Goal: Task Accomplishment & Management: Manage account settings

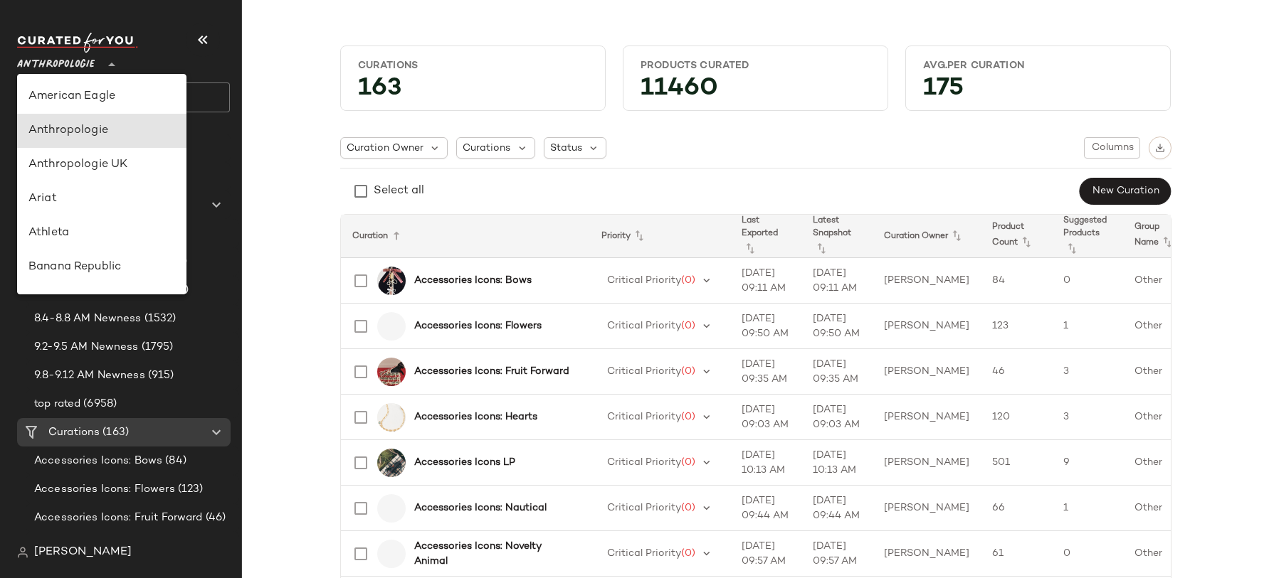
click at [73, 59] on span "Anthropologie" at bounding box center [56, 61] width 78 height 26
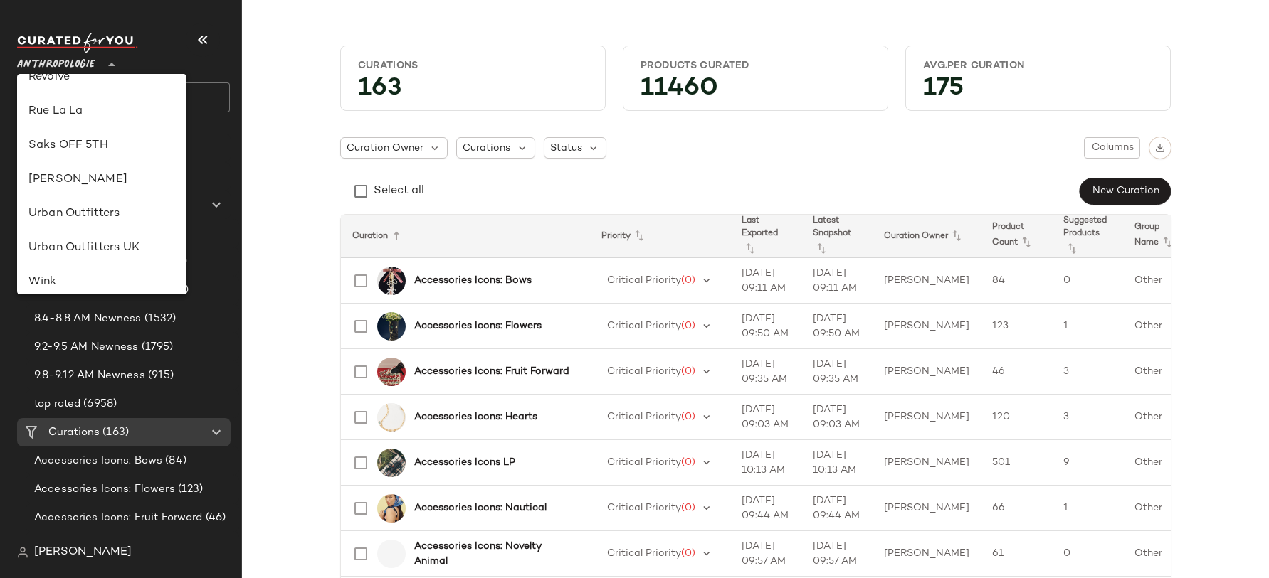
scroll to position [704, 0]
click at [89, 179] on div "[PERSON_NAME]" at bounding box center [101, 177] width 147 height 17
type input "**"
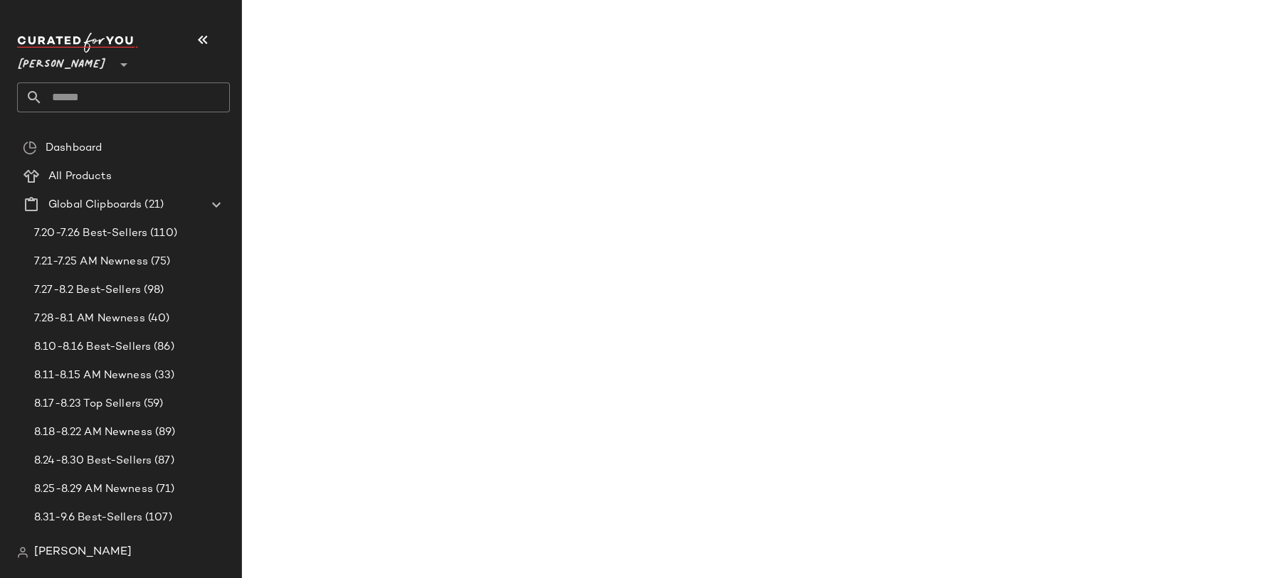
click at [97, 92] on input "text" at bounding box center [136, 98] width 187 height 30
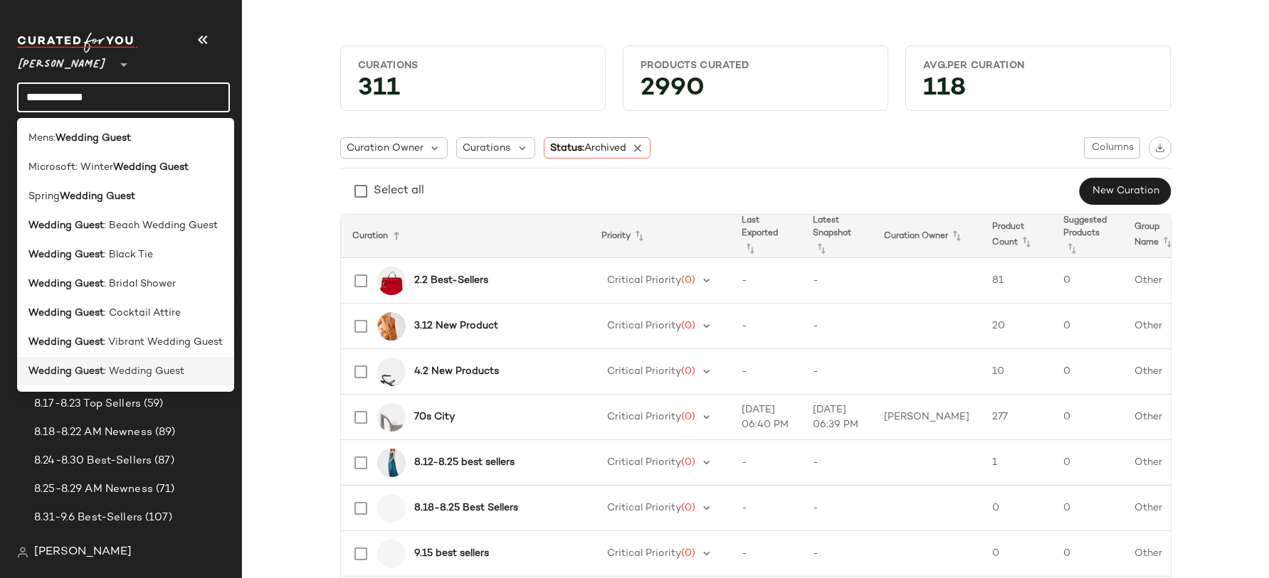
type input "**********"
click at [147, 376] on span ": Wedding Guest" at bounding box center [144, 371] width 80 height 15
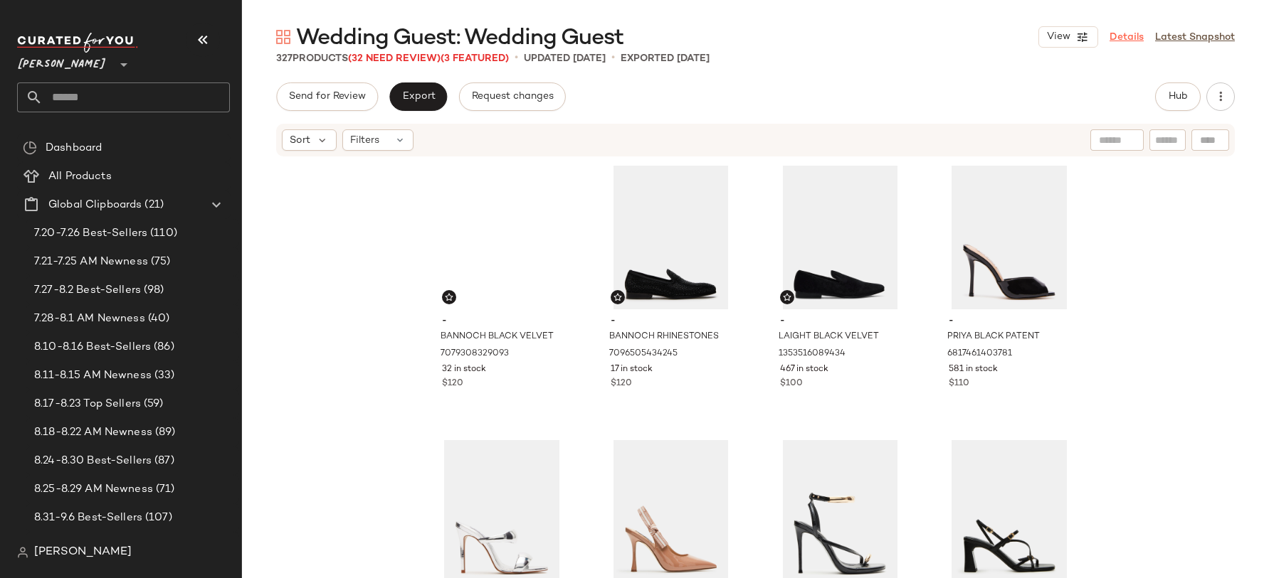
click at [1120, 43] on link "Details" at bounding box center [1126, 37] width 34 height 15
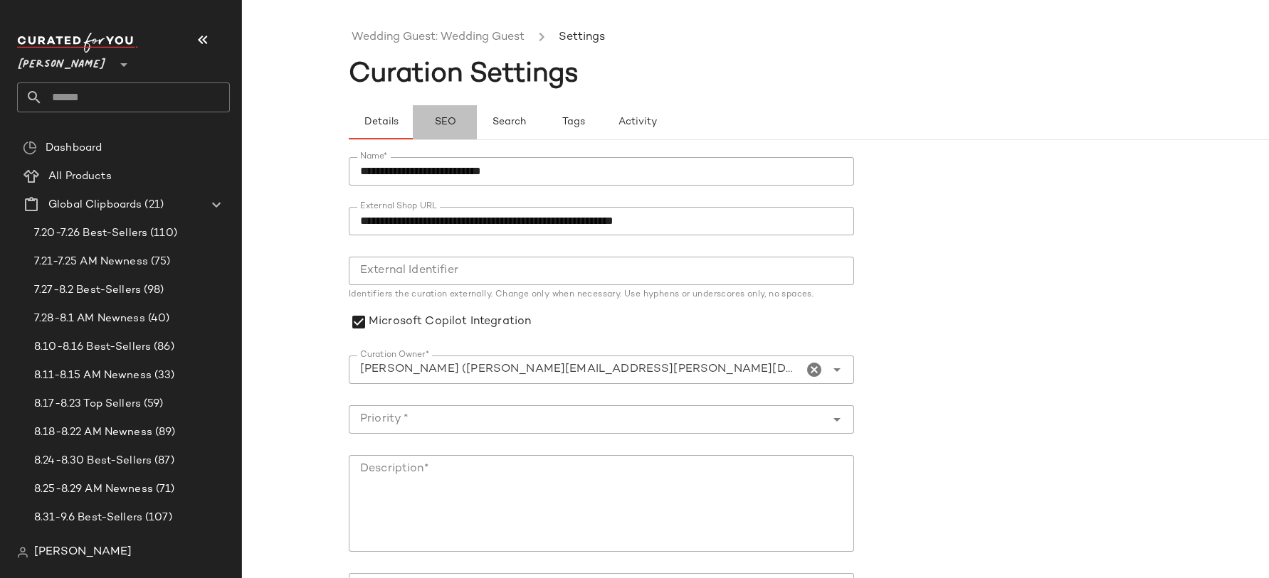
click at [459, 127] on button "SEO" at bounding box center [445, 122] width 64 height 34
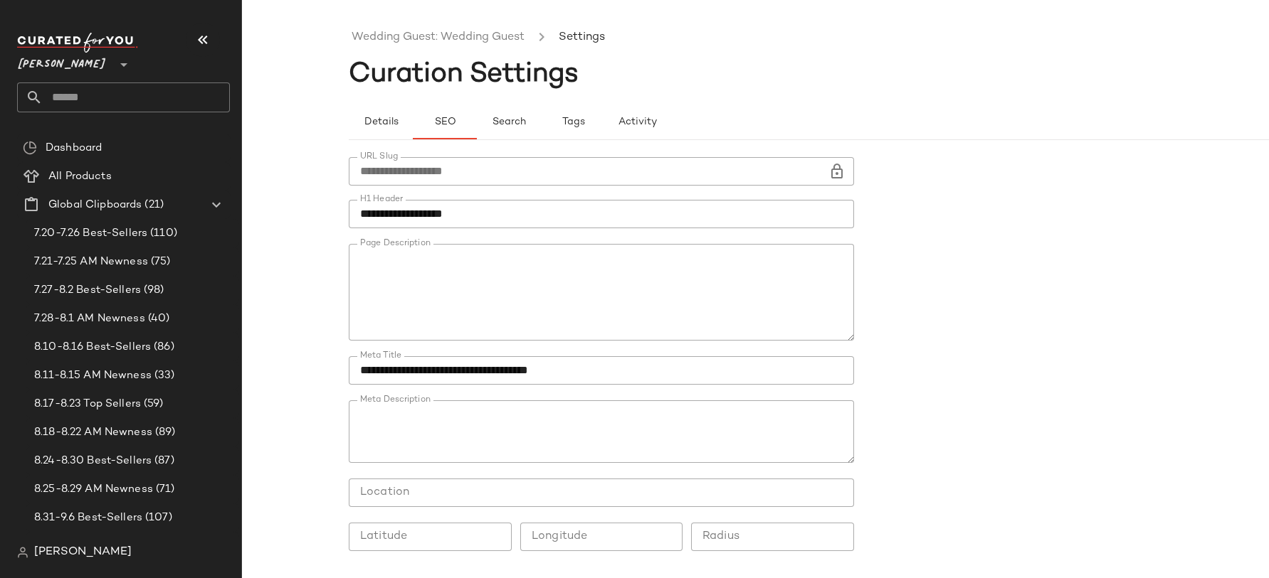
click at [393, 75] on span "Curation Settings" at bounding box center [464, 74] width 230 height 28
click at [393, 43] on link "Wedding Guest: Wedding Guest" at bounding box center [437, 37] width 173 height 18
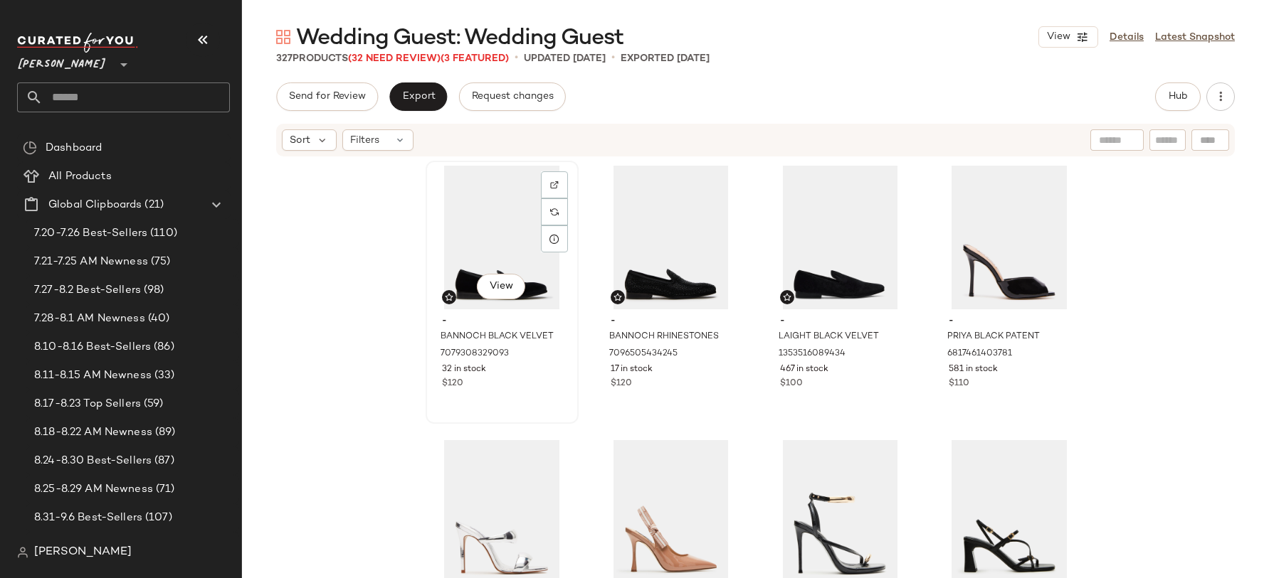
click at [467, 229] on div "View" at bounding box center [501, 238] width 143 height 144
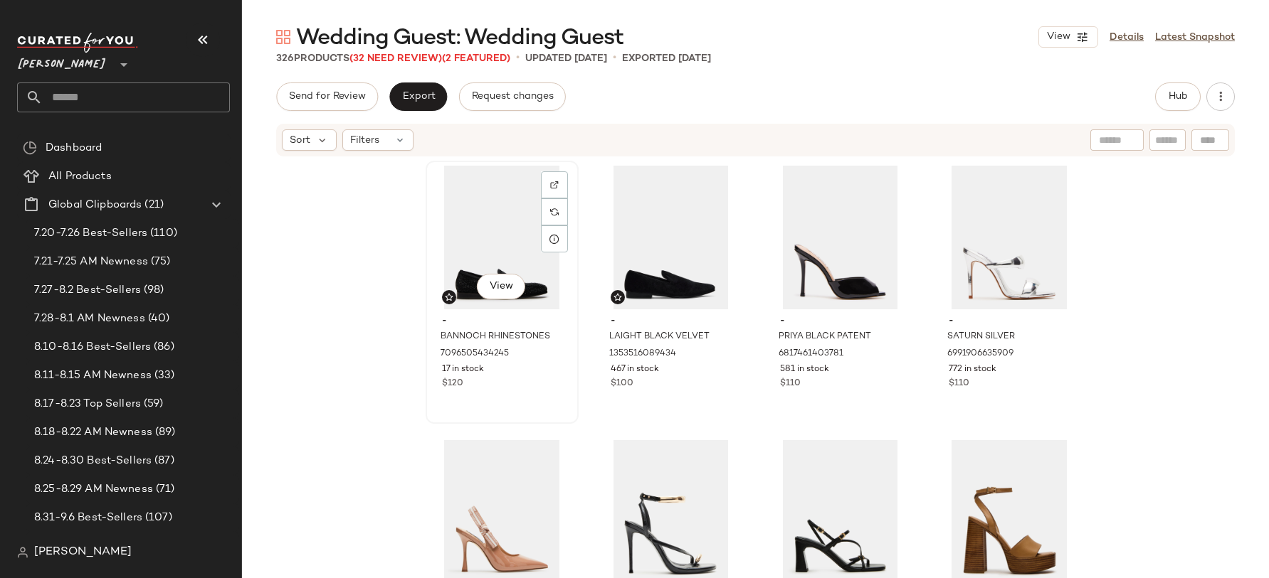
click at [509, 243] on div "View" at bounding box center [501, 238] width 143 height 144
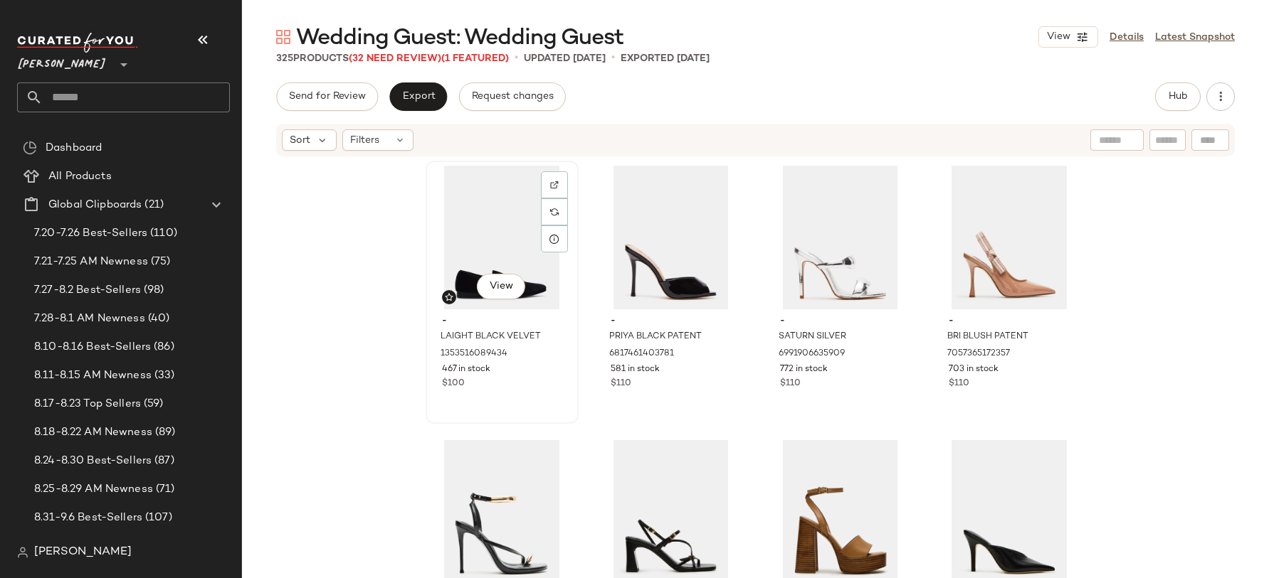
click at [504, 243] on div "View" at bounding box center [501, 238] width 143 height 144
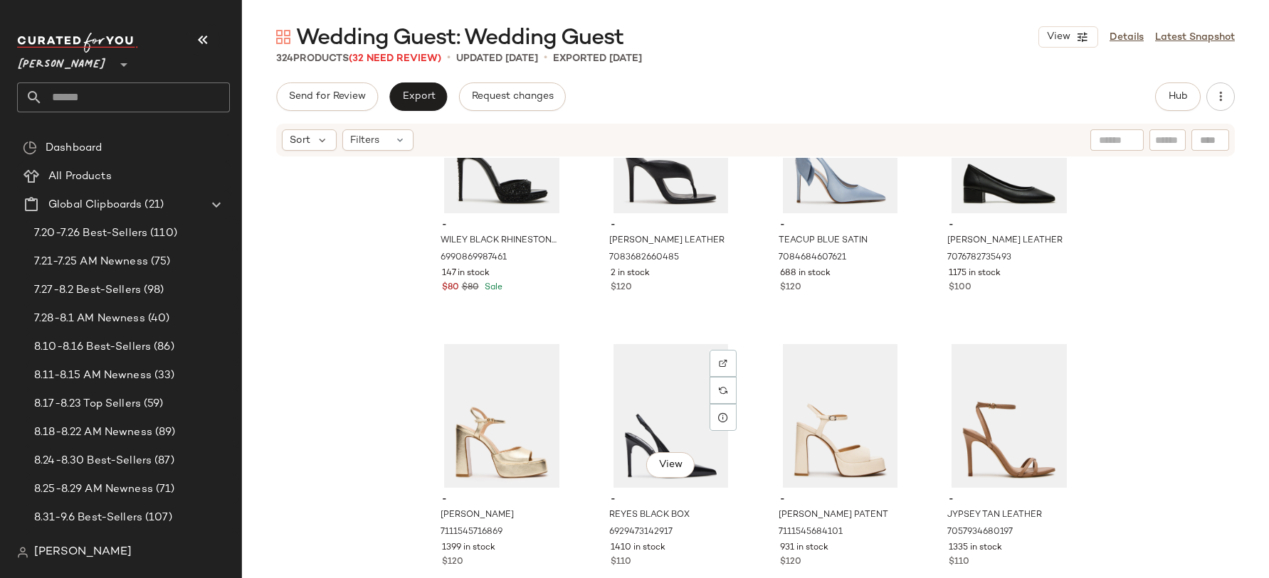
scroll to position [1481, 0]
click at [968, 220] on span "-" at bounding box center [1008, 224] width 120 height 13
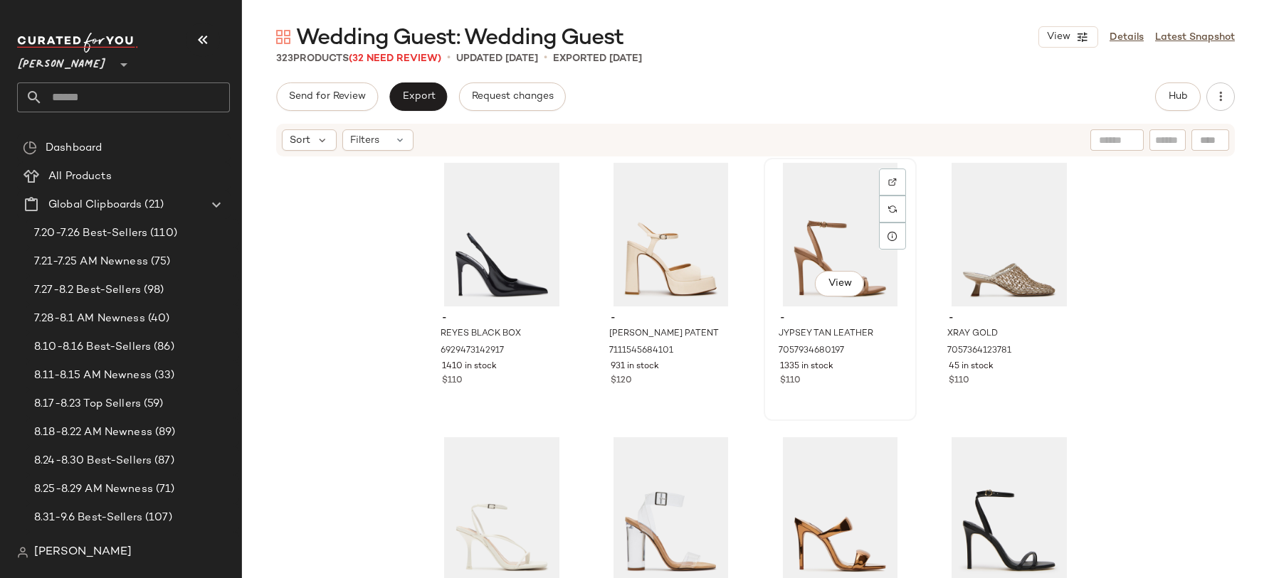
scroll to position [1666, 0]
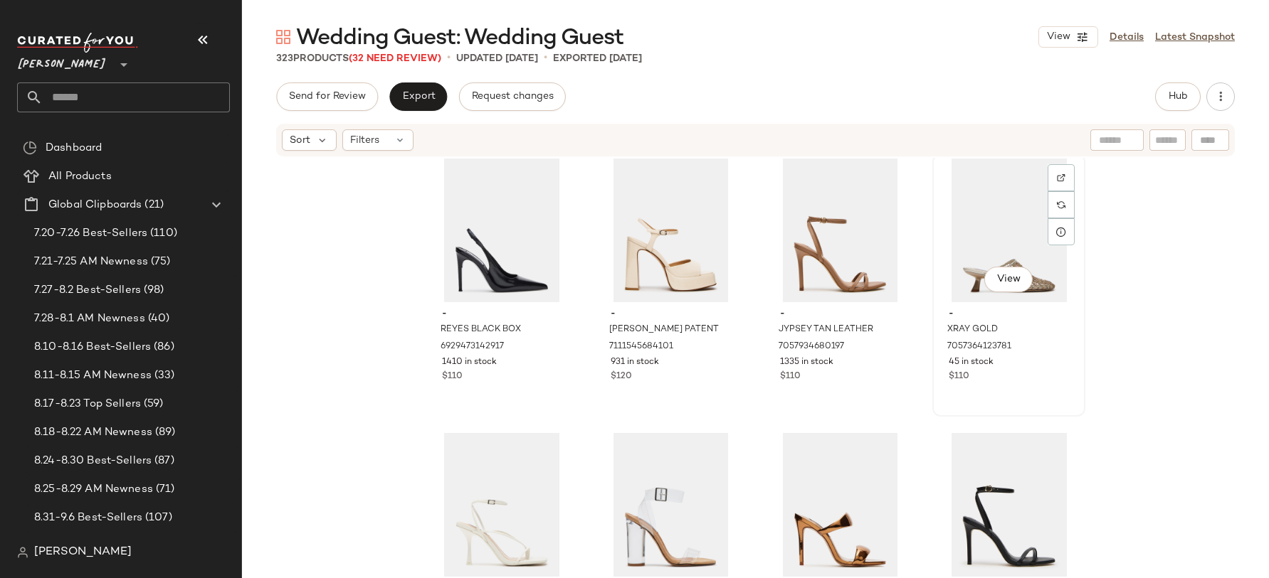
click at [995, 250] on div "View" at bounding box center [1008, 231] width 143 height 144
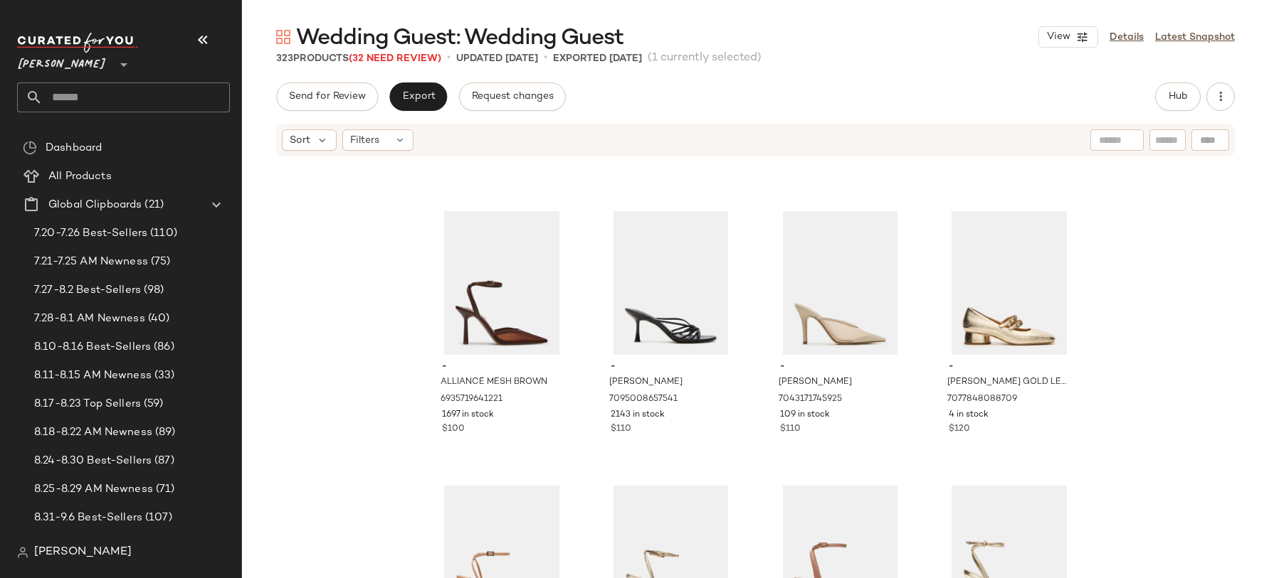
click at [372, 413] on div "- ANNIE WHITE 6650115915909 1041 in stock $100 - CLEARER CLEAR 1353402744922 70…" at bounding box center [755, 389] width 1027 height 463
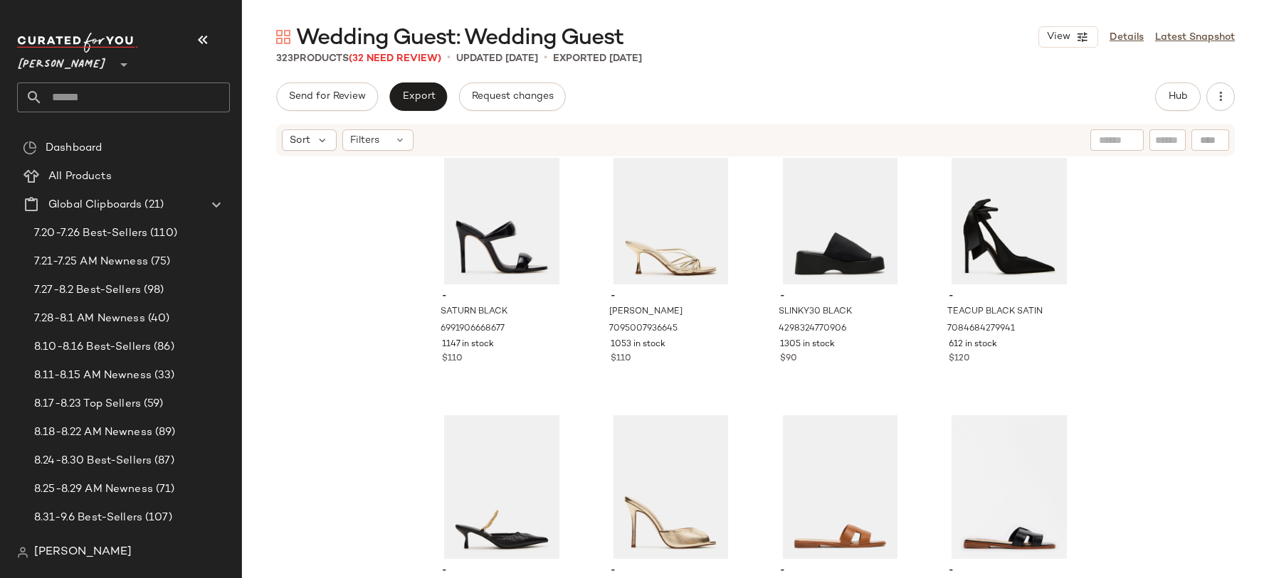
scroll to position [2822, 0]
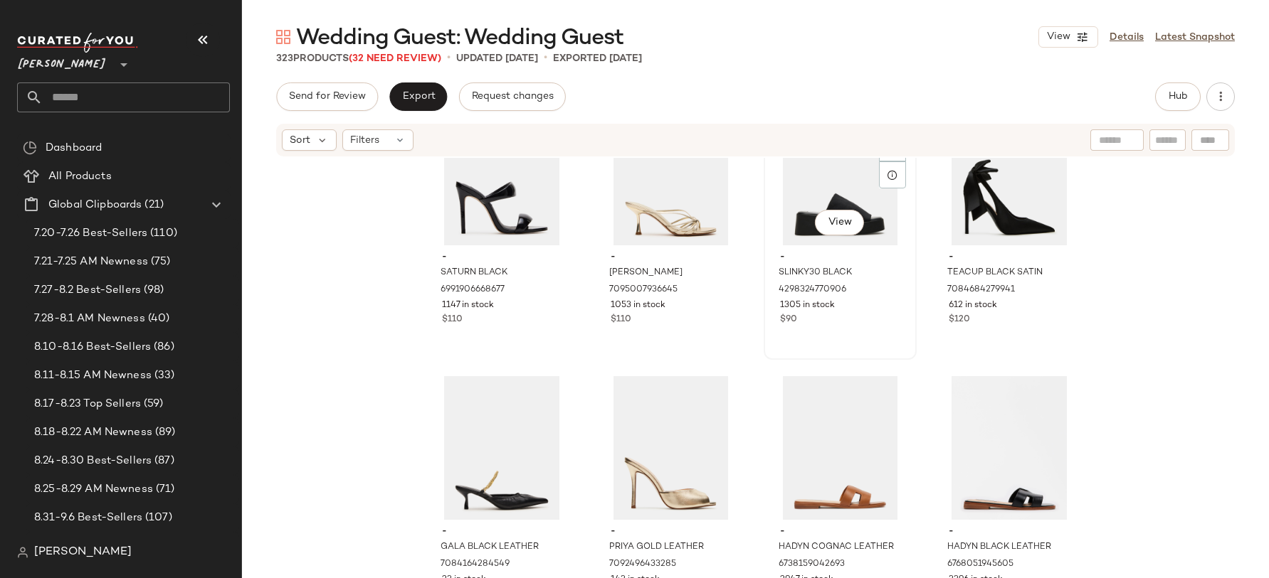
click at [803, 261] on span "-" at bounding box center [840, 257] width 120 height 13
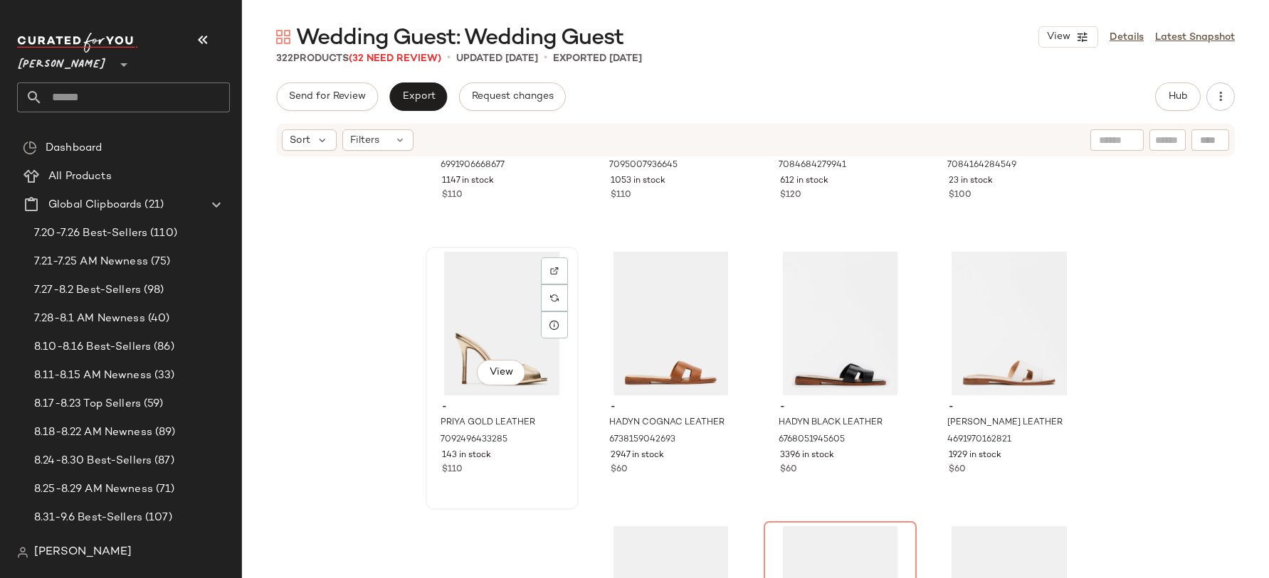
scroll to position [2947, 0]
click at [692, 344] on div "View" at bounding box center [670, 323] width 143 height 144
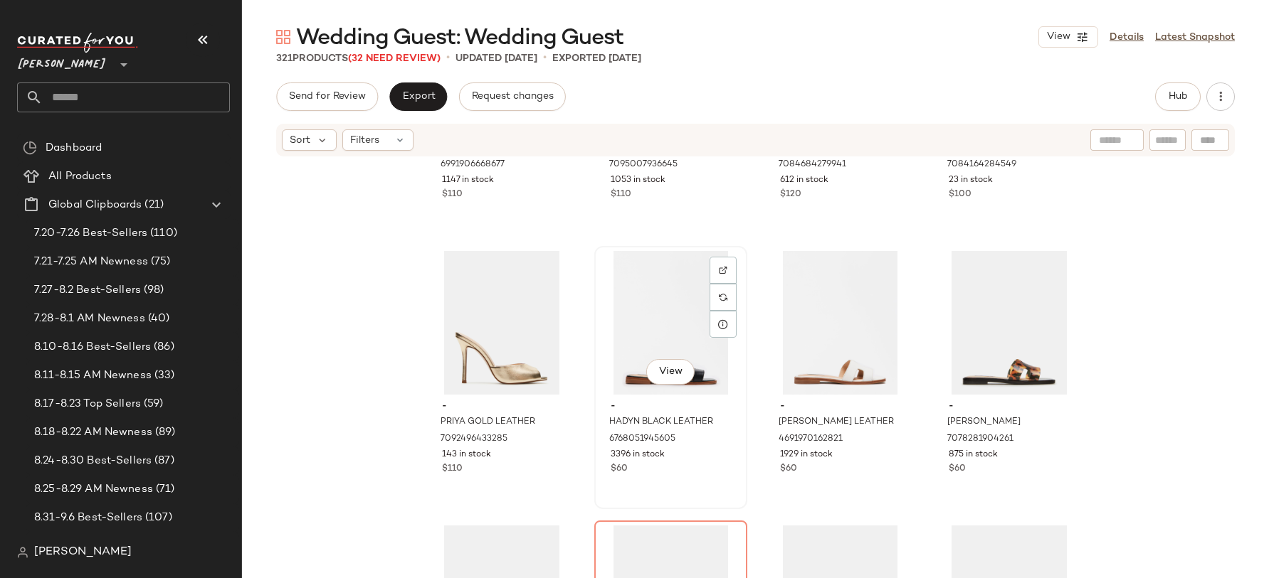
click at [670, 339] on div "View" at bounding box center [670, 323] width 143 height 144
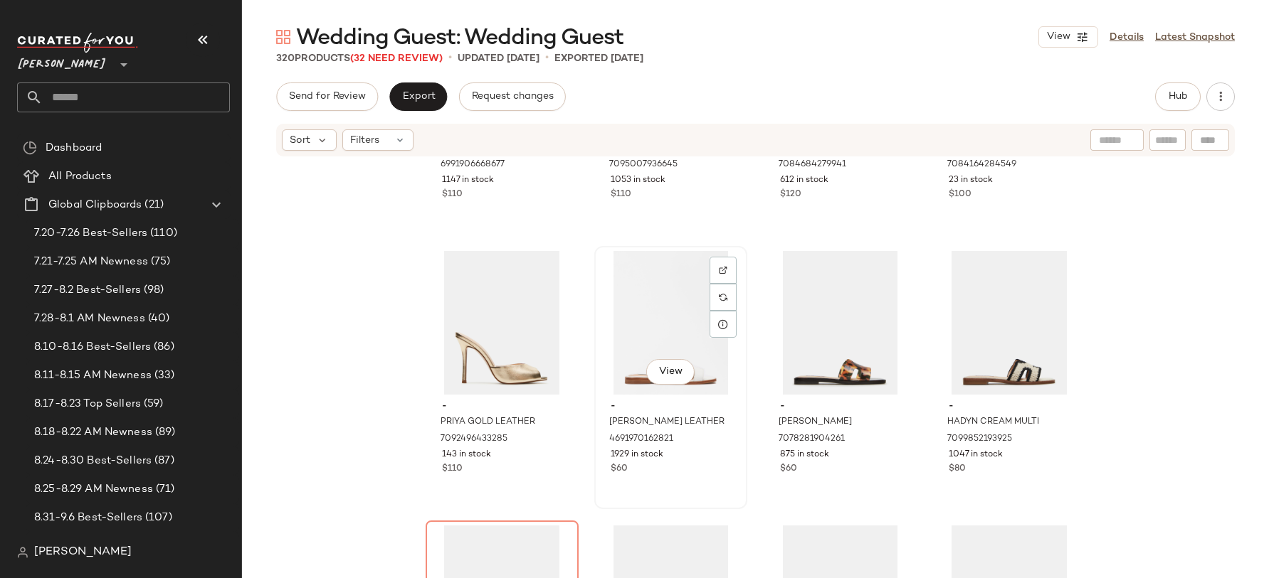
click at [658, 329] on div "View" at bounding box center [670, 323] width 143 height 144
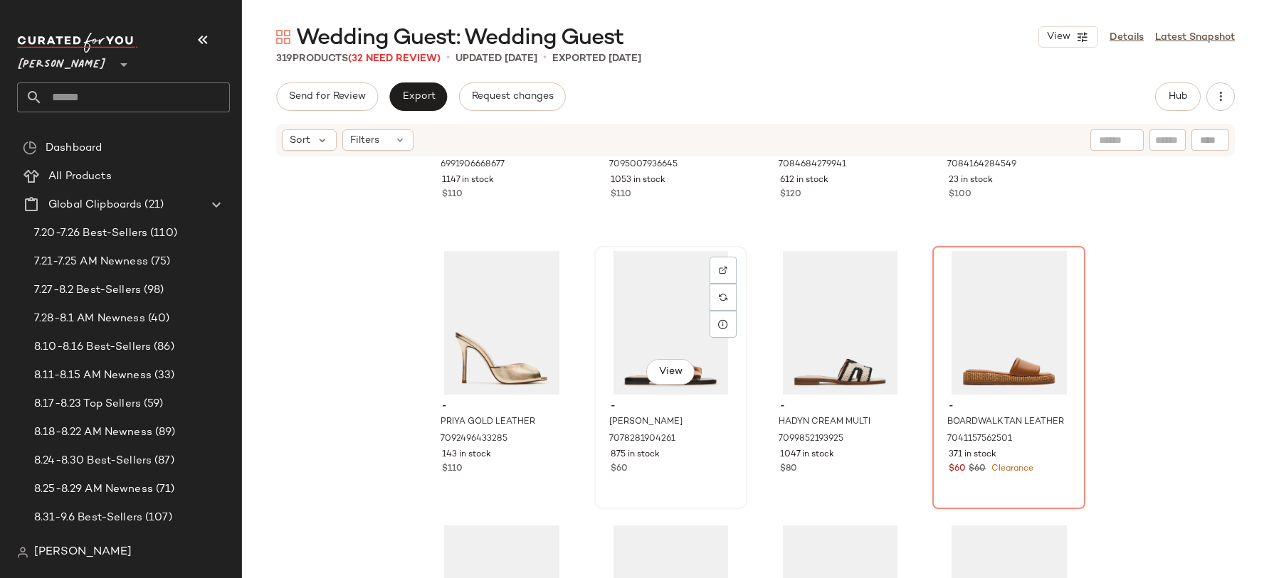
click at [658, 329] on div "View" at bounding box center [670, 323] width 143 height 144
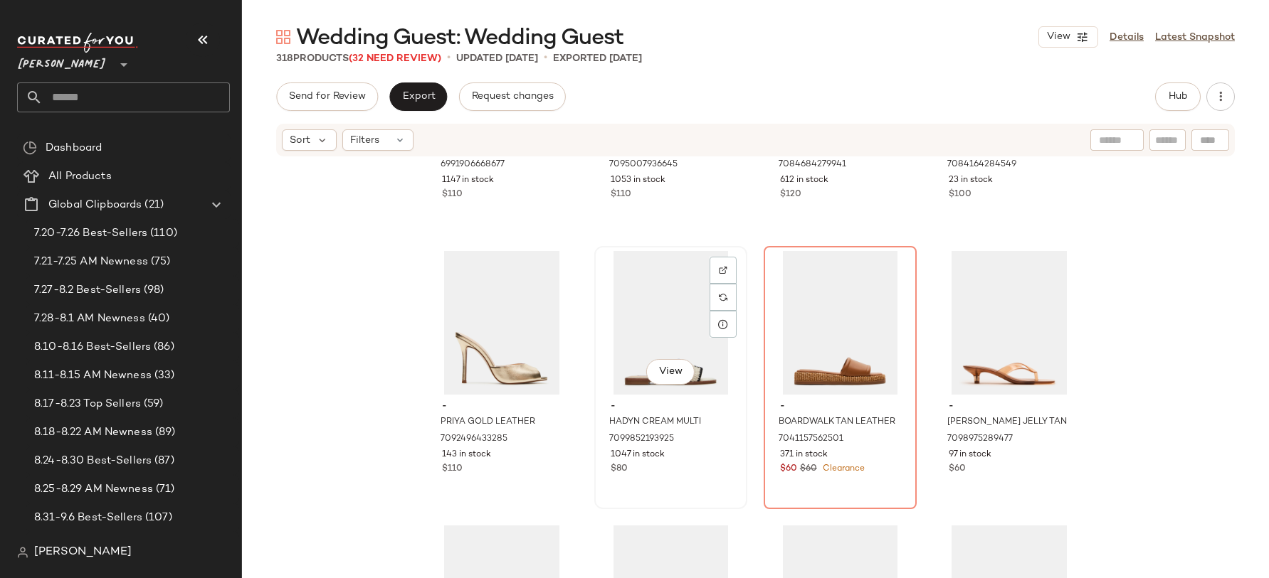
click at [658, 329] on div "View" at bounding box center [670, 323] width 143 height 144
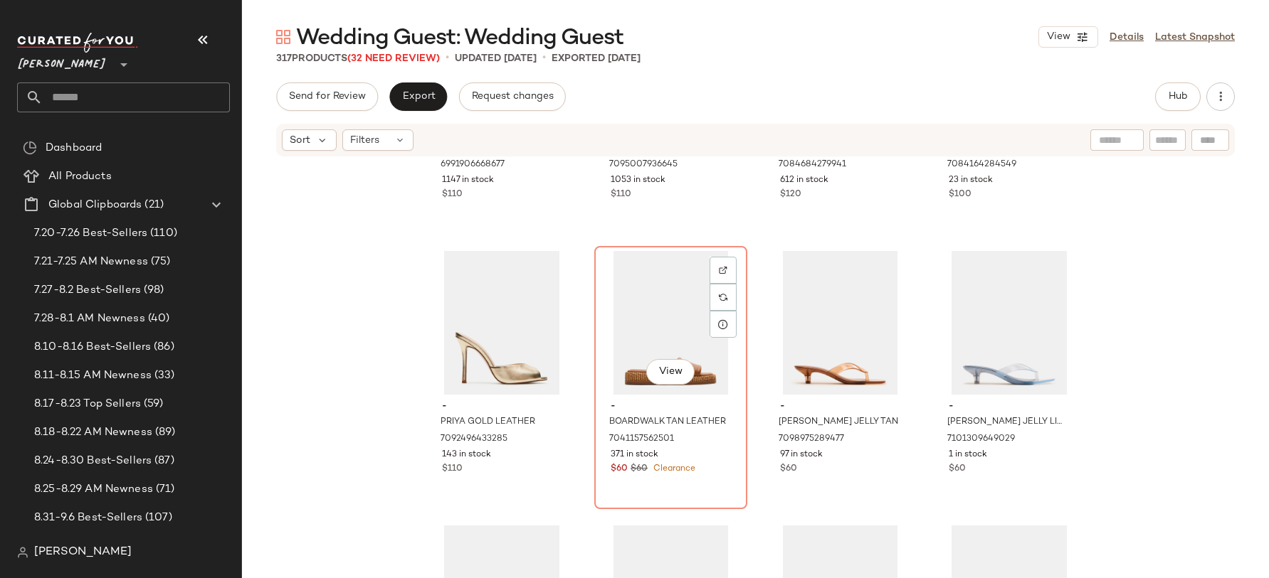
click at [658, 329] on div "View" at bounding box center [670, 323] width 143 height 144
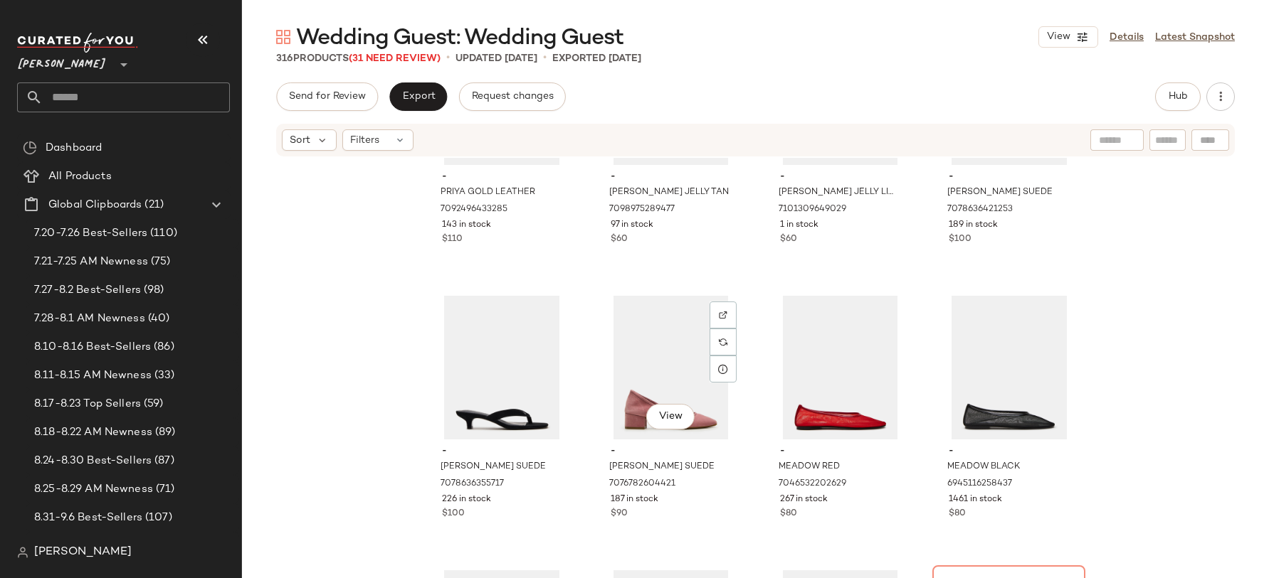
scroll to position [3198, 0]
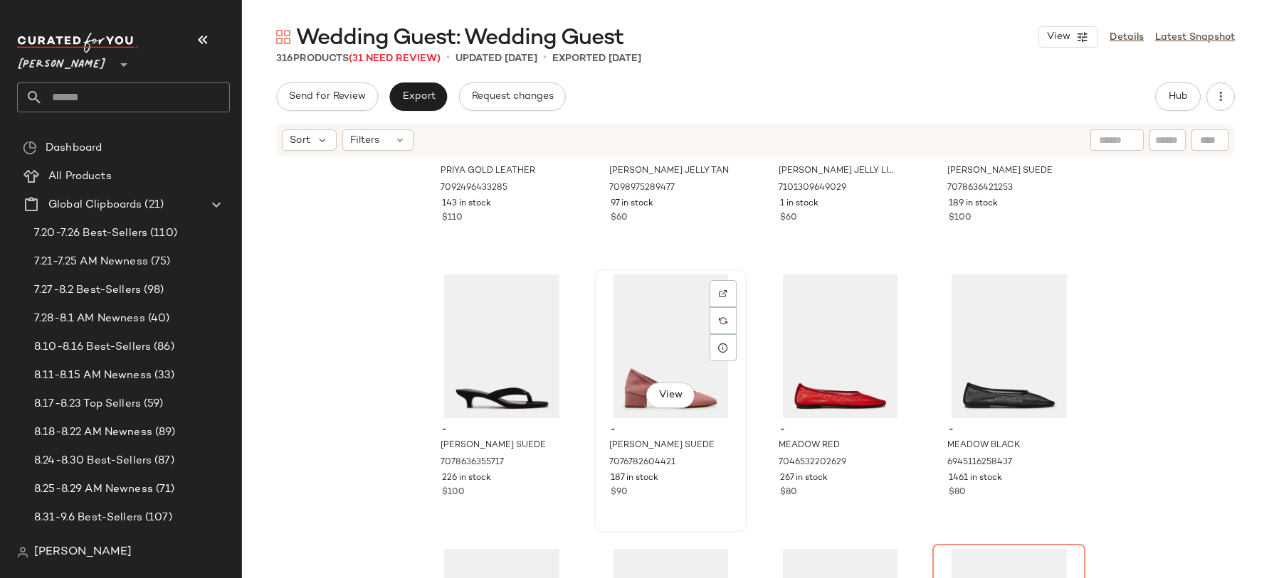
click at [660, 349] on div "View" at bounding box center [670, 347] width 143 height 144
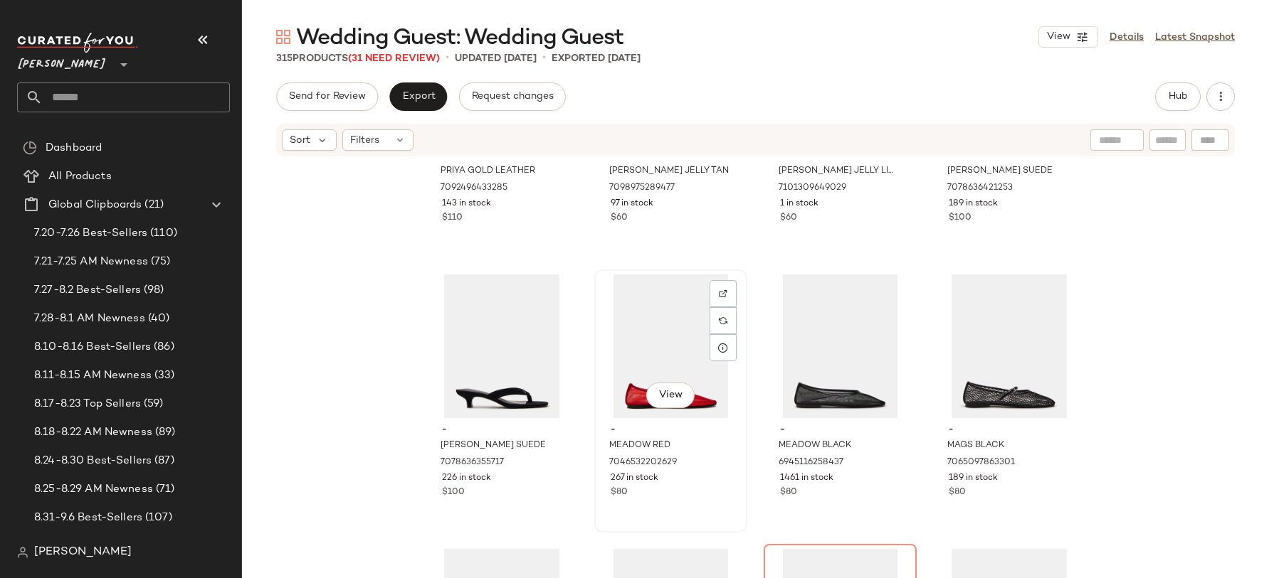
click at [656, 342] on div "View" at bounding box center [670, 347] width 143 height 144
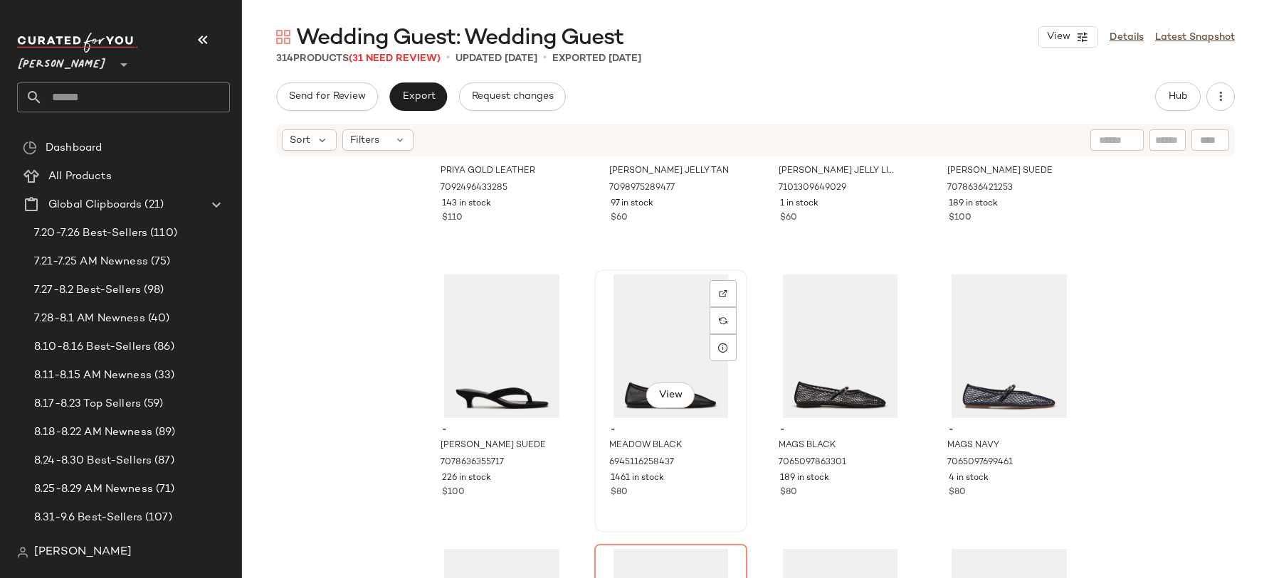
click at [656, 342] on div "View" at bounding box center [670, 347] width 143 height 144
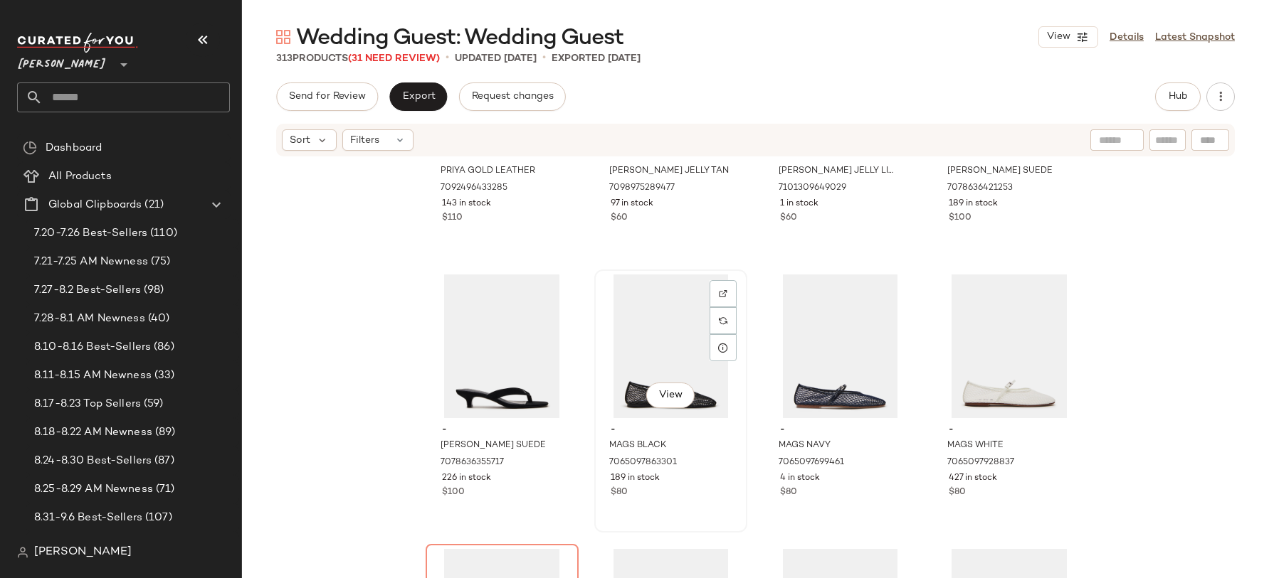
click at [656, 342] on div "View" at bounding box center [670, 347] width 143 height 144
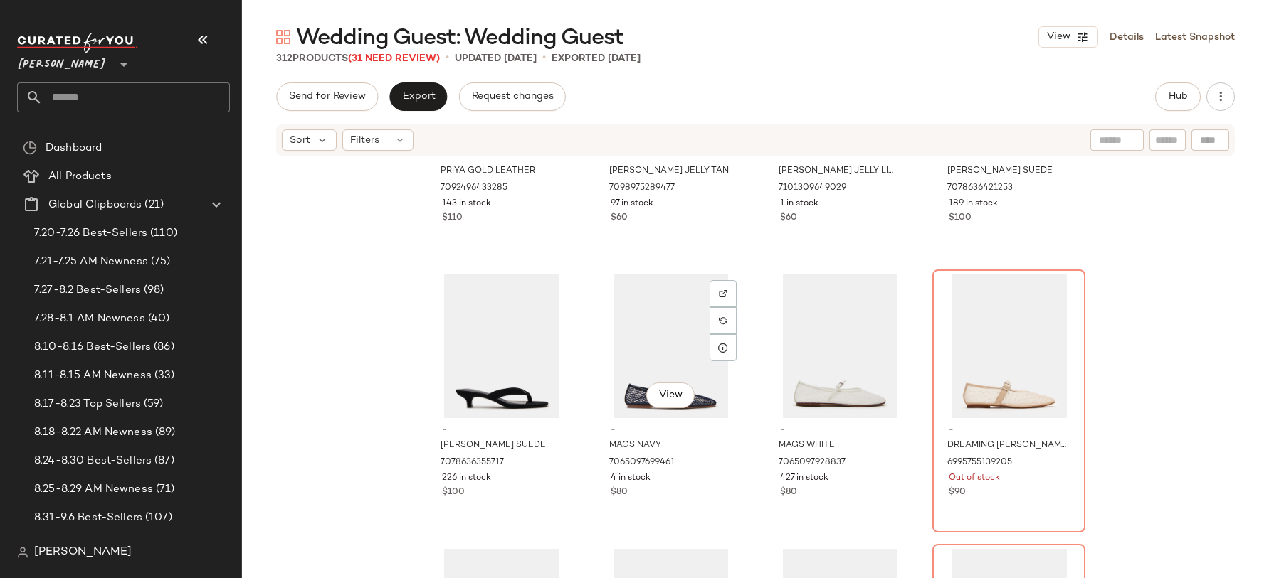
click at [656, 342] on div "View" at bounding box center [670, 347] width 143 height 144
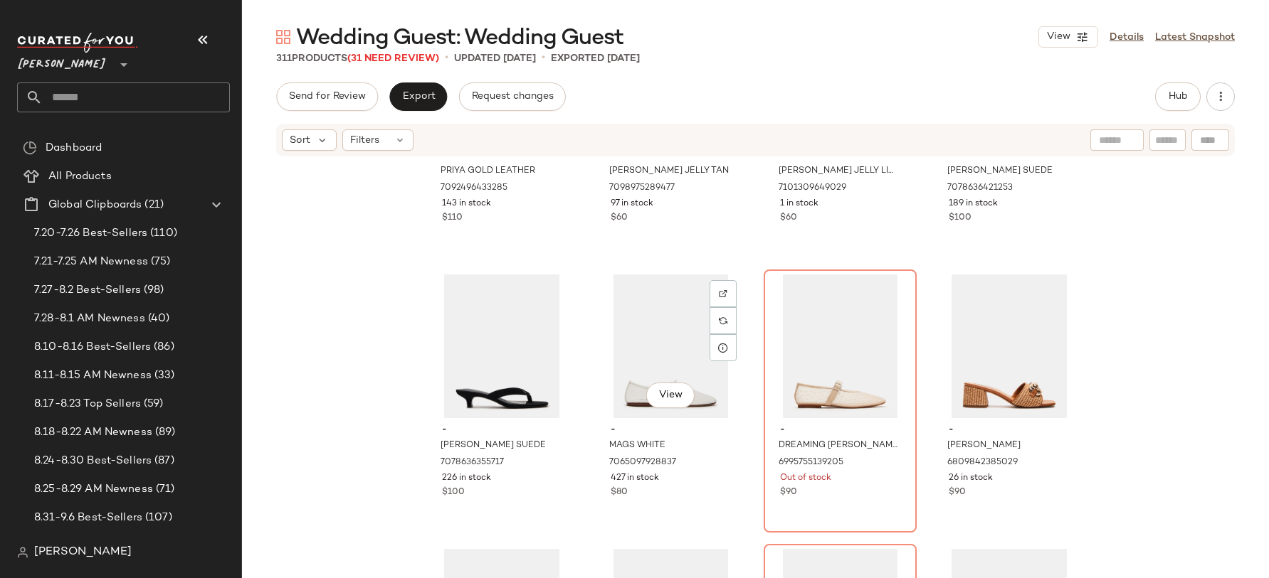
click at [656, 342] on div "View" at bounding box center [670, 347] width 143 height 144
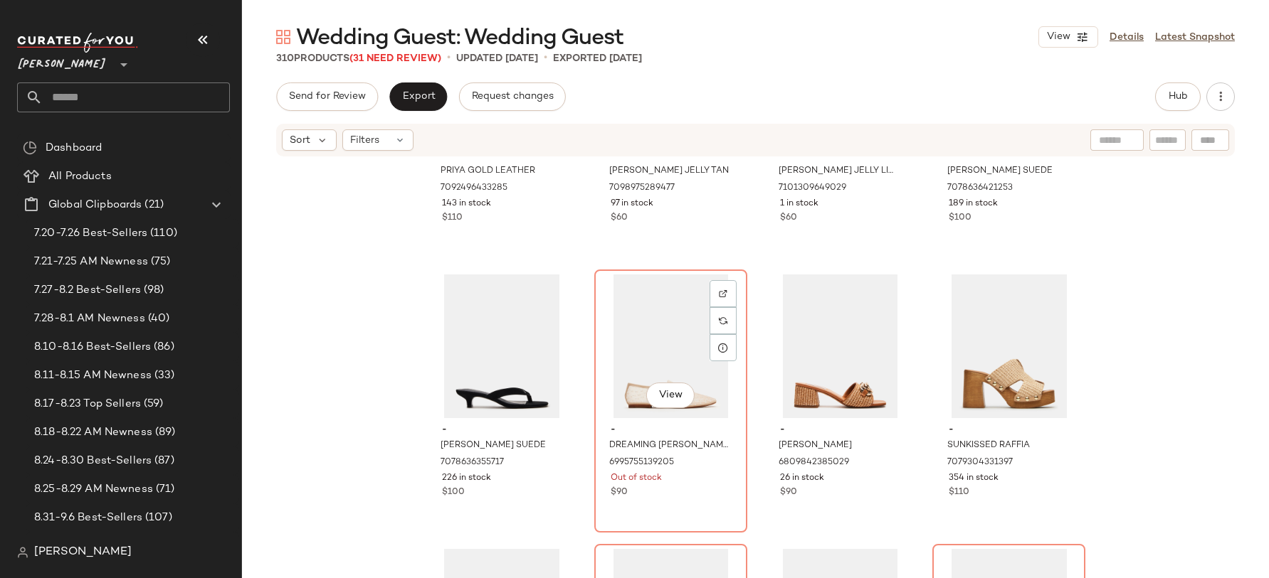
click at [656, 342] on div "View" at bounding box center [670, 347] width 143 height 144
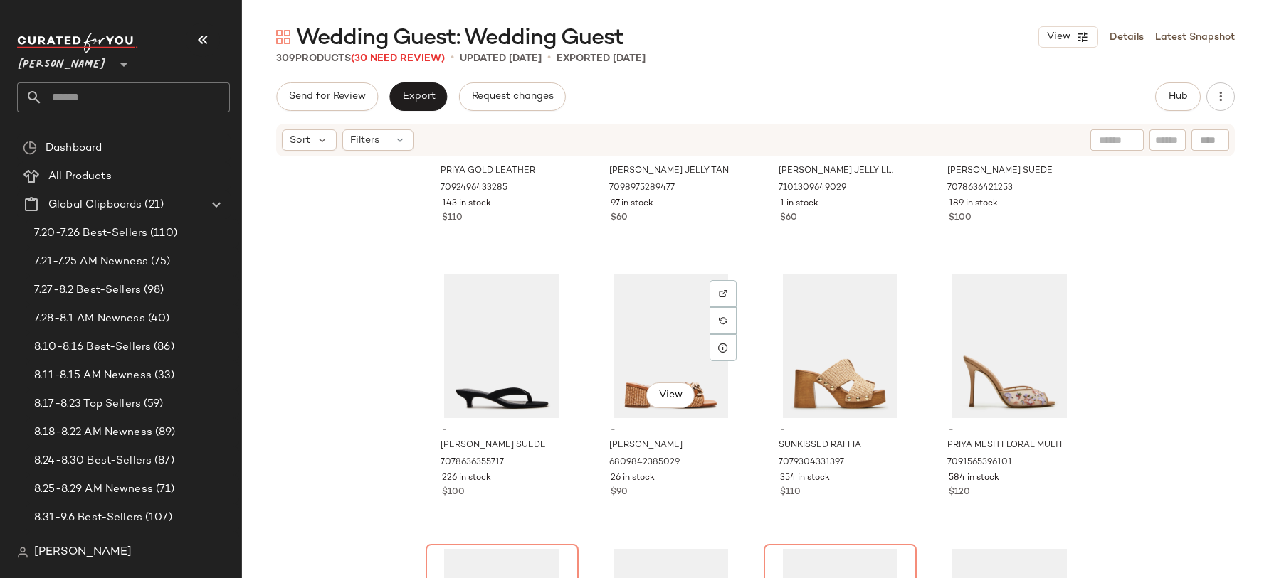
click at [656, 342] on div "View" at bounding box center [670, 347] width 143 height 144
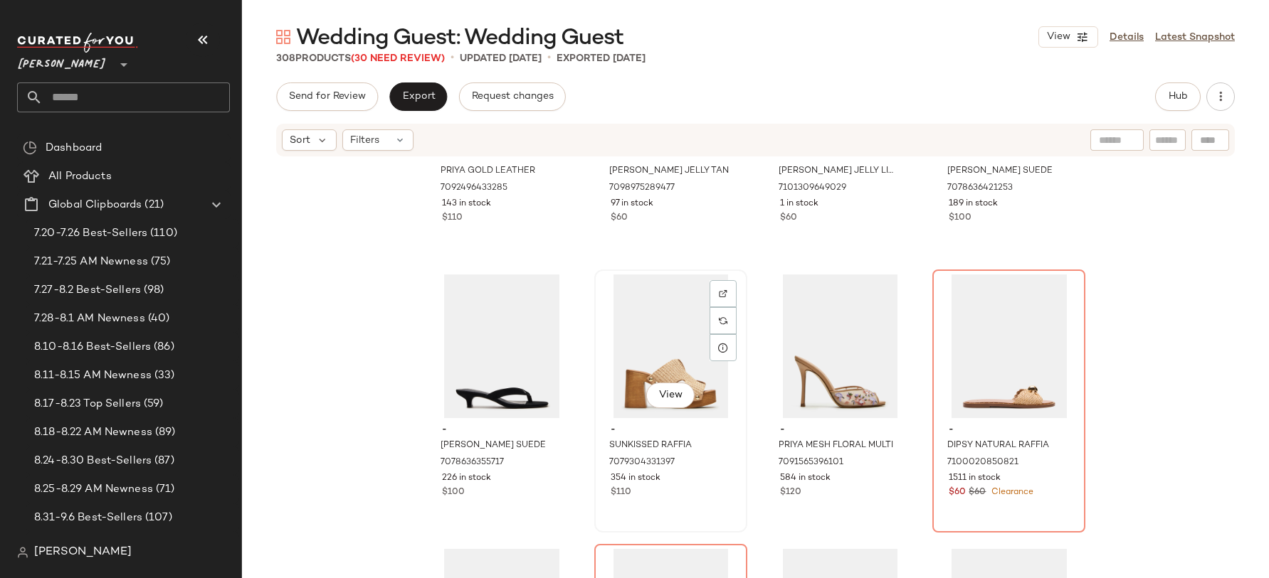
click at [656, 341] on div "View" at bounding box center [670, 347] width 143 height 144
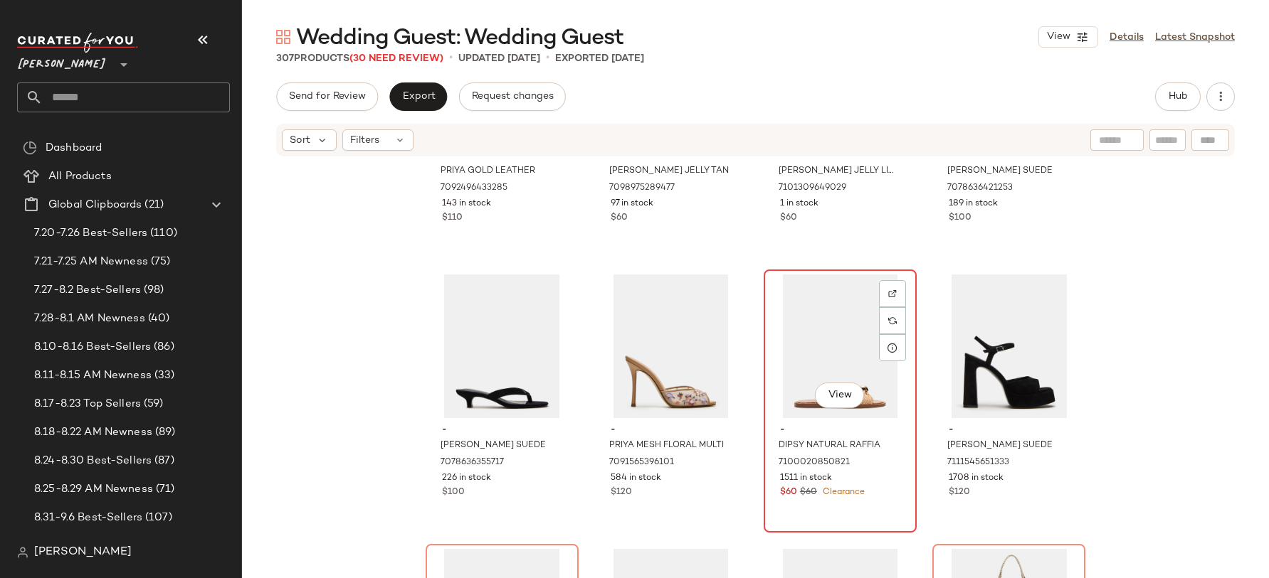
click at [845, 347] on div "View" at bounding box center [839, 347] width 143 height 144
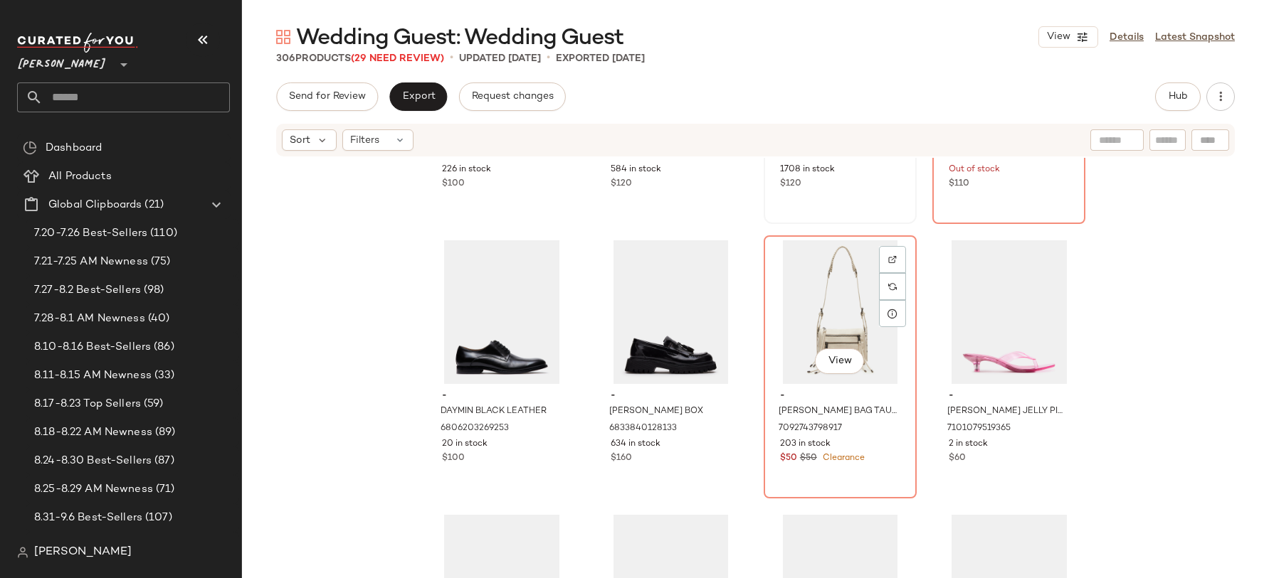
scroll to position [3508, 0]
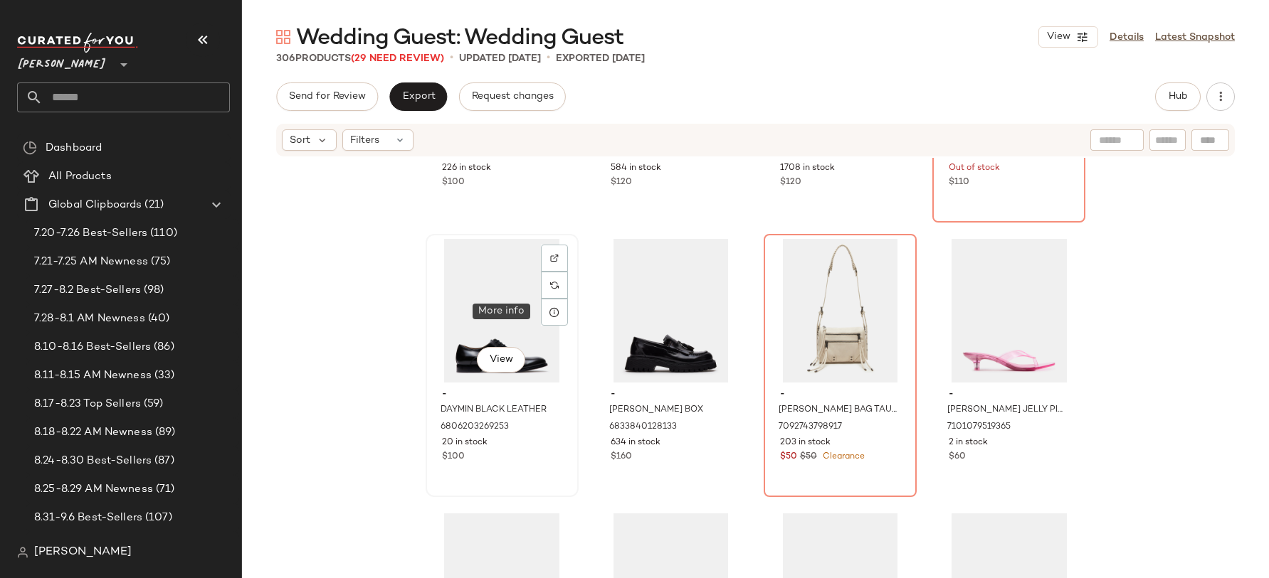
click at [534, 312] on div "View" at bounding box center [501, 311] width 143 height 144
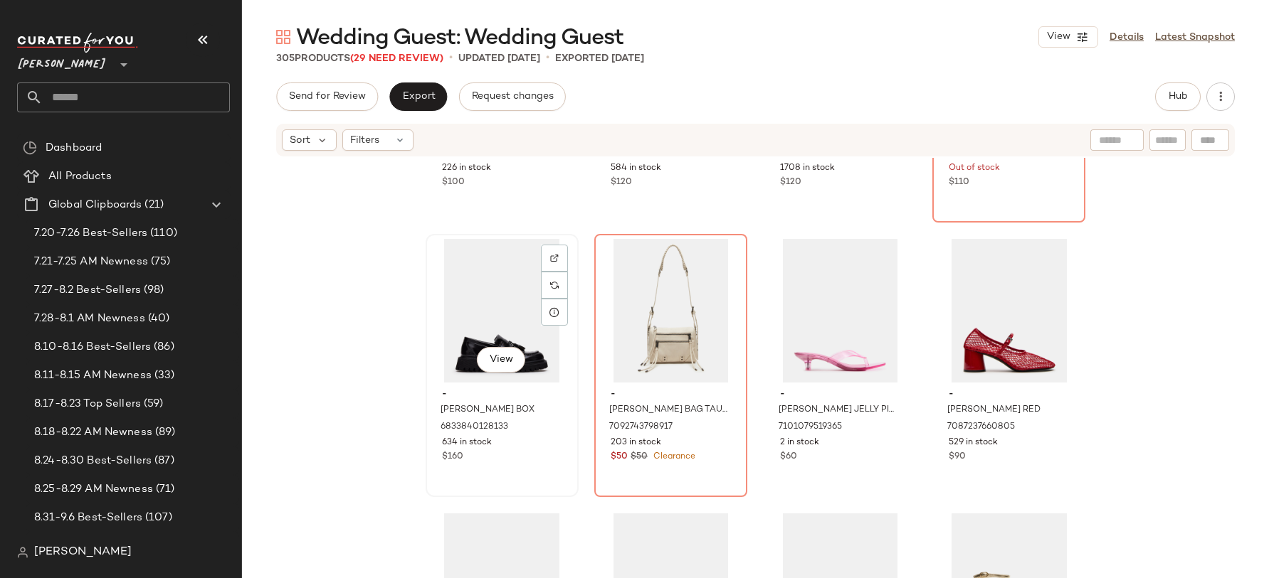
click at [499, 319] on div "View" at bounding box center [501, 311] width 143 height 144
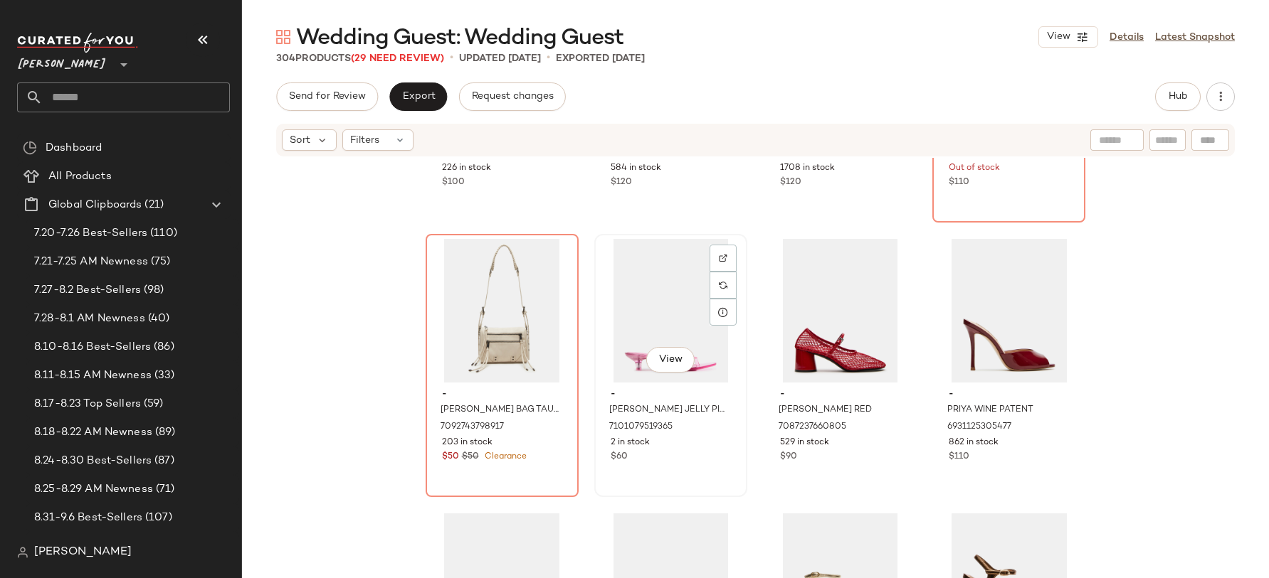
scroll to position [3539, 0]
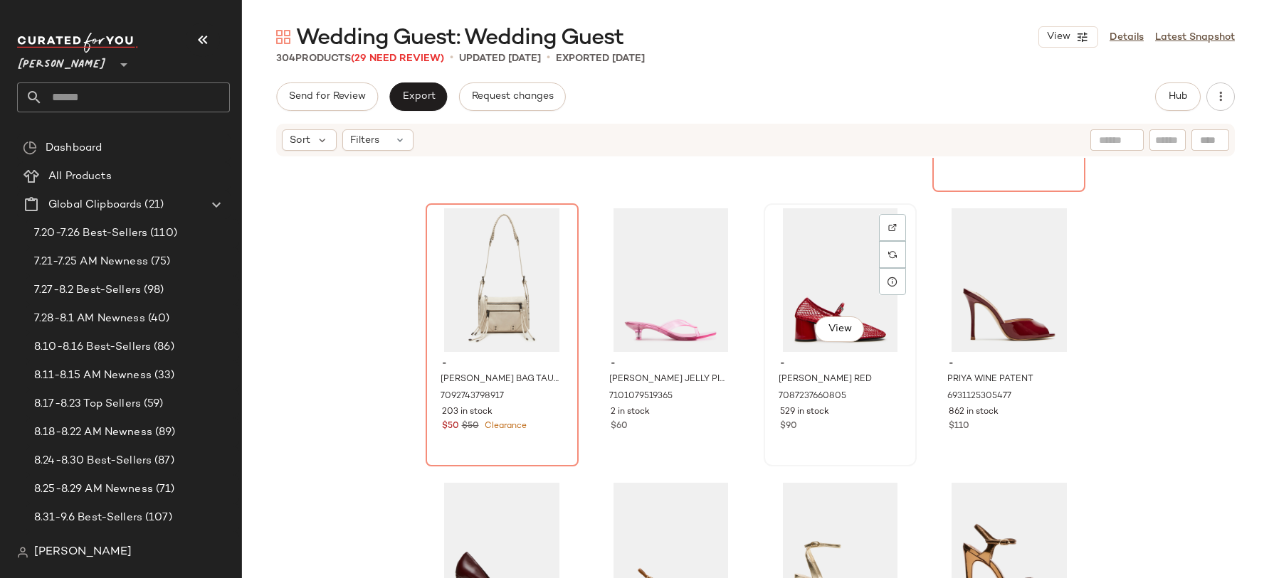
click at [813, 311] on div "View" at bounding box center [839, 280] width 143 height 144
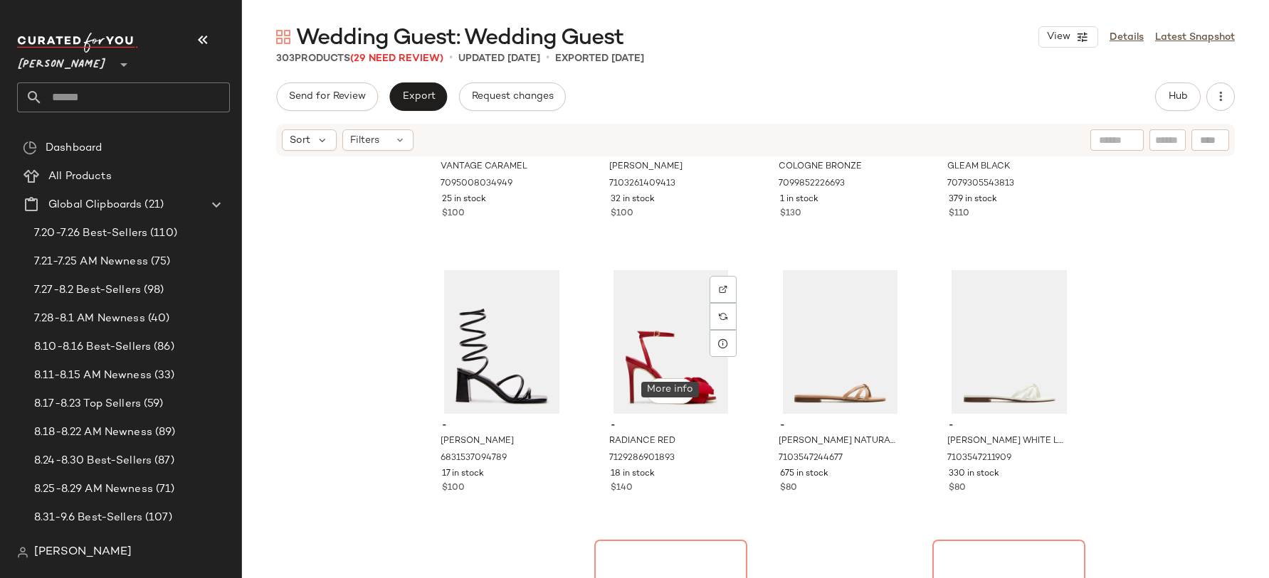
scroll to position [4032, 0]
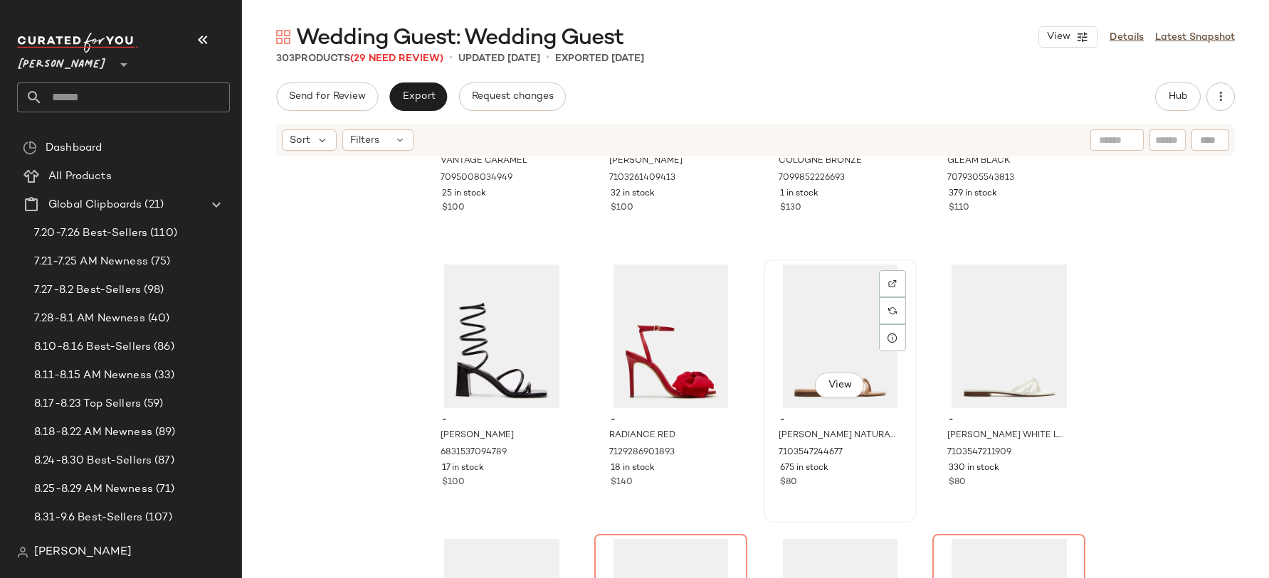
click at [833, 360] on div "View" at bounding box center [839, 337] width 143 height 144
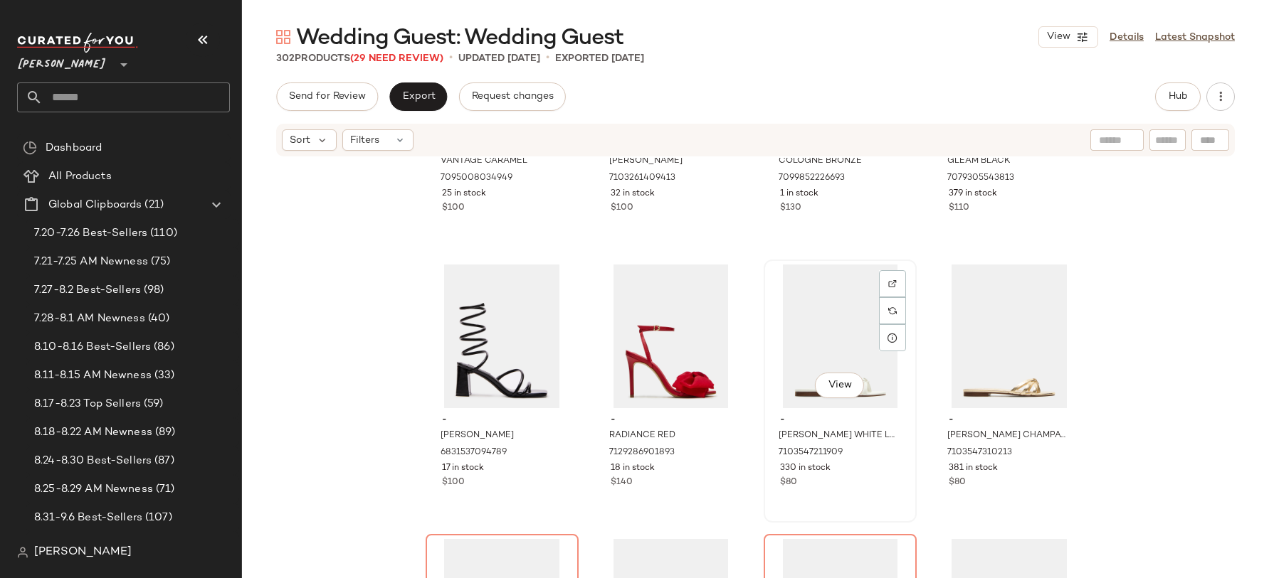
click at [820, 351] on div "View" at bounding box center [839, 337] width 143 height 144
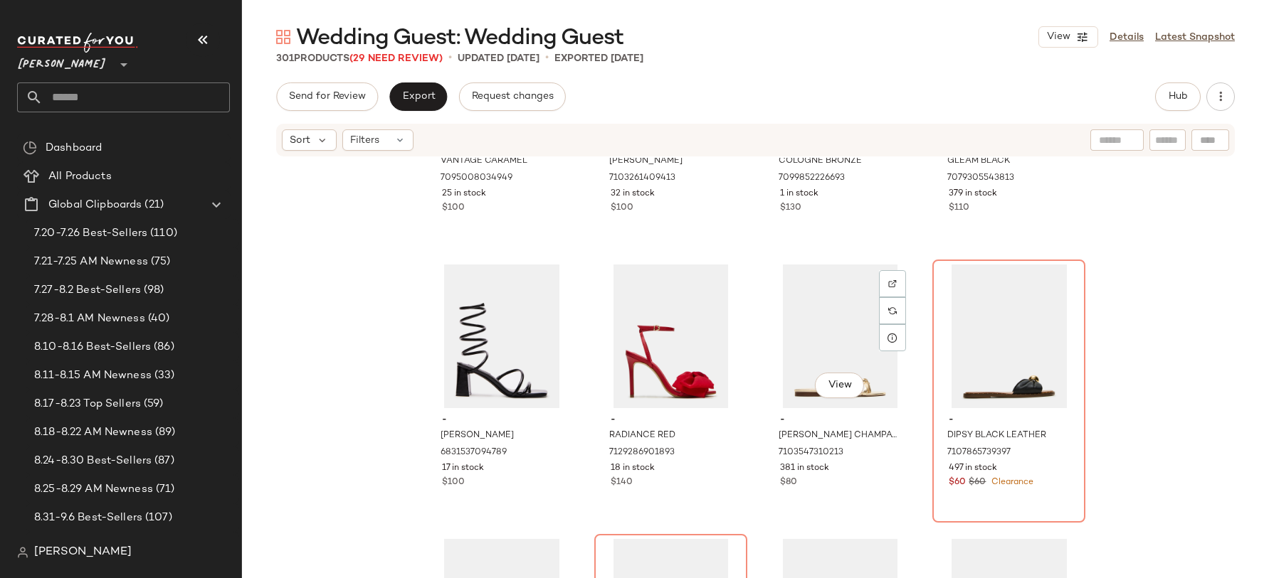
click at [820, 351] on div "View" at bounding box center [839, 337] width 143 height 144
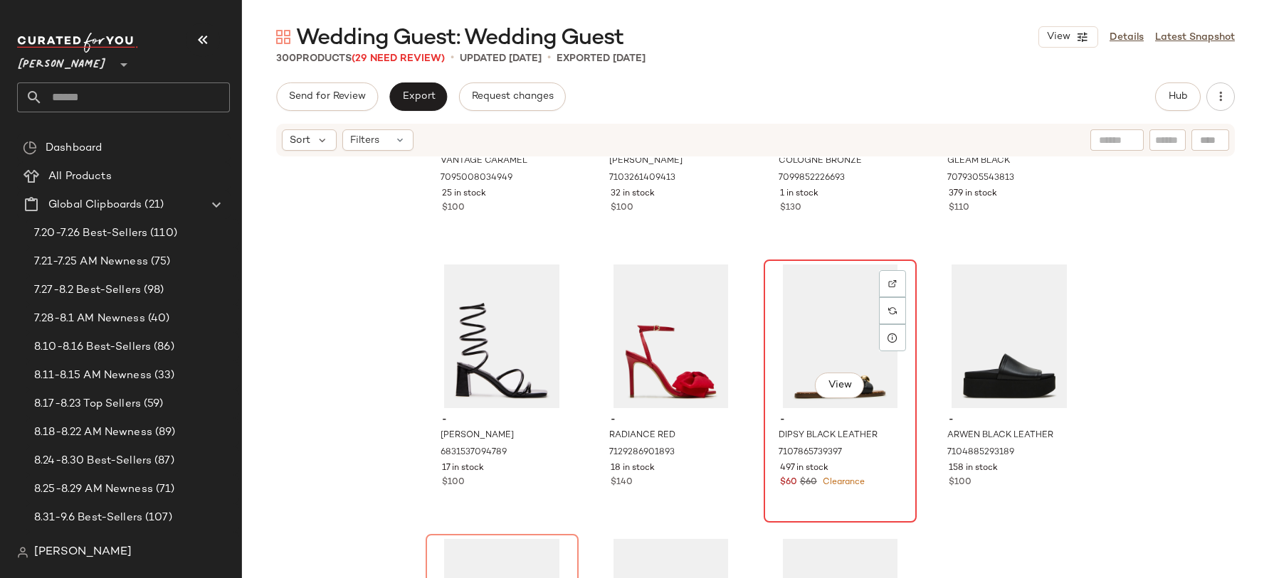
click at [820, 351] on div "View" at bounding box center [839, 337] width 143 height 144
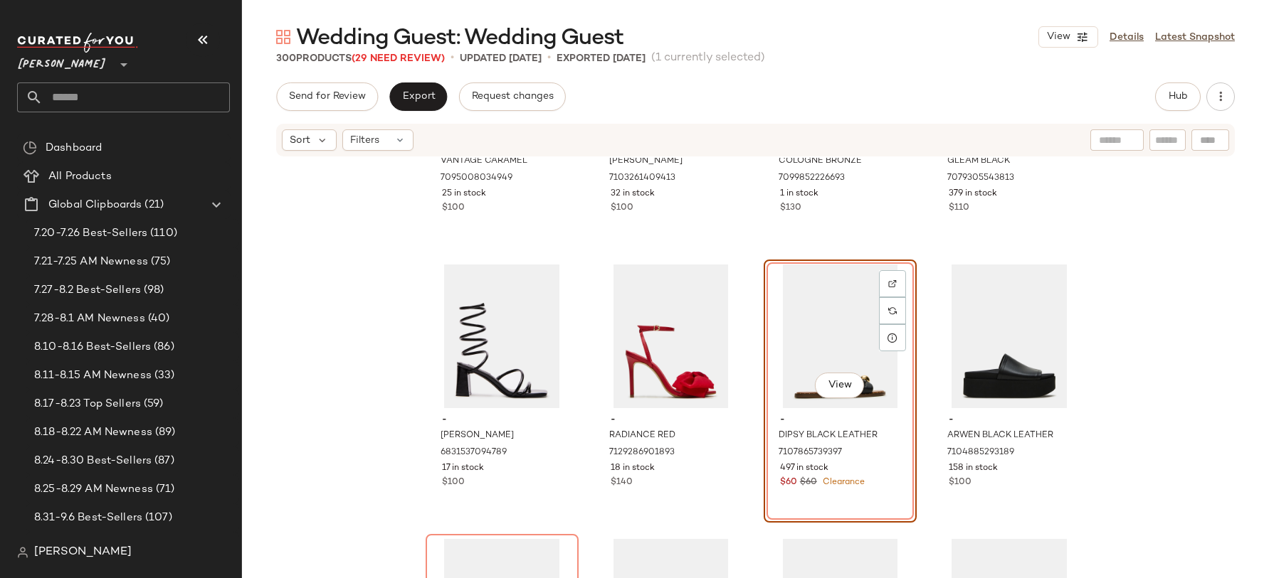
click at [820, 351] on div "View" at bounding box center [839, 337] width 143 height 144
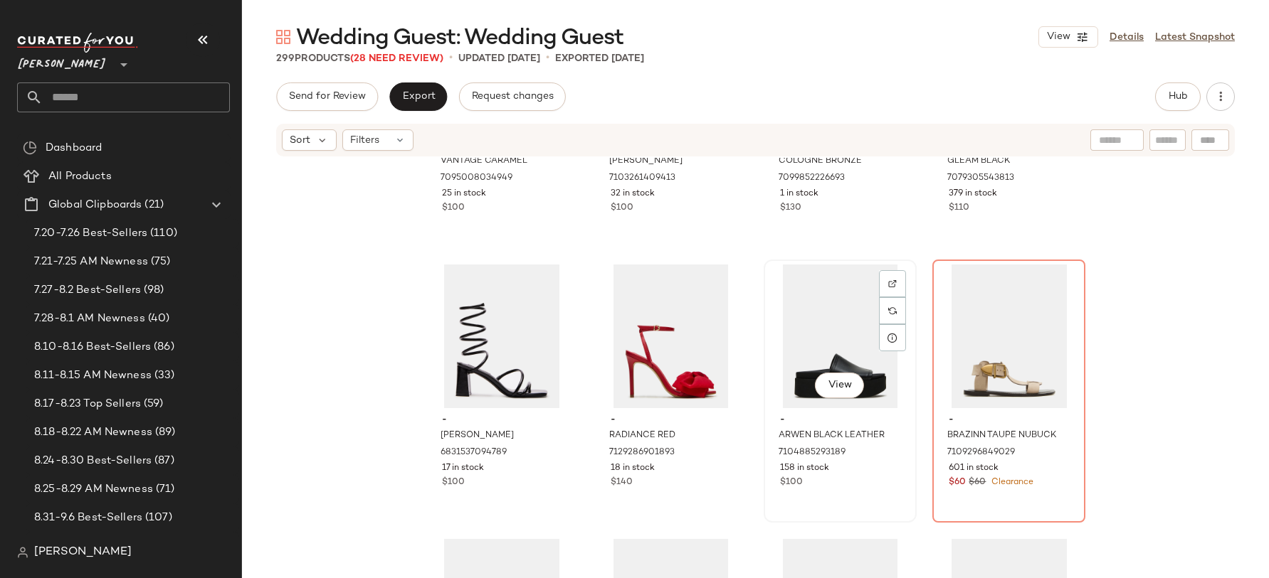
click at [811, 339] on div "View" at bounding box center [839, 337] width 143 height 144
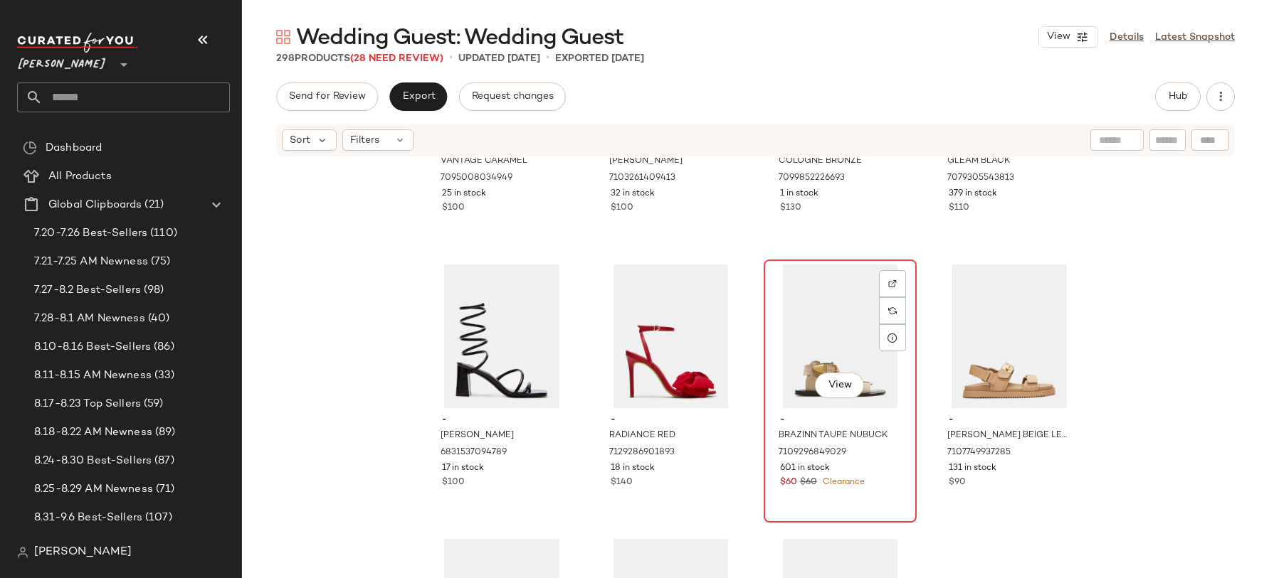
click at [815, 340] on div "View" at bounding box center [839, 337] width 143 height 144
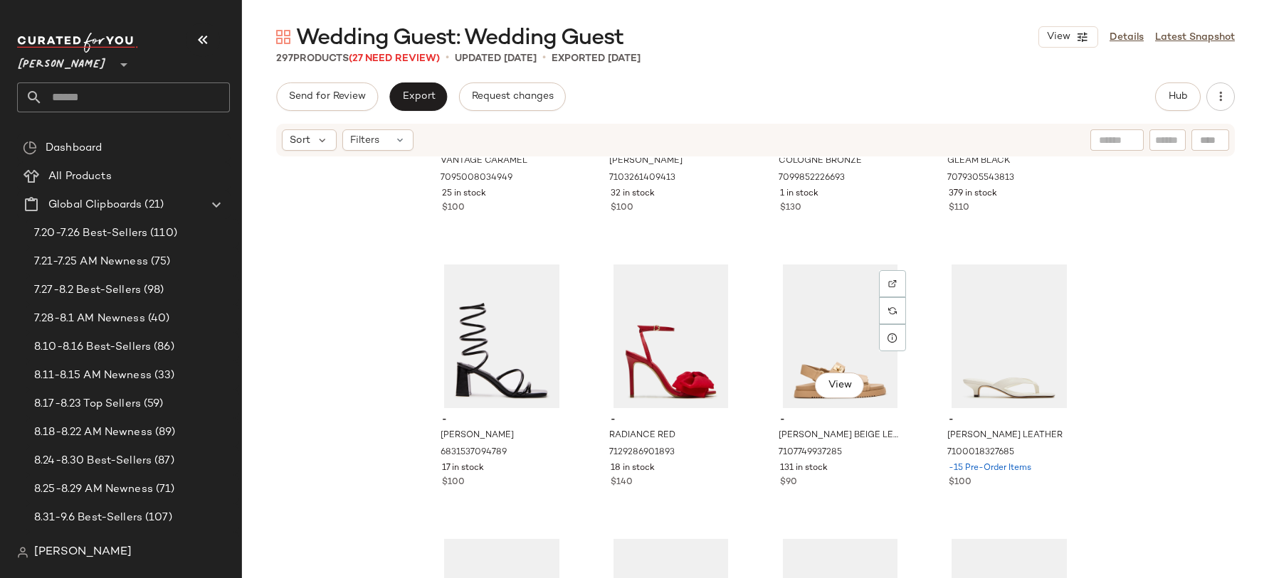
click at [815, 340] on div "View" at bounding box center [839, 337] width 143 height 144
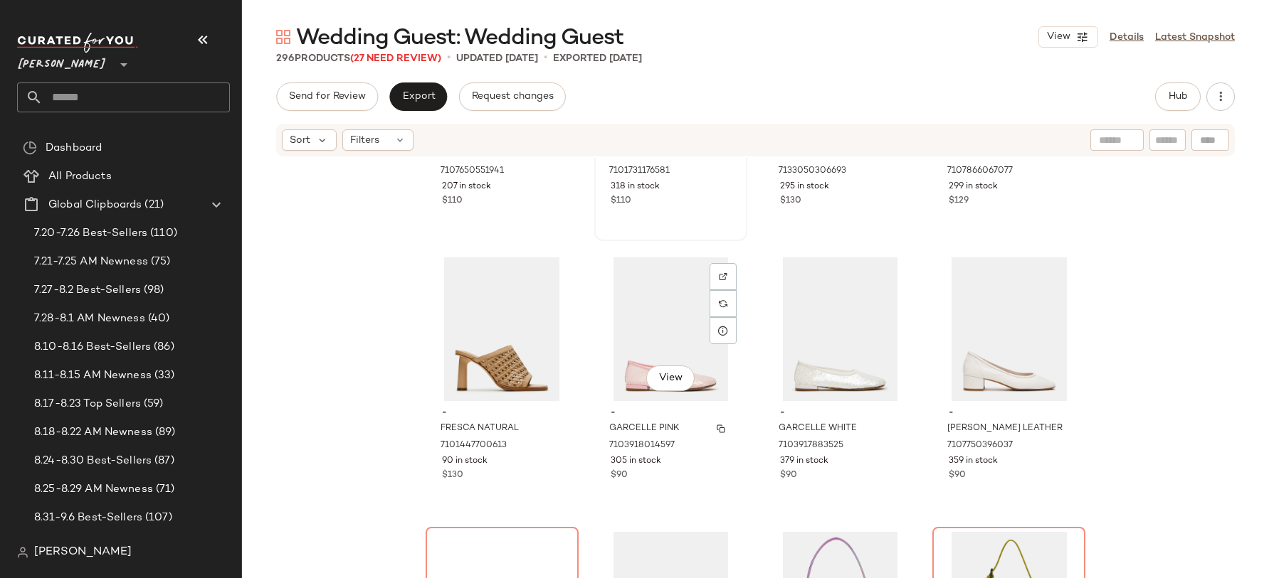
scroll to position [4631, 0]
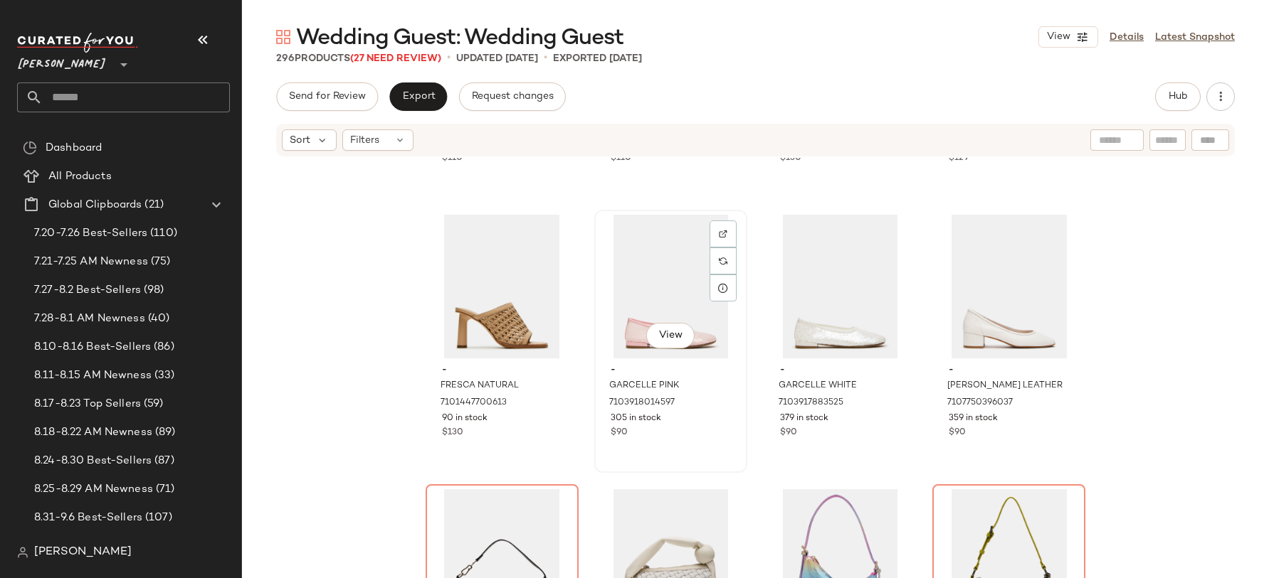
click at [655, 312] on div "View" at bounding box center [670, 287] width 143 height 144
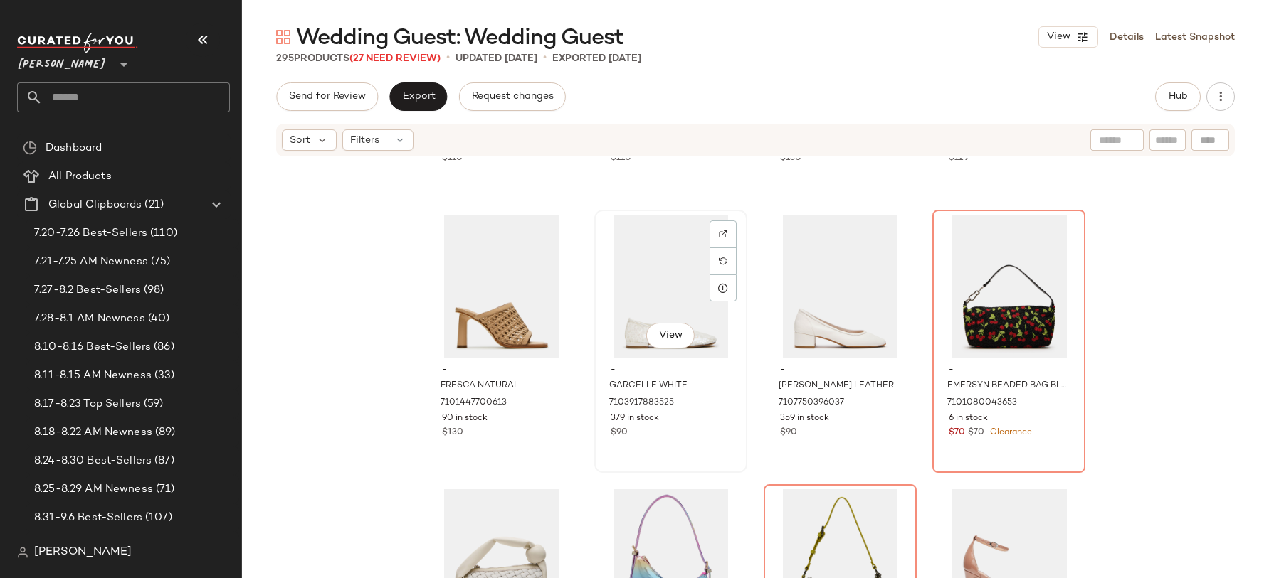
click at [648, 290] on div "View" at bounding box center [670, 287] width 143 height 144
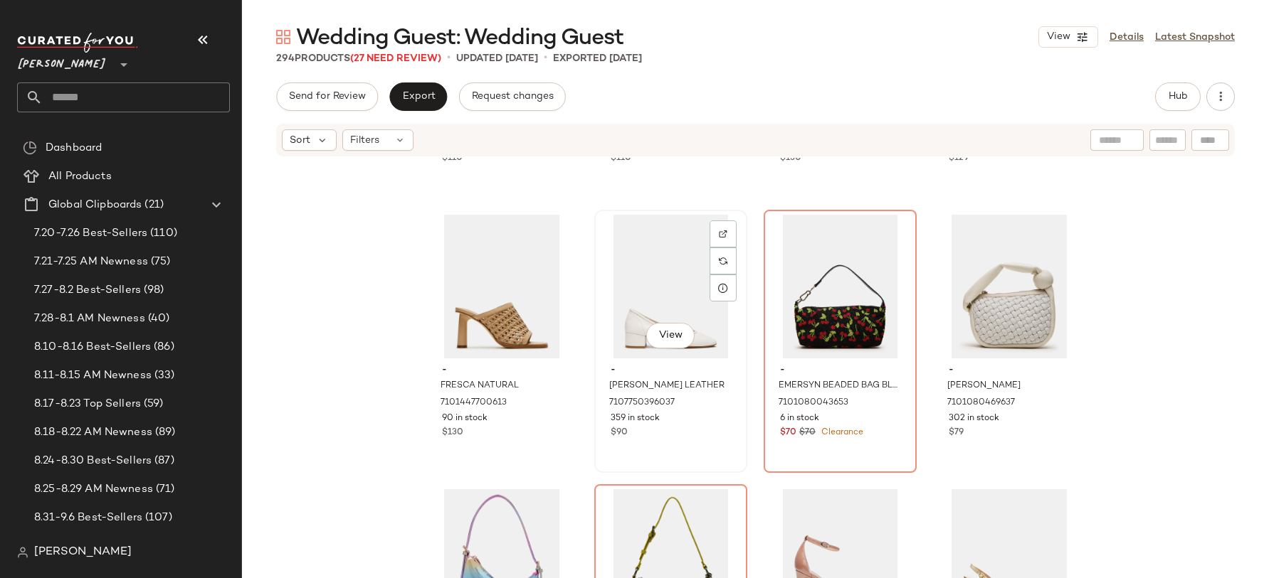
click at [648, 290] on div "View" at bounding box center [670, 287] width 143 height 144
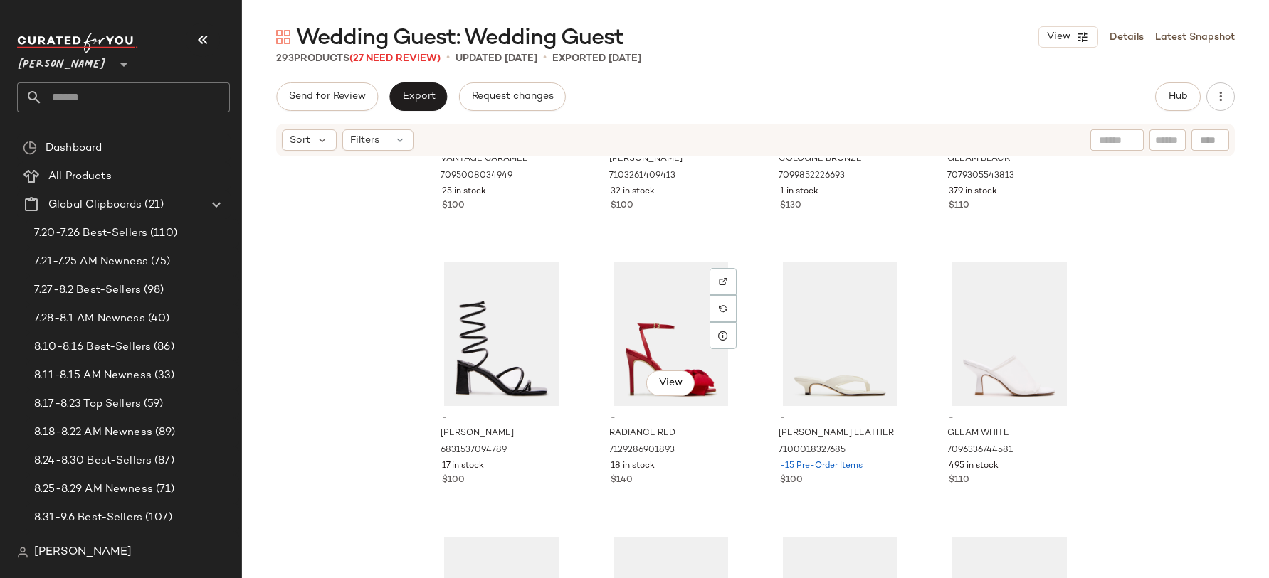
scroll to position [4008, 0]
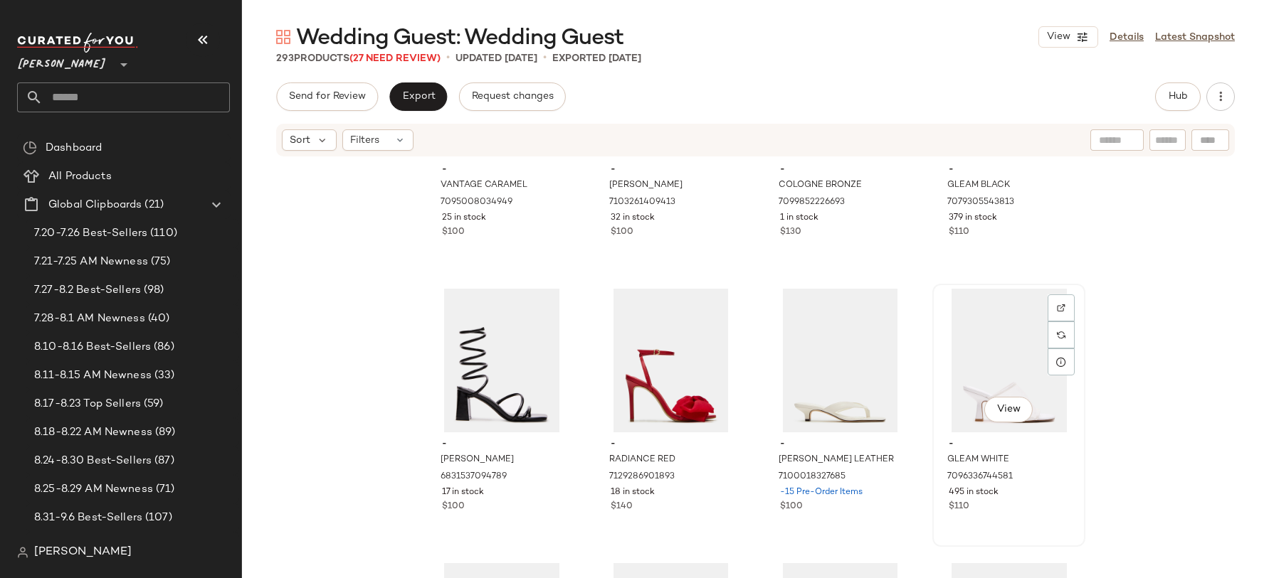
click at [989, 323] on div "View" at bounding box center [1008, 361] width 143 height 144
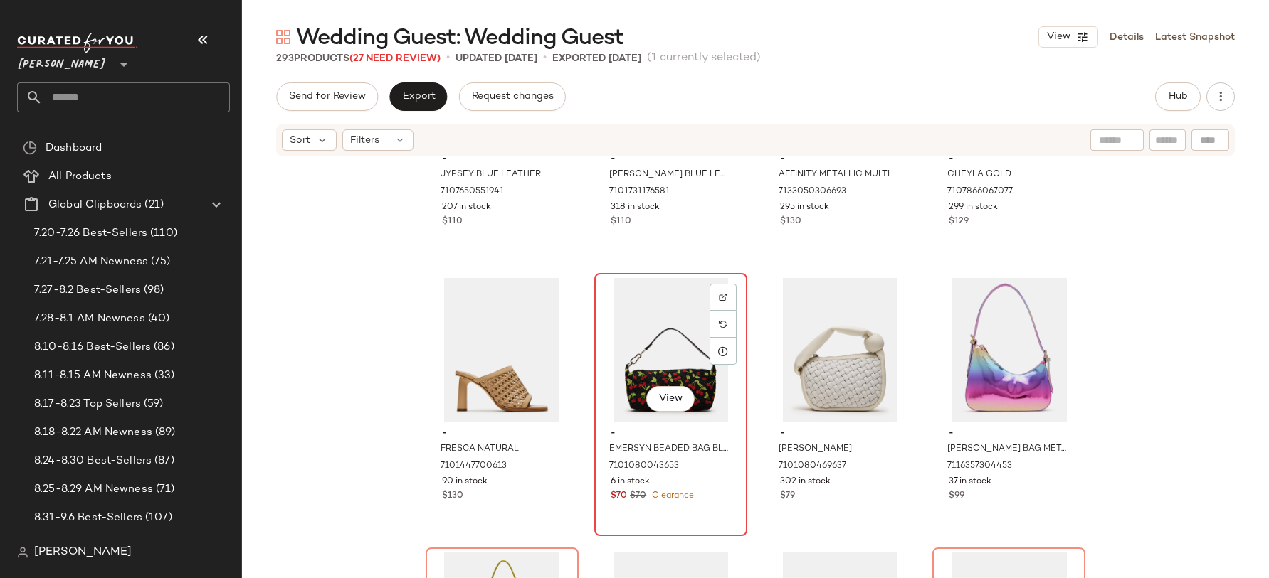
scroll to position [4669, 0]
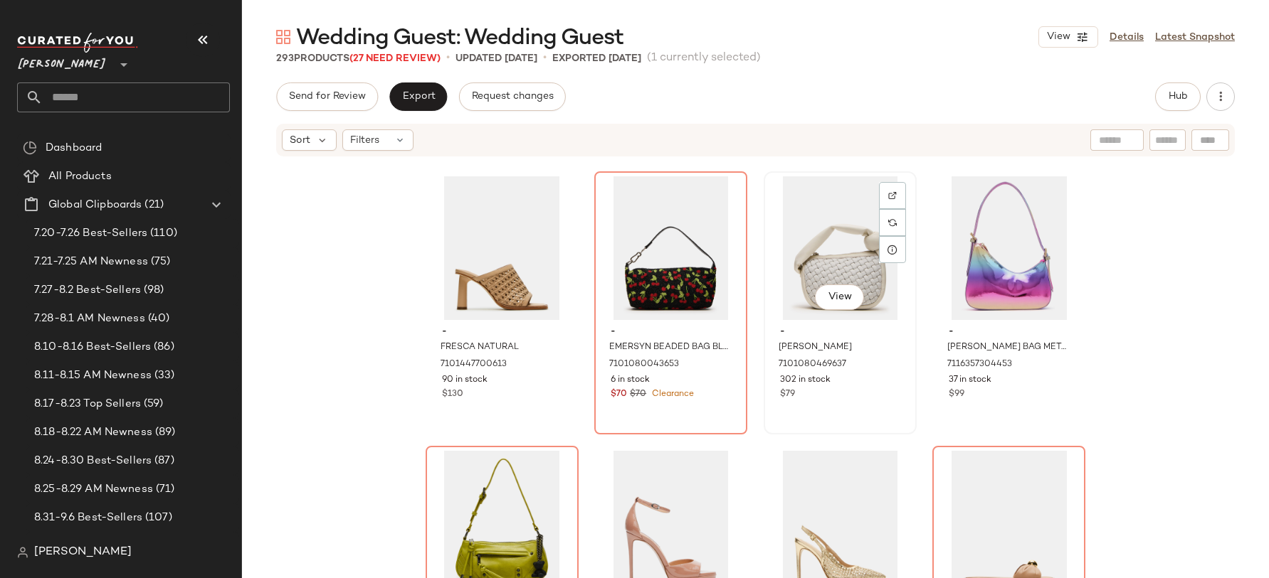
click at [831, 258] on div "View" at bounding box center [839, 248] width 143 height 144
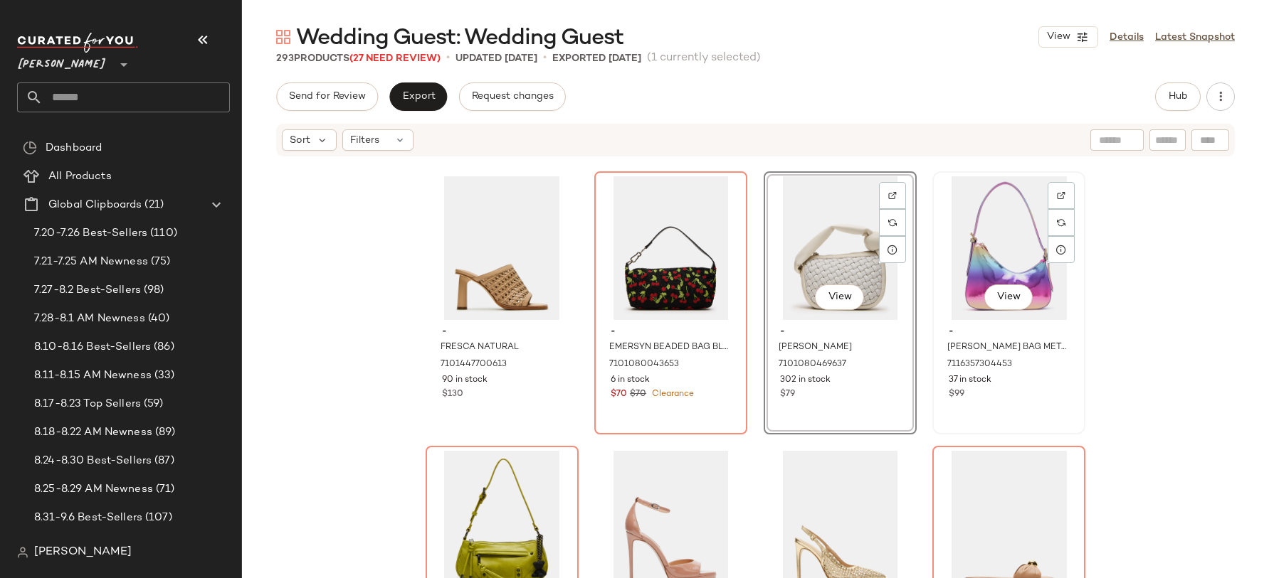
click at [974, 258] on div "View" at bounding box center [1008, 248] width 143 height 144
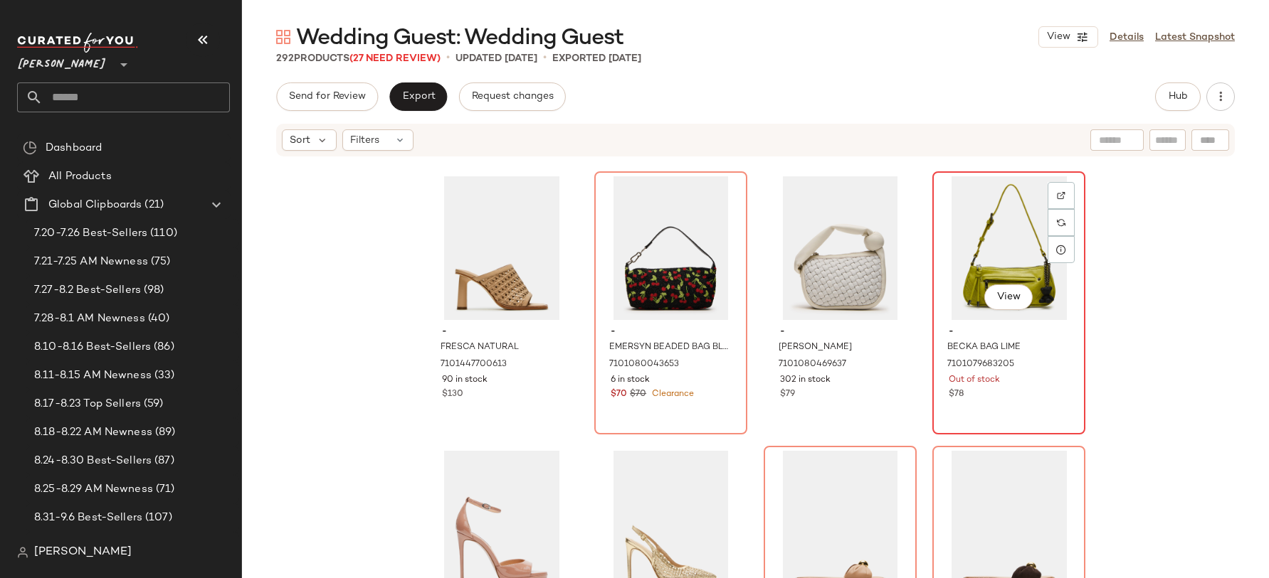
click at [987, 268] on div "View" at bounding box center [1008, 248] width 143 height 144
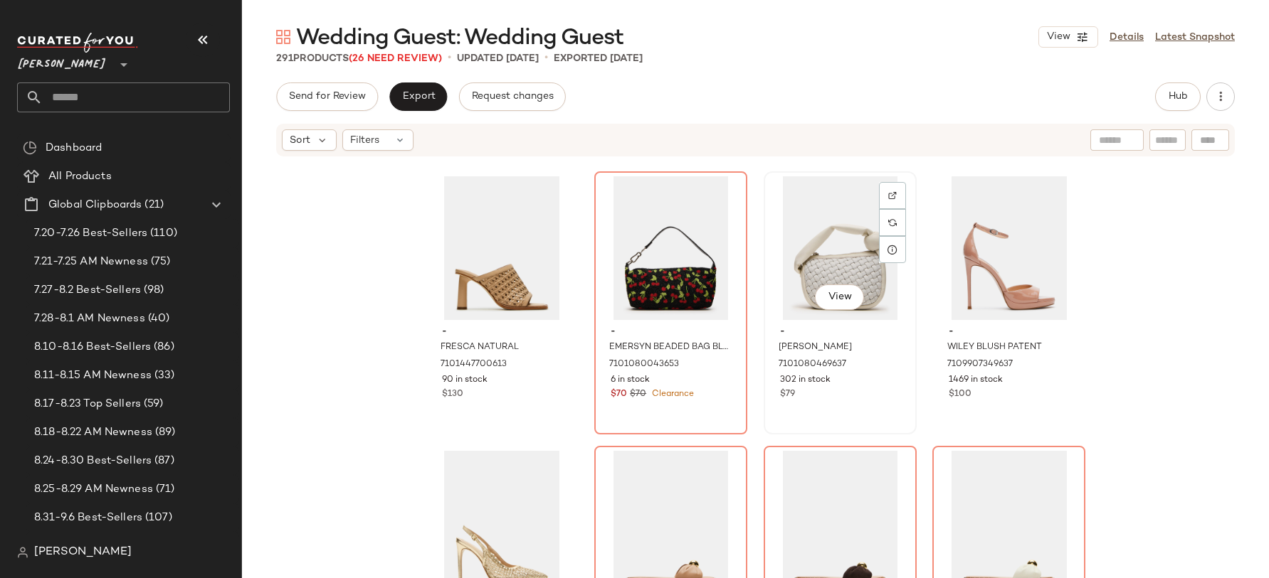
click at [826, 268] on div "View" at bounding box center [839, 248] width 143 height 144
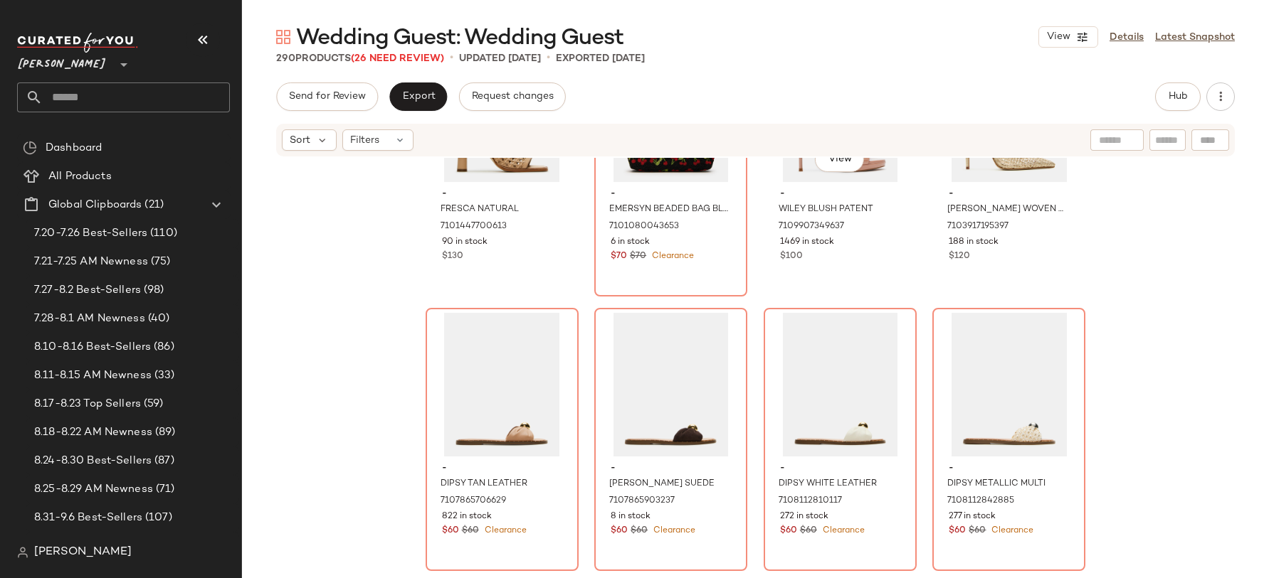
scroll to position [4812, 0]
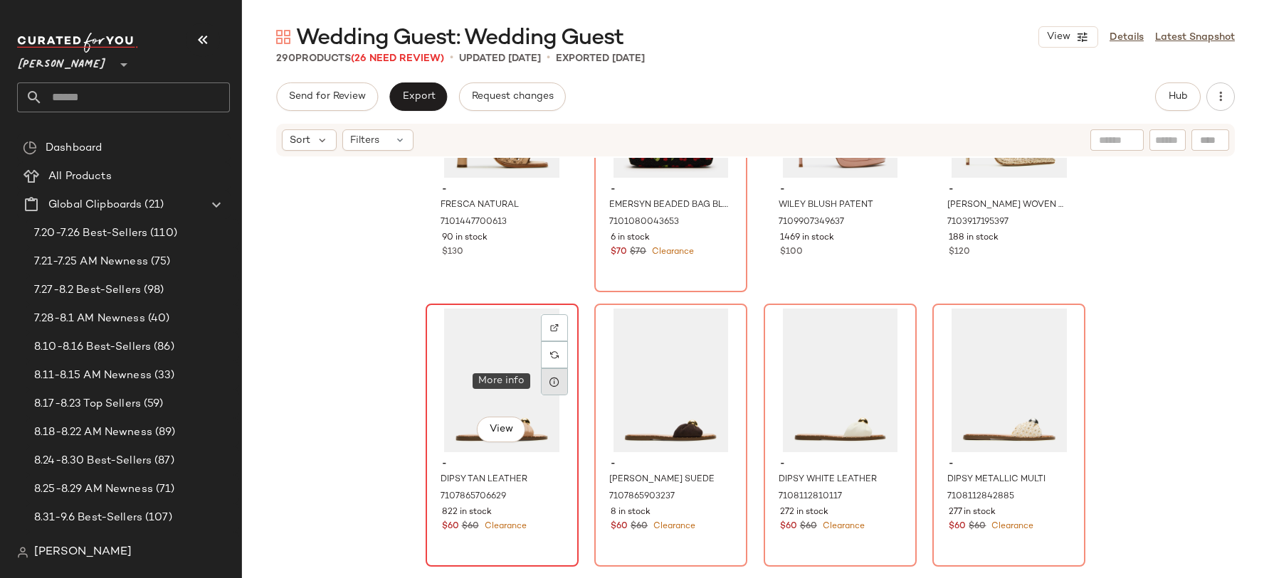
click at [549, 384] on icon at bounding box center [554, 381] width 11 height 11
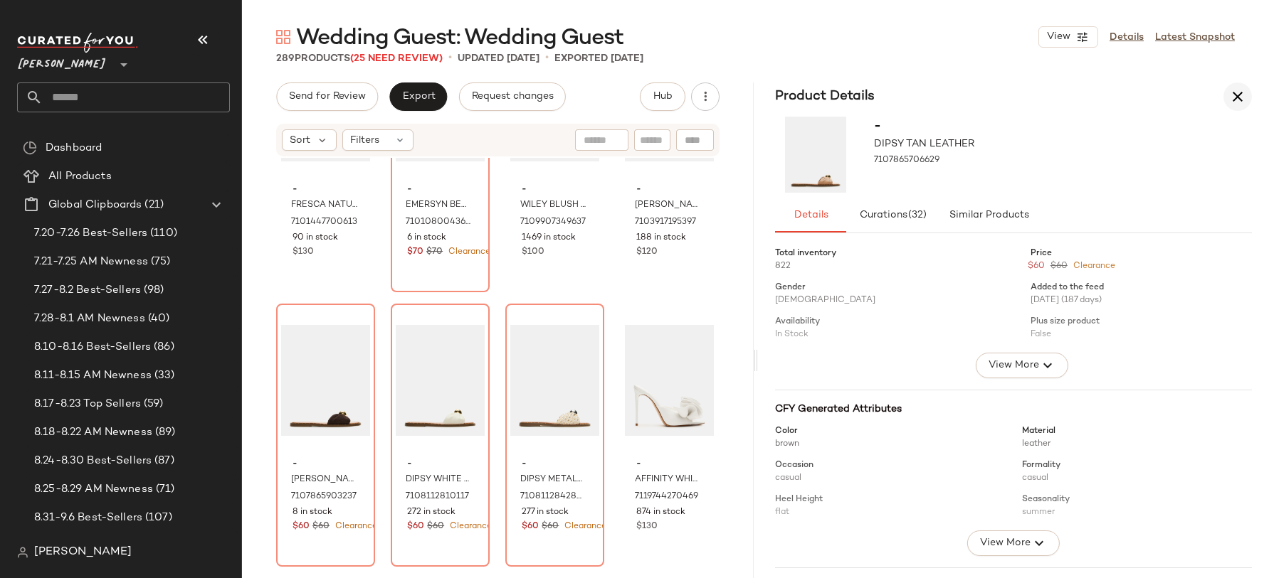
click at [1240, 92] on icon "button" at bounding box center [1237, 96] width 17 height 17
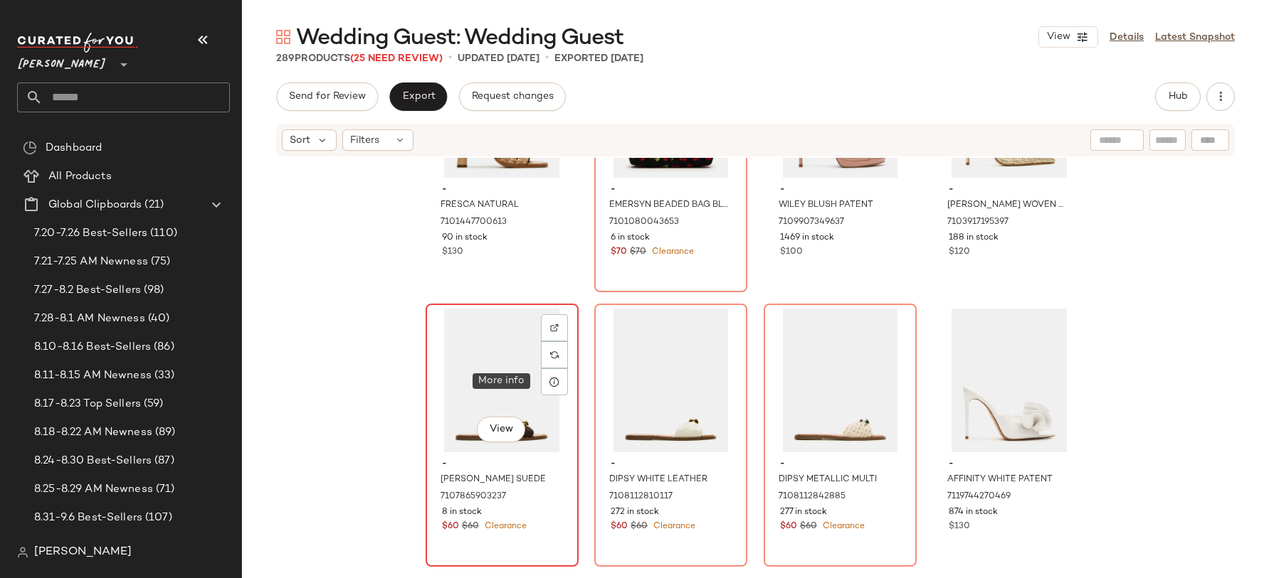
click at [474, 341] on div "View" at bounding box center [501, 381] width 143 height 144
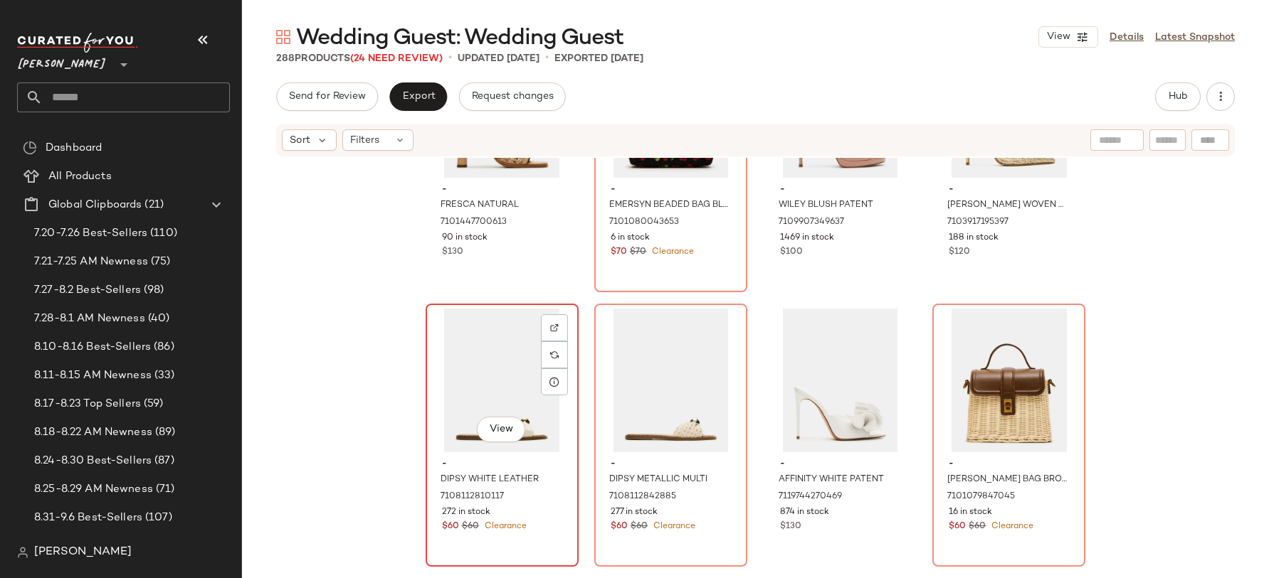
click at [480, 350] on div "View" at bounding box center [501, 381] width 143 height 144
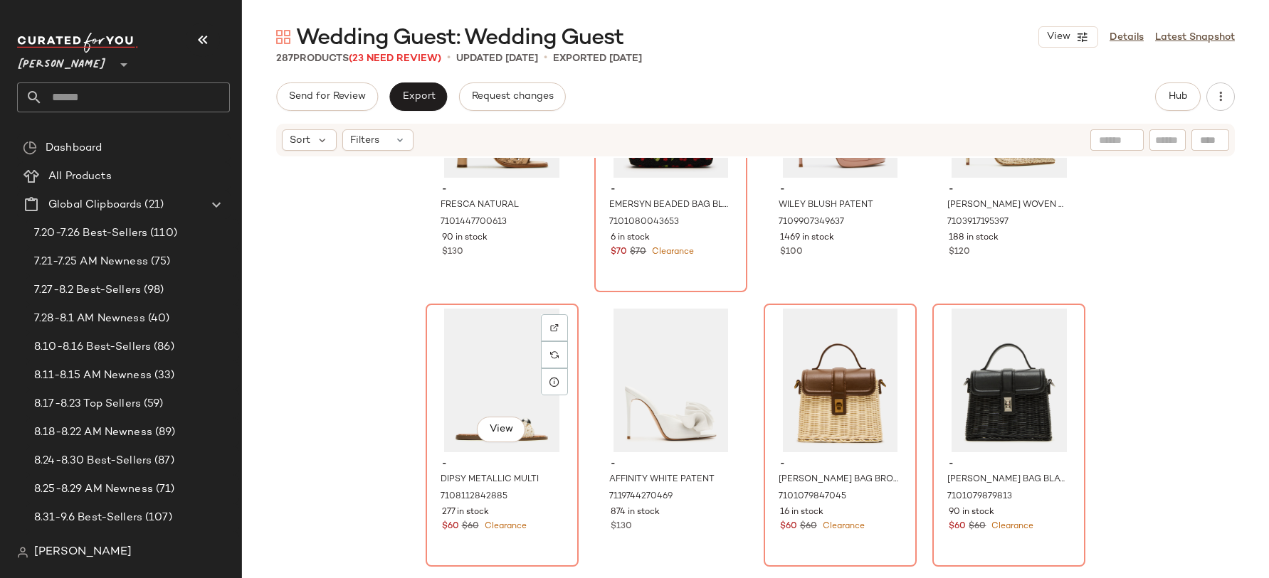
click at [480, 350] on div "View" at bounding box center [501, 381] width 143 height 144
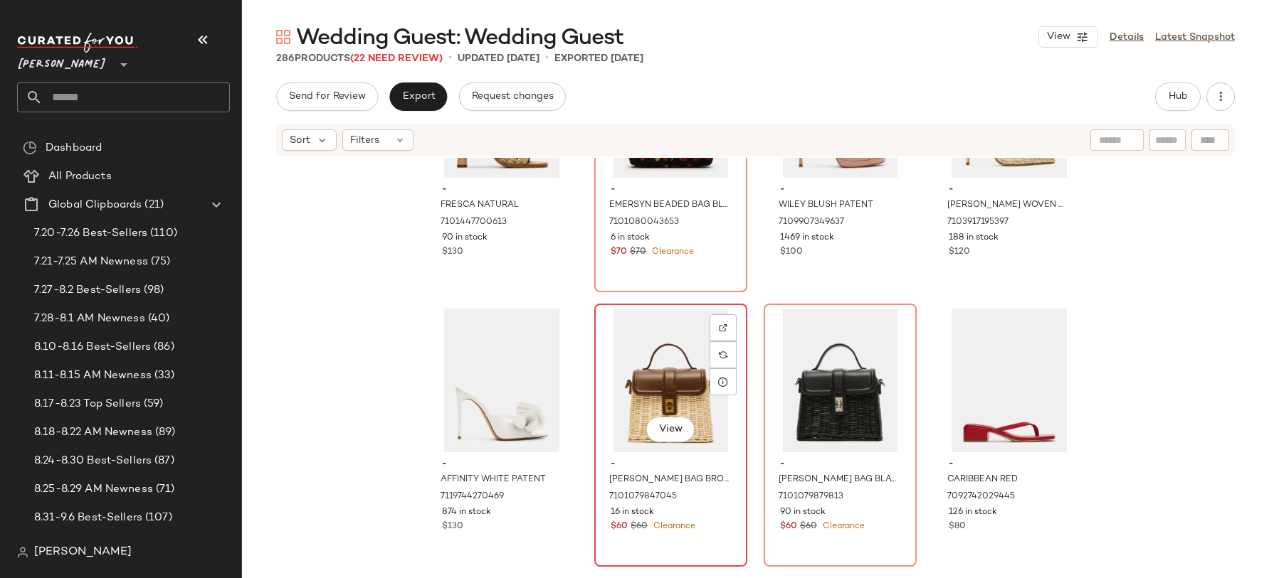
click at [665, 373] on div "View" at bounding box center [670, 381] width 143 height 144
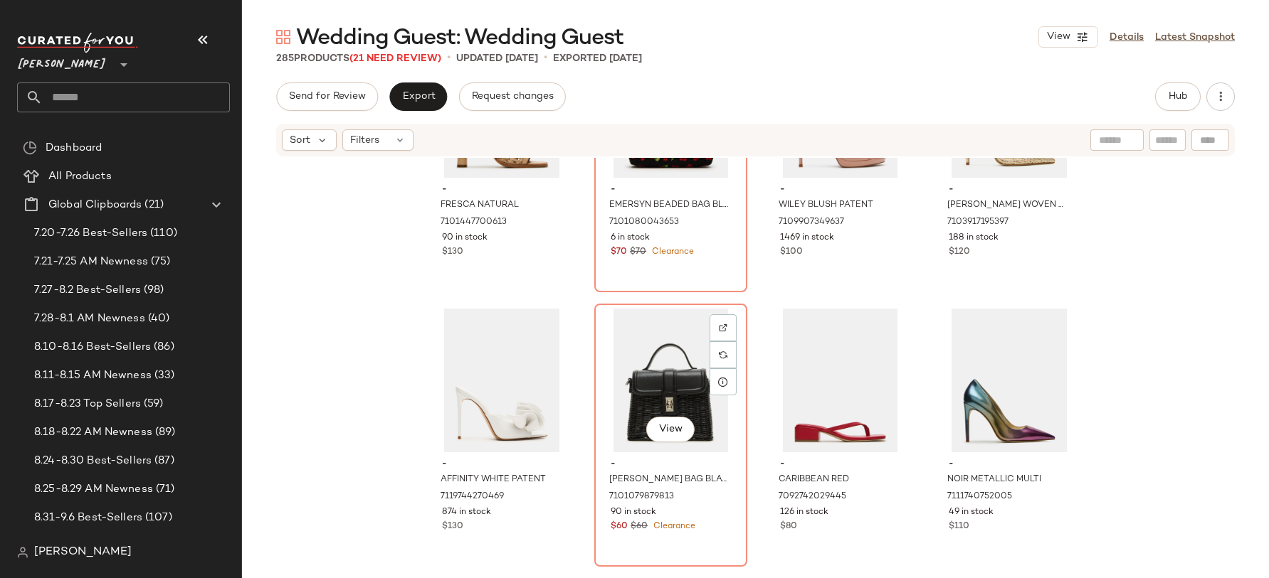
click at [665, 373] on div "View" at bounding box center [670, 381] width 143 height 144
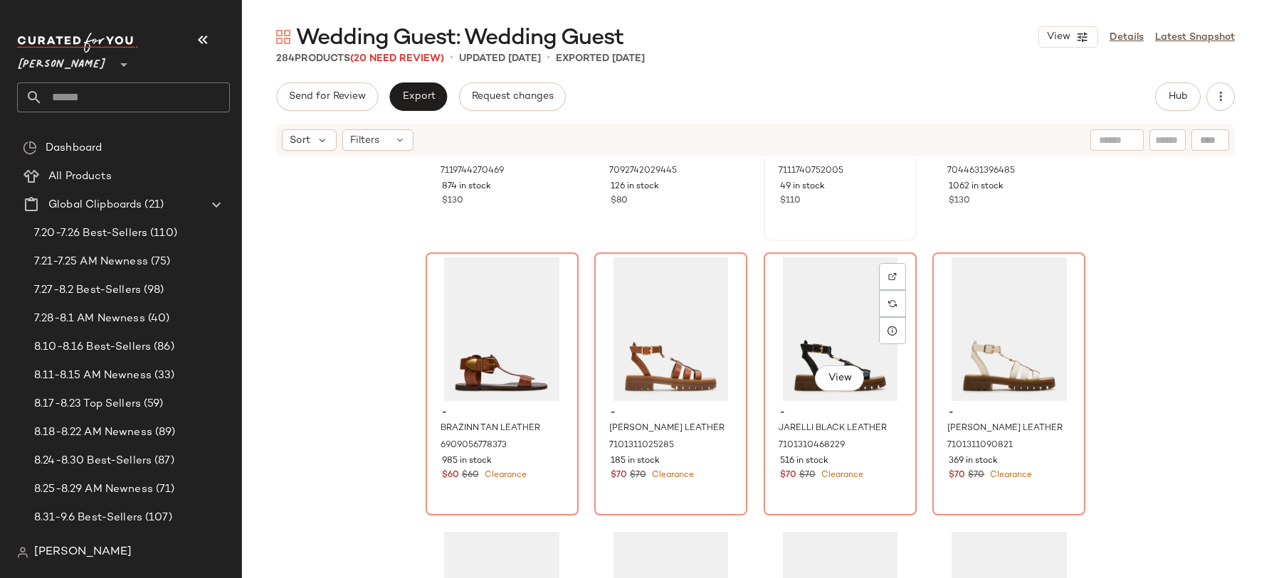
scroll to position [5139, 0]
click at [485, 341] on div "View" at bounding box center [501, 328] width 143 height 144
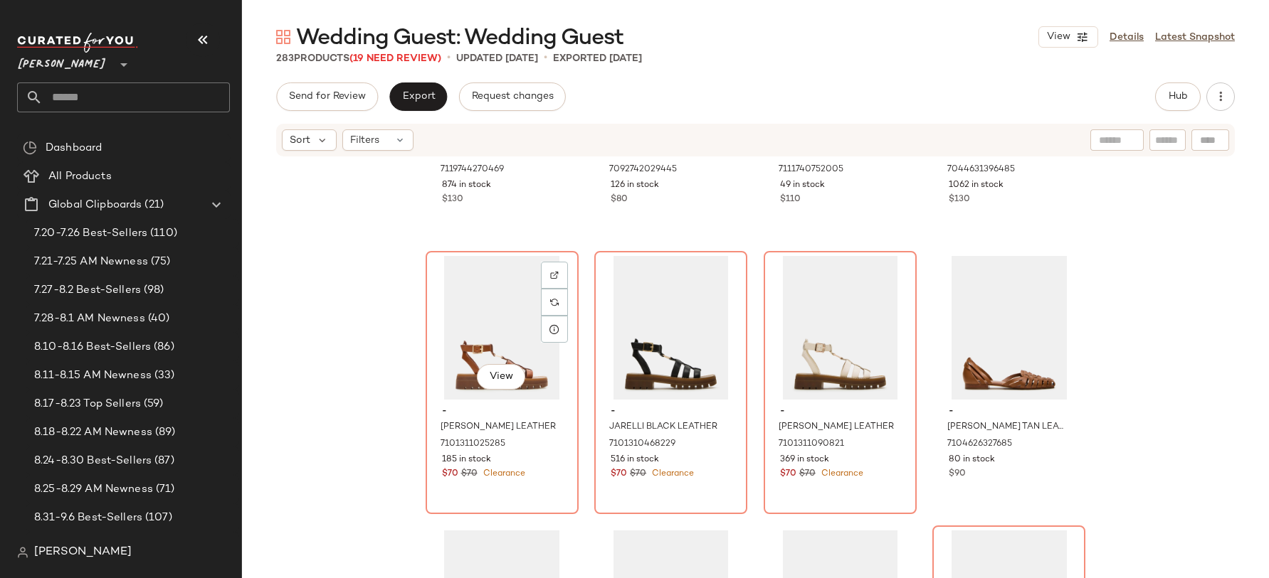
click at [485, 341] on div "View" at bounding box center [501, 328] width 143 height 144
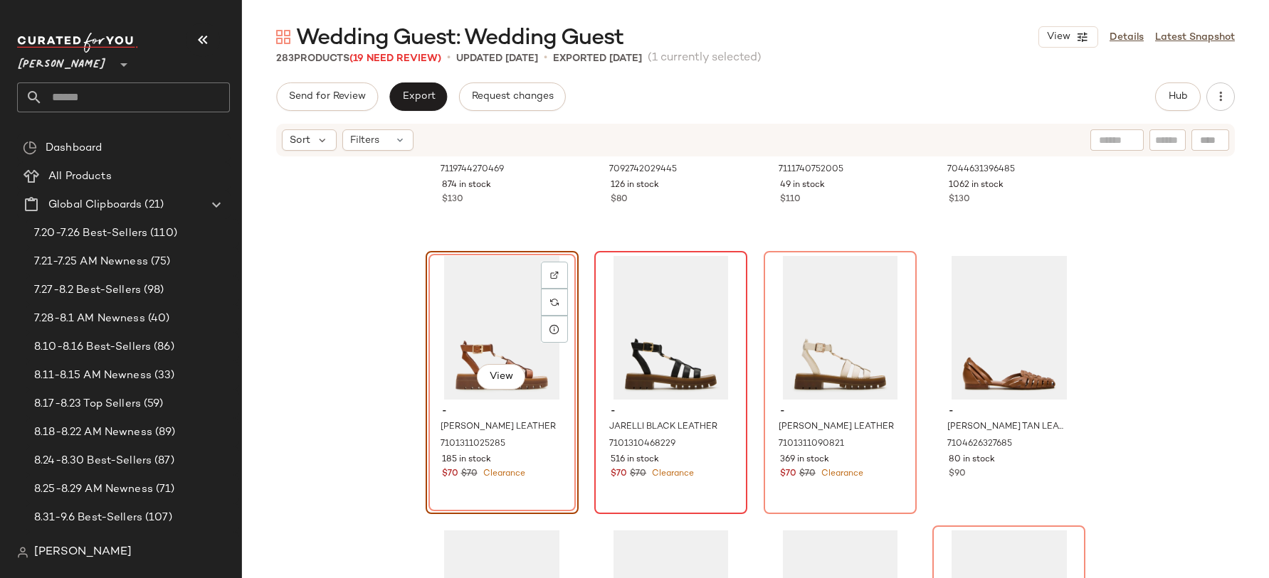
click at [599, 341] on div at bounding box center [670, 328] width 143 height 144
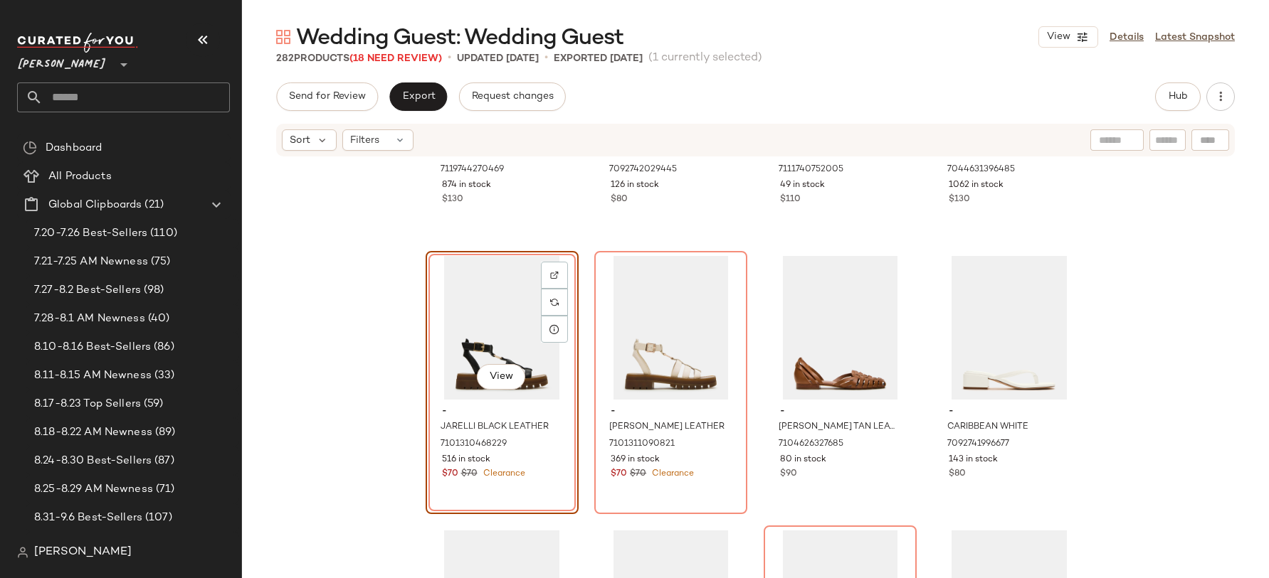
click at [599, 341] on div at bounding box center [670, 328] width 143 height 144
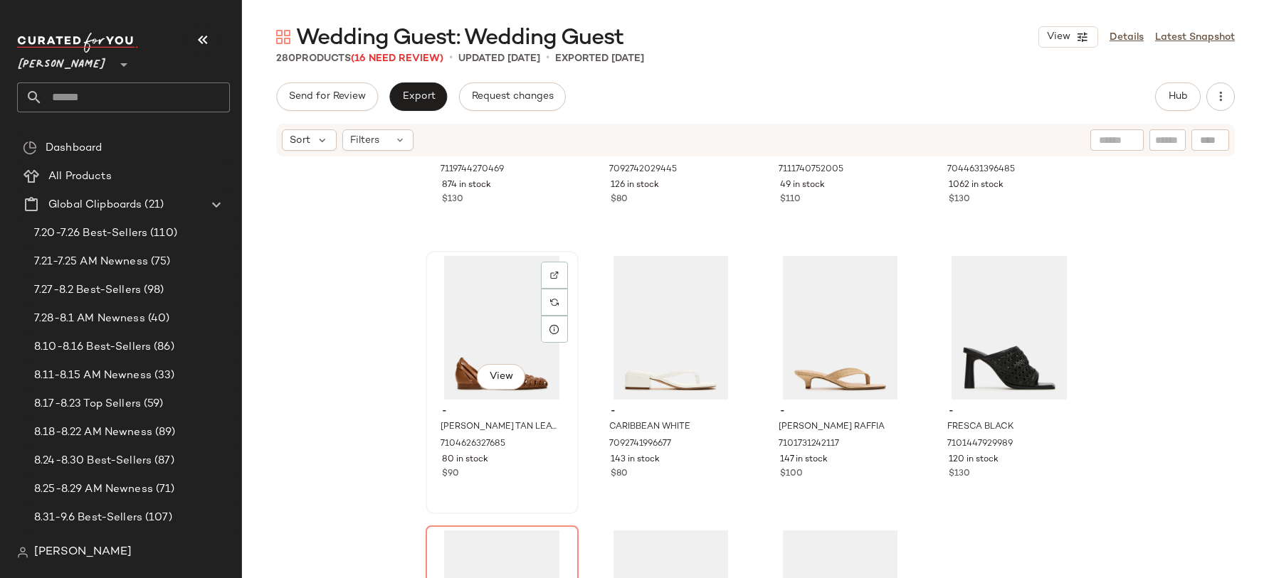
click at [485, 340] on div "View" at bounding box center [501, 328] width 143 height 144
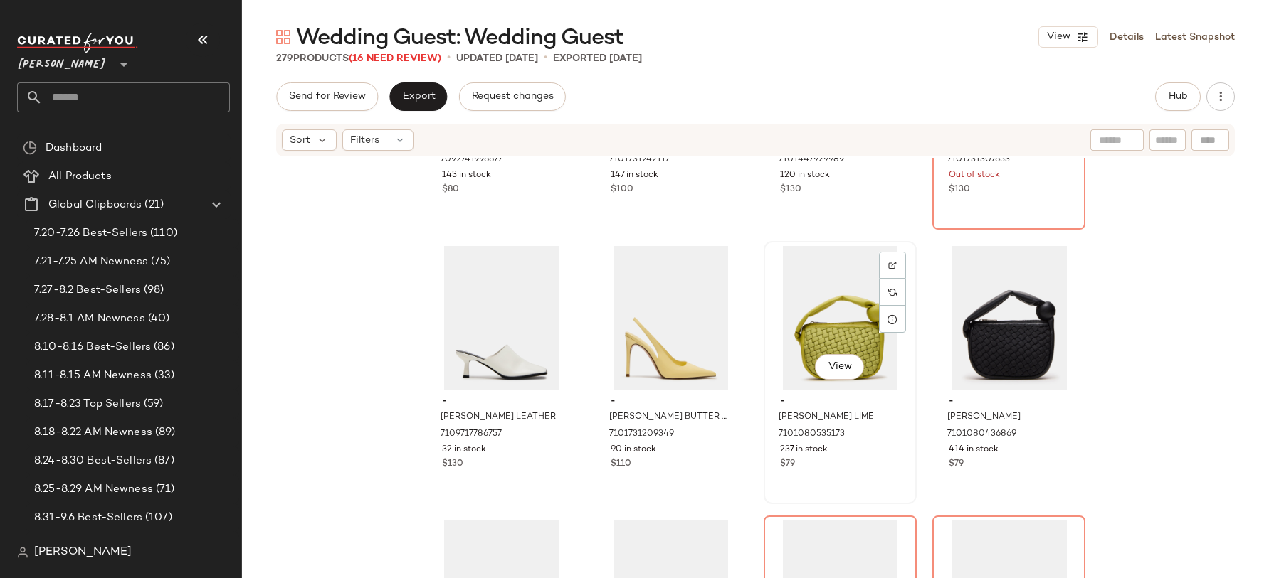
scroll to position [5513, 0]
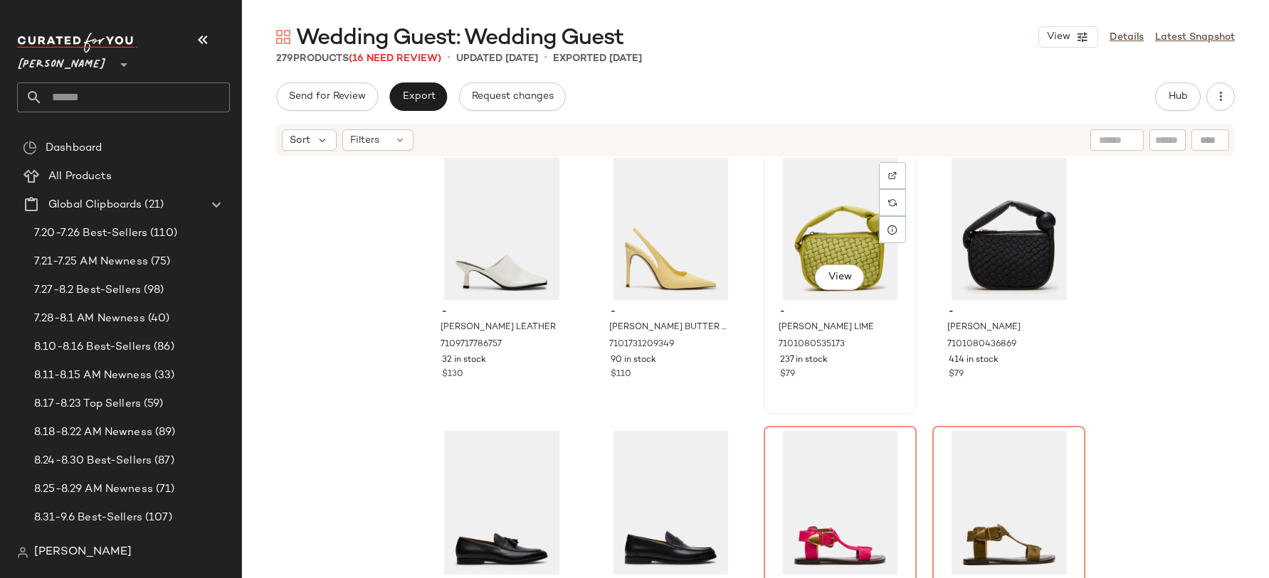
click at [815, 221] on div "View" at bounding box center [839, 229] width 143 height 144
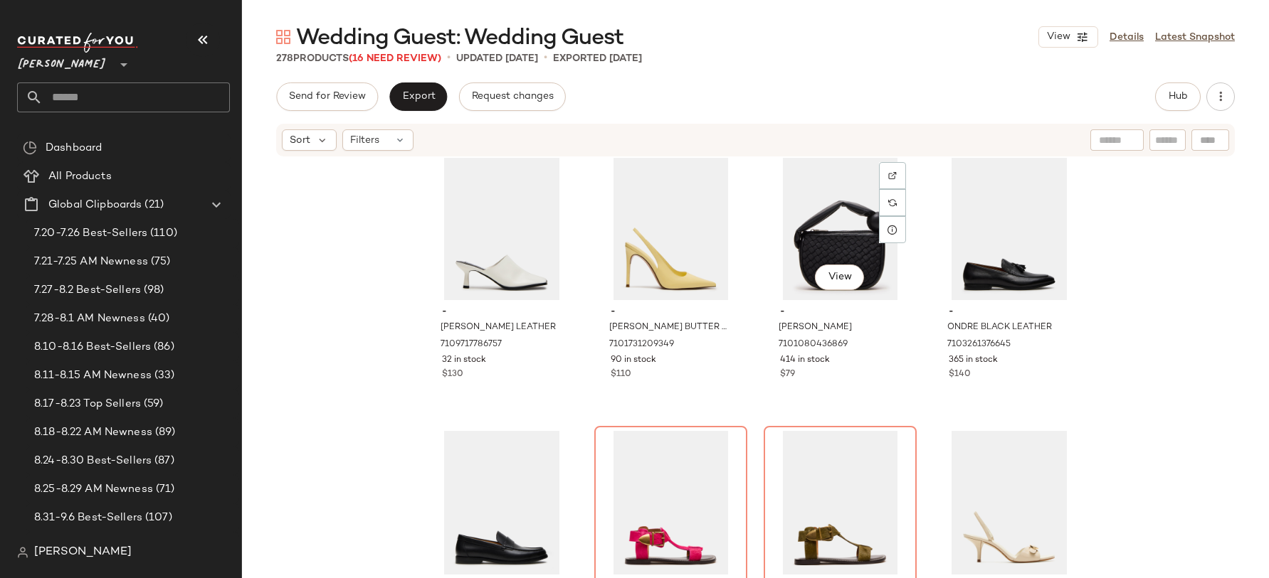
click at [815, 221] on div "View" at bounding box center [839, 229] width 143 height 144
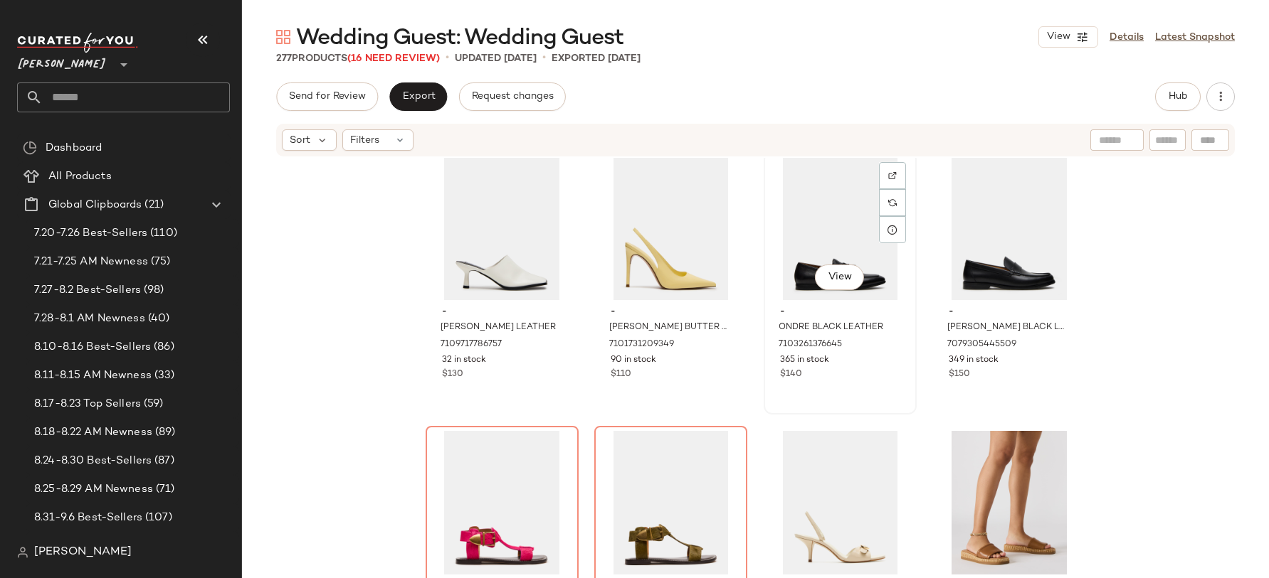
click at [824, 252] on div "View" at bounding box center [839, 229] width 143 height 144
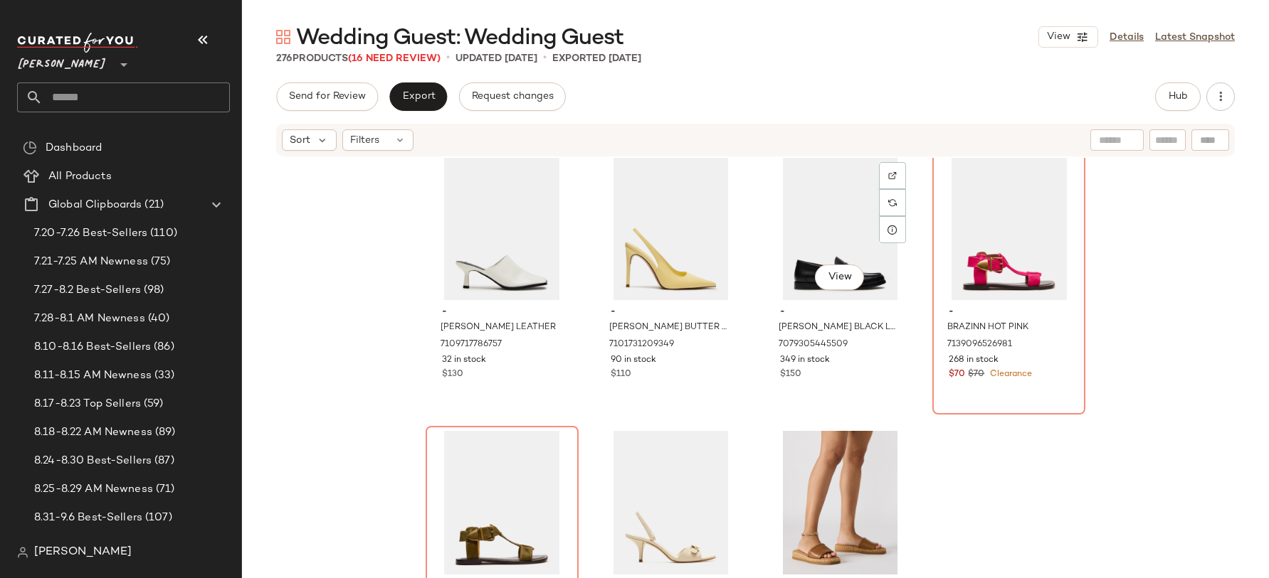
click at [824, 252] on div "View" at bounding box center [839, 229] width 143 height 144
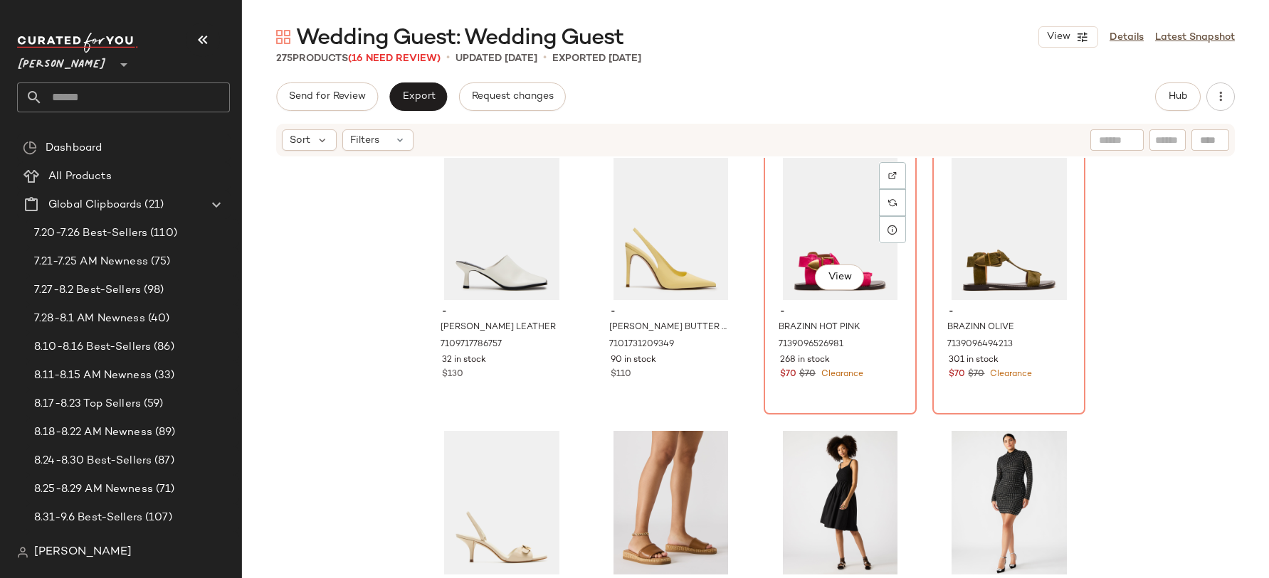
click at [824, 252] on div "View" at bounding box center [839, 229] width 143 height 144
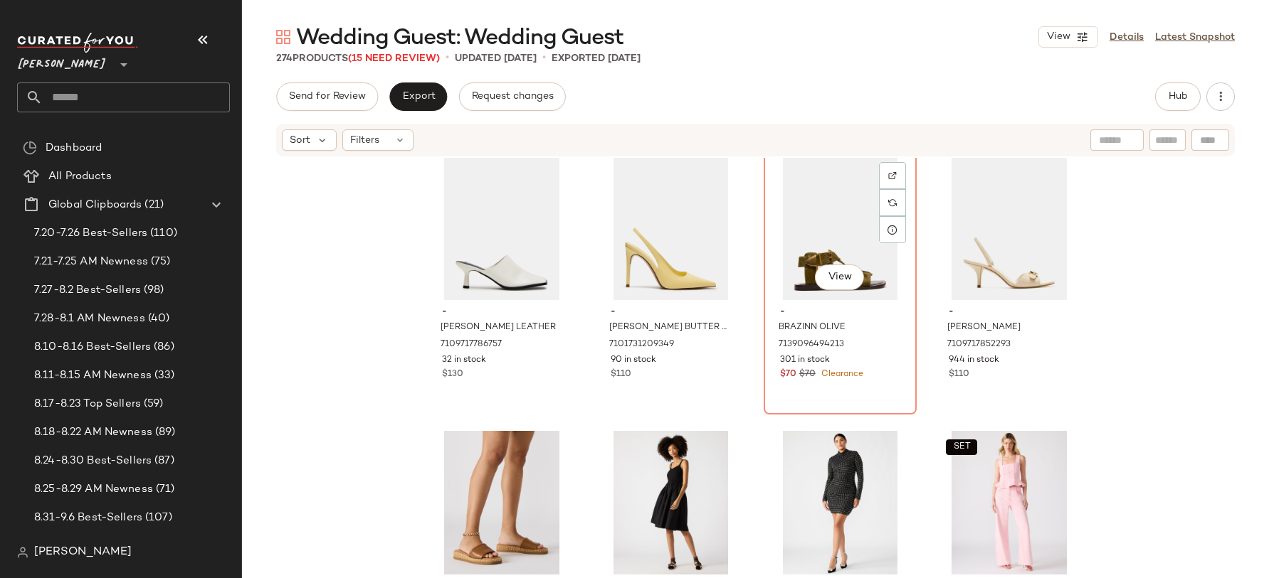
click at [824, 252] on div "View" at bounding box center [839, 229] width 143 height 144
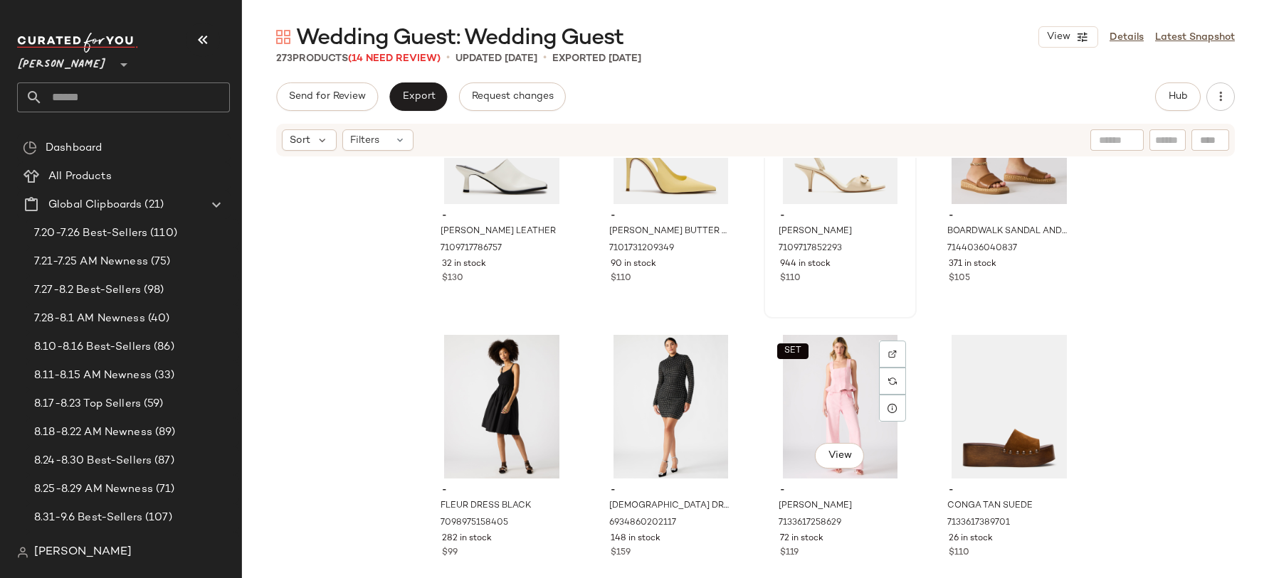
scroll to position [5608, 0]
click at [806, 376] on div "SET View" at bounding box center [839, 409] width 143 height 144
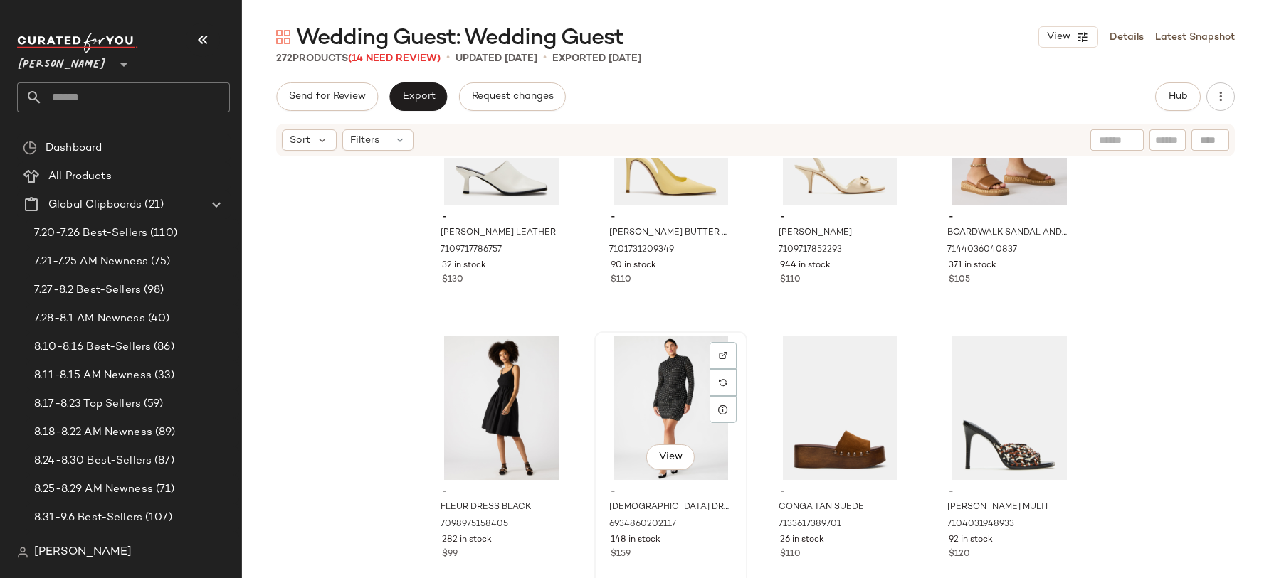
click at [673, 403] on div "View" at bounding box center [670, 409] width 143 height 144
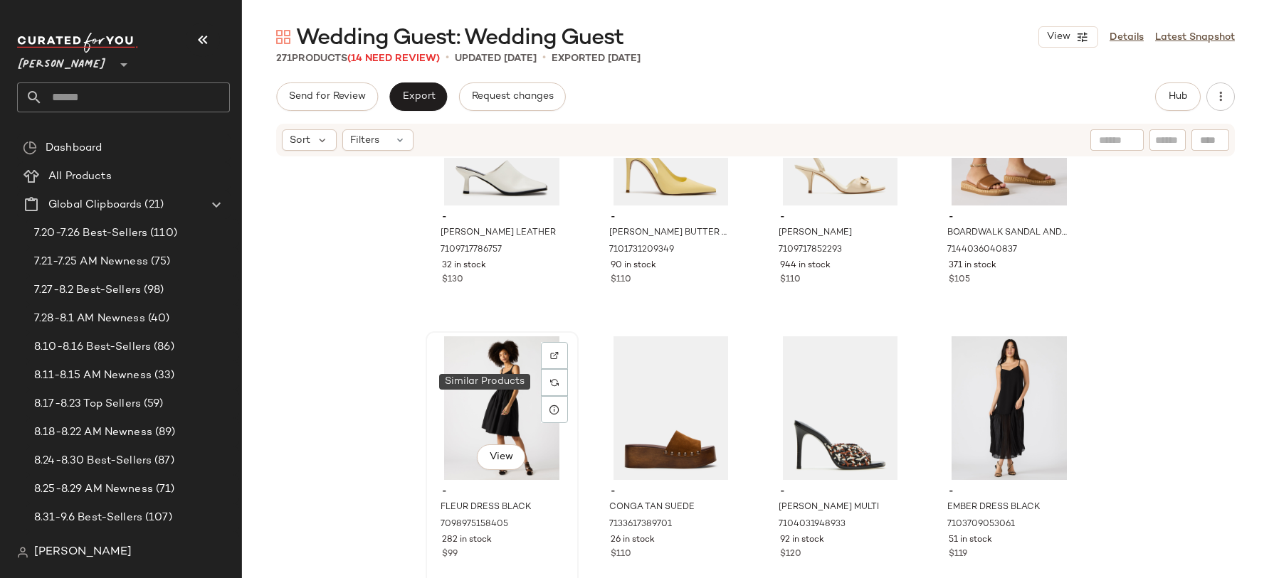
click at [553, 388] on div at bounding box center [554, 382] width 27 height 27
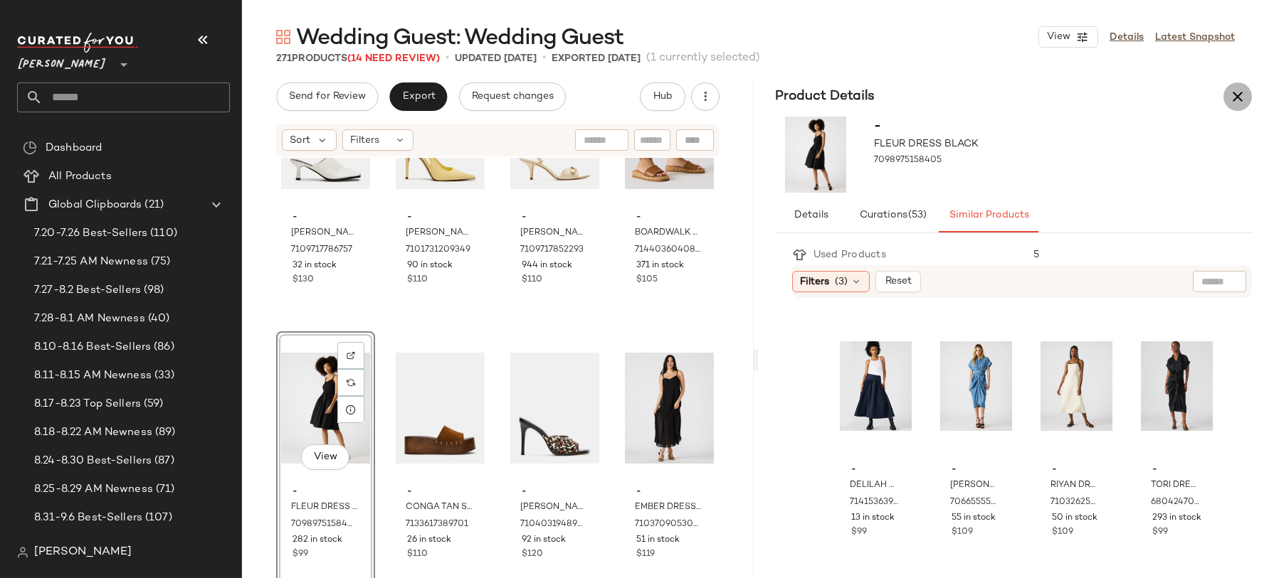
click at [1234, 96] on icon "button" at bounding box center [1237, 96] width 17 height 17
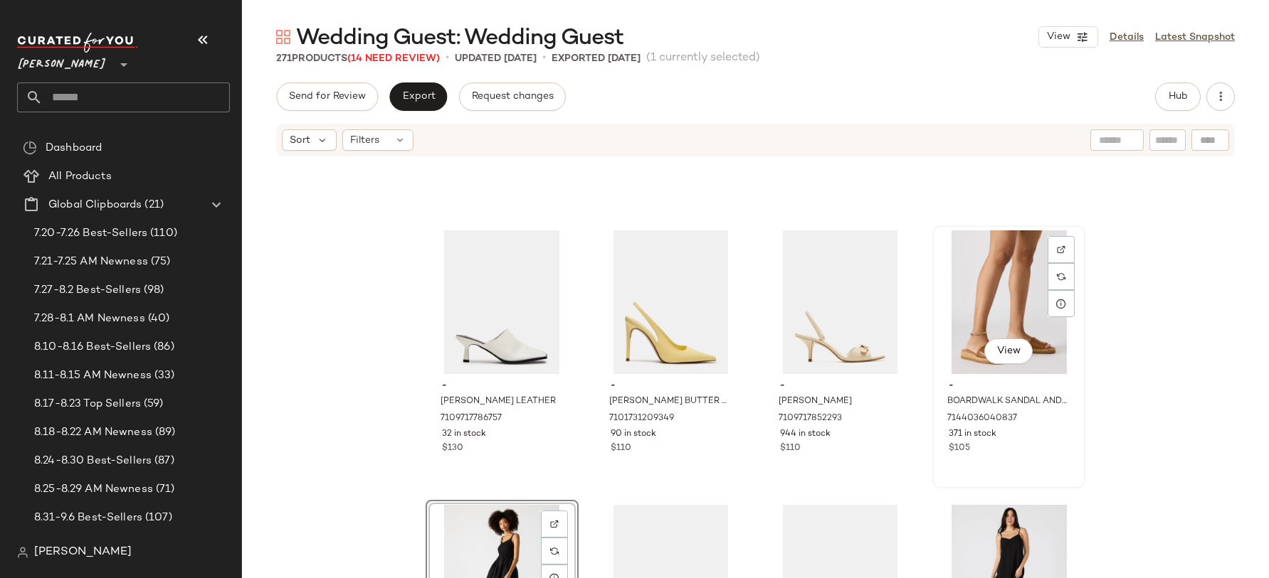
click at [980, 296] on div "View" at bounding box center [1008, 303] width 143 height 144
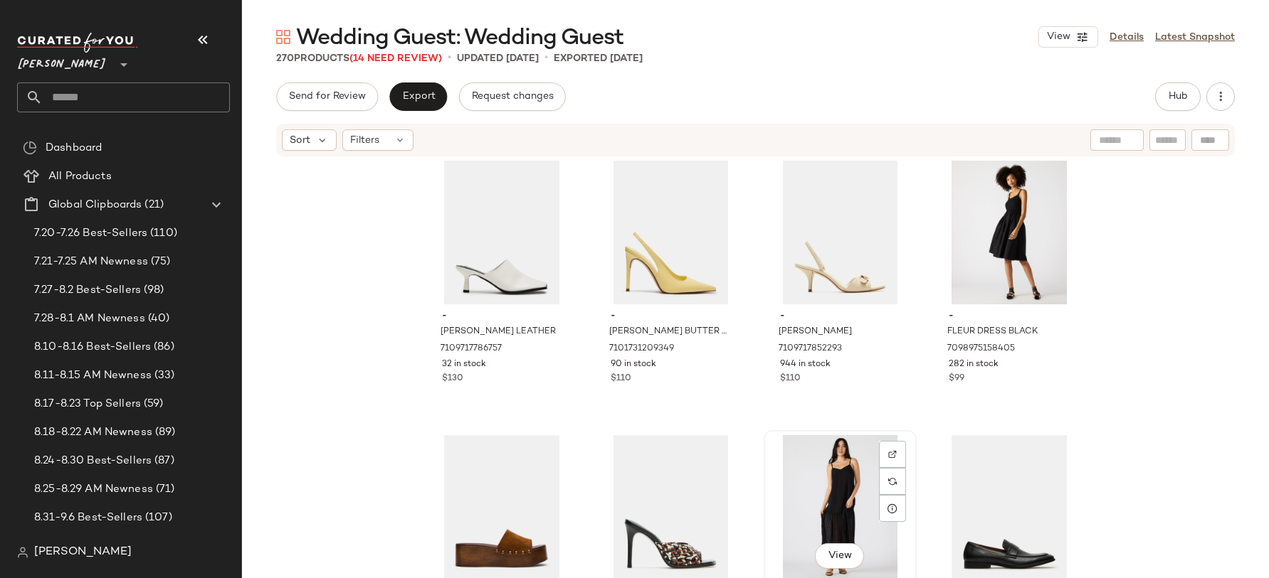
scroll to position [5508, 0]
click at [963, 233] on div "View" at bounding box center [1008, 234] width 143 height 144
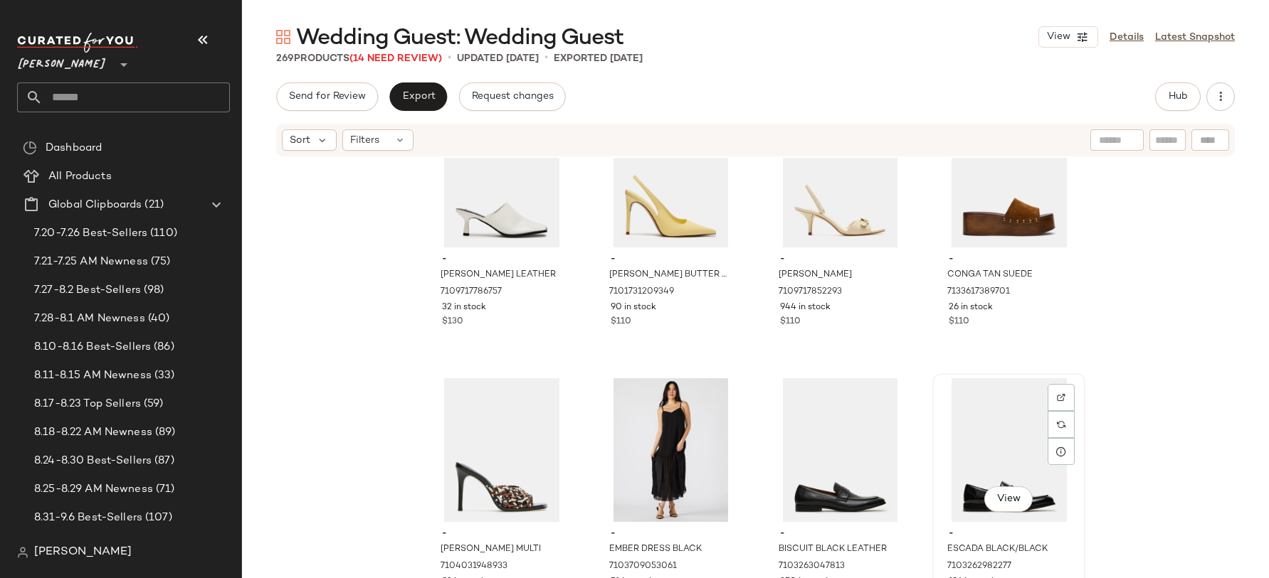
scroll to position [5565, 0]
click at [957, 229] on div "View" at bounding box center [1008, 177] width 143 height 144
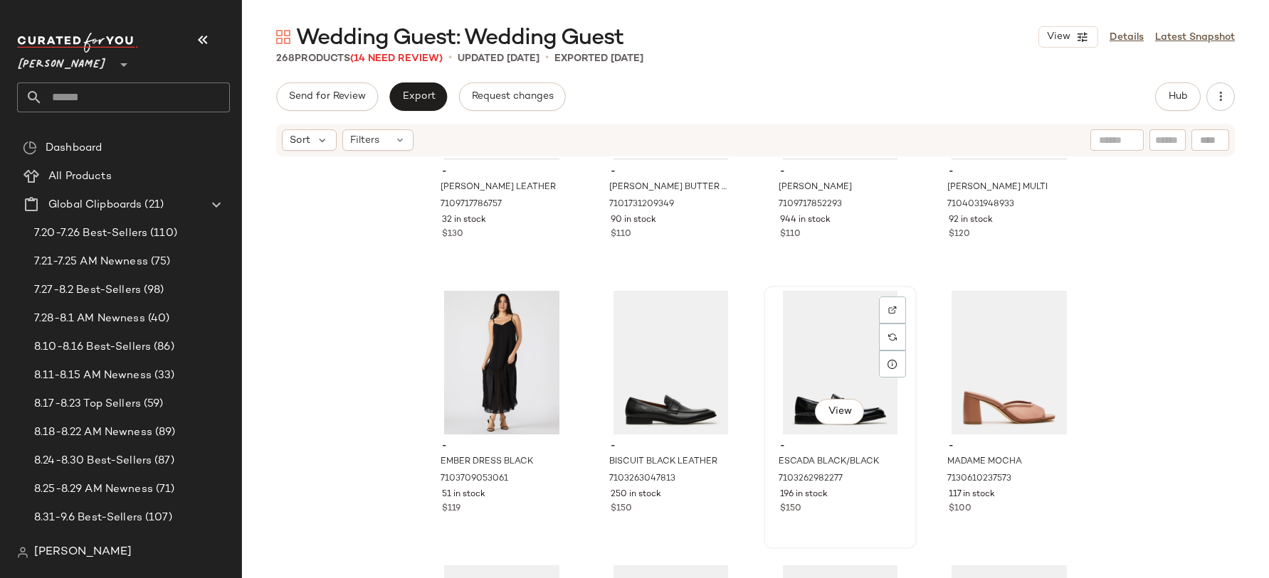
scroll to position [5671, 0]
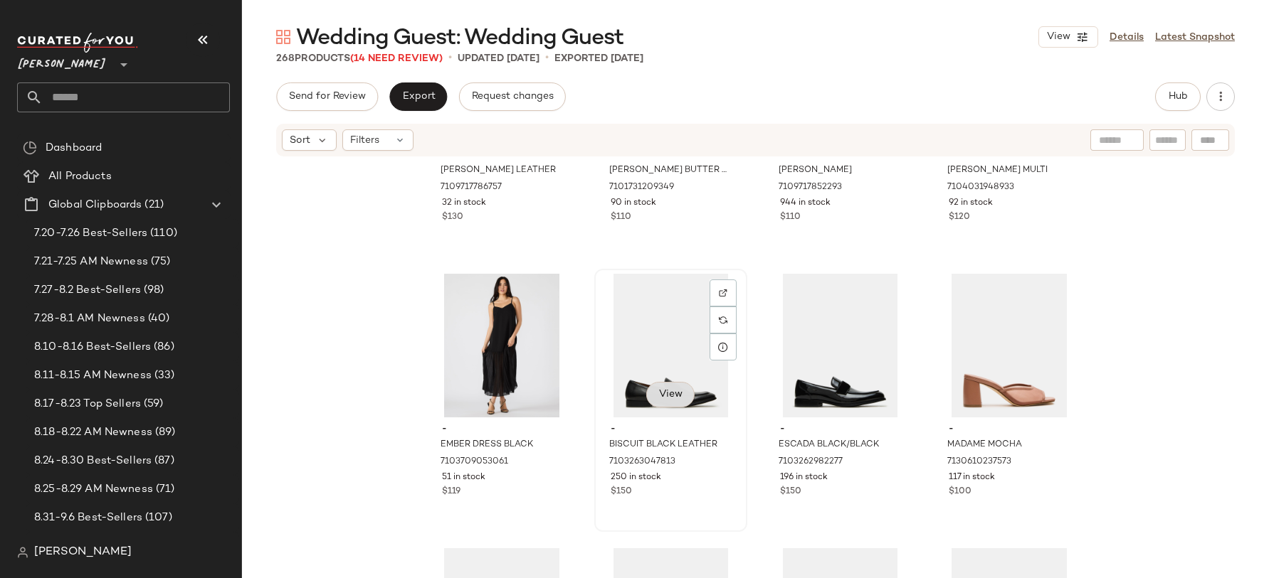
click at [678, 382] on button "View" at bounding box center [670, 395] width 48 height 26
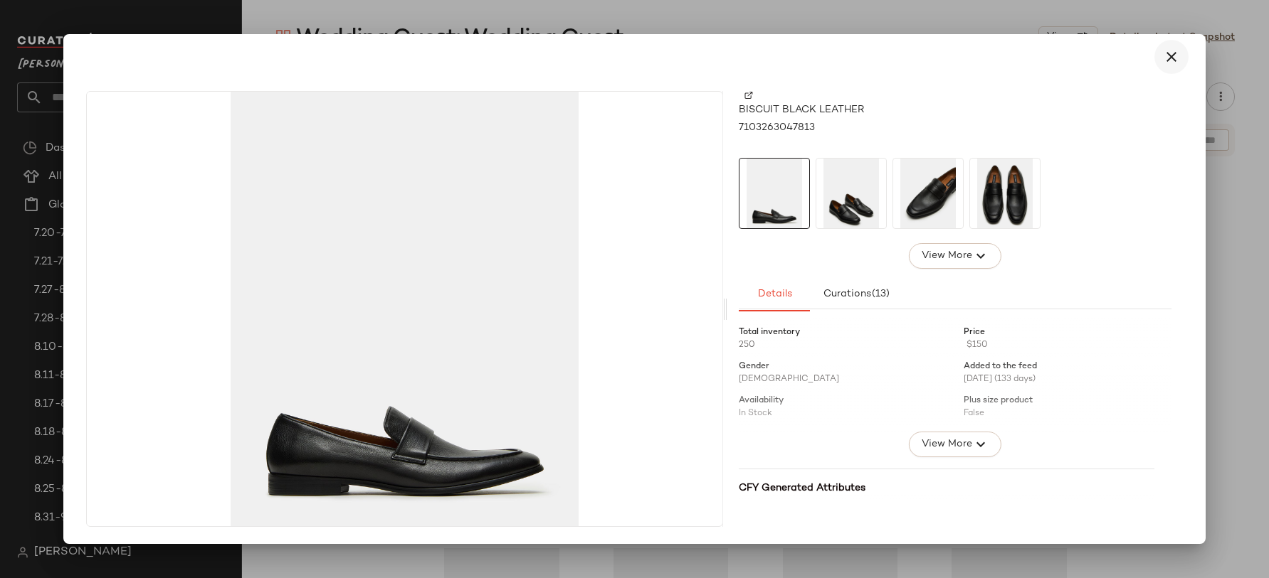
click at [1173, 60] on icon "button" at bounding box center [1171, 56] width 17 height 17
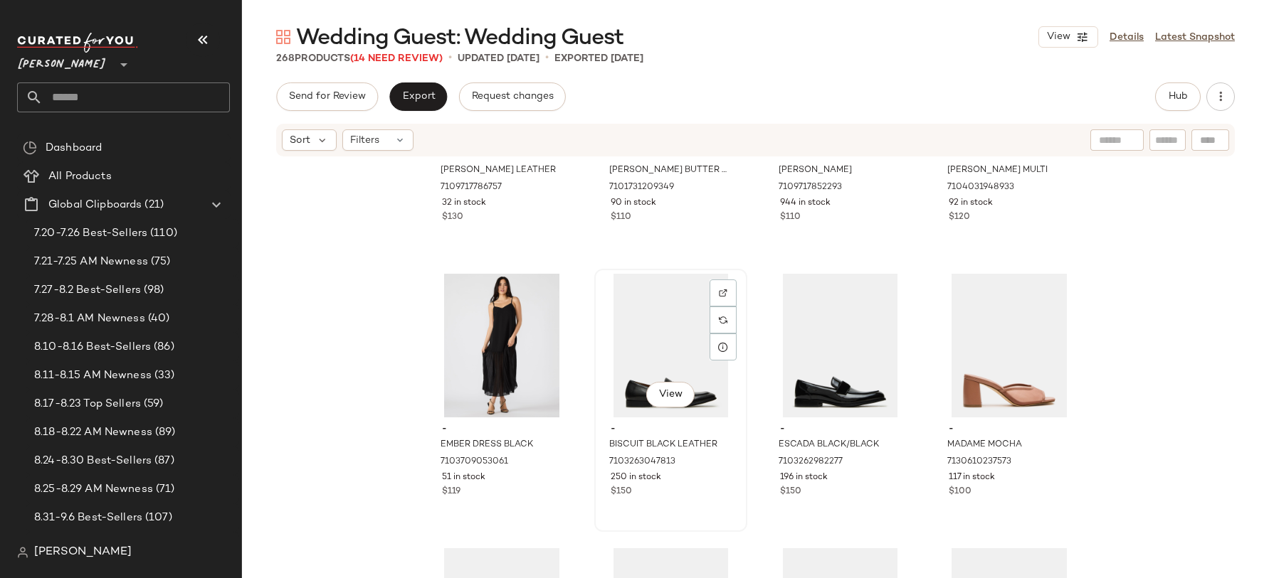
click at [689, 312] on div "View" at bounding box center [670, 346] width 143 height 144
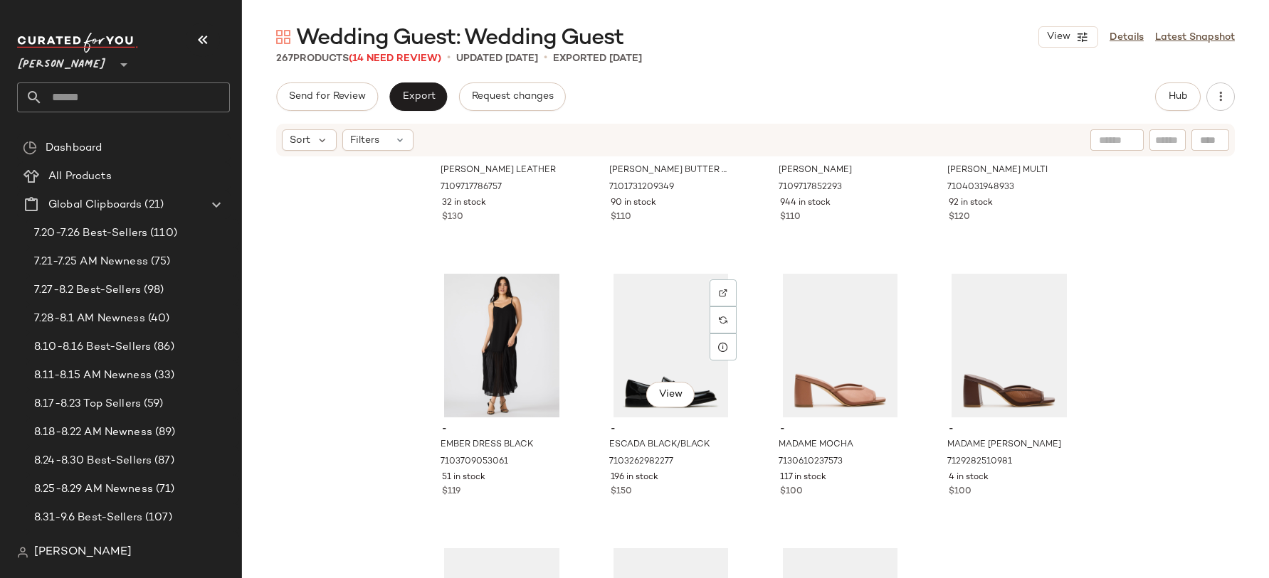
click at [689, 312] on div "View" at bounding box center [670, 346] width 143 height 144
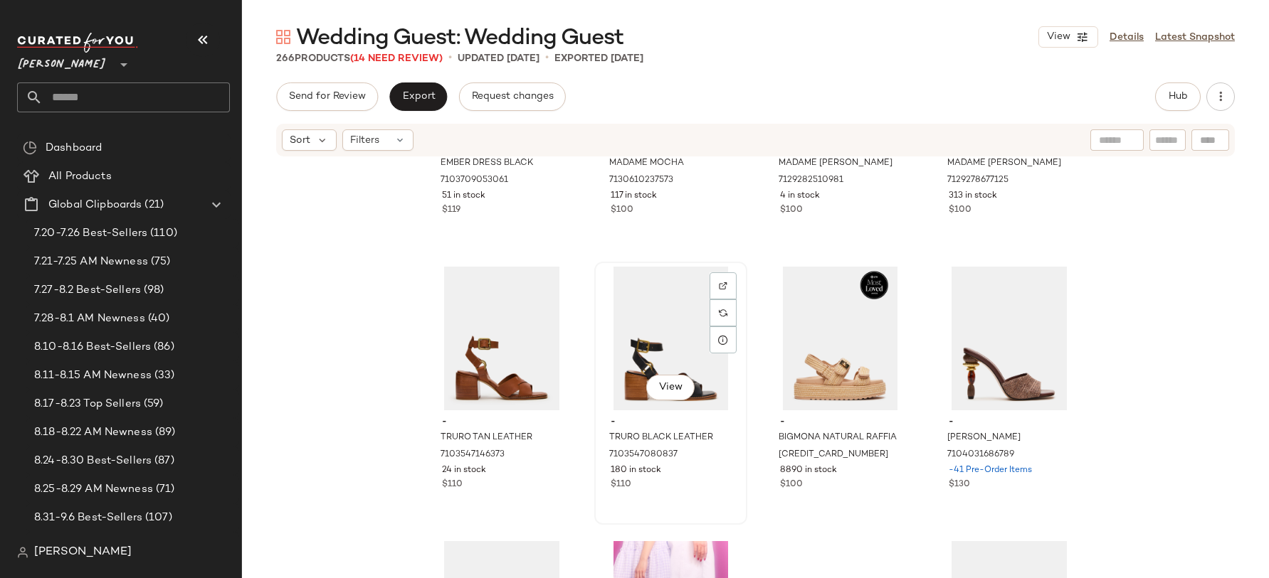
scroll to position [5968, 0]
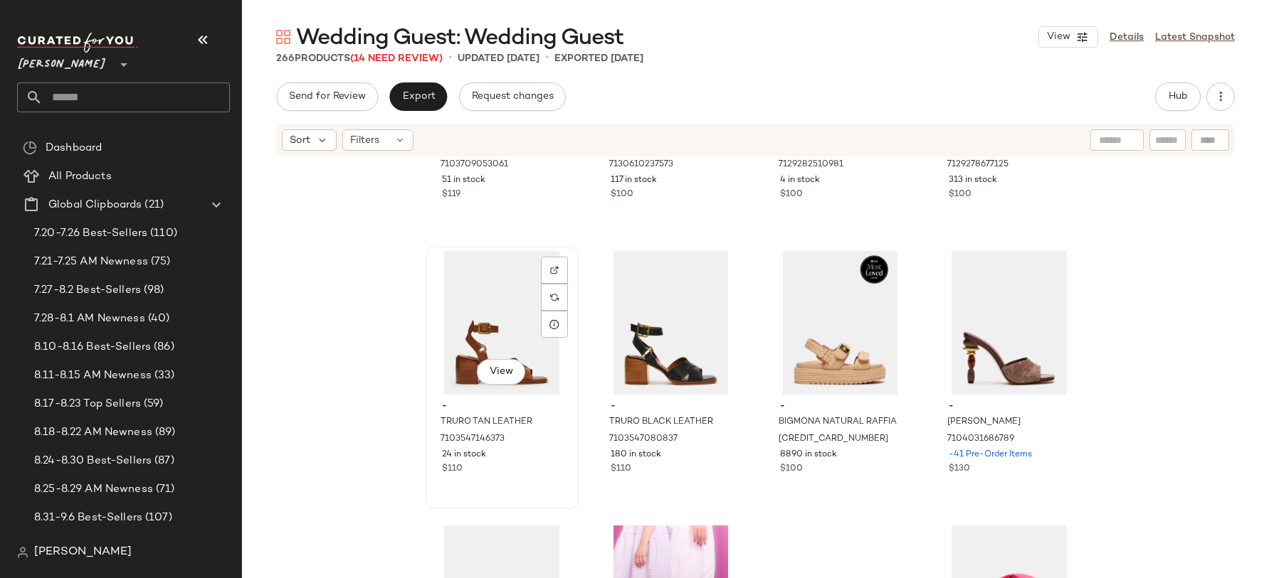
click at [507, 320] on div "View" at bounding box center [501, 323] width 143 height 144
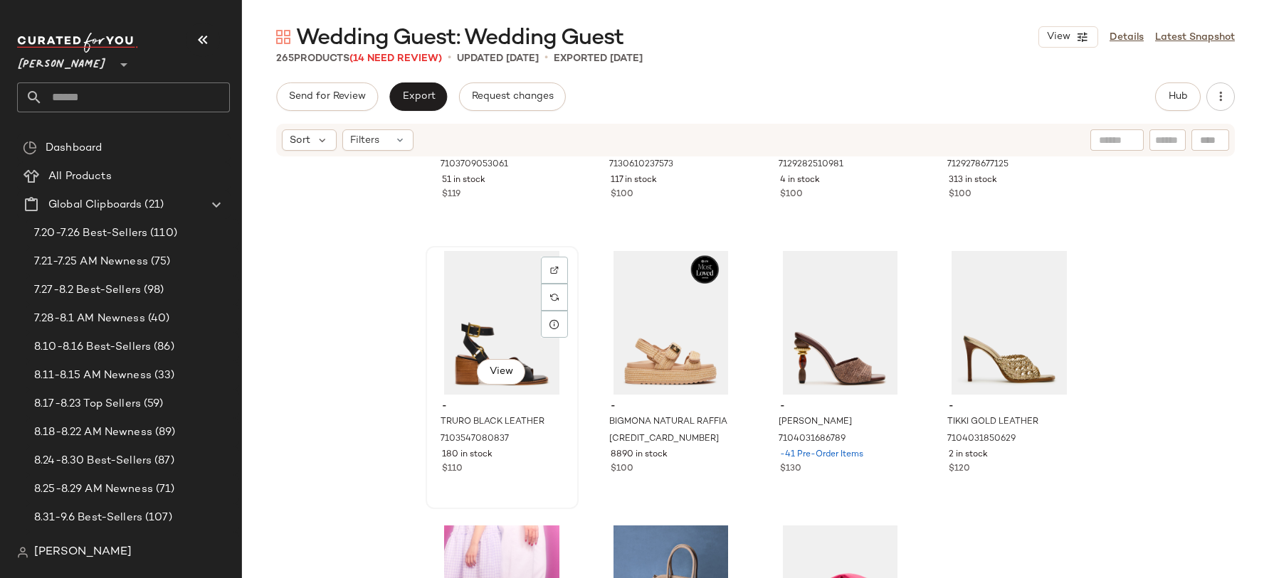
click at [505, 320] on div "View" at bounding box center [501, 323] width 143 height 144
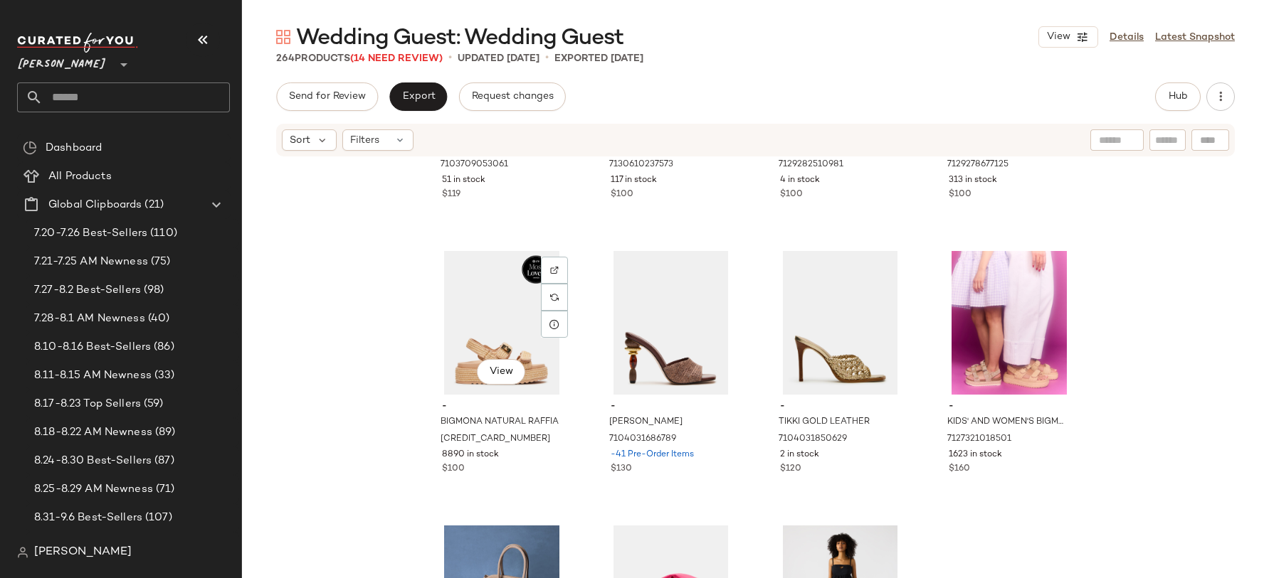
click at [505, 320] on div "View" at bounding box center [501, 323] width 143 height 144
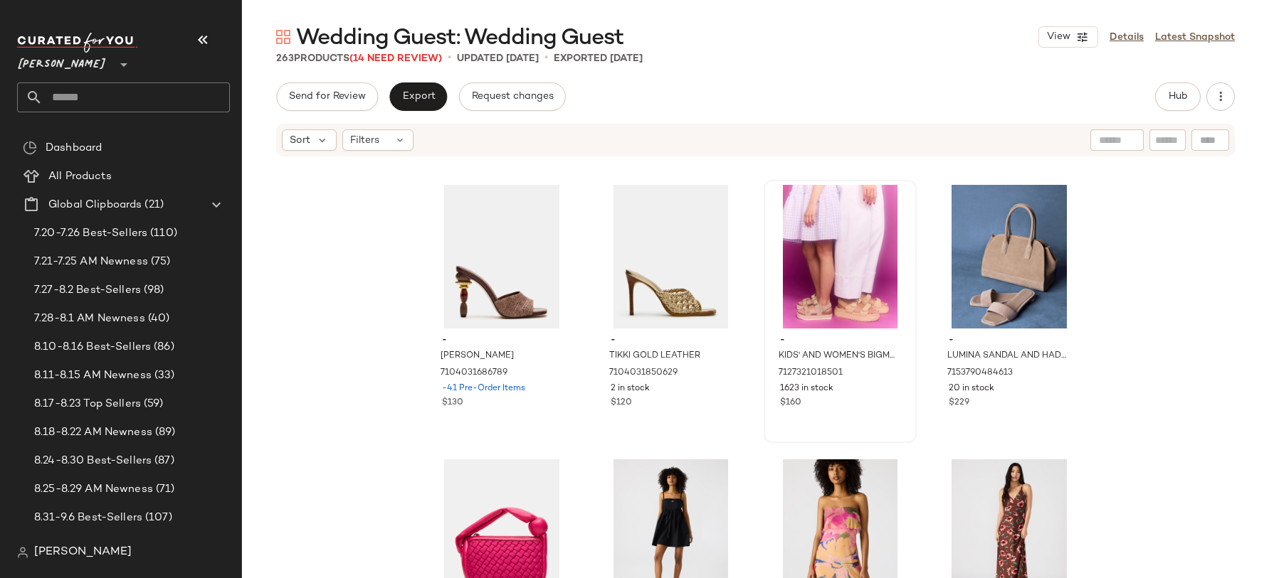
scroll to position [6046, 0]
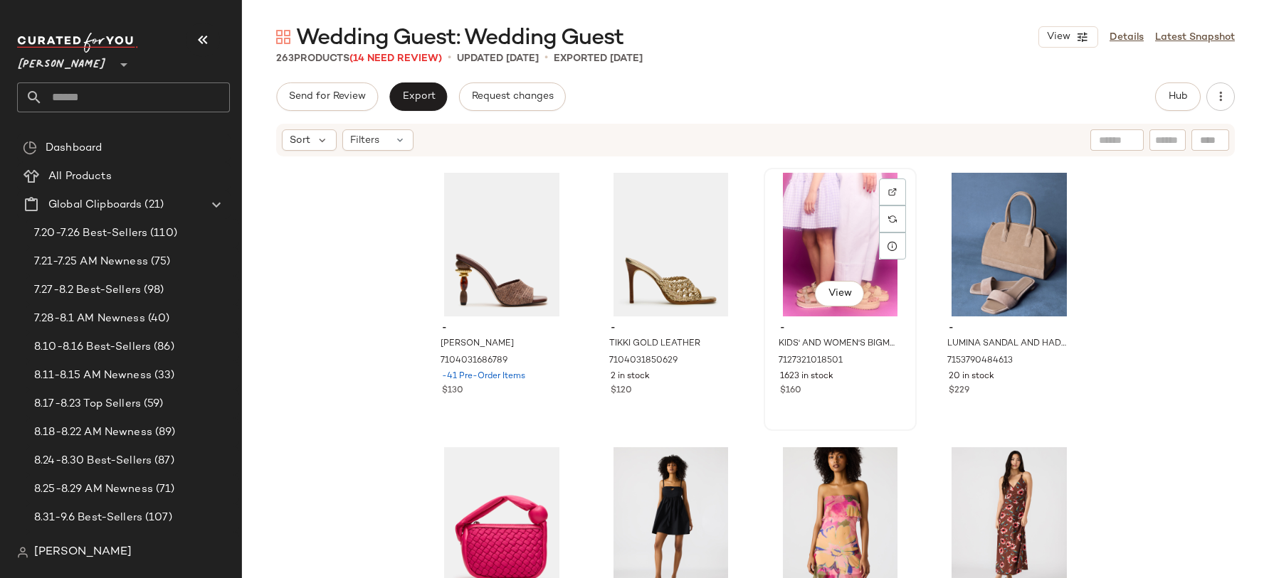
click at [798, 251] on div "View" at bounding box center [839, 245] width 143 height 144
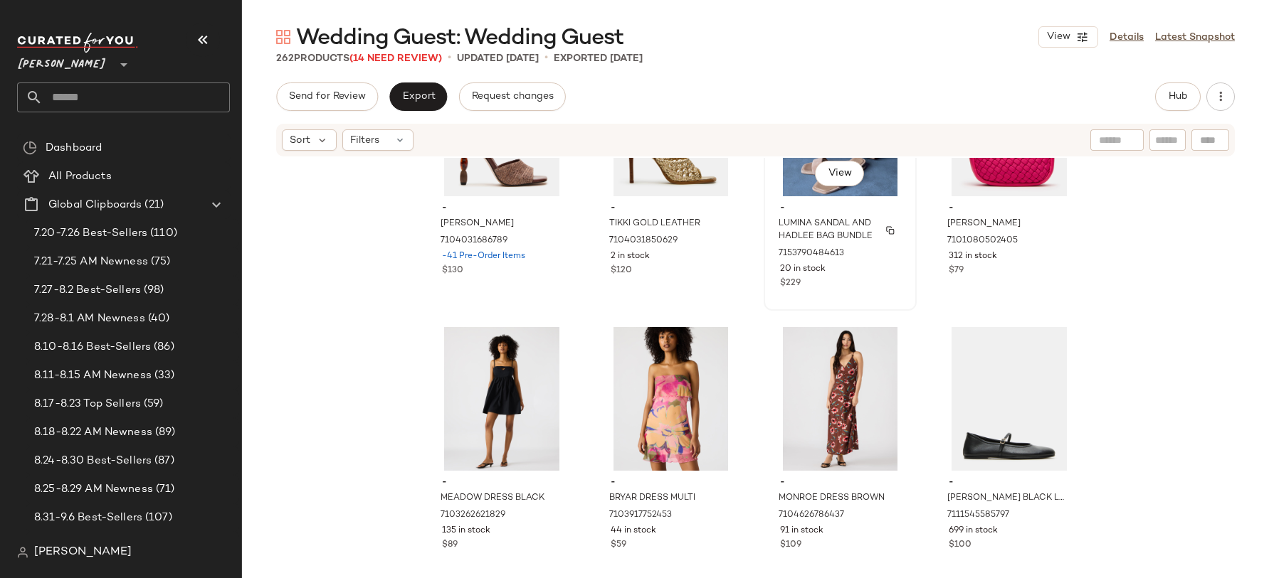
scroll to position [6169, 0]
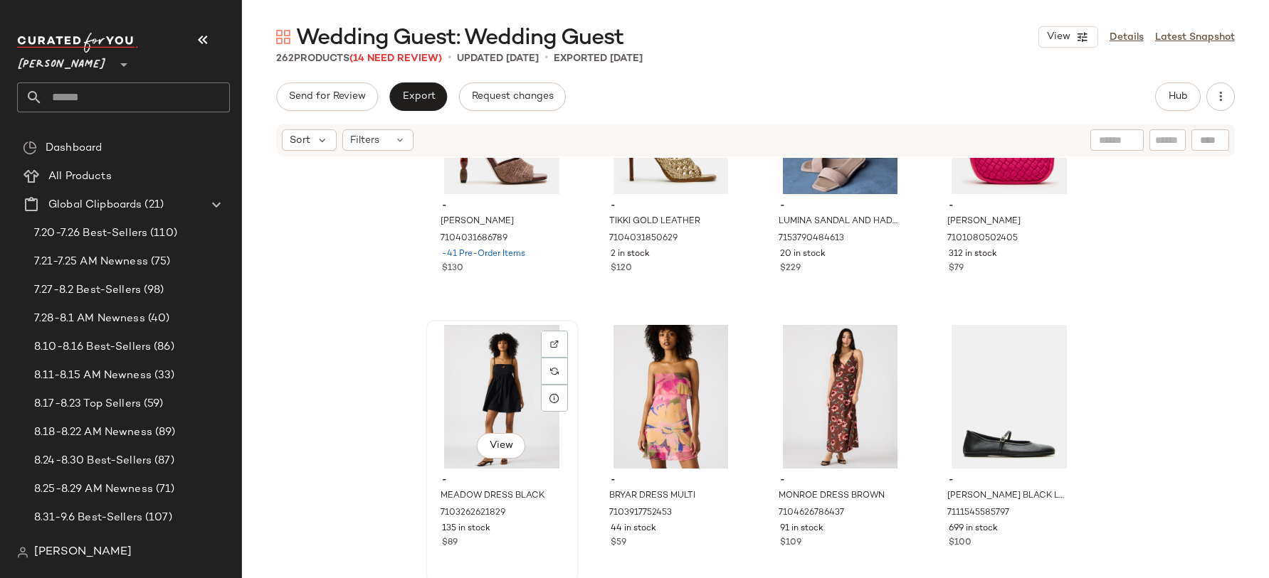
click at [472, 379] on div "View" at bounding box center [501, 397] width 143 height 144
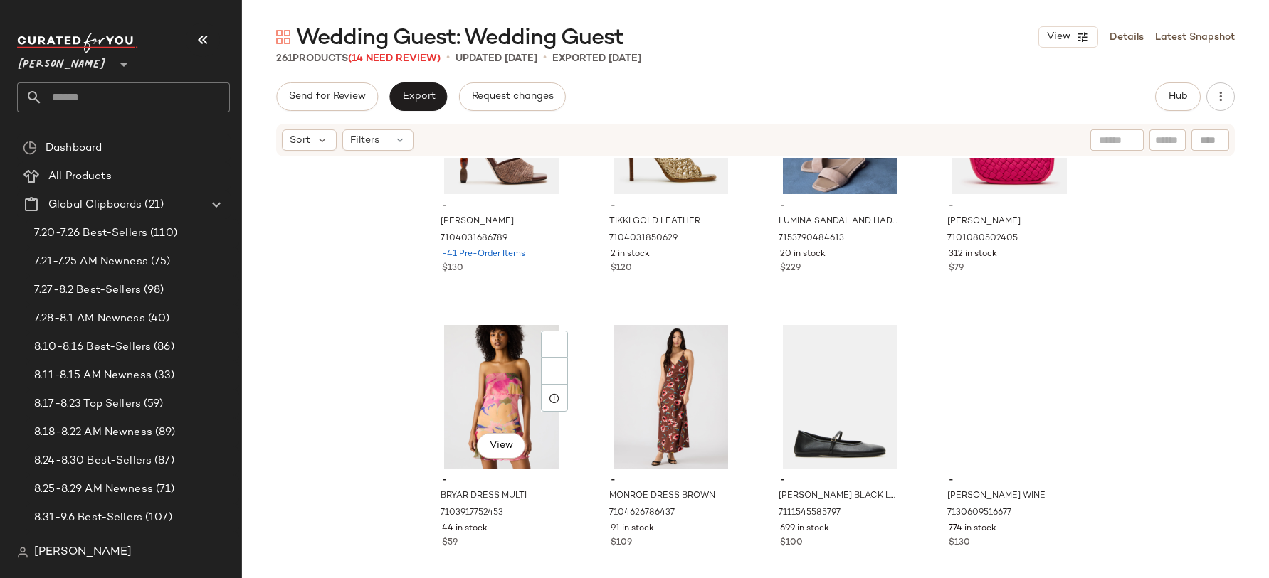
click at [472, 379] on div "View" at bounding box center [501, 397] width 143 height 144
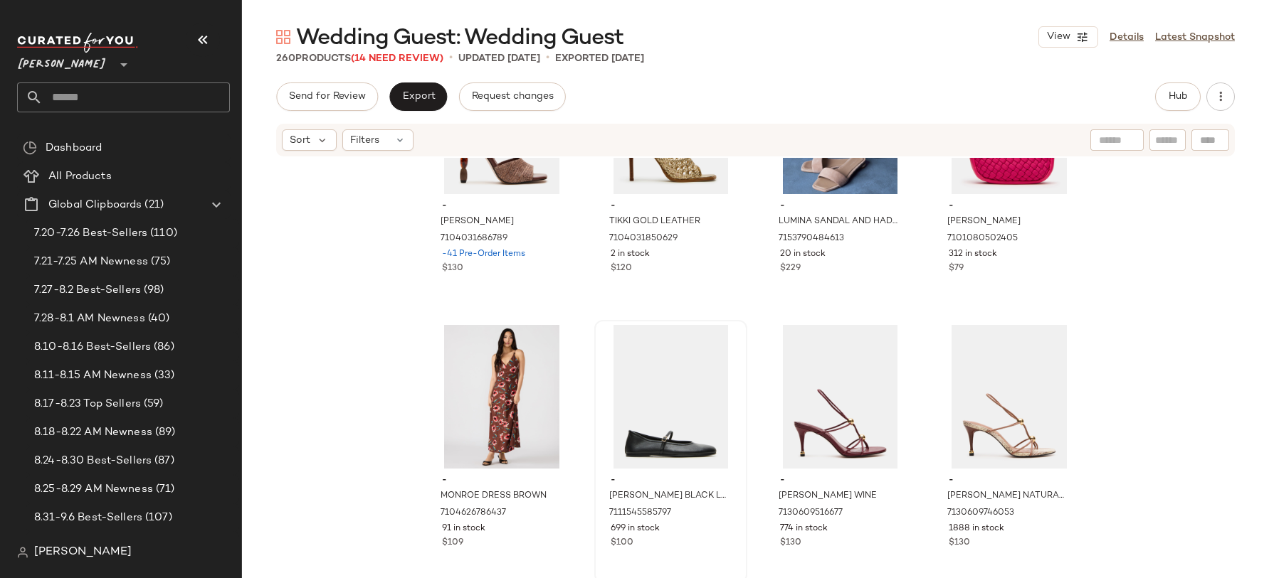
click at [670, 398] on div at bounding box center [670, 397] width 143 height 144
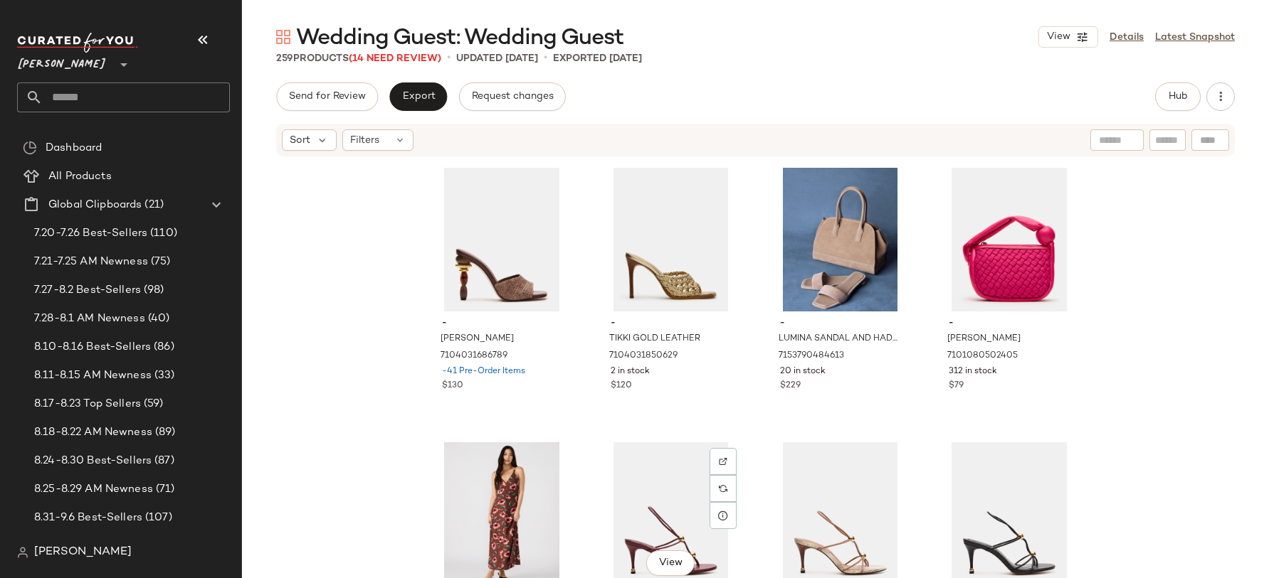
scroll to position [6027, 0]
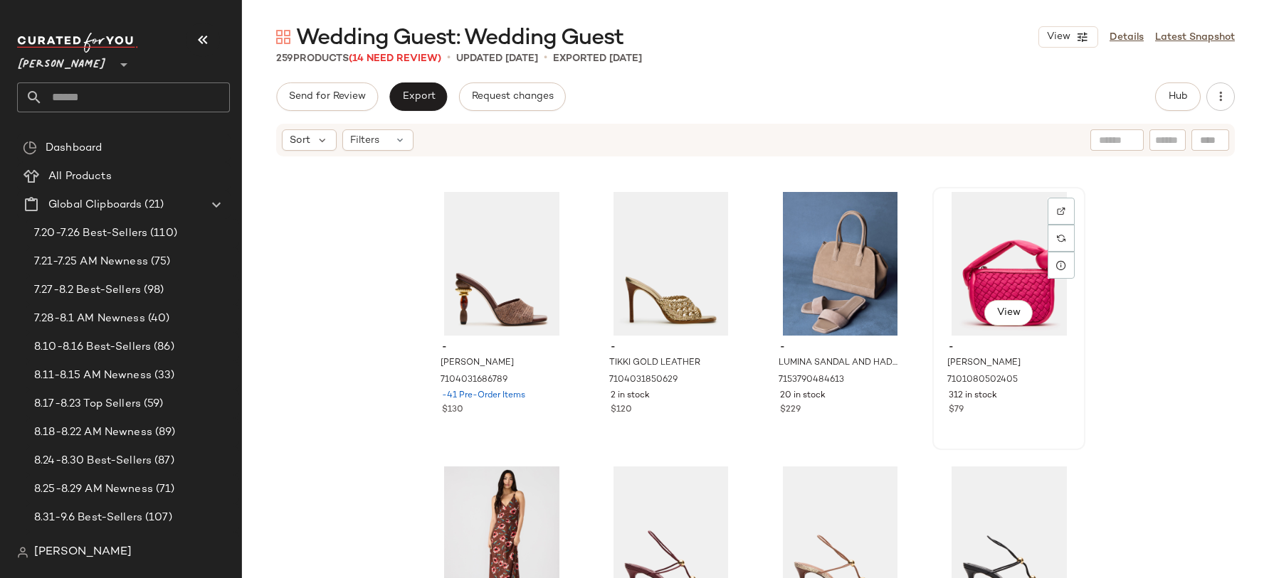
click at [971, 264] on div "View" at bounding box center [1008, 264] width 143 height 144
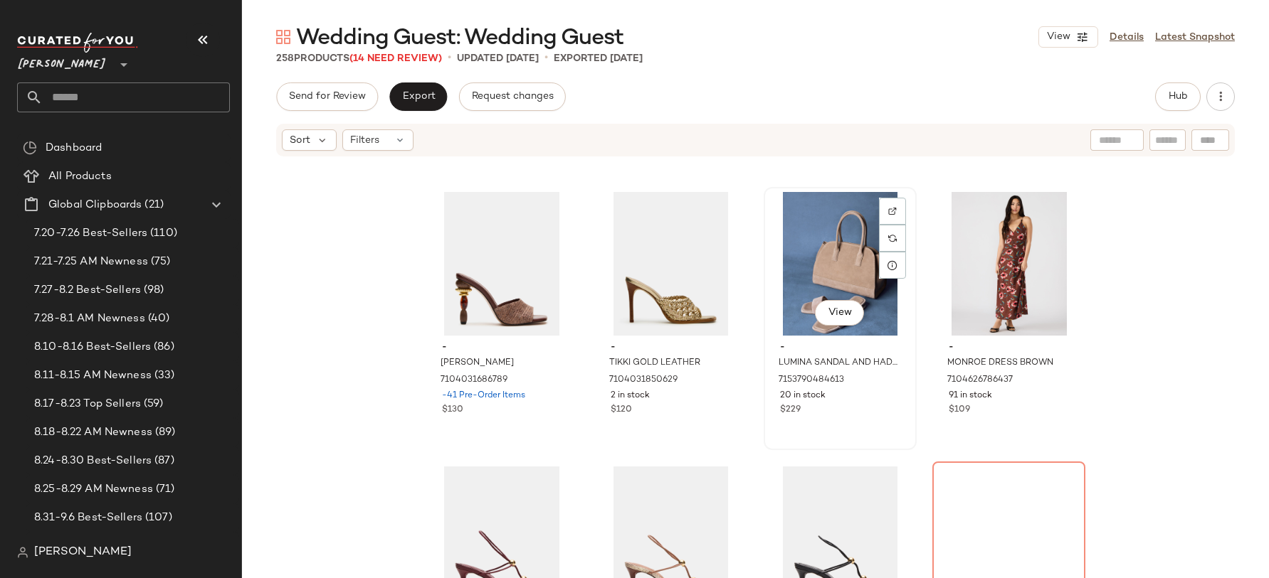
click at [800, 279] on div "View" at bounding box center [839, 264] width 143 height 144
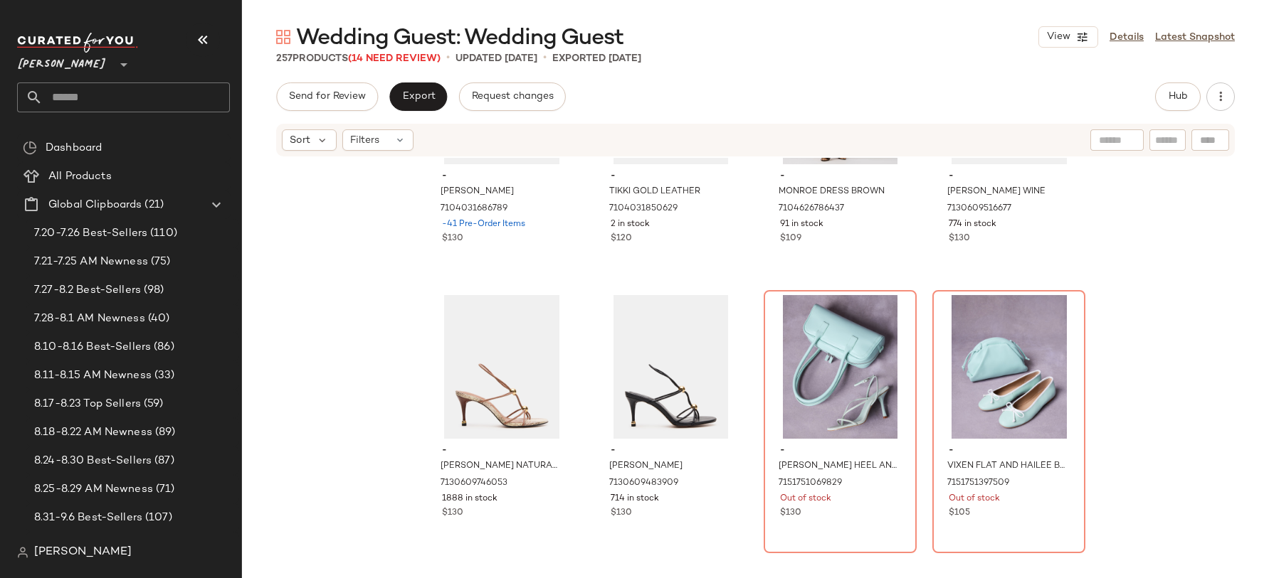
scroll to position [6201, 0]
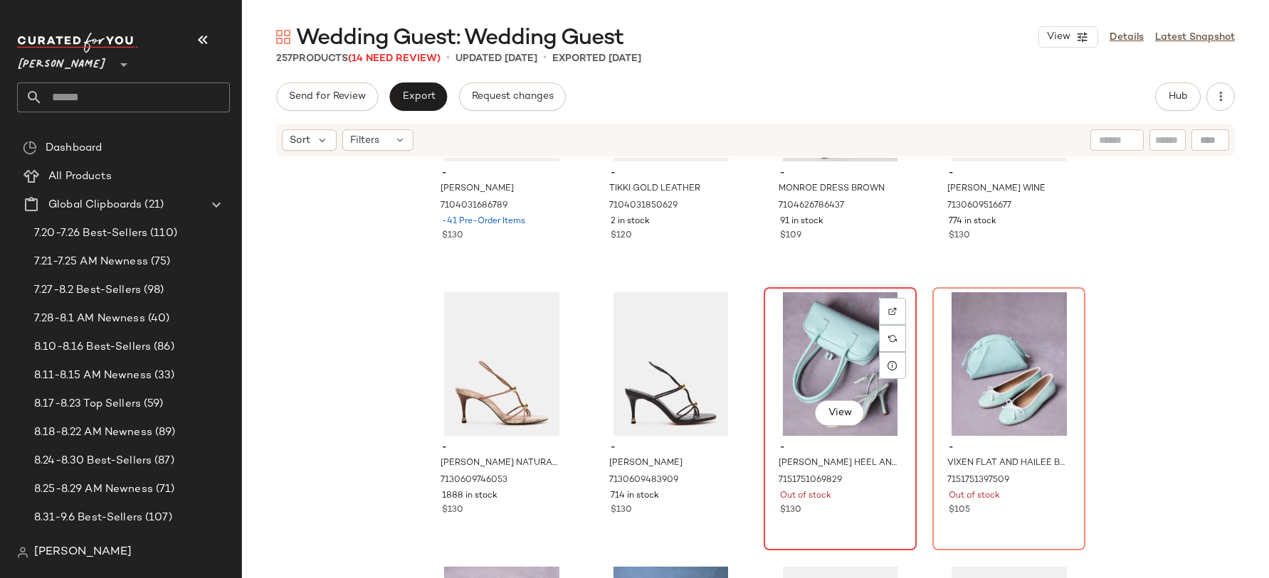
click at [813, 345] on div "View" at bounding box center [839, 364] width 143 height 144
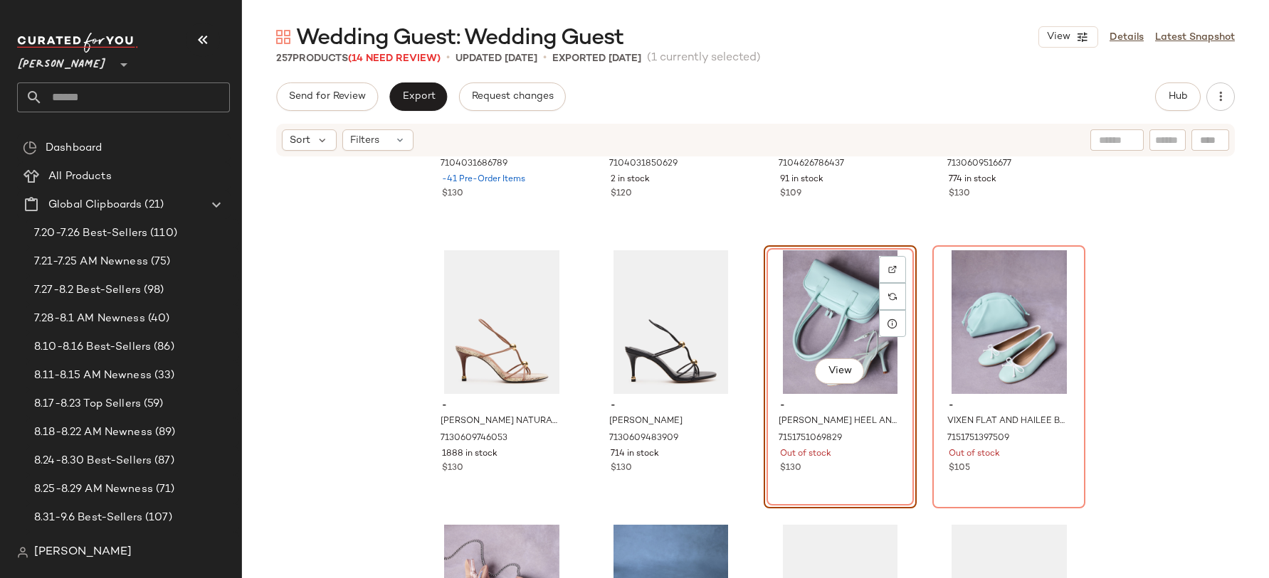
scroll to position [6245, 0]
click at [975, 324] on div "View" at bounding box center [1008, 321] width 143 height 144
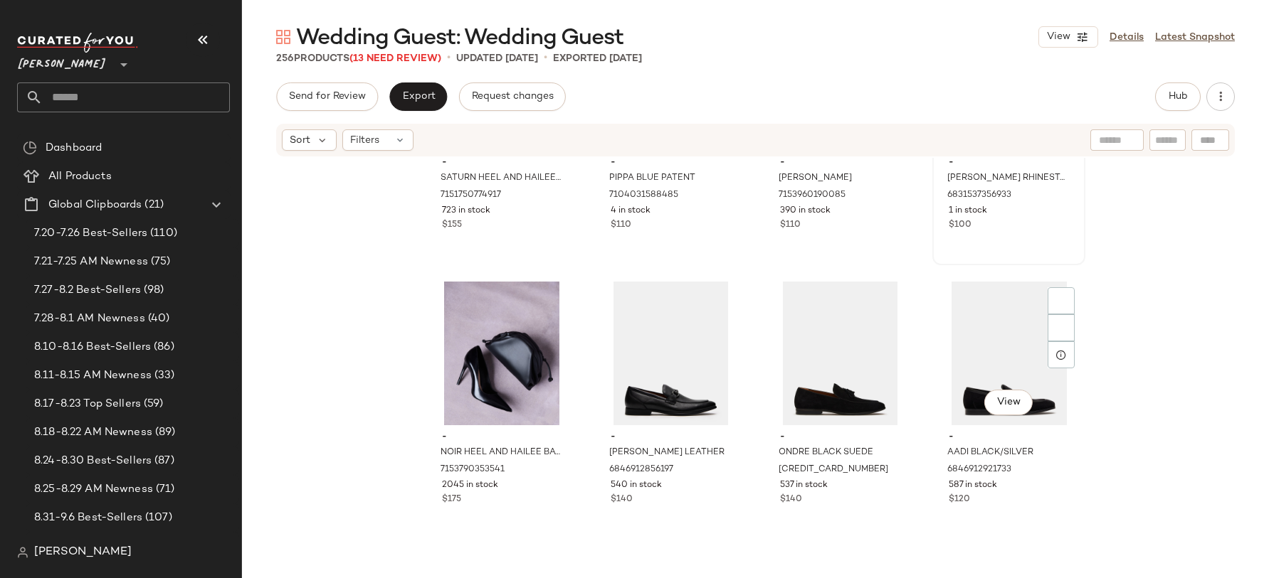
scroll to position [6761, 0]
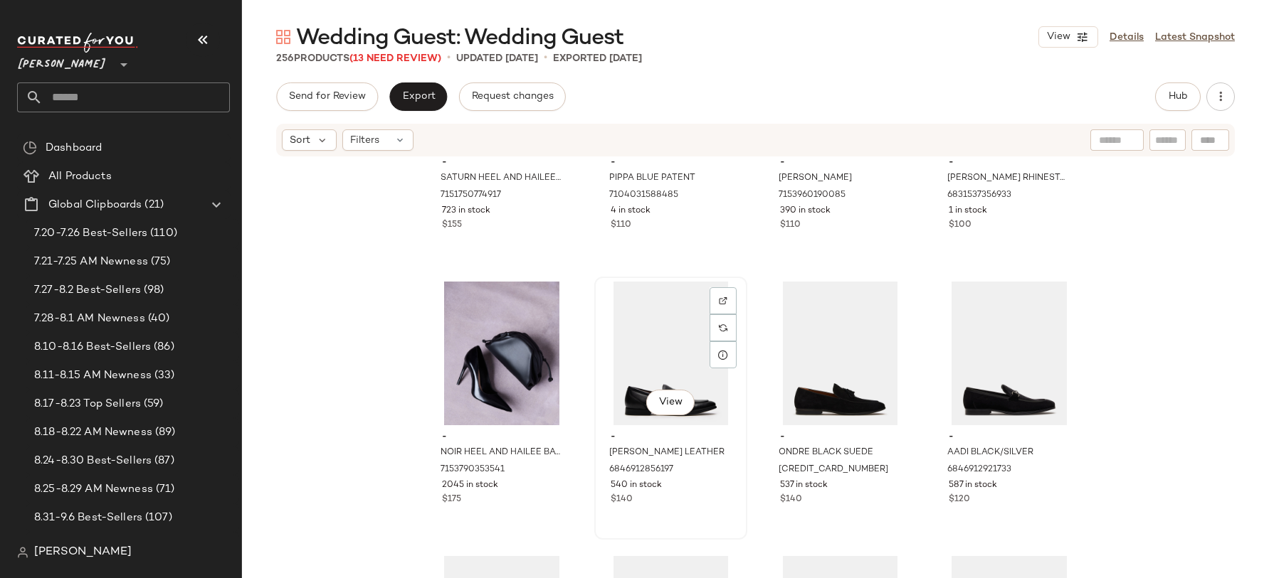
click at [700, 329] on div "View" at bounding box center [670, 354] width 143 height 144
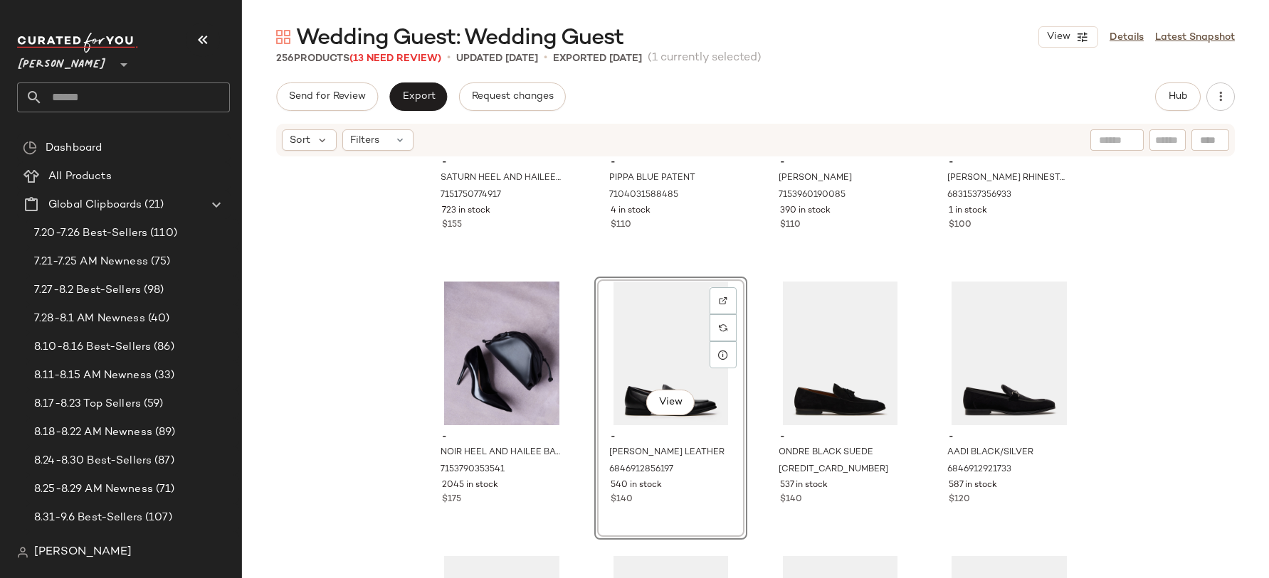
click at [768, 334] on div at bounding box center [839, 354] width 143 height 144
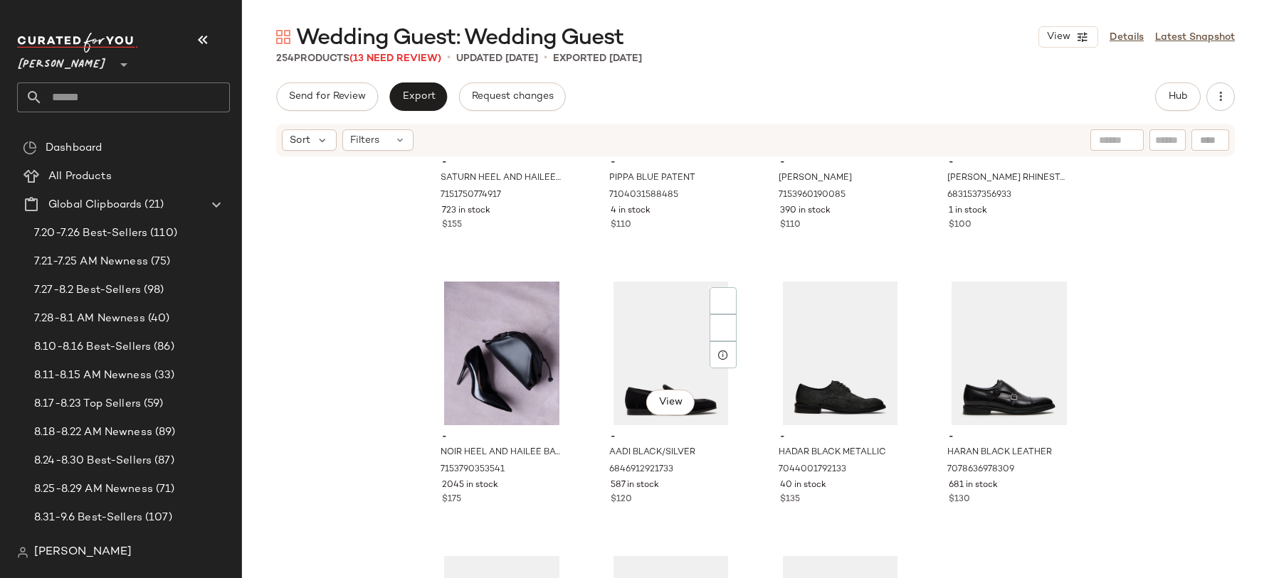
click at [677, 334] on div "View" at bounding box center [670, 354] width 143 height 144
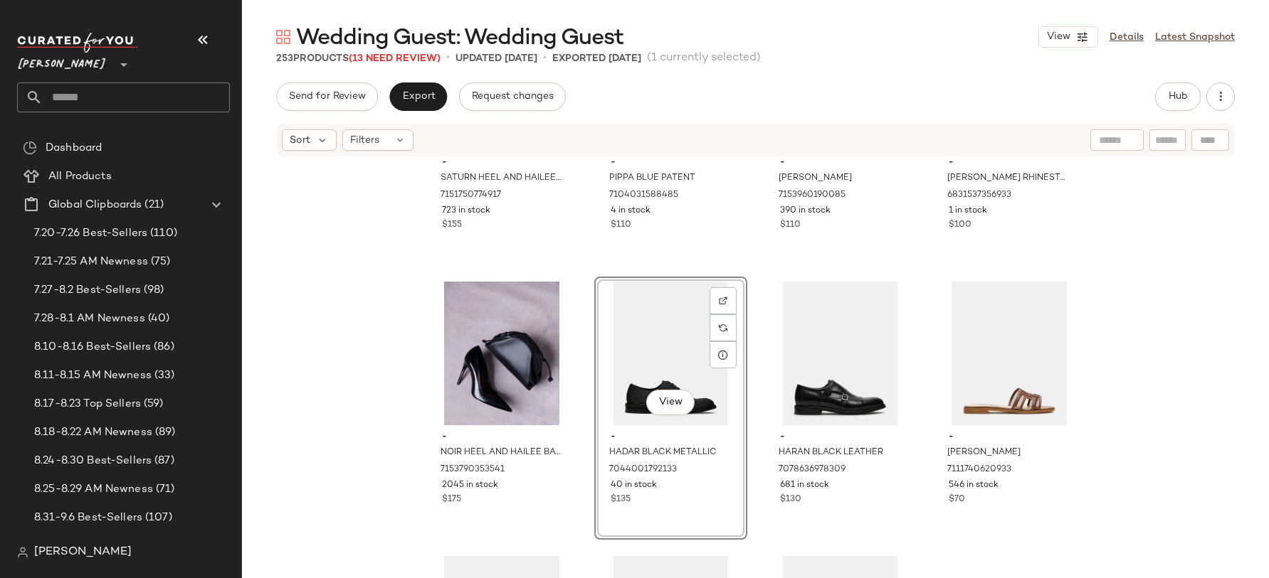
click at [768, 334] on div at bounding box center [839, 354] width 143 height 144
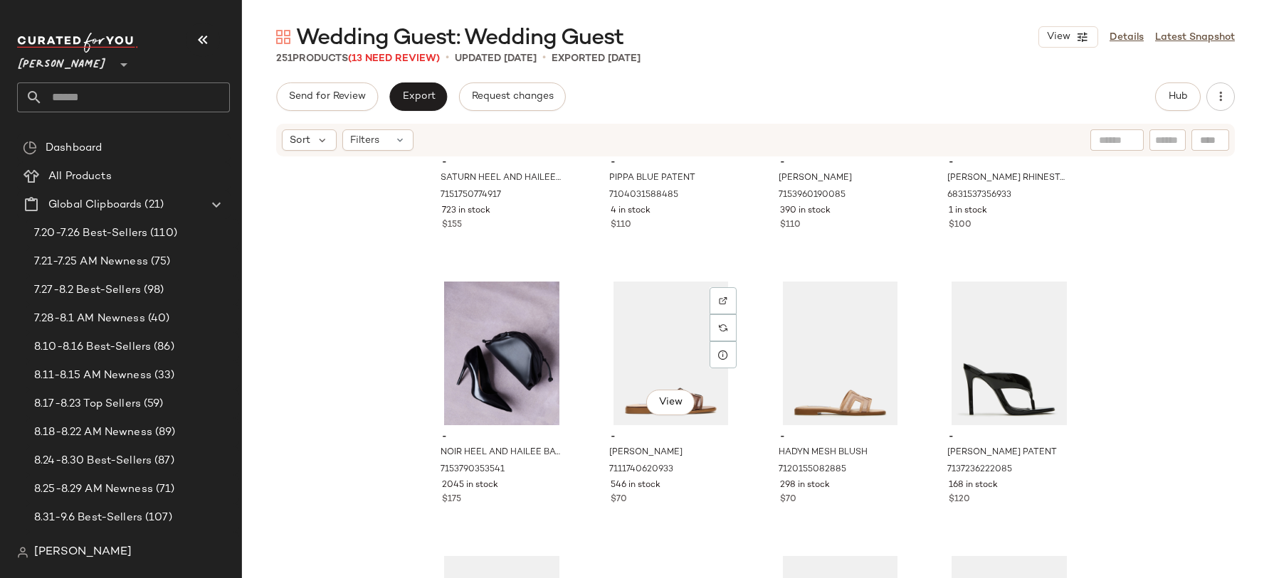
click at [677, 334] on div "View" at bounding box center [670, 354] width 143 height 144
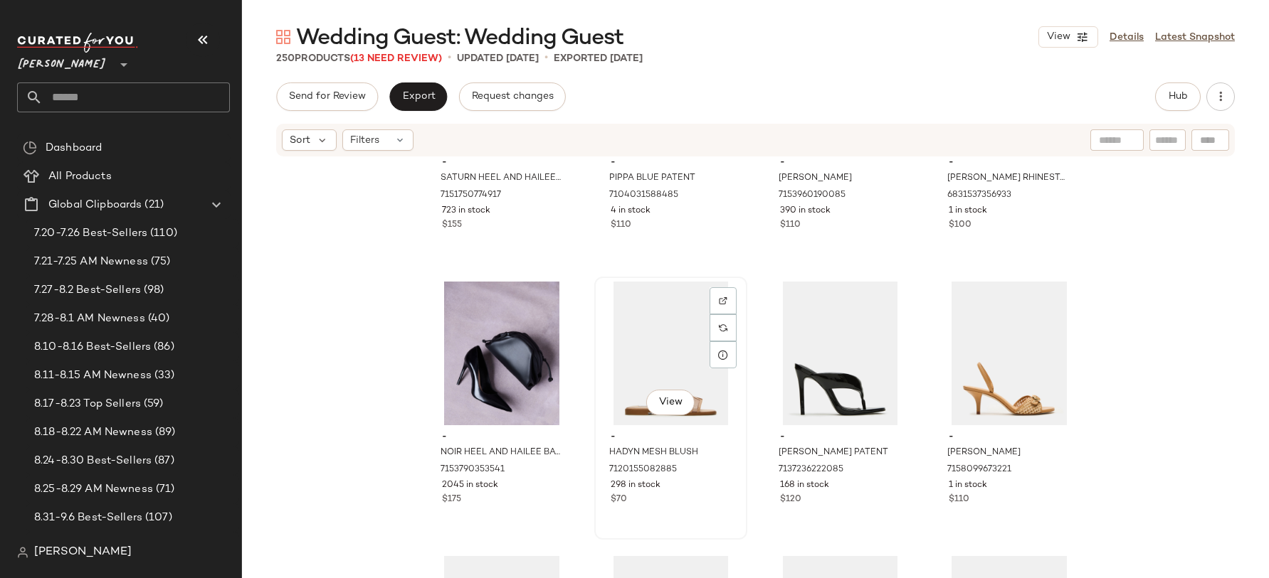
click at [654, 360] on div "View" at bounding box center [670, 354] width 143 height 144
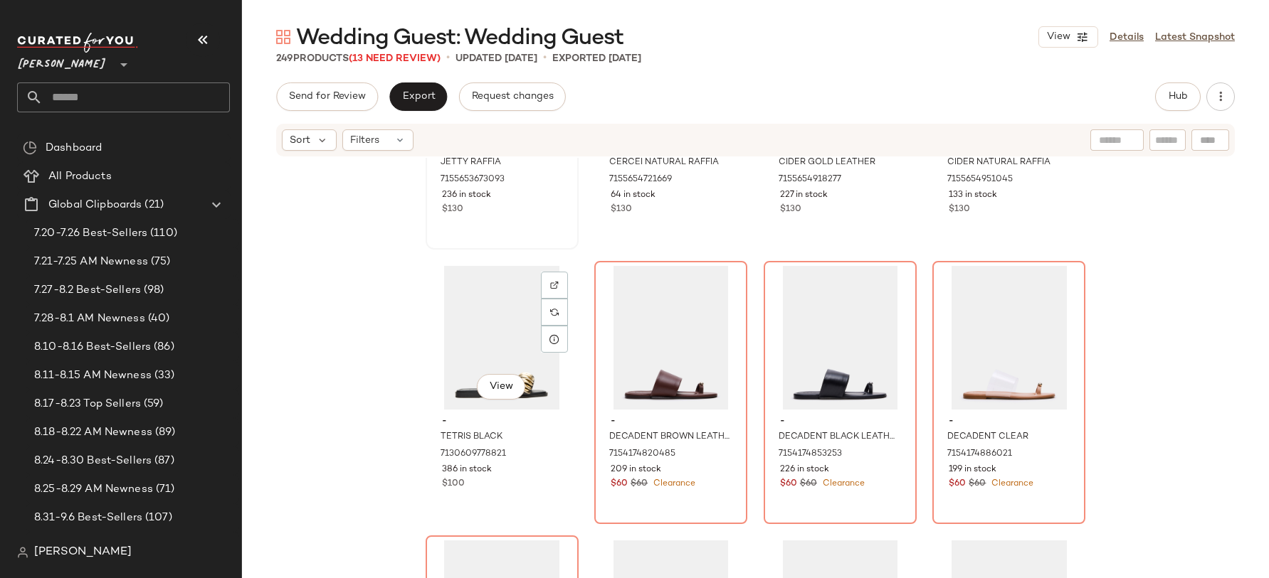
scroll to position [7880, 0]
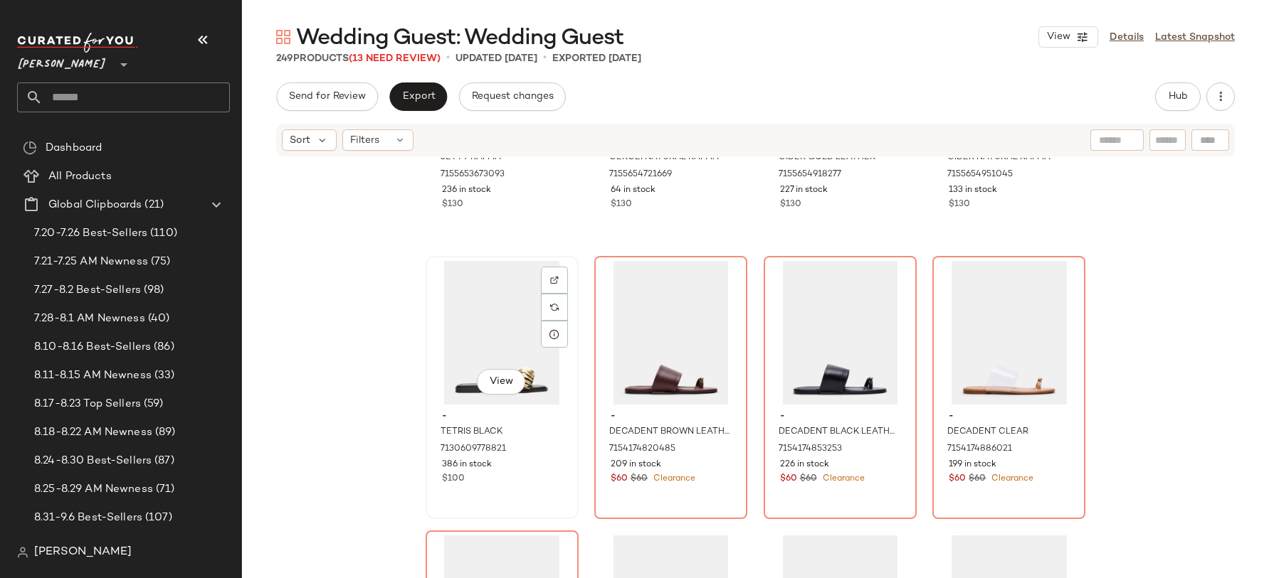
click at [499, 339] on div "View" at bounding box center [501, 333] width 143 height 144
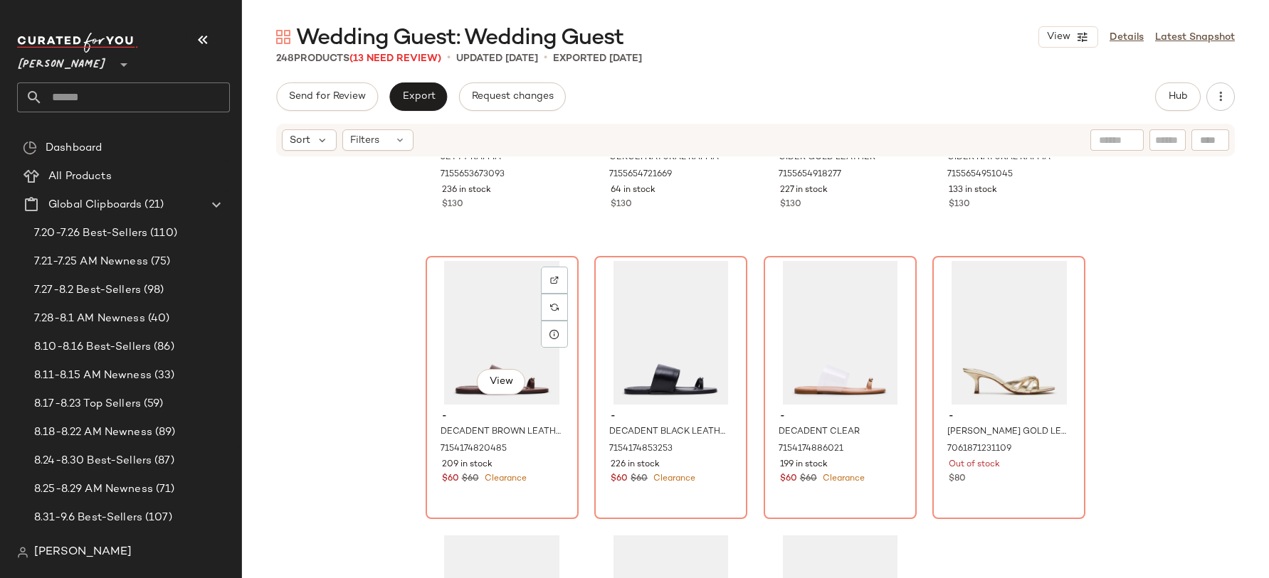
click at [499, 339] on div "View" at bounding box center [501, 333] width 143 height 144
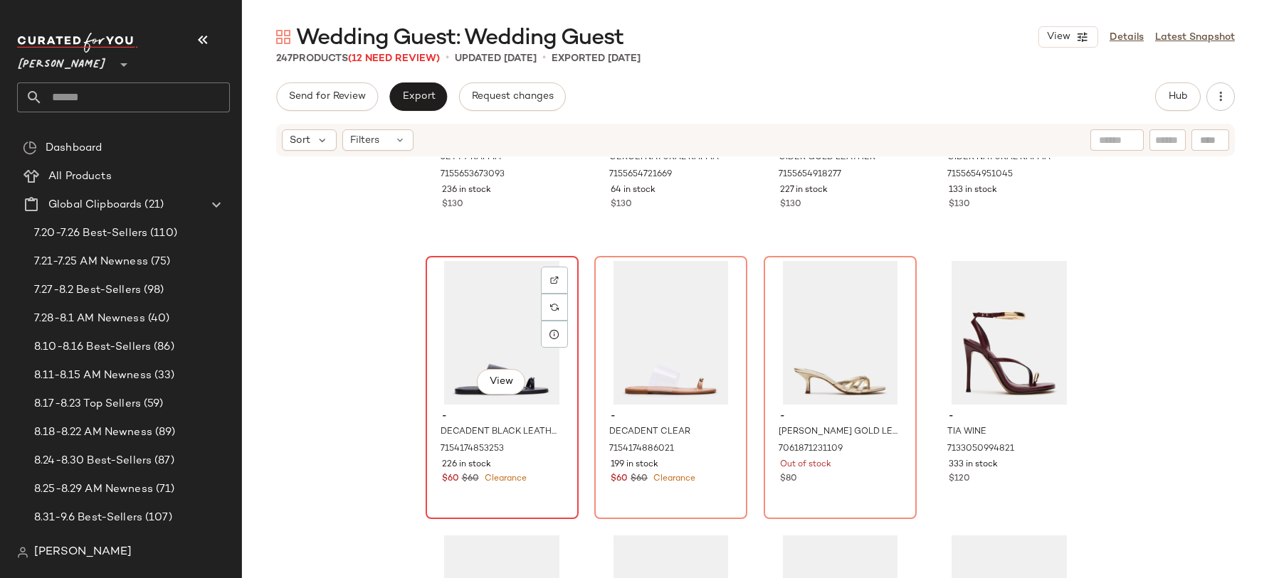
click at [499, 339] on div "View" at bounding box center [501, 333] width 143 height 144
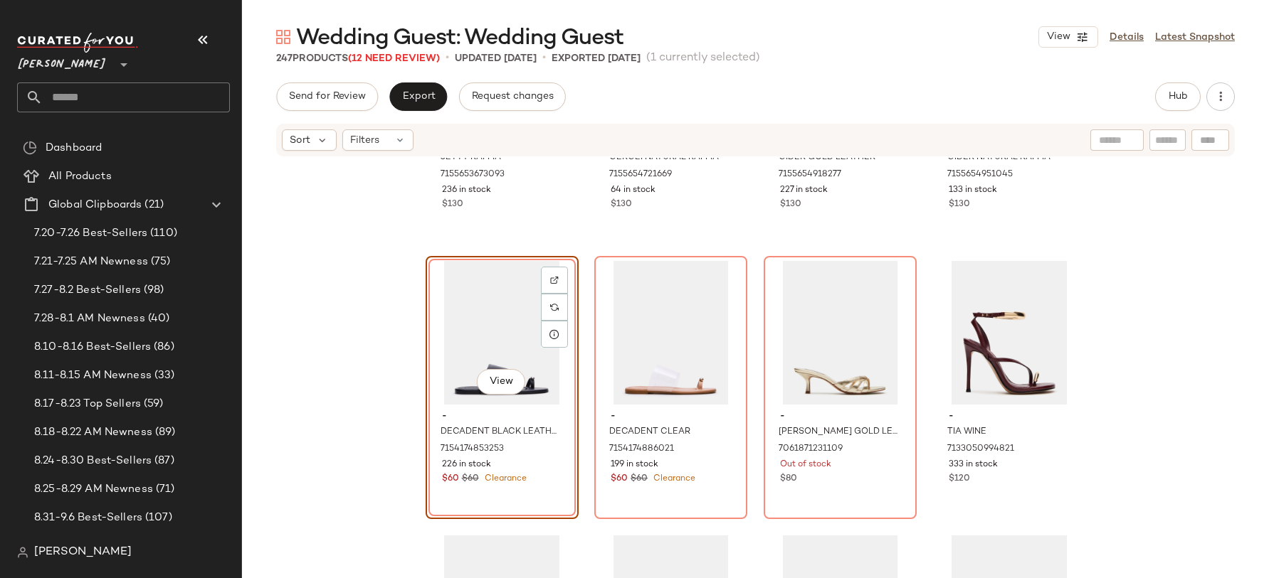
click at [599, 339] on div at bounding box center [670, 333] width 143 height 144
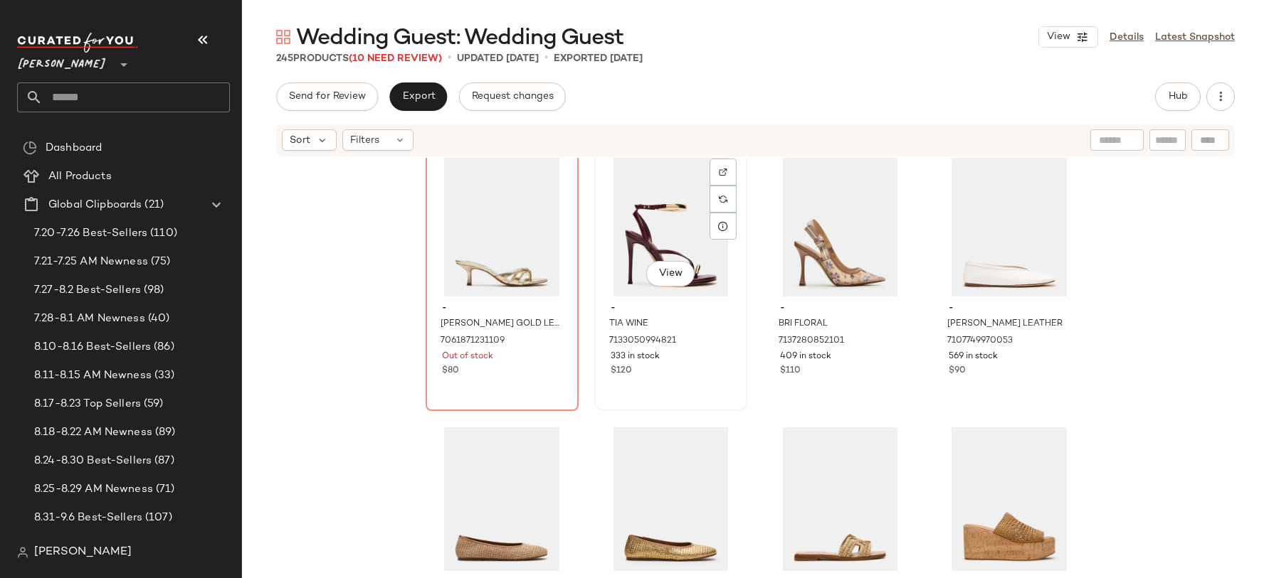
scroll to position [7999, 0]
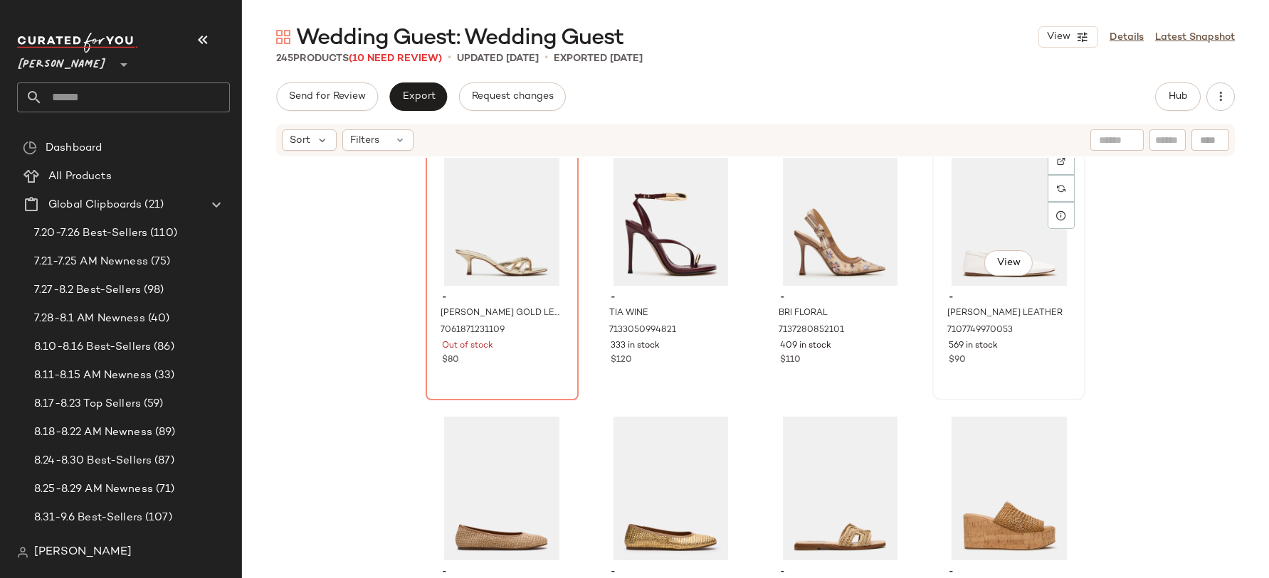
click at [963, 250] on div "View" at bounding box center [1008, 214] width 143 height 144
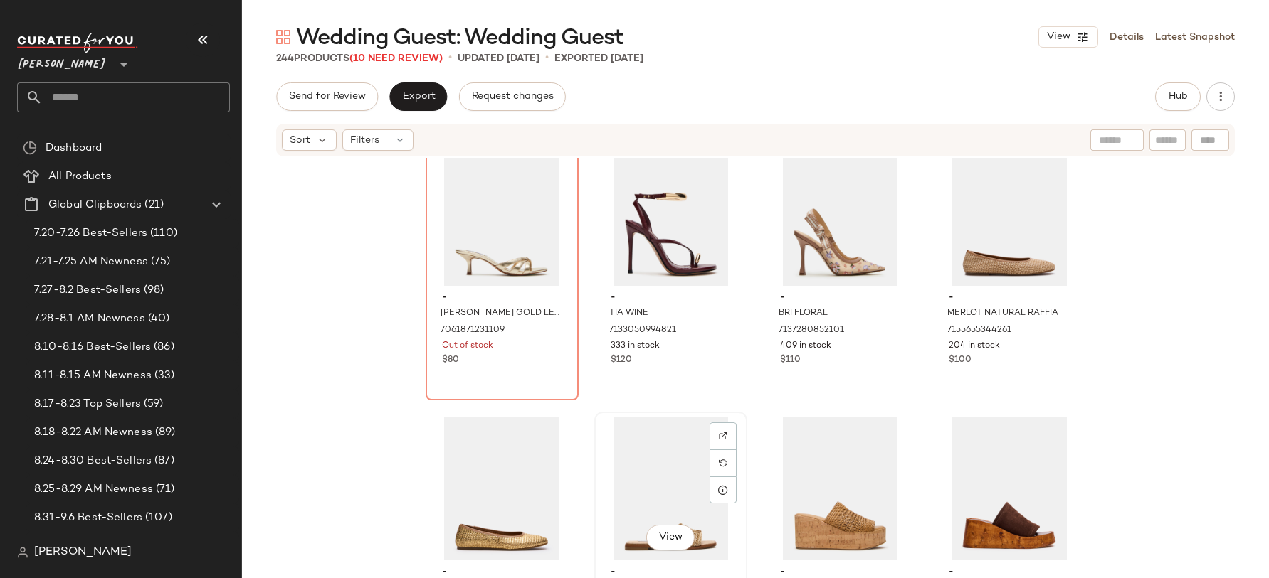
scroll to position [8033, 0]
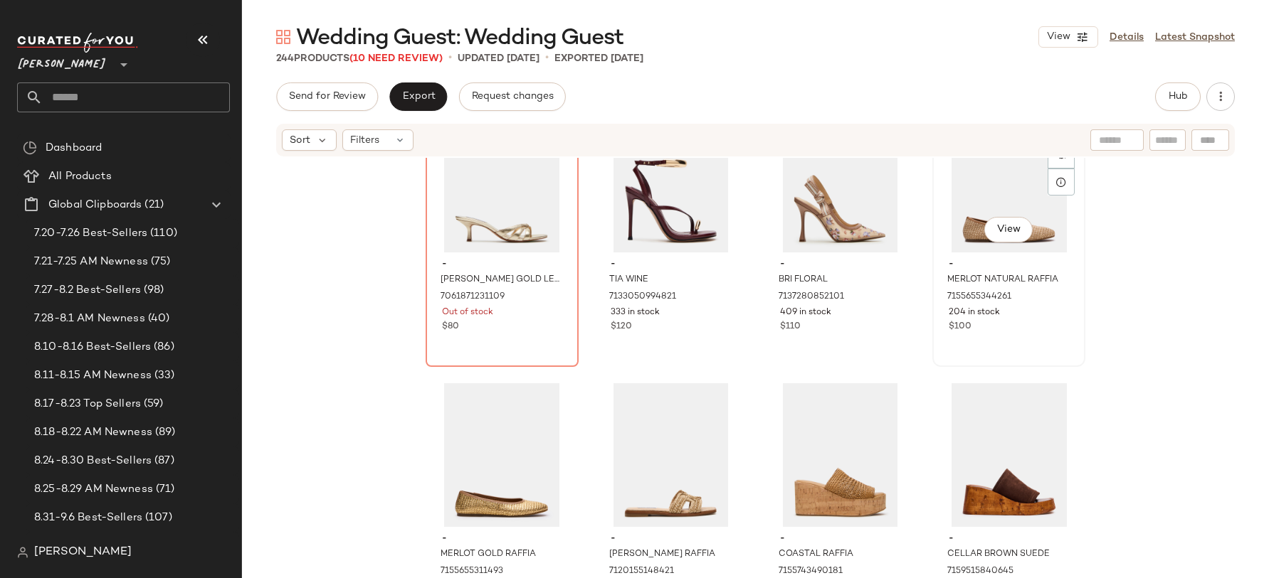
click at [973, 252] on div "View" at bounding box center [1008, 181] width 143 height 144
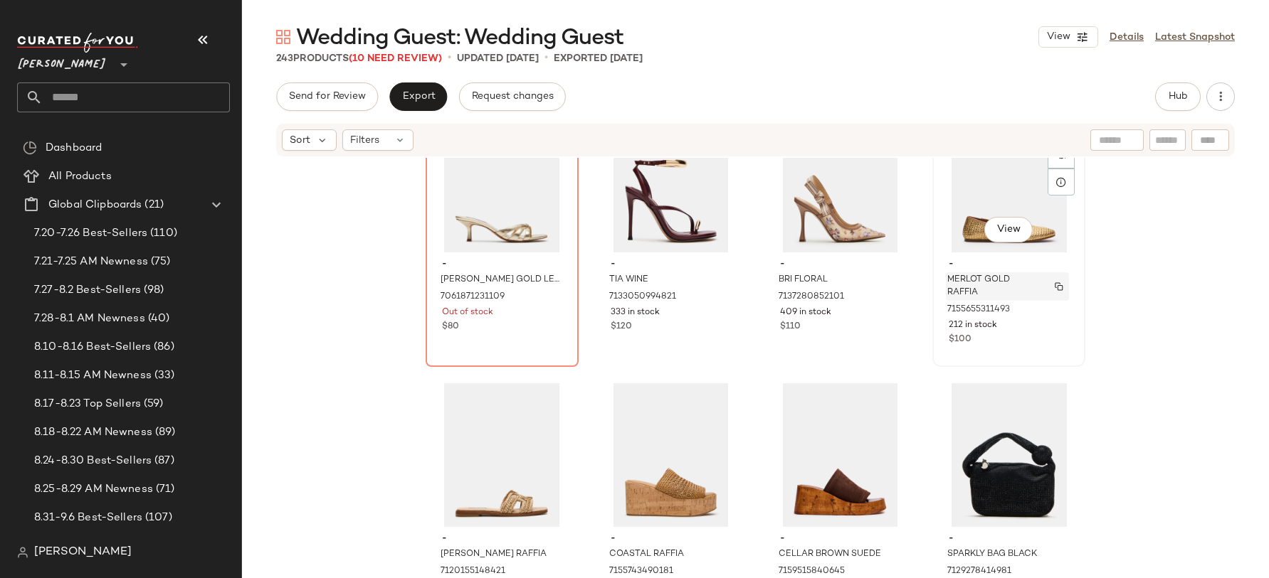
click at [979, 275] on span "MERLOT GOLD RAFFIA" at bounding box center [993, 287] width 93 height 26
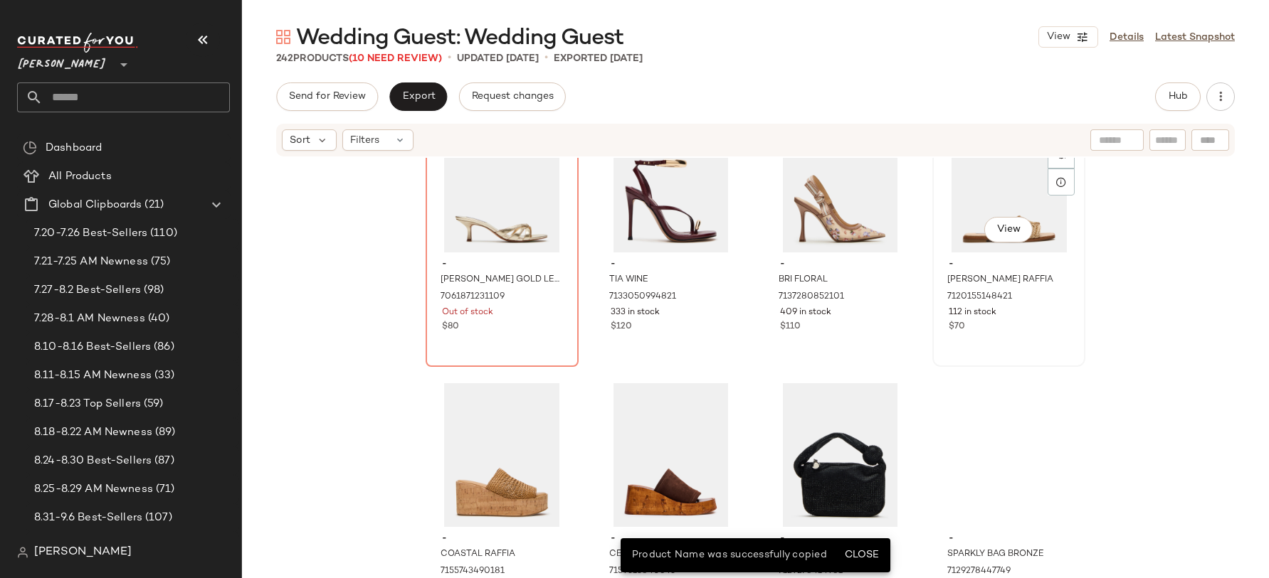
click at [954, 261] on span "-" at bounding box center [1008, 264] width 120 height 13
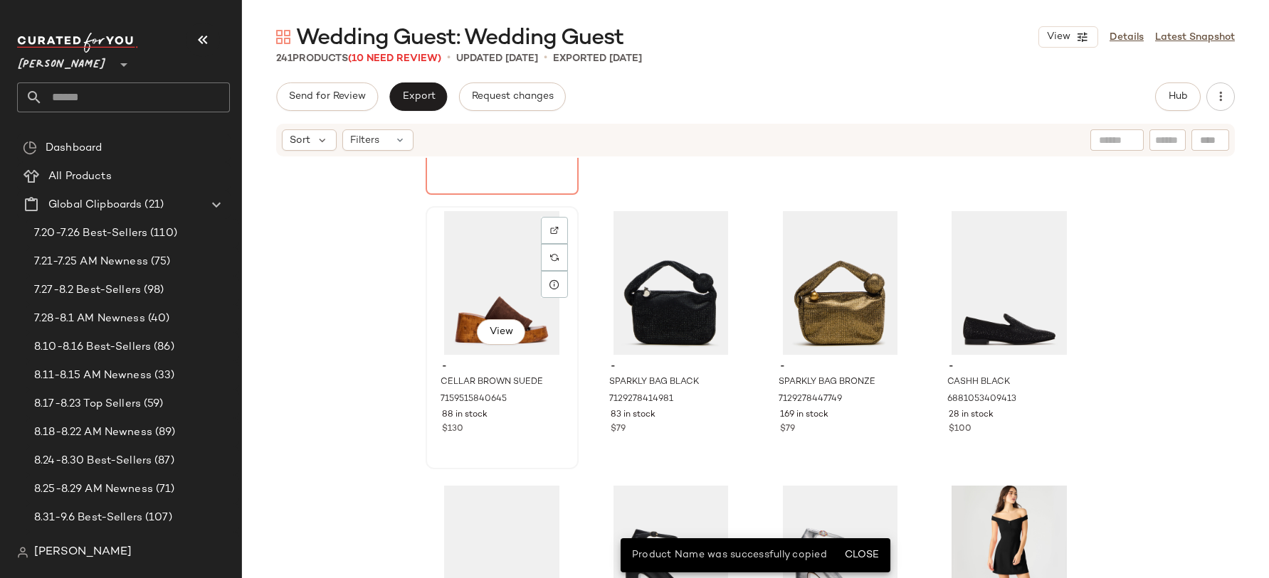
click at [468, 335] on div "View" at bounding box center [501, 283] width 143 height 144
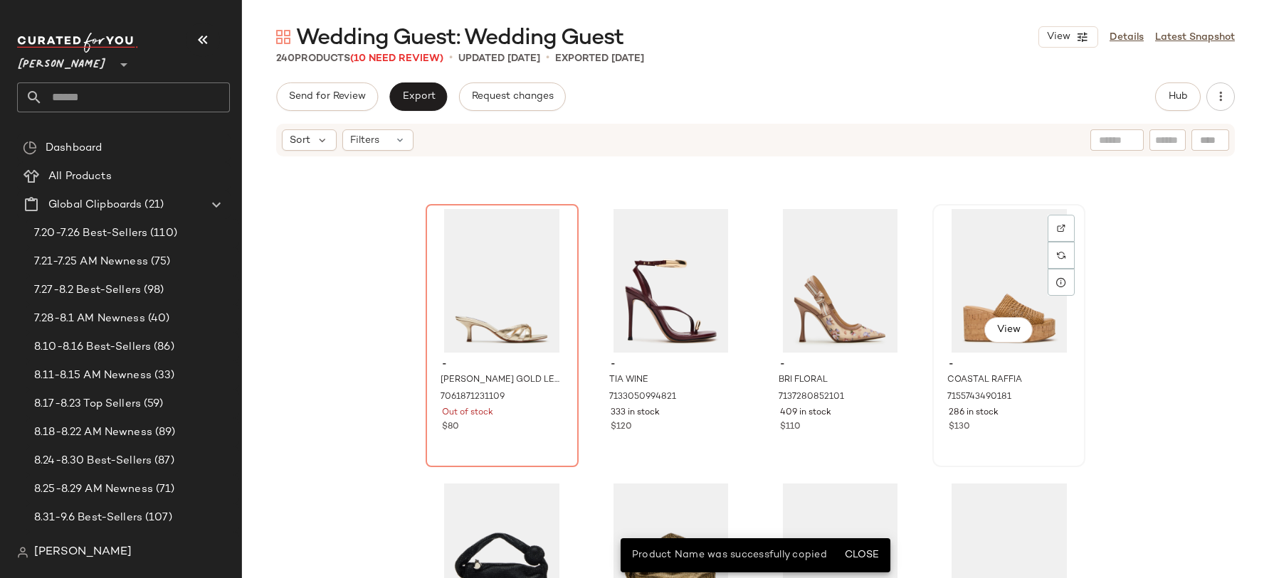
click at [950, 302] on div "View" at bounding box center [1008, 281] width 143 height 144
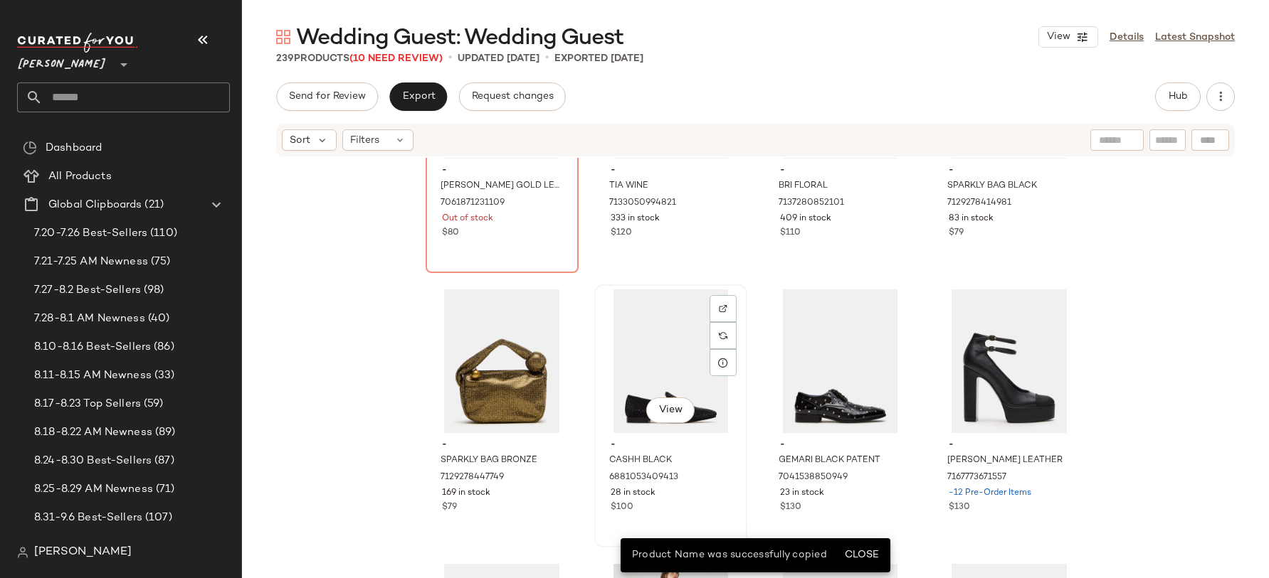
scroll to position [8166, 0]
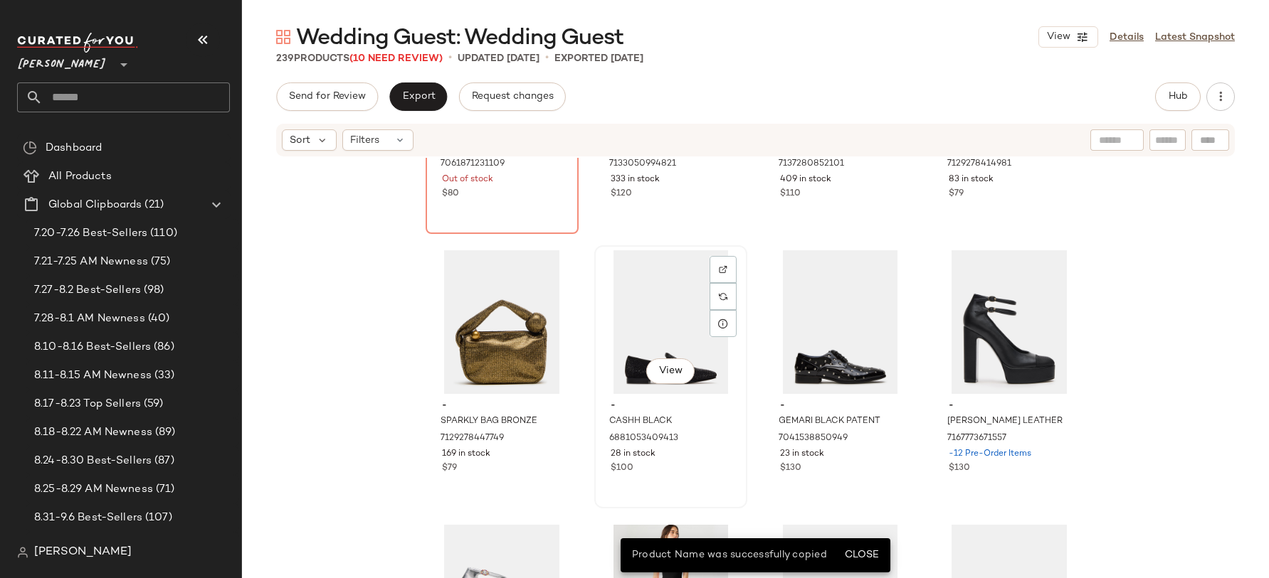
click at [650, 349] on div "View" at bounding box center [670, 322] width 143 height 144
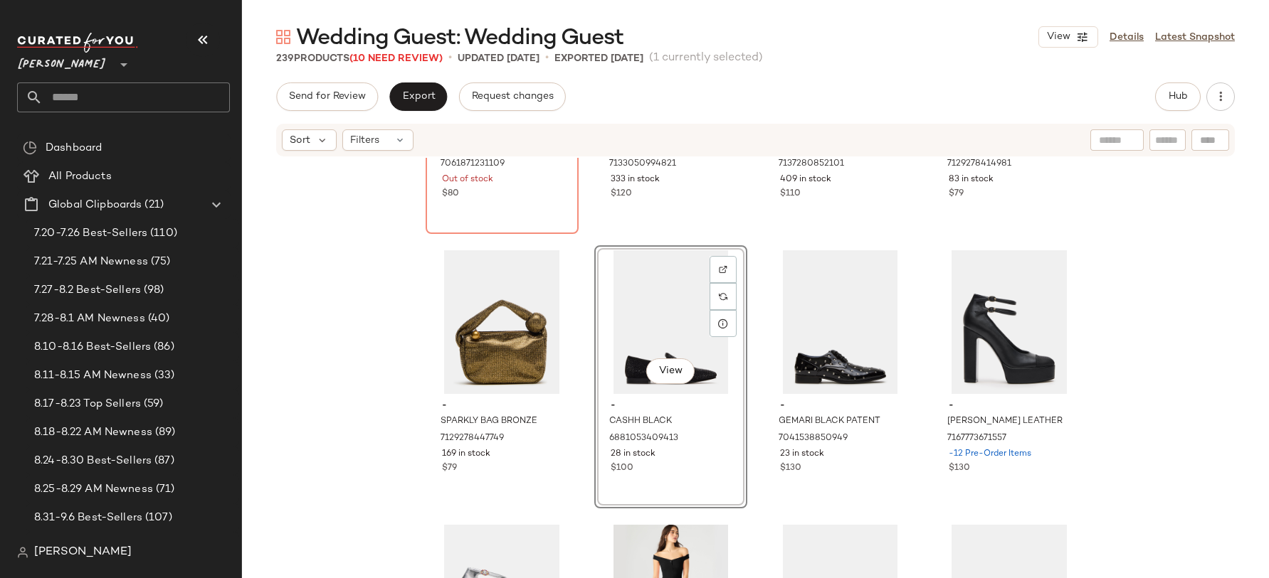
click at [768, 349] on div at bounding box center [839, 322] width 143 height 144
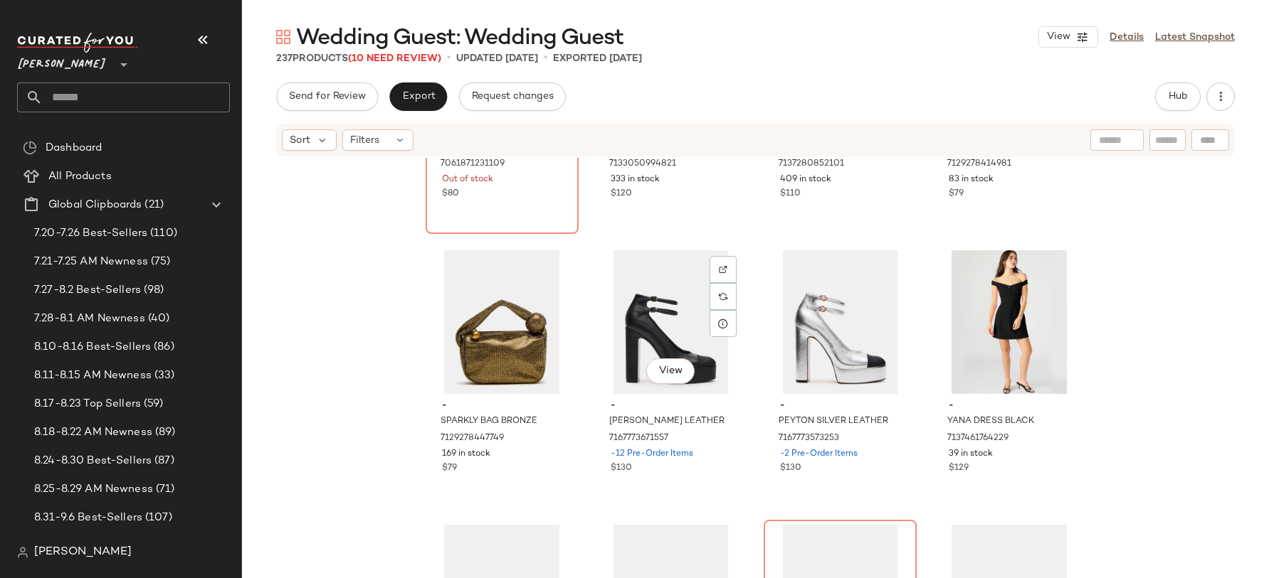
click at [650, 349] on div "View" at bounding box center [670, 322] width 143 height 144
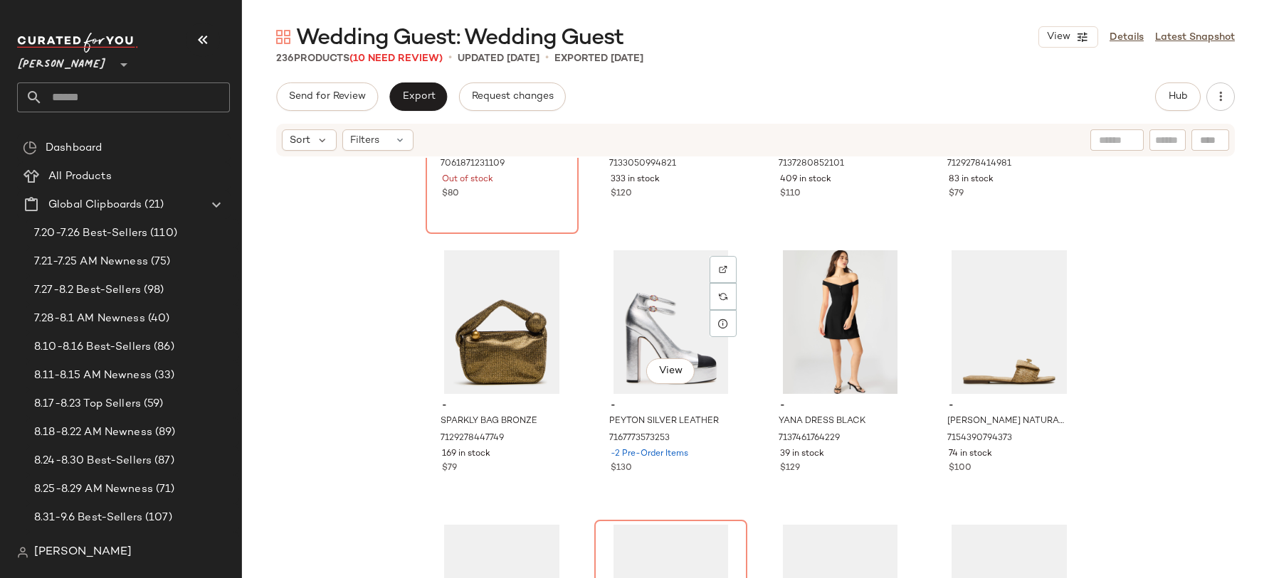
click at [650, 349] on div "View" at bounding box center [670, 322] width 143 height 144
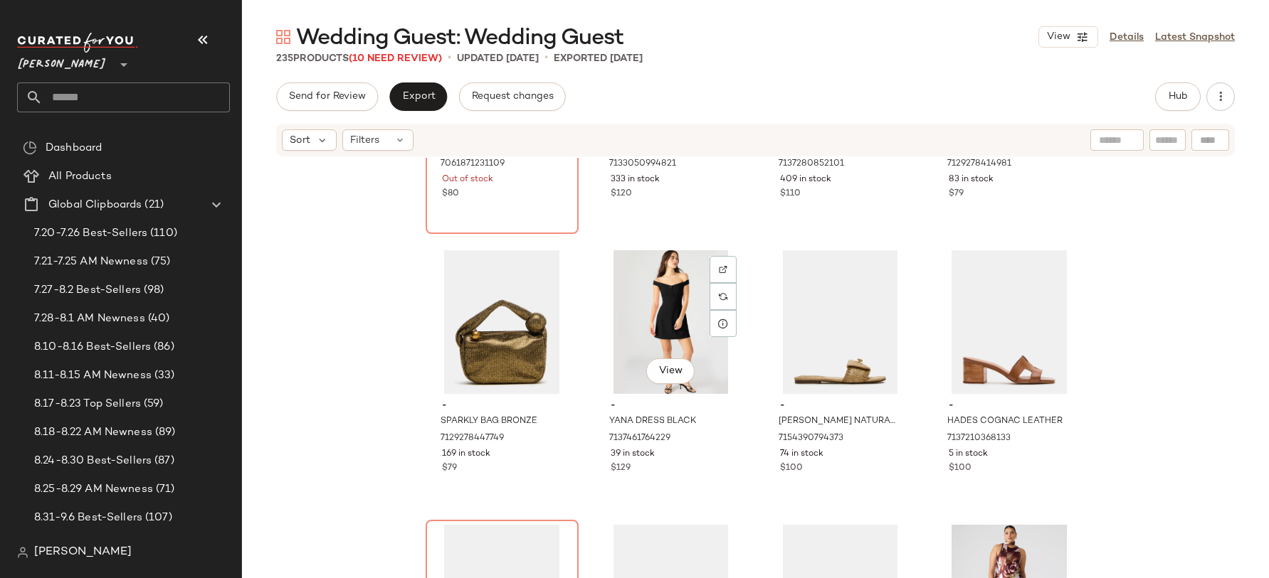
click at [650, 349] on div "View" at bounding box center [670, 322] width 143 height 144
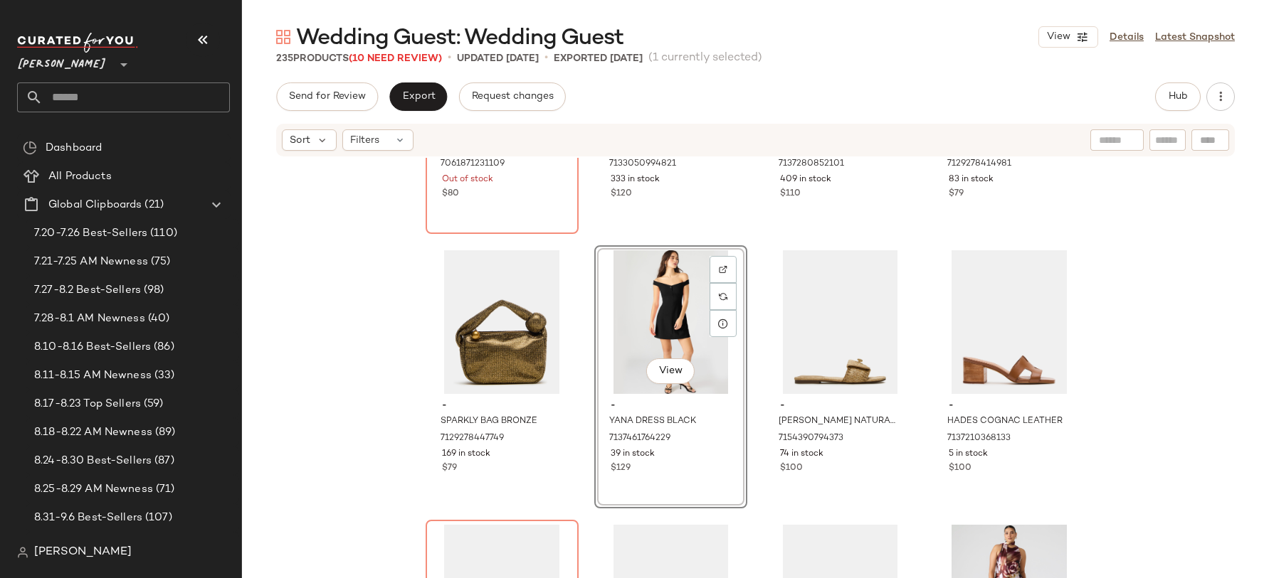
click at [647, 268] on div "View" at bounding box center [670, 322] width 143 height 144
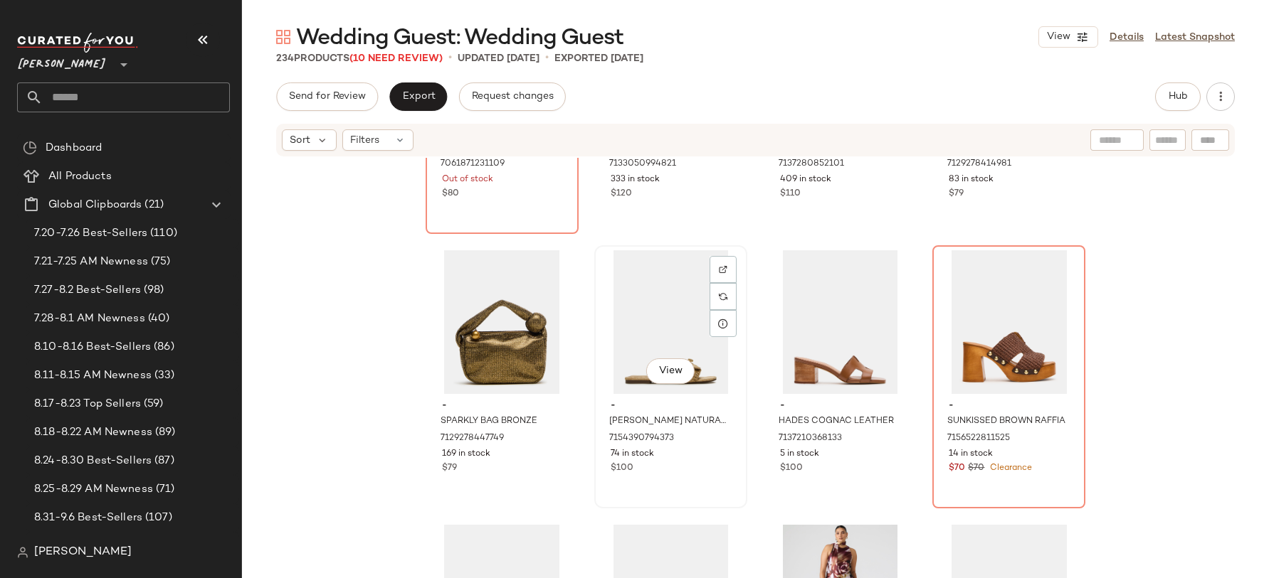
click at [644, 290] on div "View" at bounding box center [670, 322] width 143 height 144
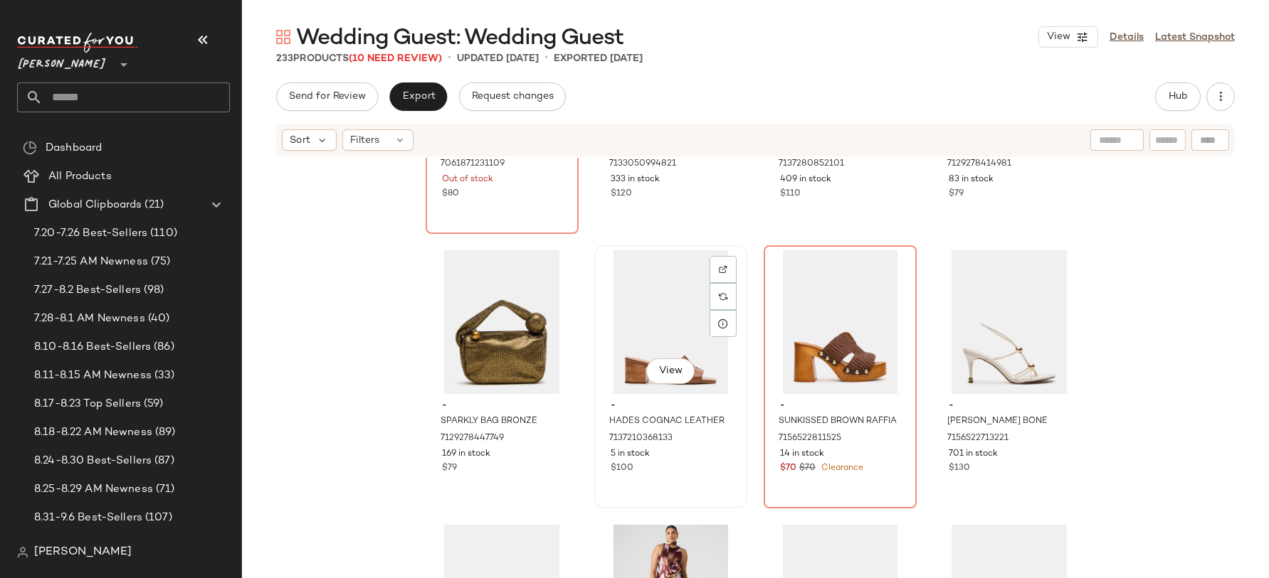
click at [647, 290] on div "View" at bounding box center [670, 322] width 143 height 144
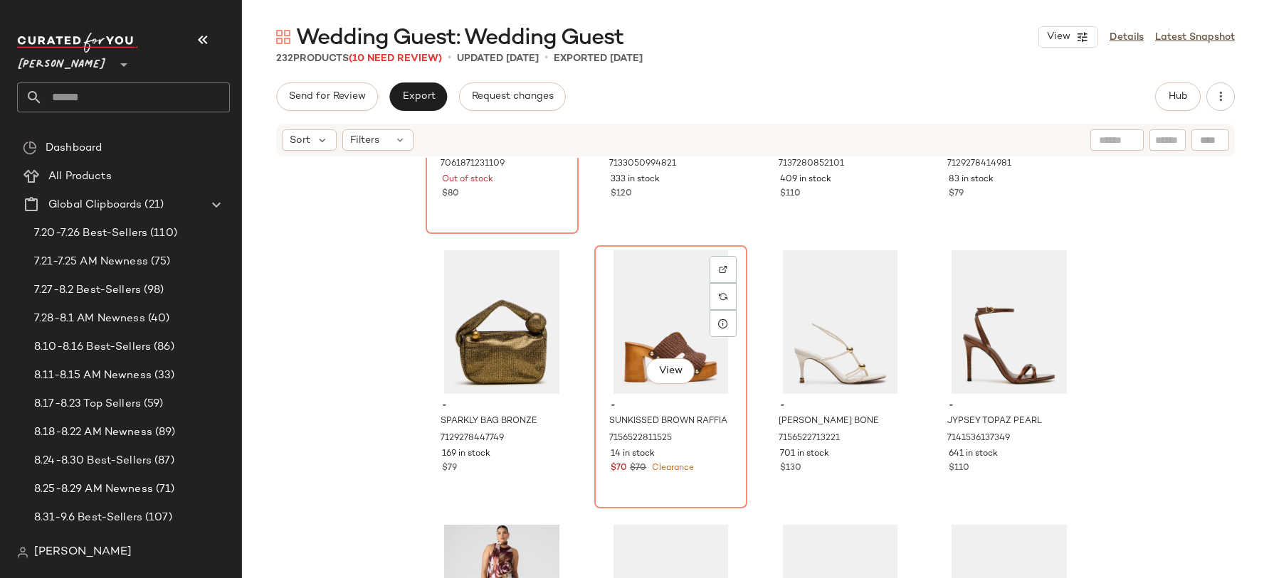
click at [647, 290] on div "View" at bounding box center [670, 322] width 143 height 144
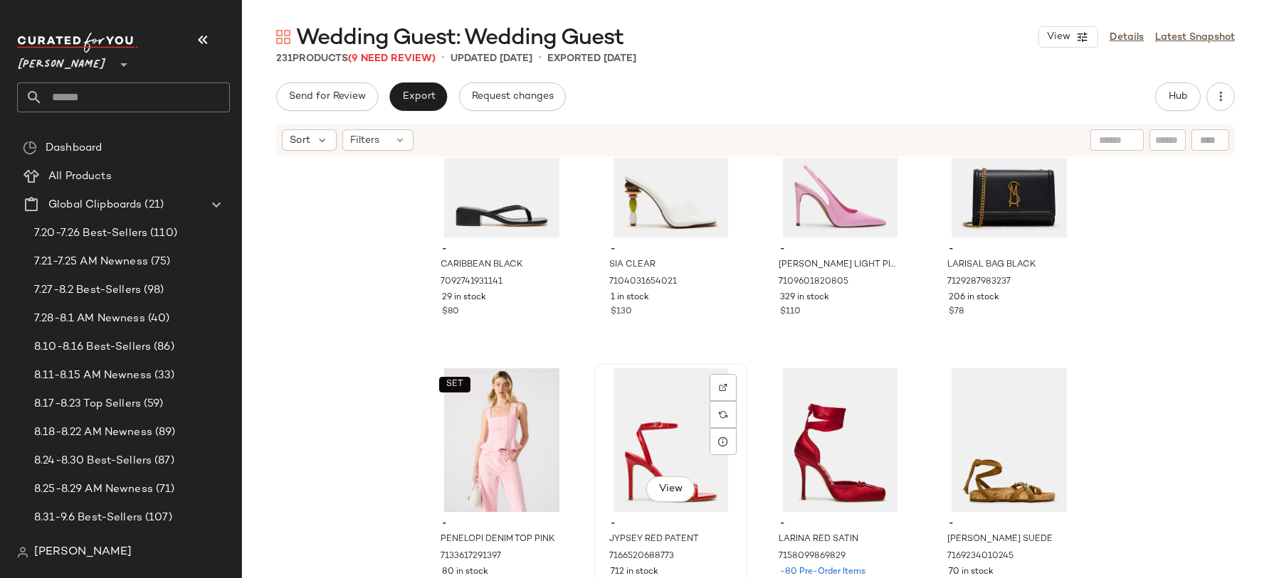
scroll to position [8605, 0]
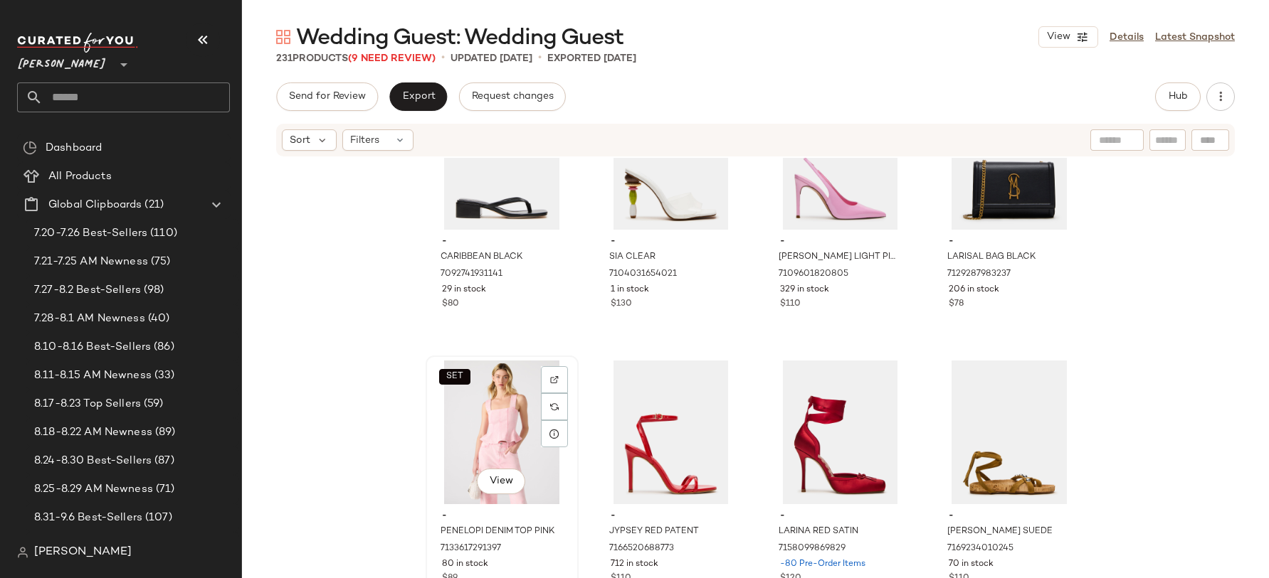
click at [489, 455] on div "SET View" at bounding box center [501, 433] width 143 height 144
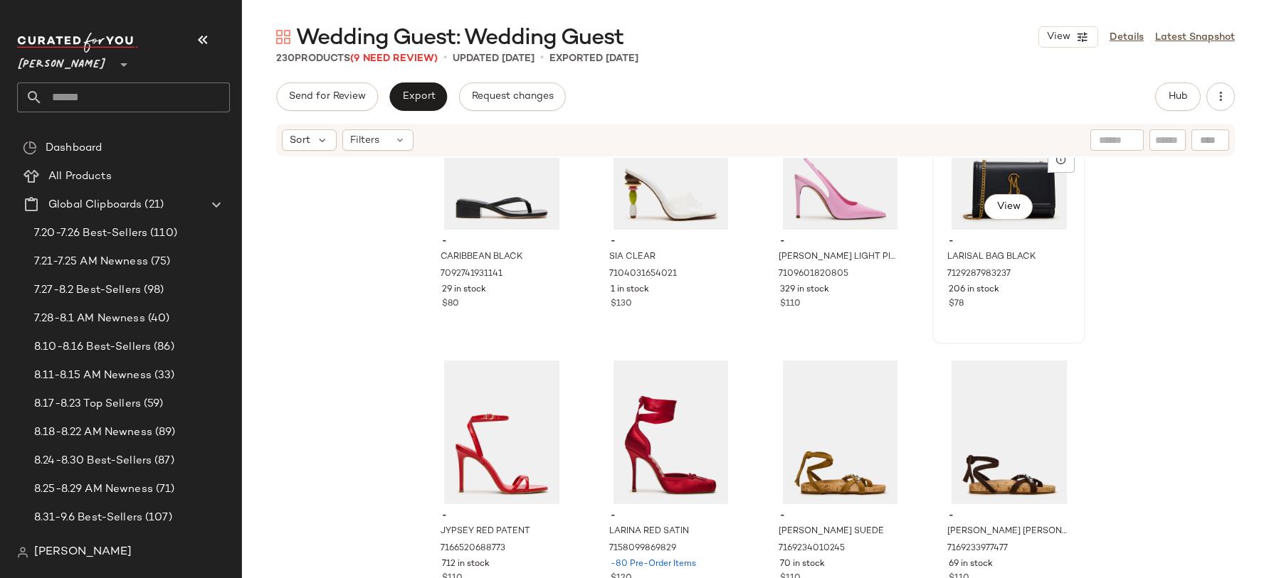
click at [973, 193] on div "View" at bounding box center [1008, 158] width 143 height 144
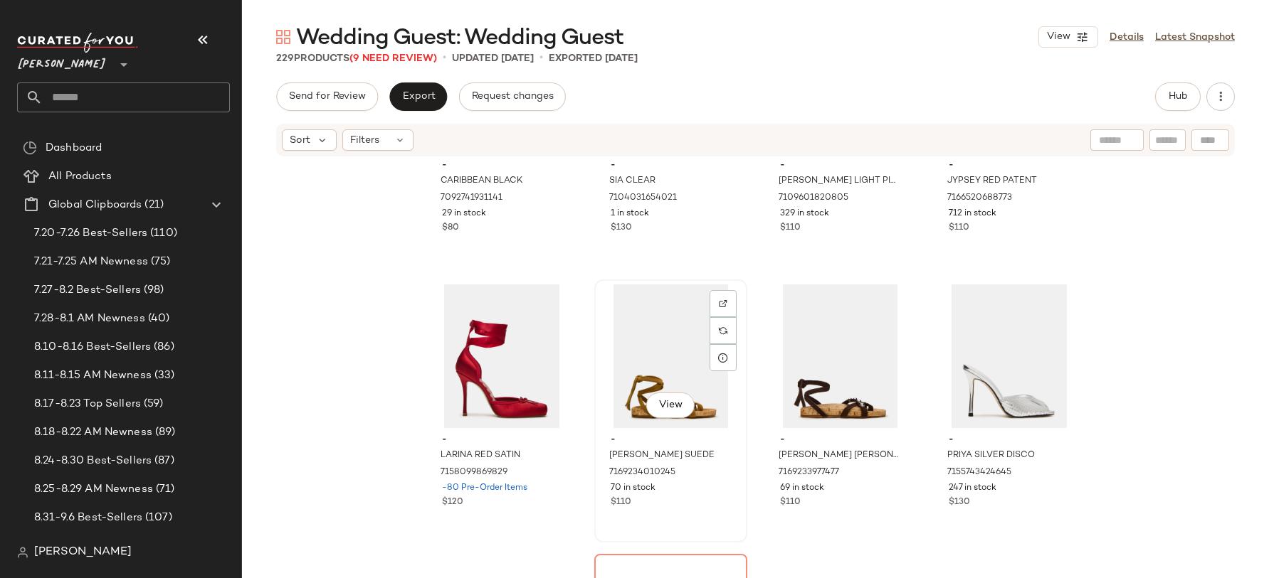
scroll to position [8682, 0]
click at [672, 337] on div "View" at bounding box center [670, 356] width 143 height 144
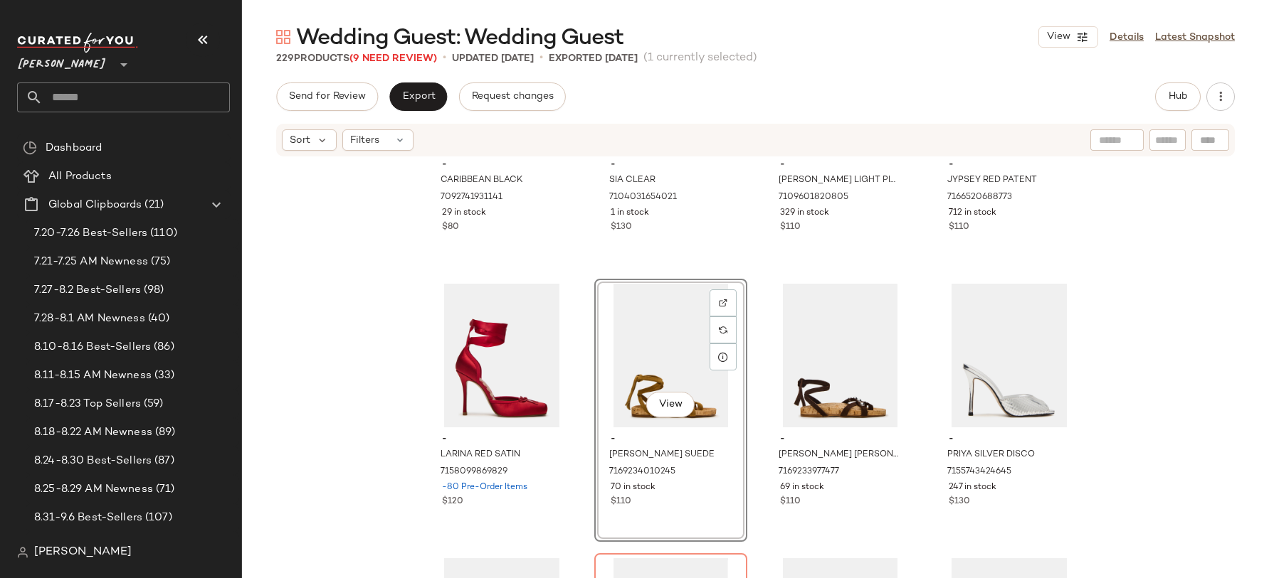
click at [768, 337] on div at bounding box center [839, 356] width 143 height 144
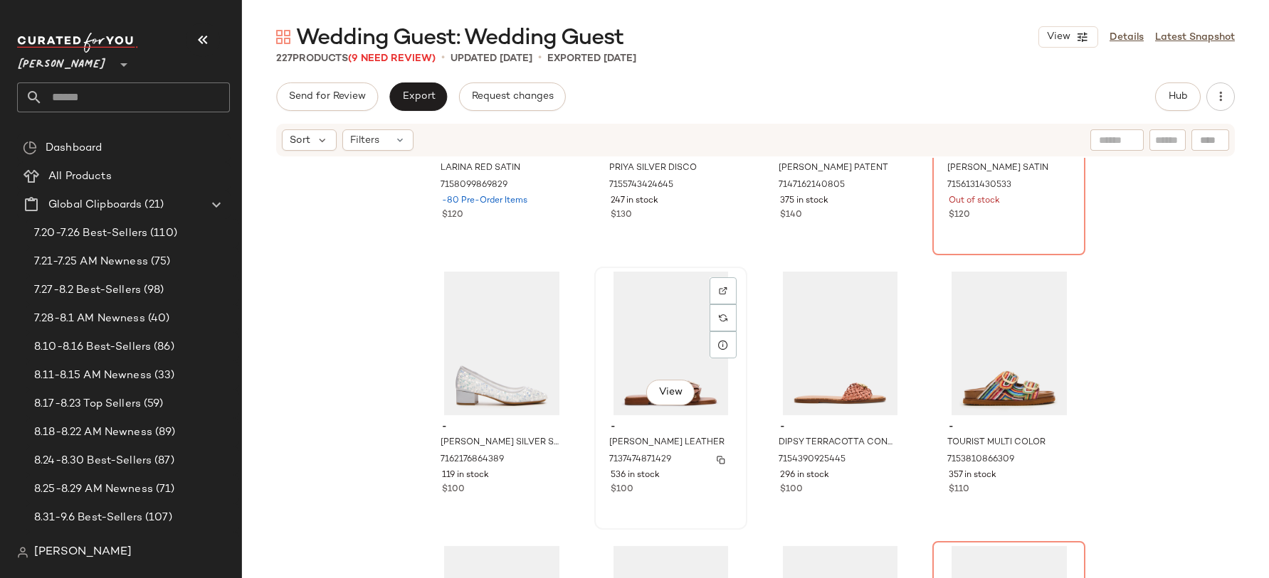
scroll to position [8980, 0]
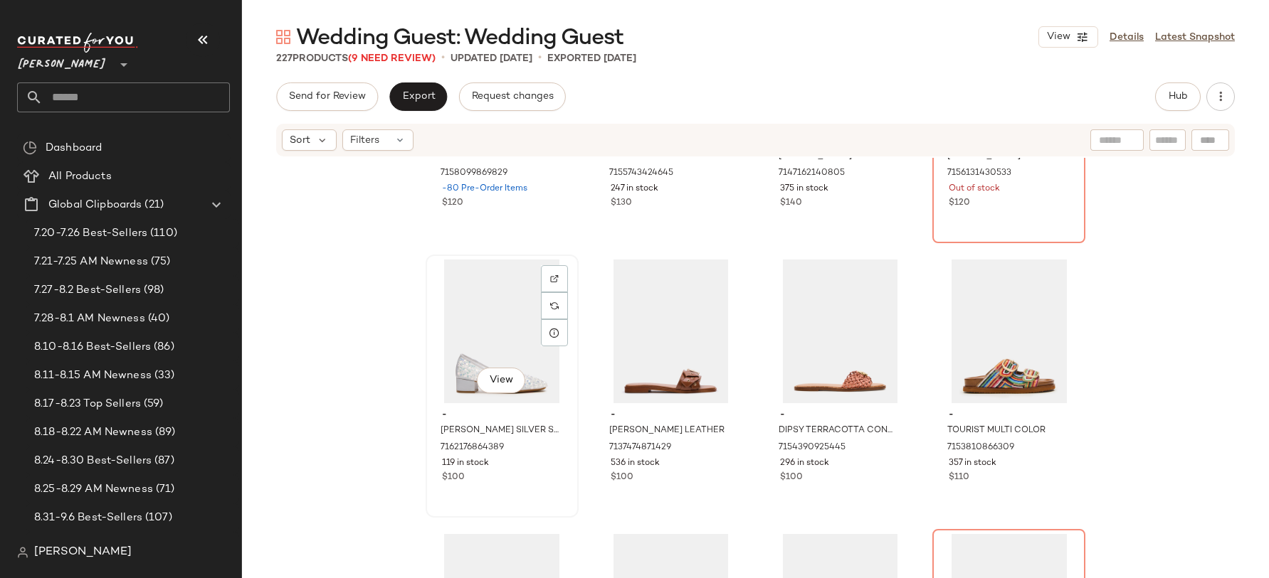
click at [497, 339] on div "View" at bounding box center [501, 332] width 143 height 144
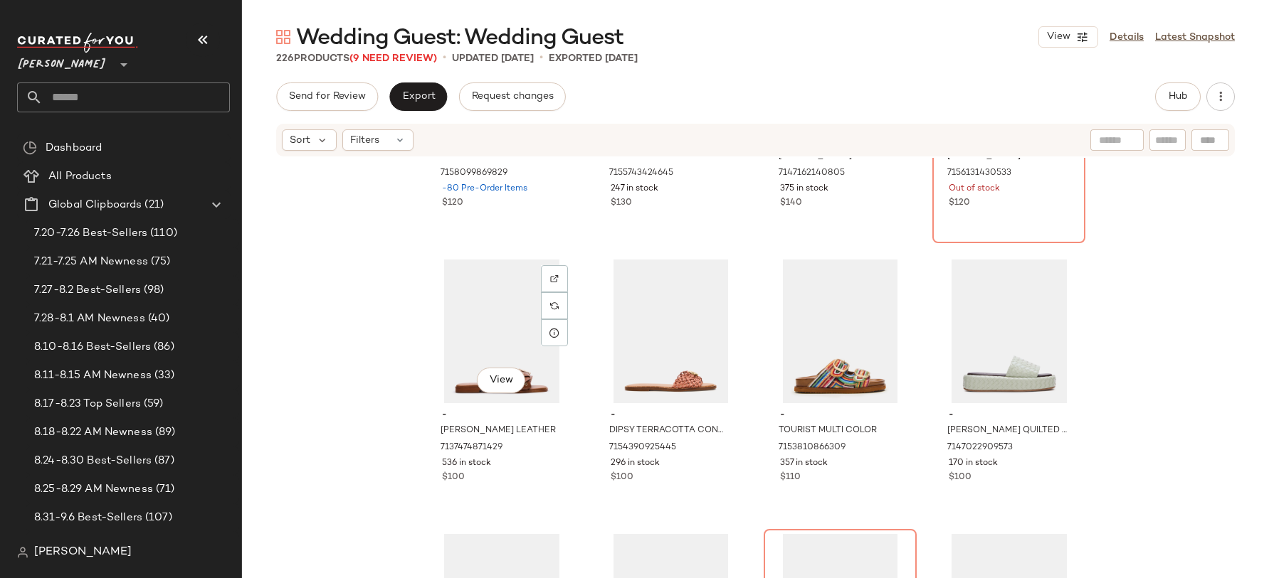
click at [497, 339] on div "View" at bounding box center [501, 332] width 143 height 144
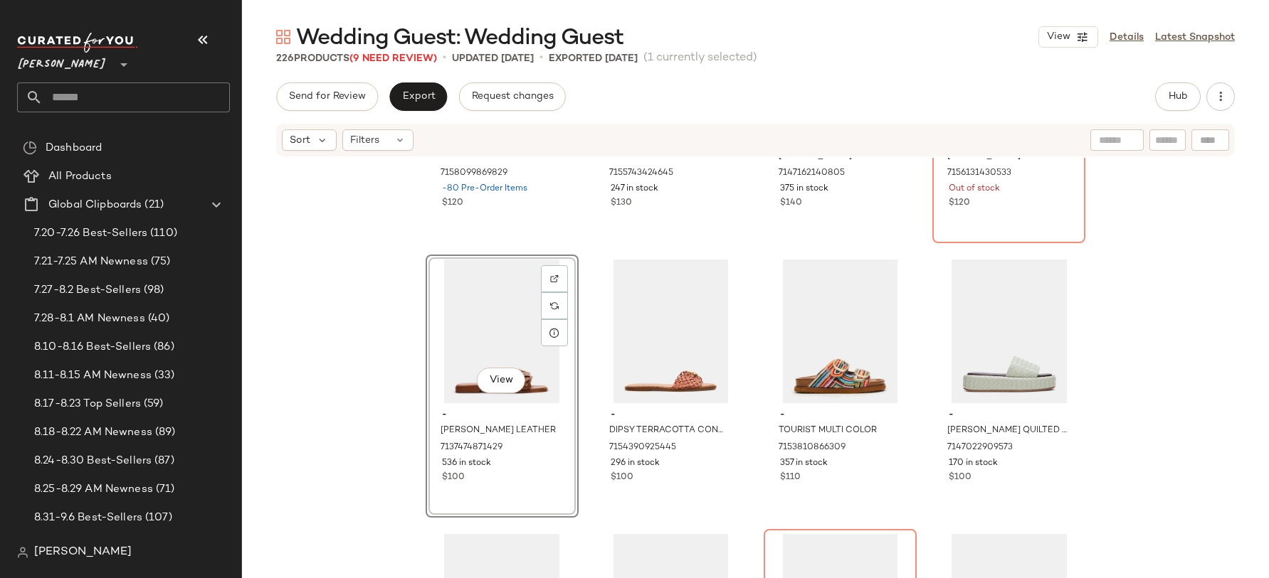
click at [599, 339] on div at bounding box center [670, 332] width 143 height 144
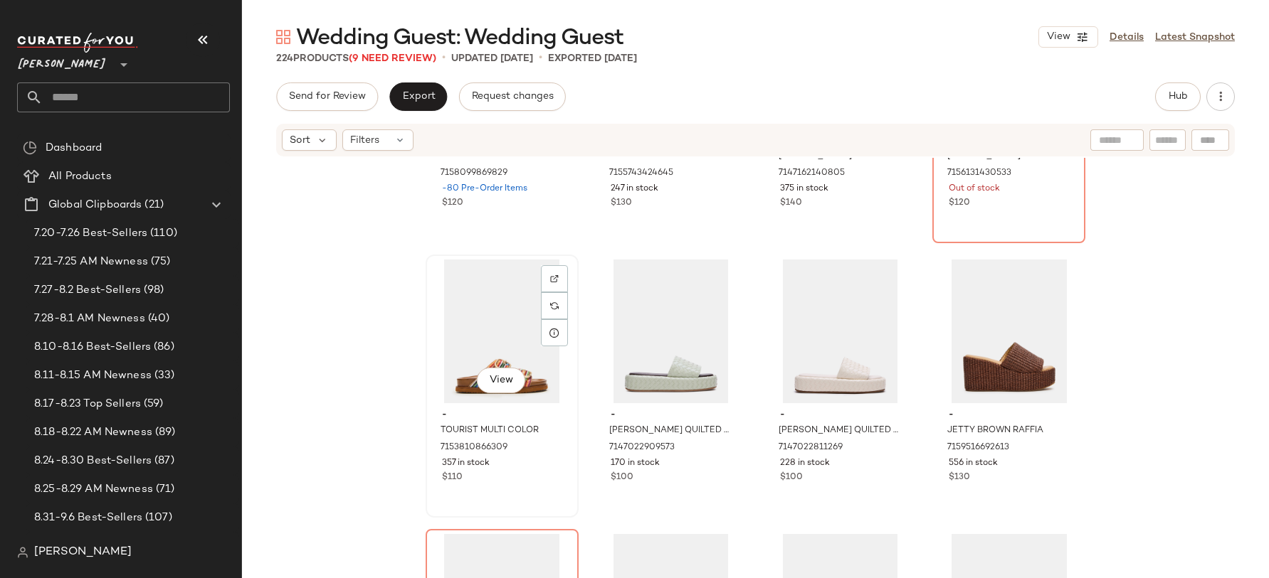
click at [497, 339] on div "View" at bounding box center [501, 332] width 143 height 144
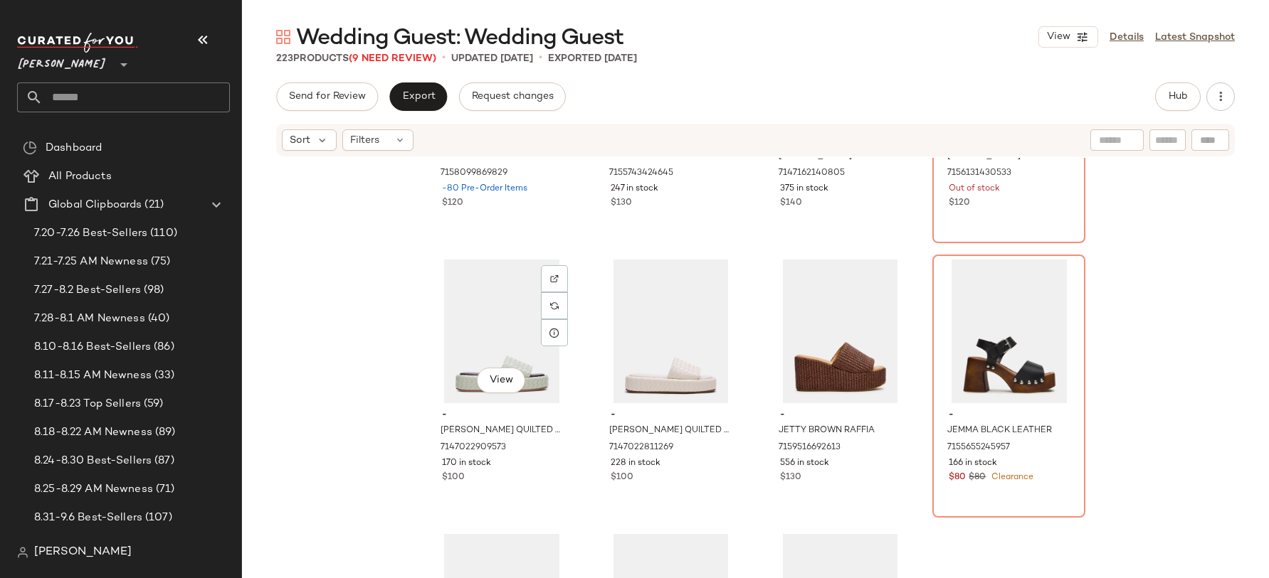
click at [497, 339] on div "View" at bounding box center [501, 332] width 143 height 144
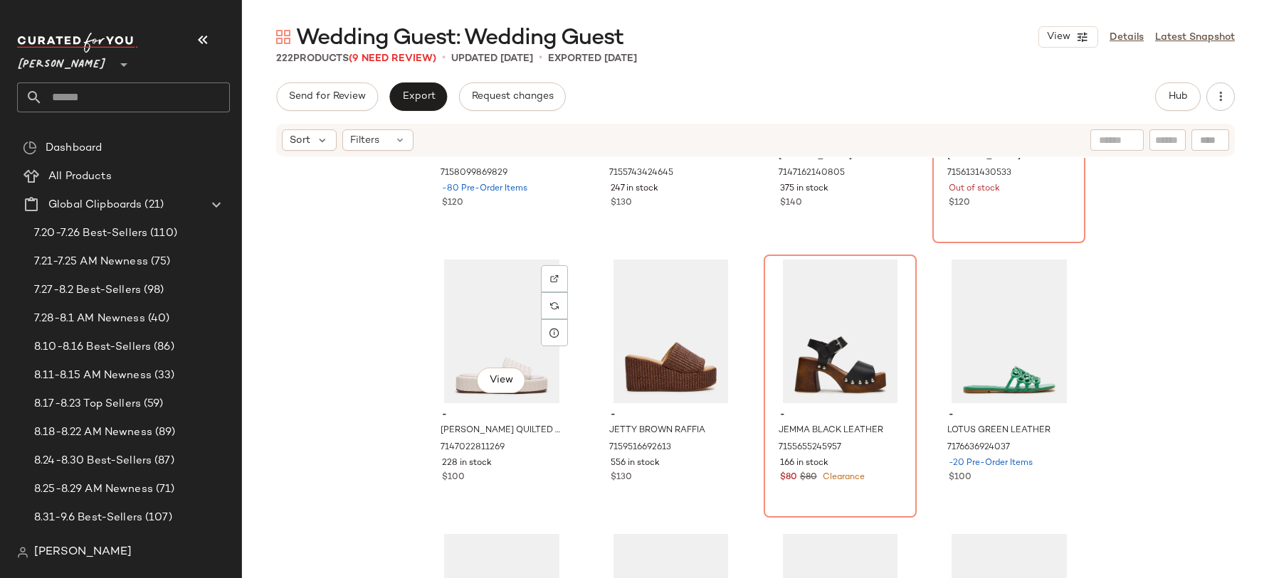
click at [497, 339] on div "View" at bounding box center [501, 332] width 143 height 144
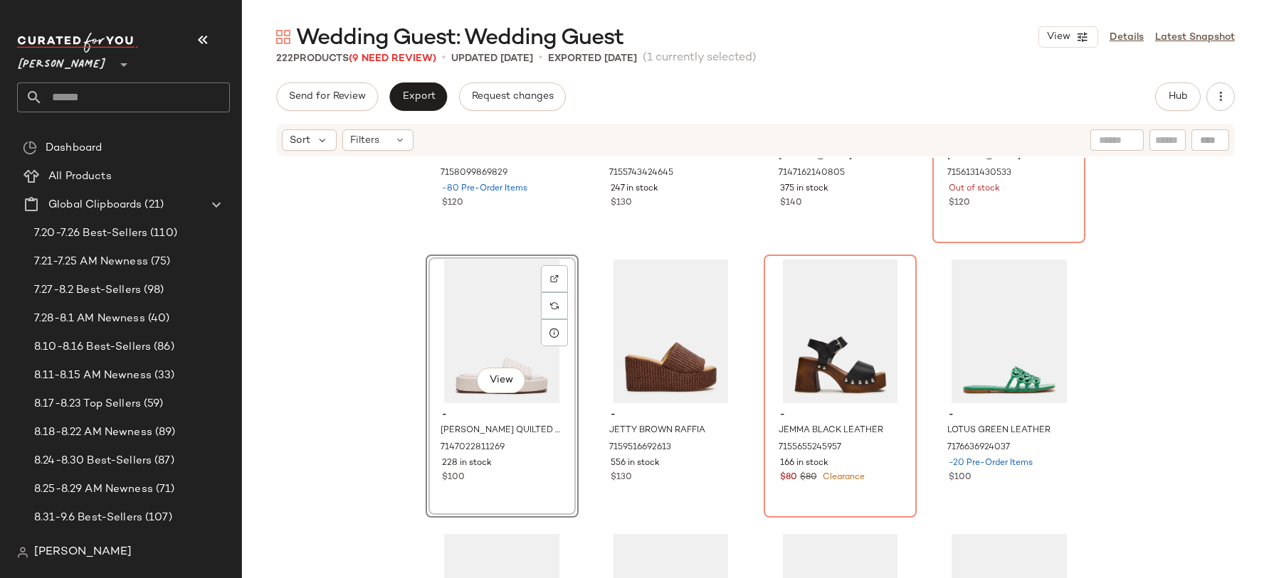
click at [599, 339] on div at bounding box center [670, 332] width 143 height 144
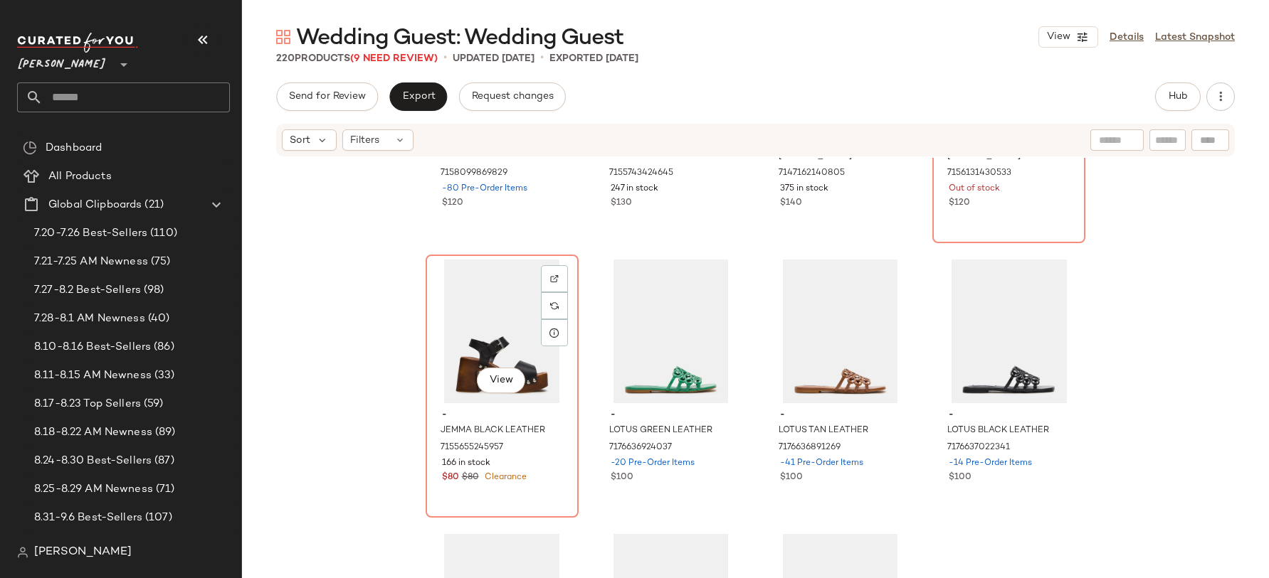
click at [497, 339] on div "View" at bounding box center [501, 332] width 143 height 144
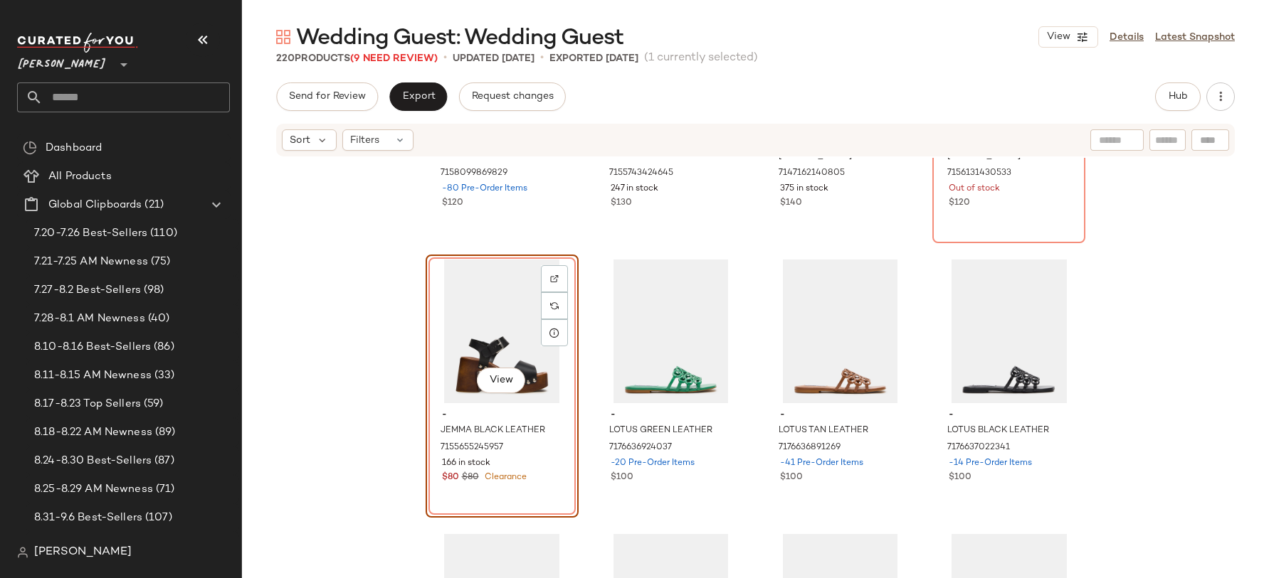
click at [599, 339] on div at bounding box center [670, 332] width 143 height 144
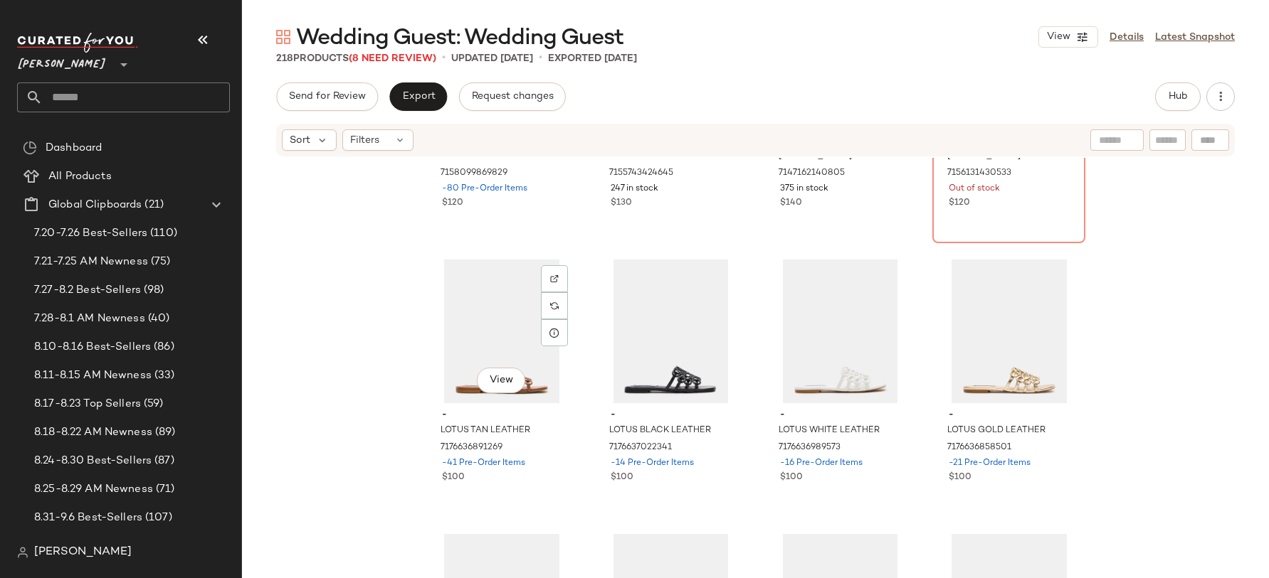
click at [497, 339] on div "View" at bounding box center [501, 332] width 143 height 144
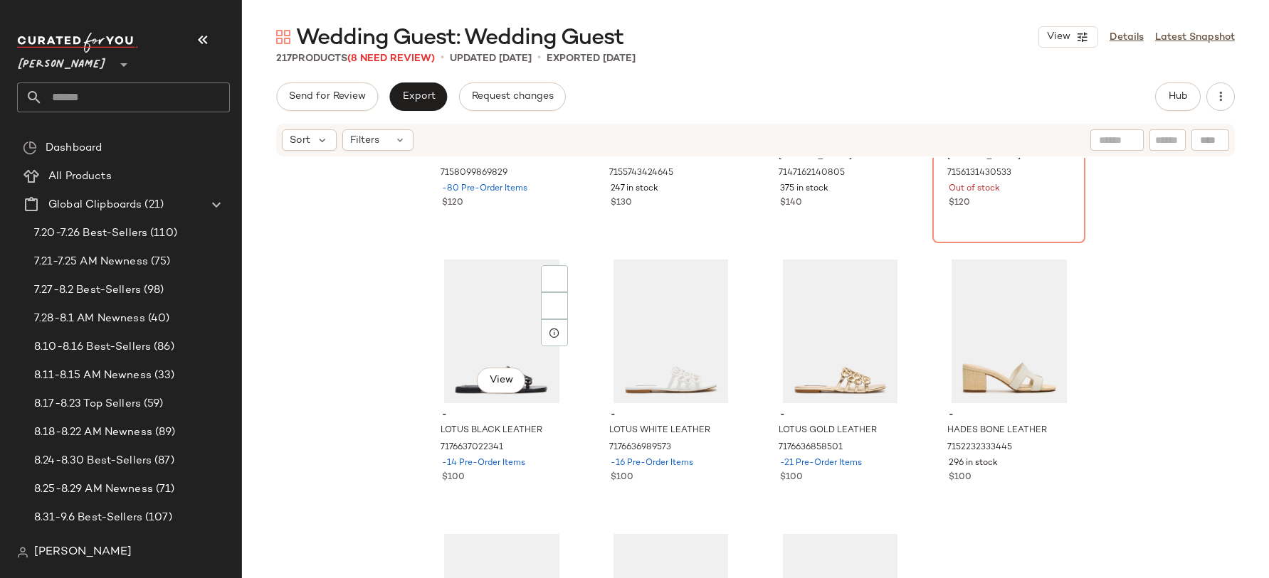
click at [497, 339] on div "View" at bounding box center [501, 332] width 143 height 144
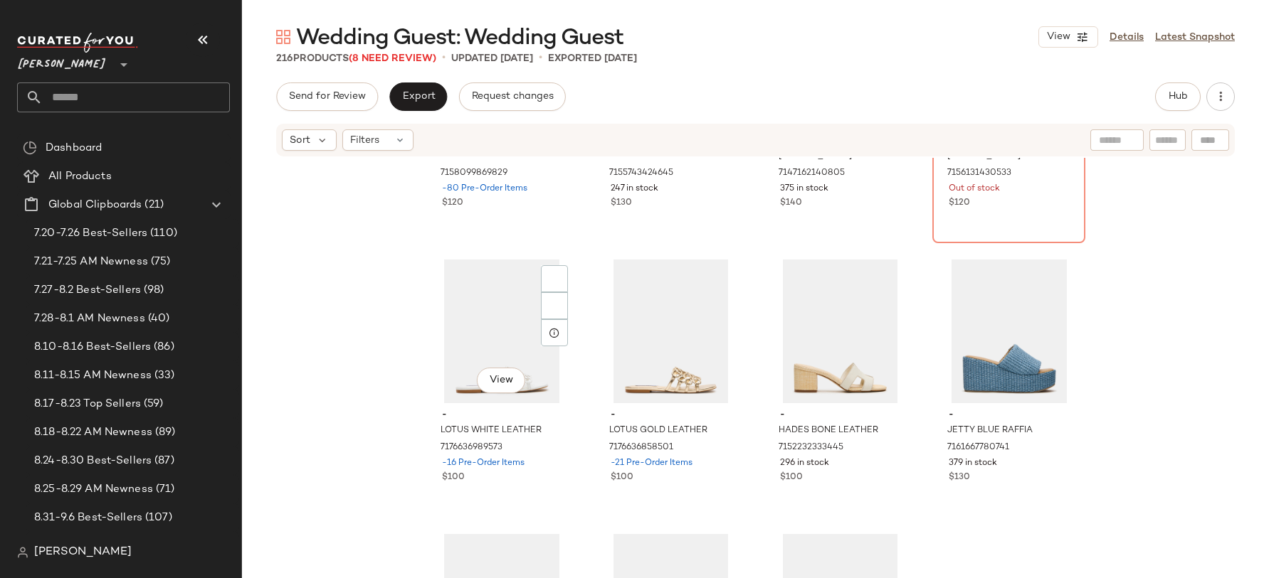
click at [497, 339] on div "View" at bounding box center [501, 332] width 143 height 144
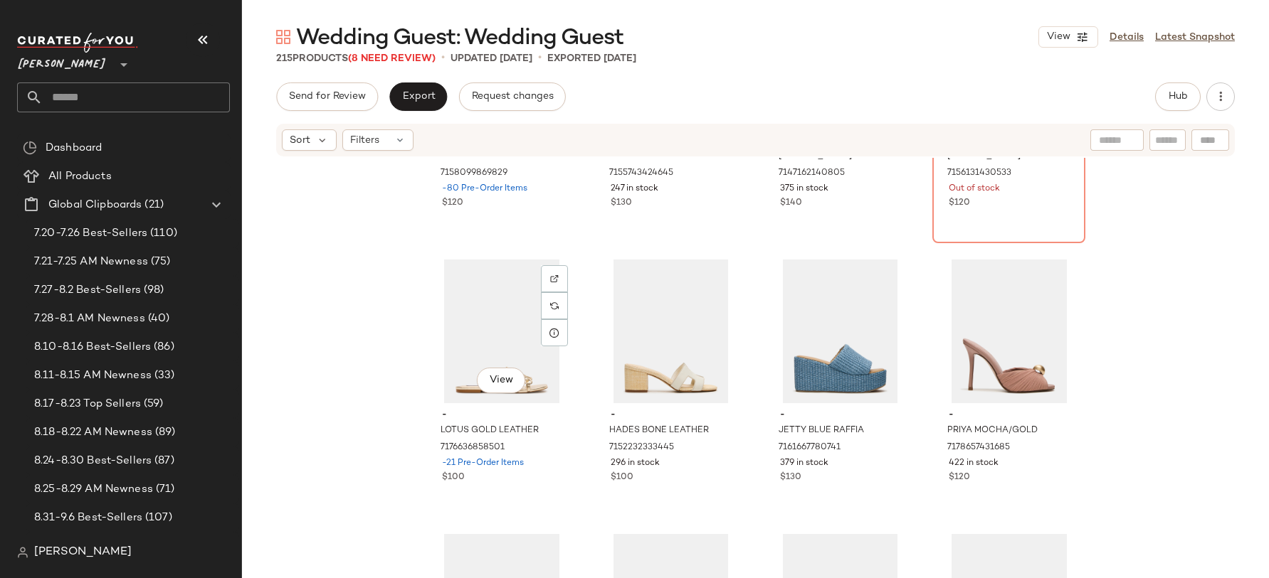
click at [497, 339] on div "View" at bounding box center [501, 332] width 143 height 144
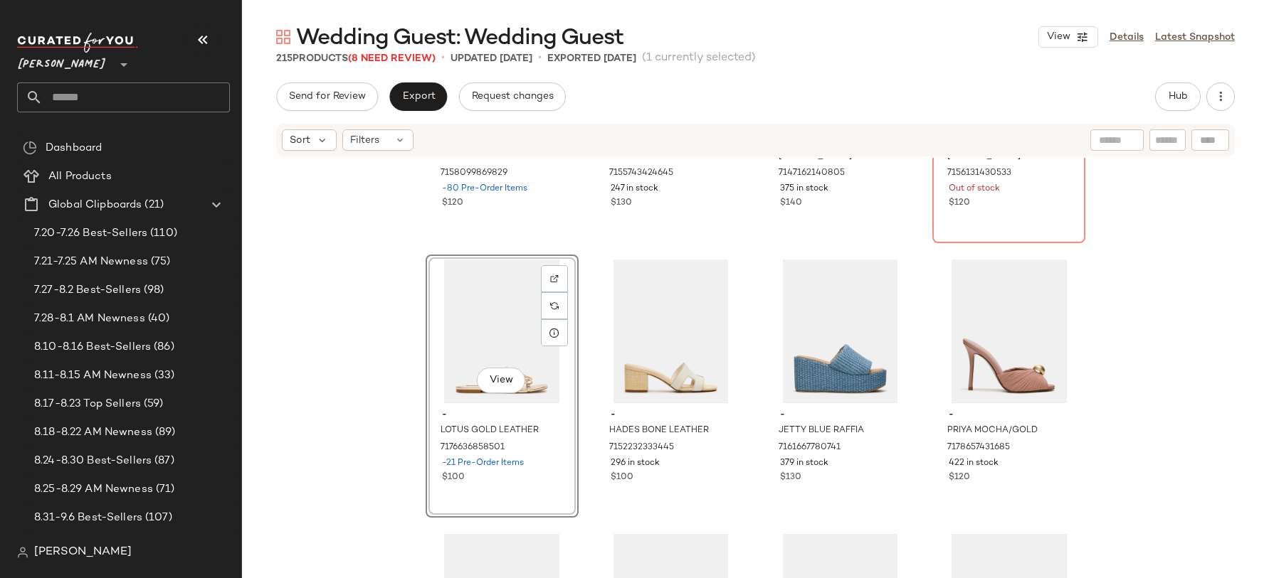
click at [599, 338] on div at bounding box center [670, 332] width 143 height 144
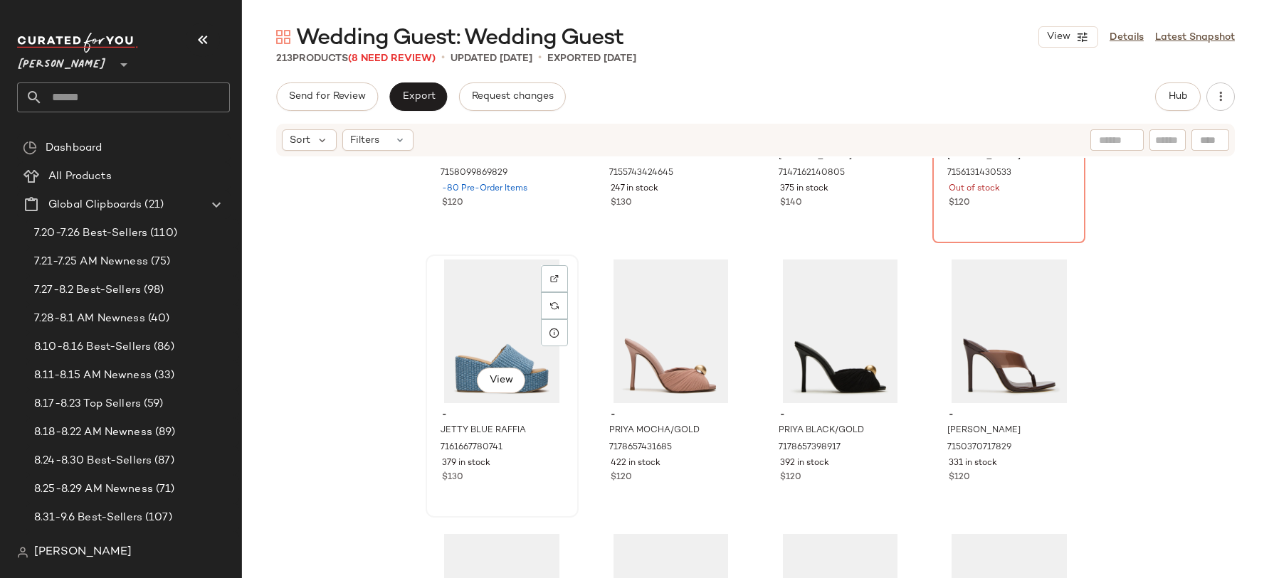
click at [497, 338] on div "View" at bounding box center [501, 332] width 143 height 144
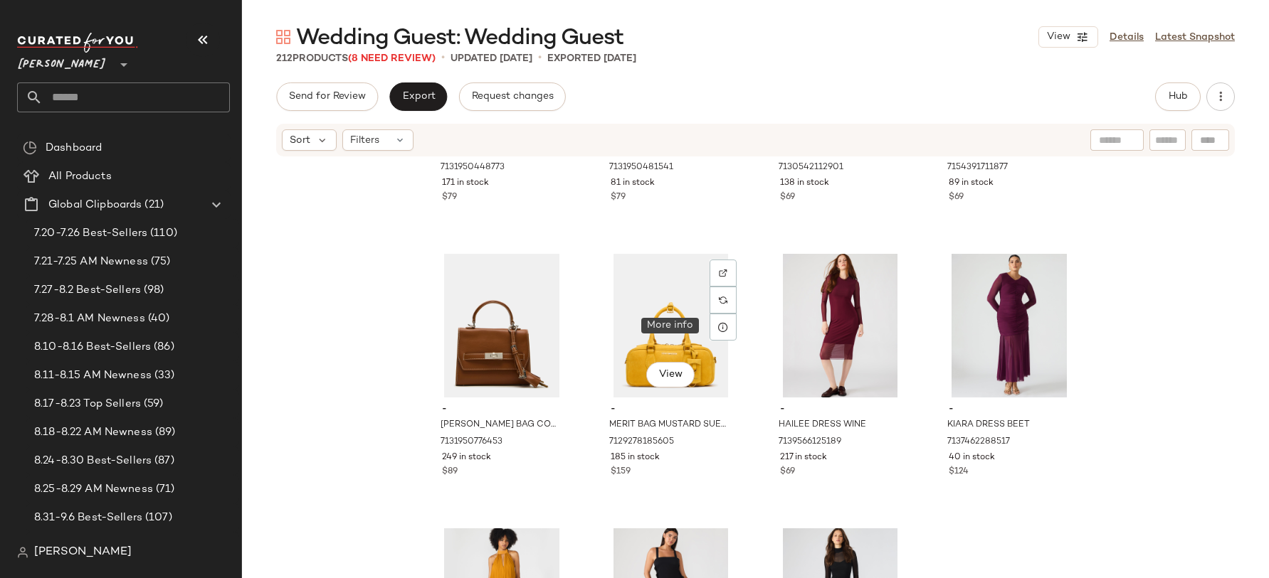
scroll to position [10362, 0]
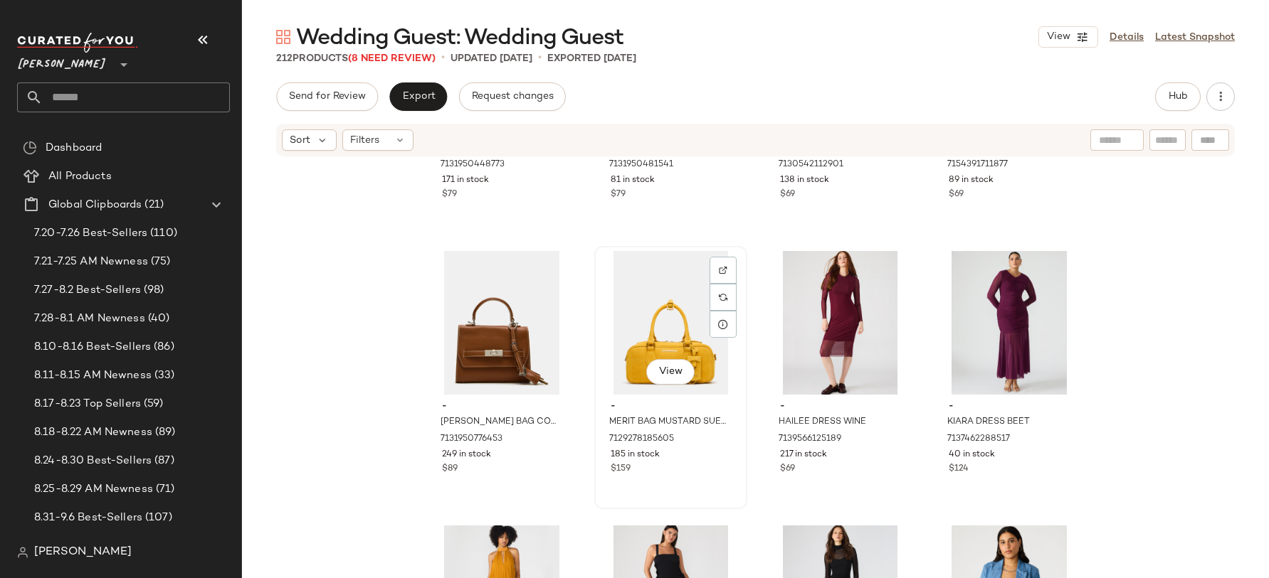
click at [643, 329] on div "View" at bounding box center [670, 323] width 143 height 144
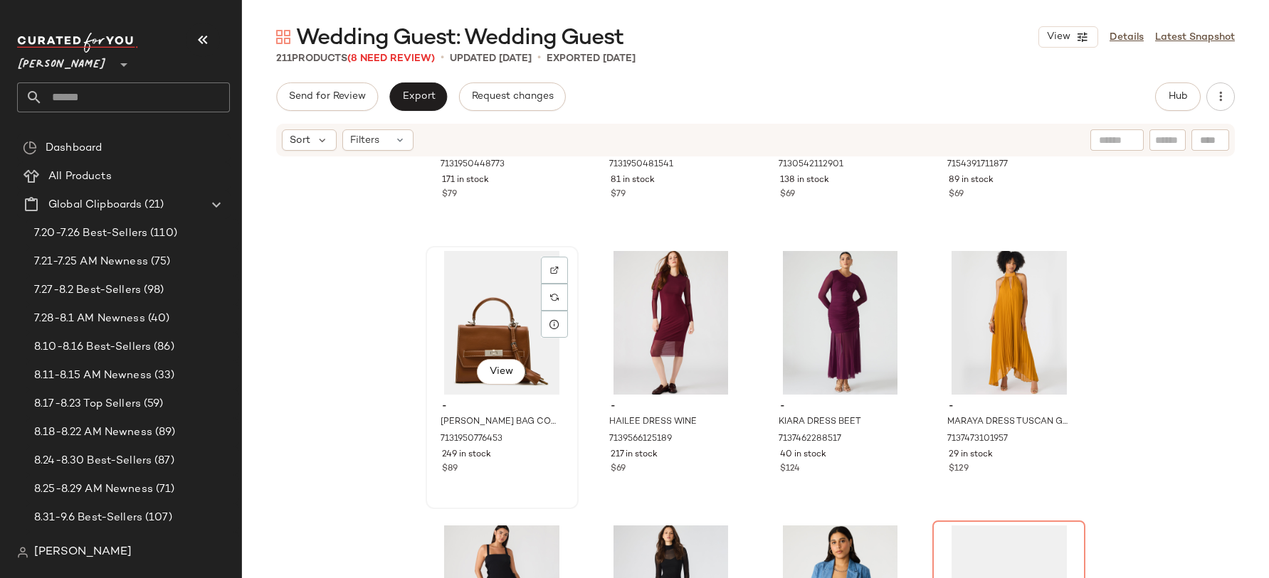
click at [510, 317] on div "View" at bounding box center [501, 323] width 143 height 144
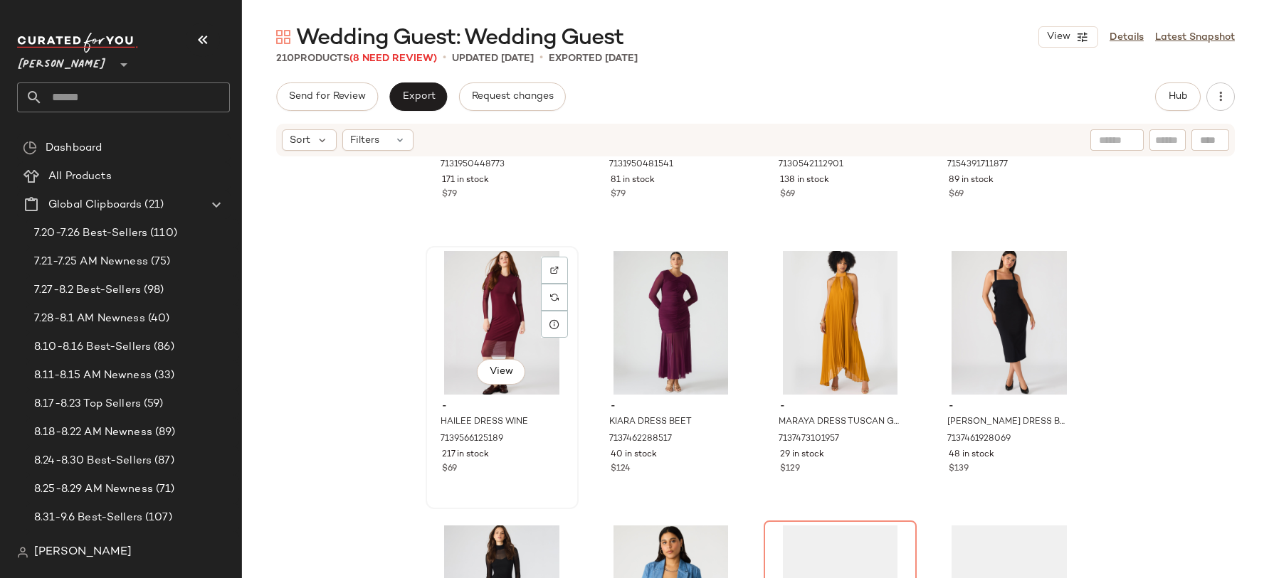
click at [510, 318] on div "View" at bounding box center [501, 323] width 143 height 144
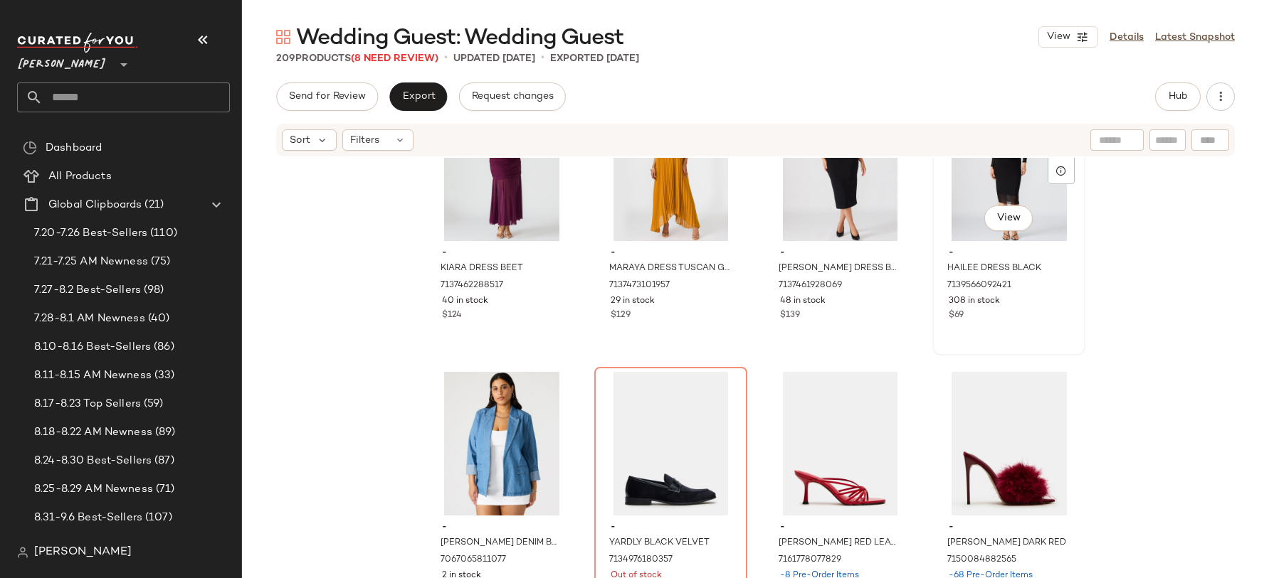
scroll to position [10538, 0]
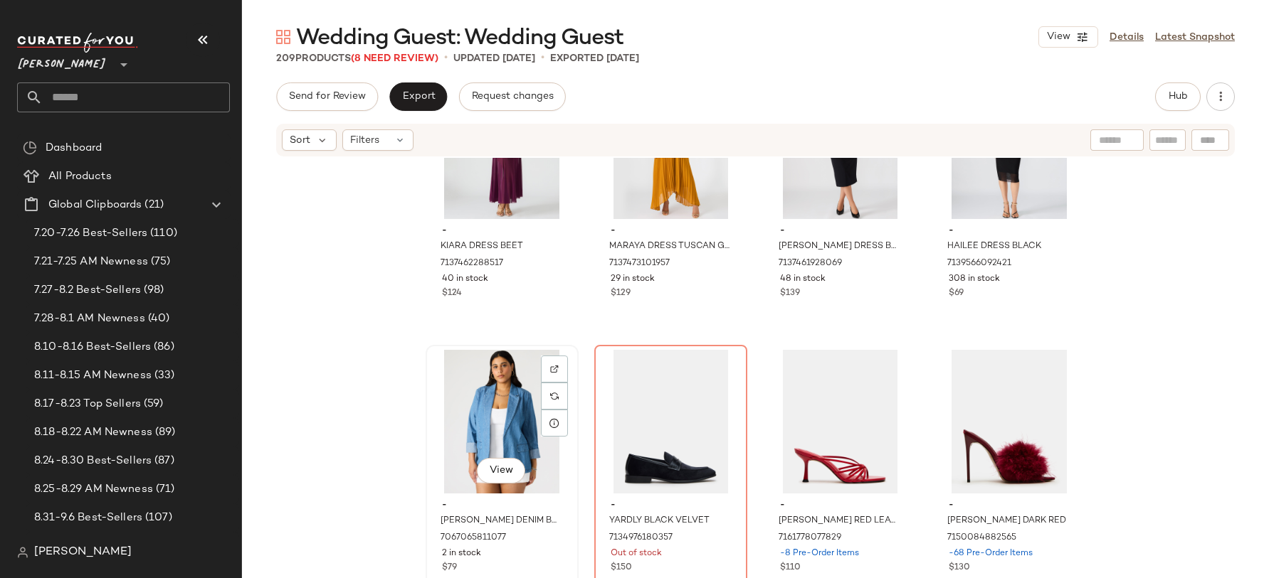
click at [451, 401] on div "View" at bounding box center [501, 422] width 143 height 144
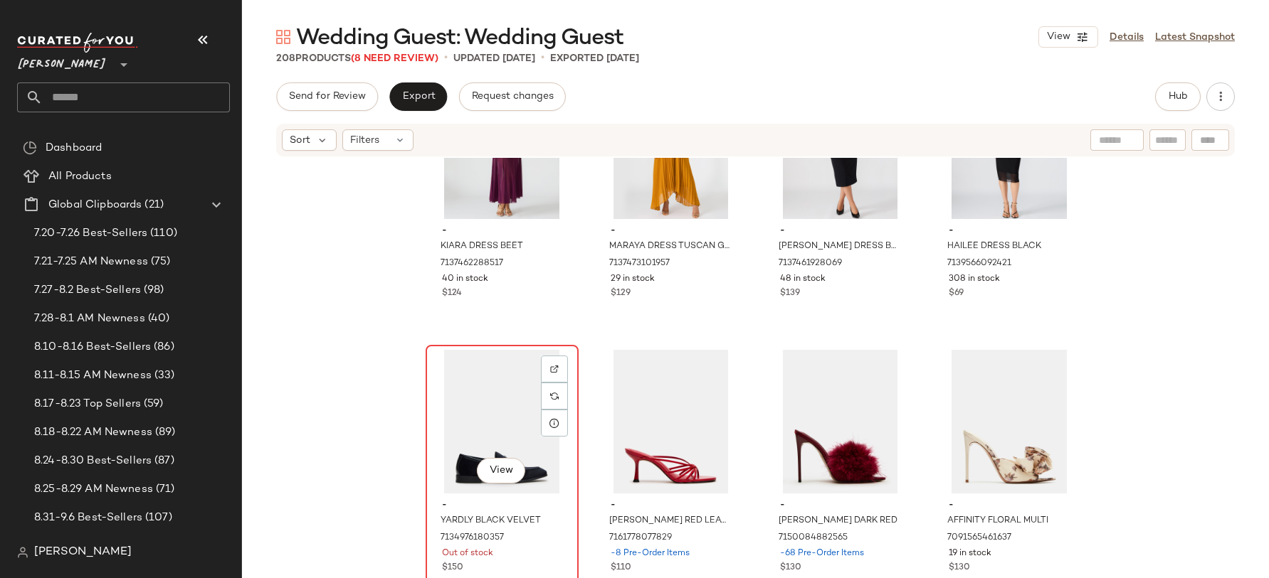
click at [470, 403] on div "View" at bounding box center [501, 422] width 143 height 144
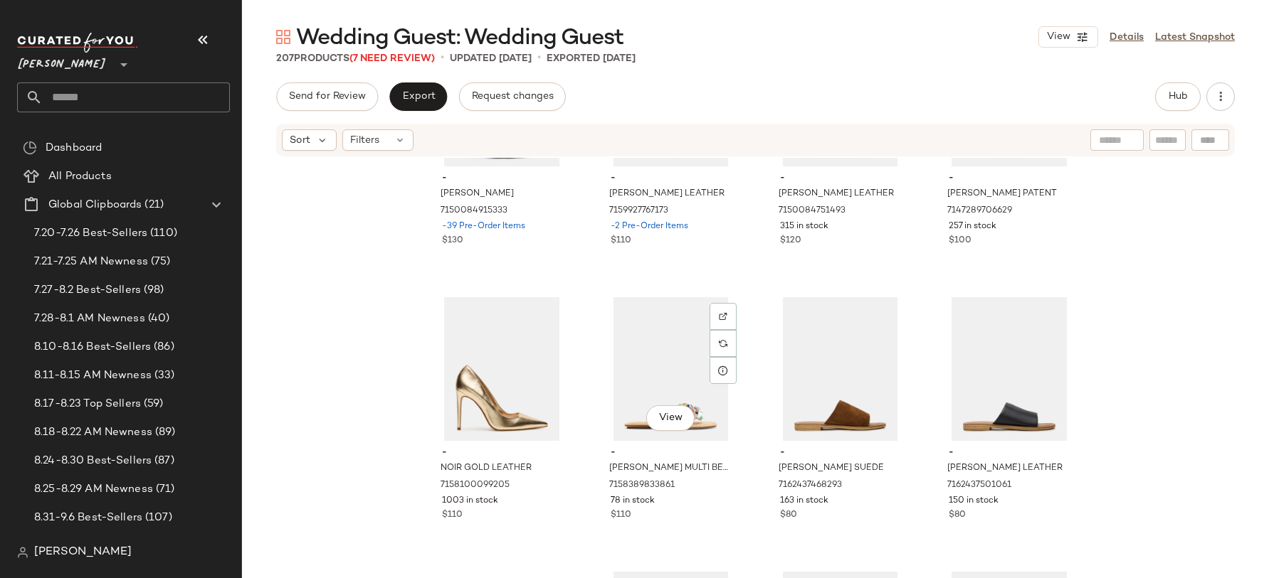
scroll to position [11512, 0]
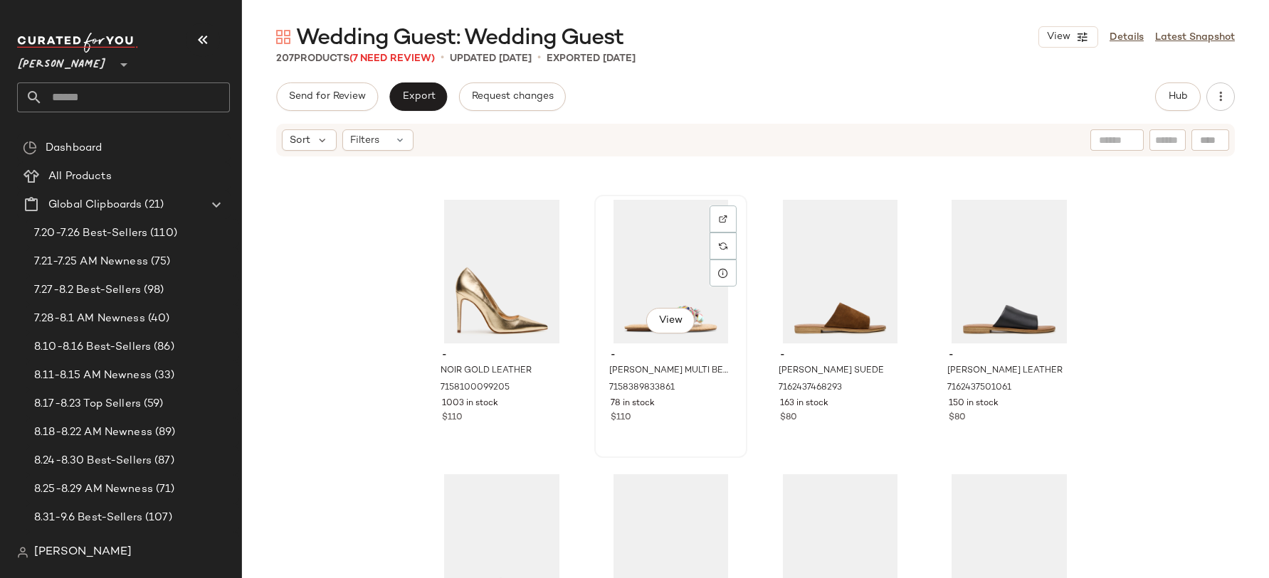
click at [665, 216] on div "View" at bounding box center [670, 272] width 143 height 144
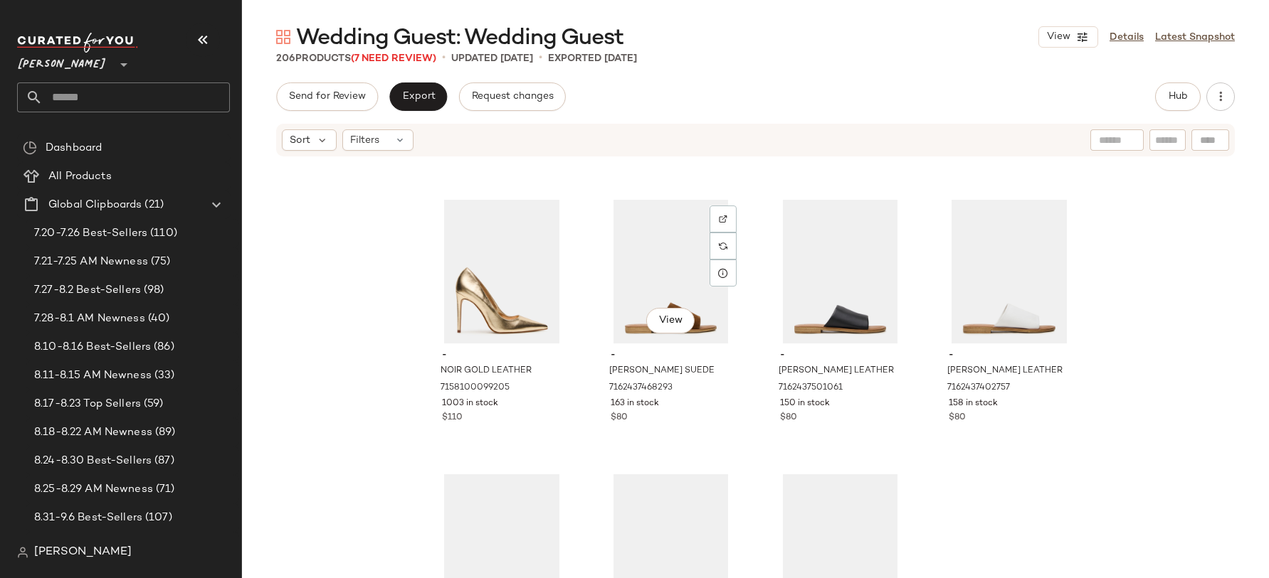
click at [657, 246] on div "View" at bounding box center [670, 272] width 143 height 144
click at [655, 265] on div "View" at bounding box center [670, 272] width 143 height 144
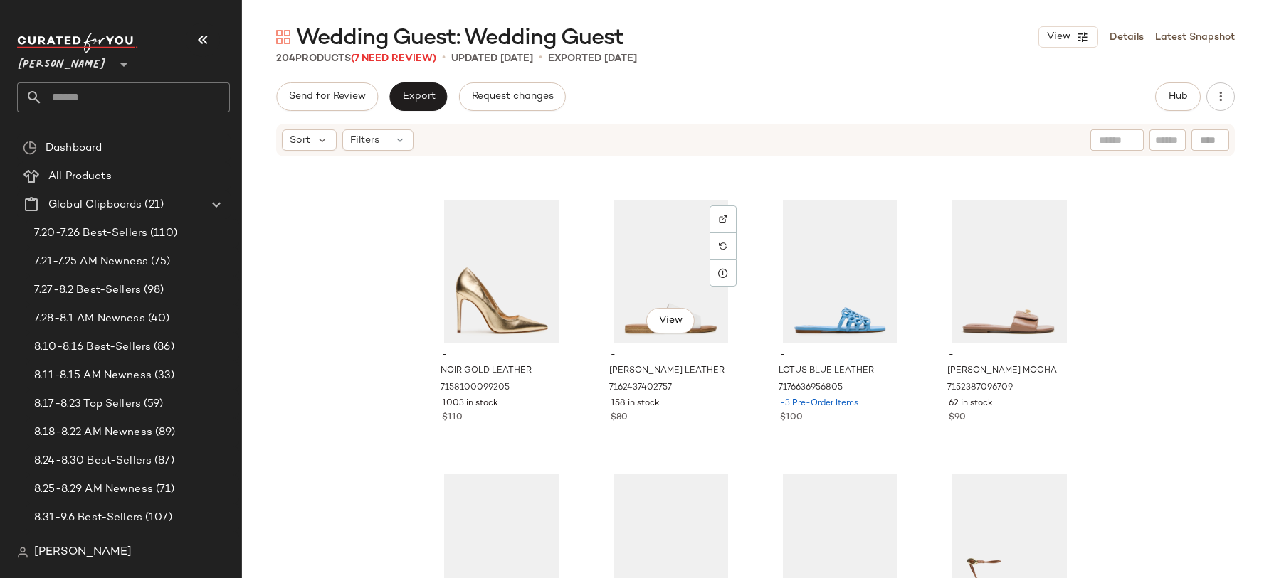
click at [655, 265] on div "View" at bounding box center [670, 272] width 143 height 144
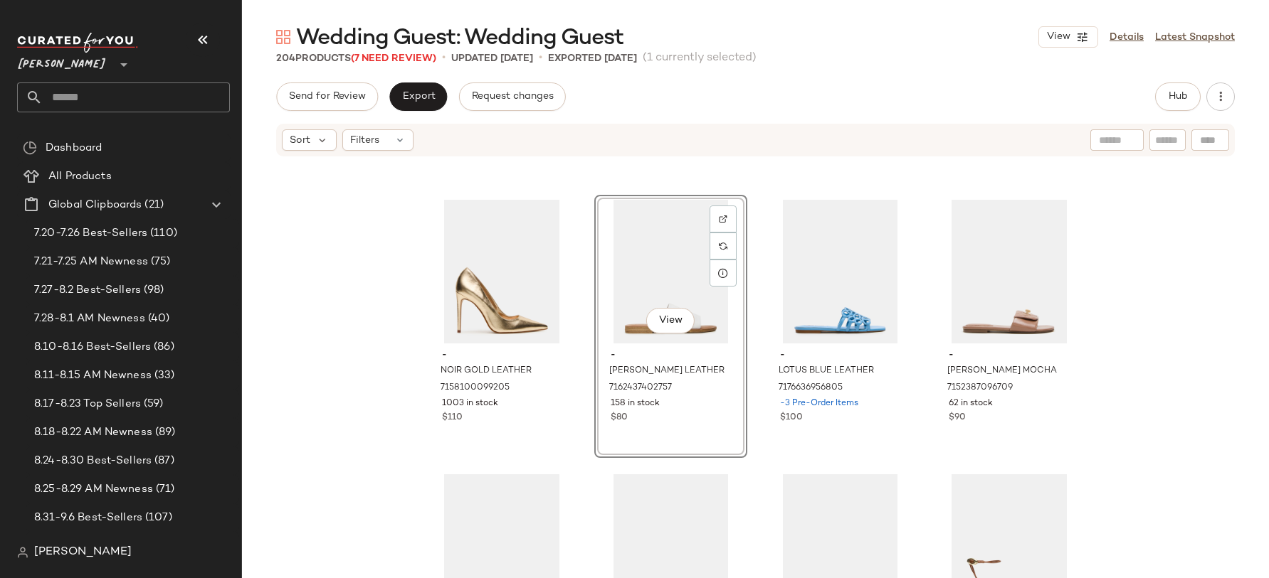
click at [768, 265] on div at bounding box center [839, 272] width 143 height 144
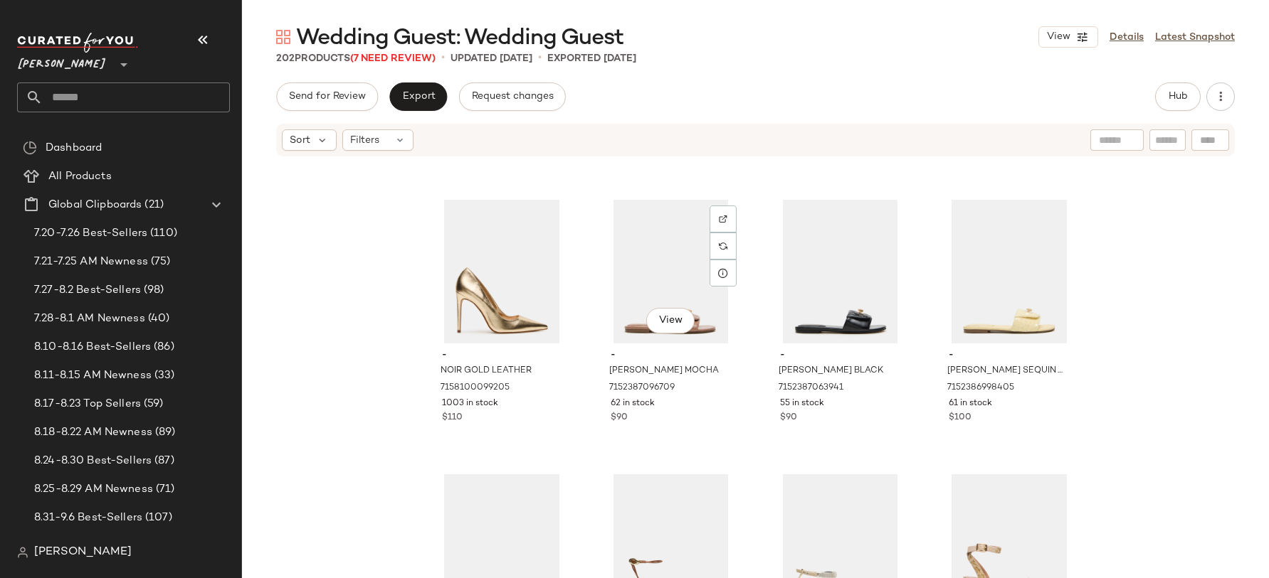
click at [655, 265] on div "View" at bounding box center [670, 272] width 143 height 144
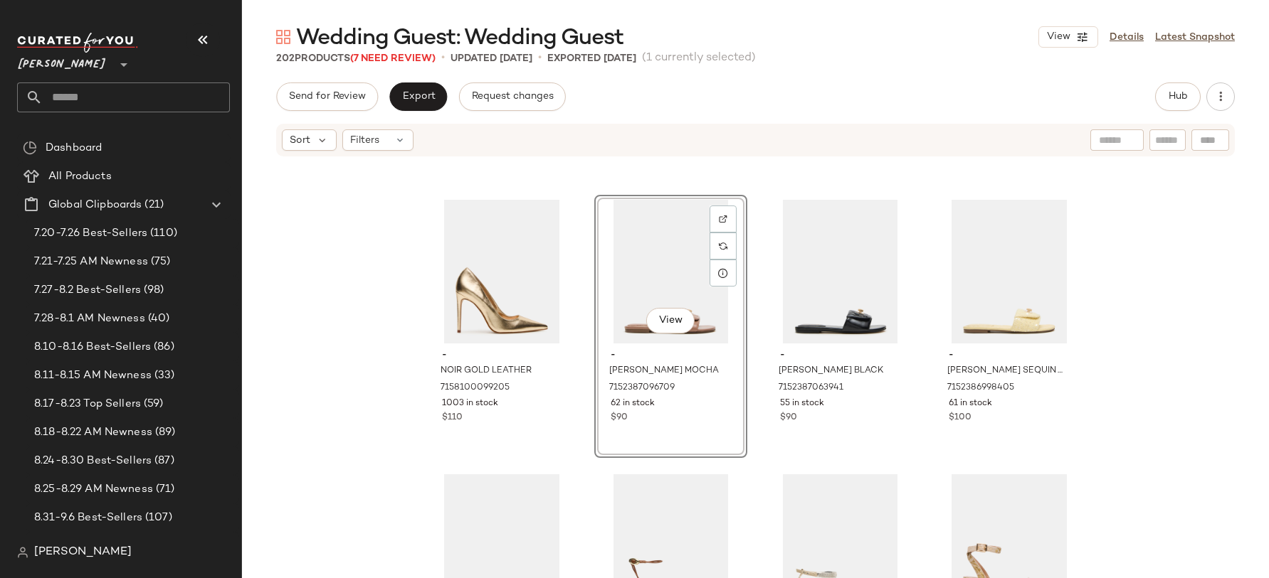
click at [768, 265] on div at bounding box center [839, 272] width 143 height 144
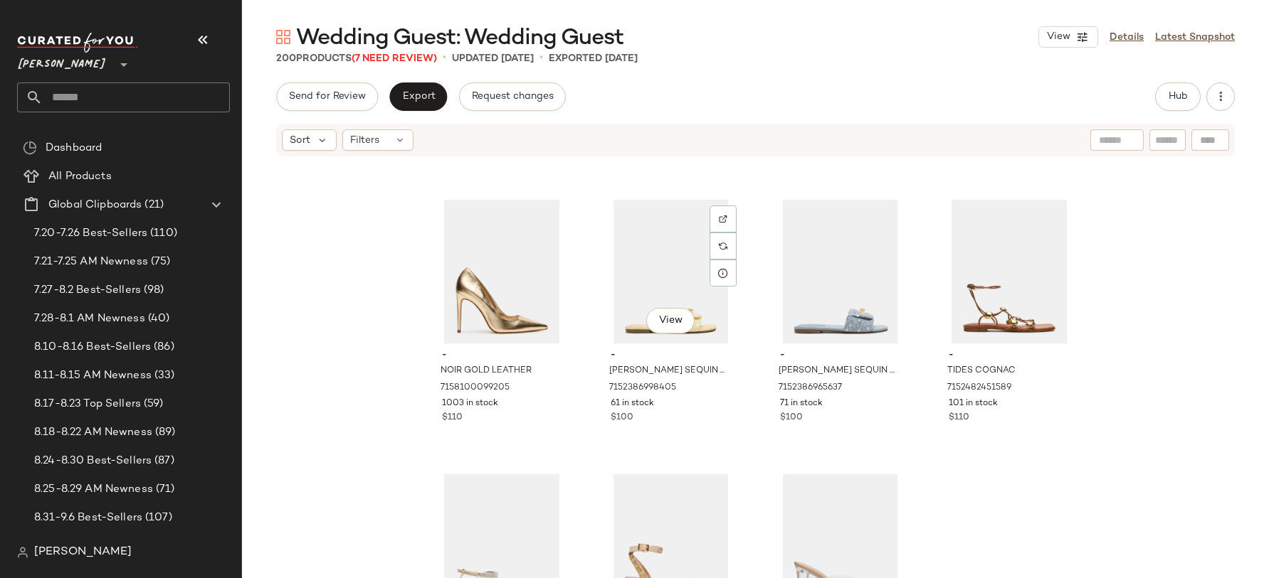
click at [655, 265] on div "View" at bounding box center [670, 272] width 143 height 144
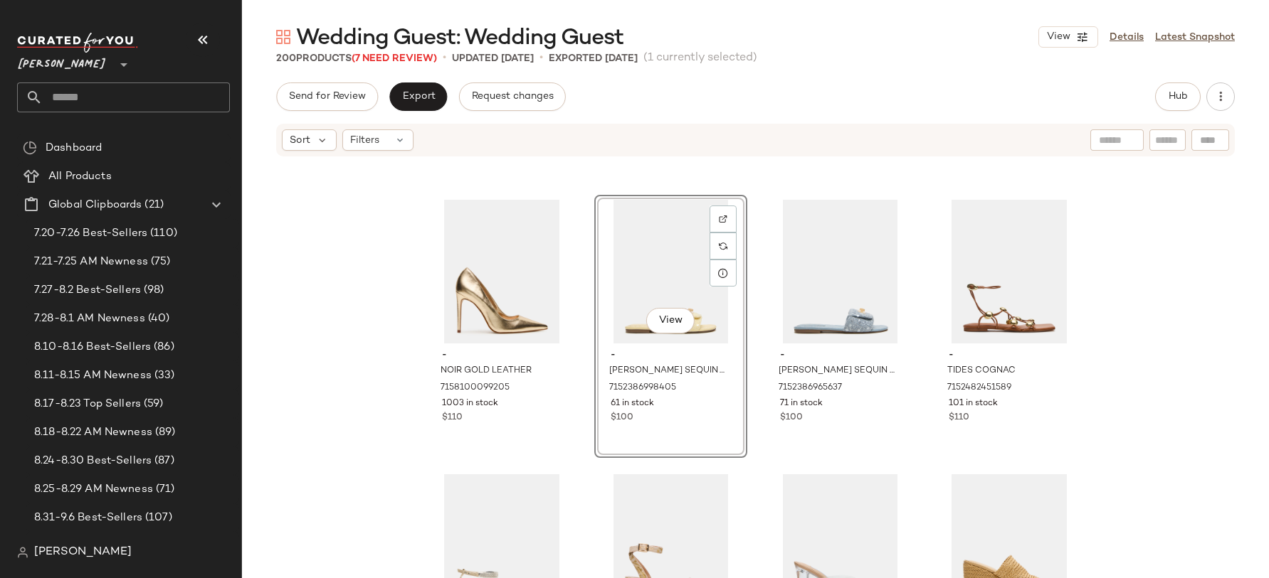
click at [768, 265] on div at bounding box center [839, 272] width 143 height 144
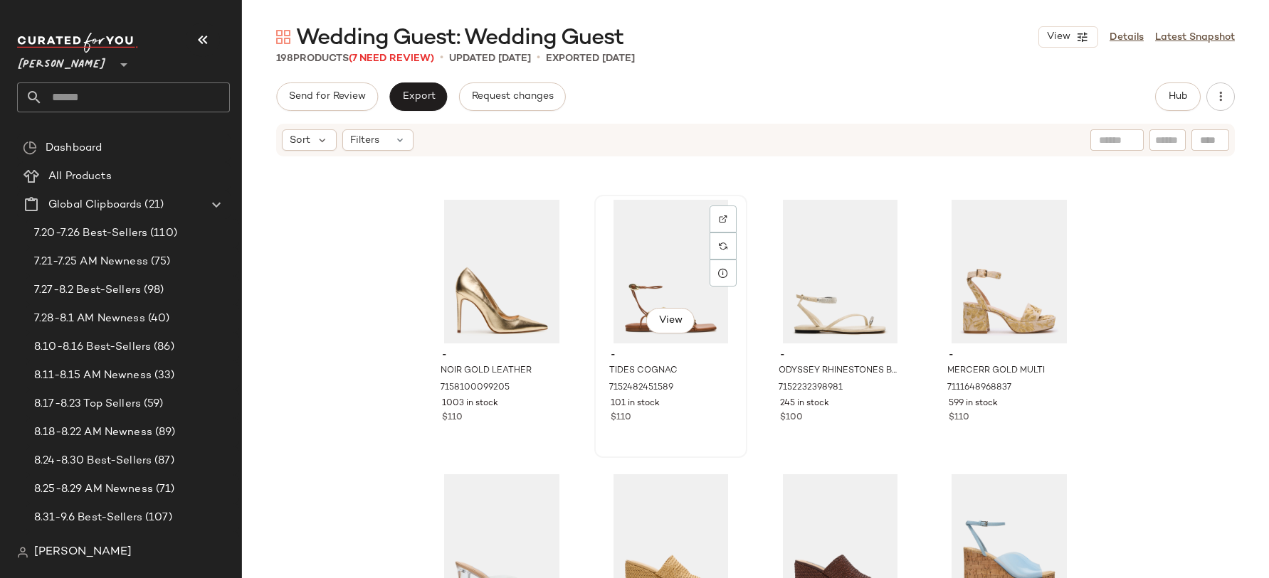
click at [633, 297] on div "View" at bounding box center [670, 272] width 143 height 144
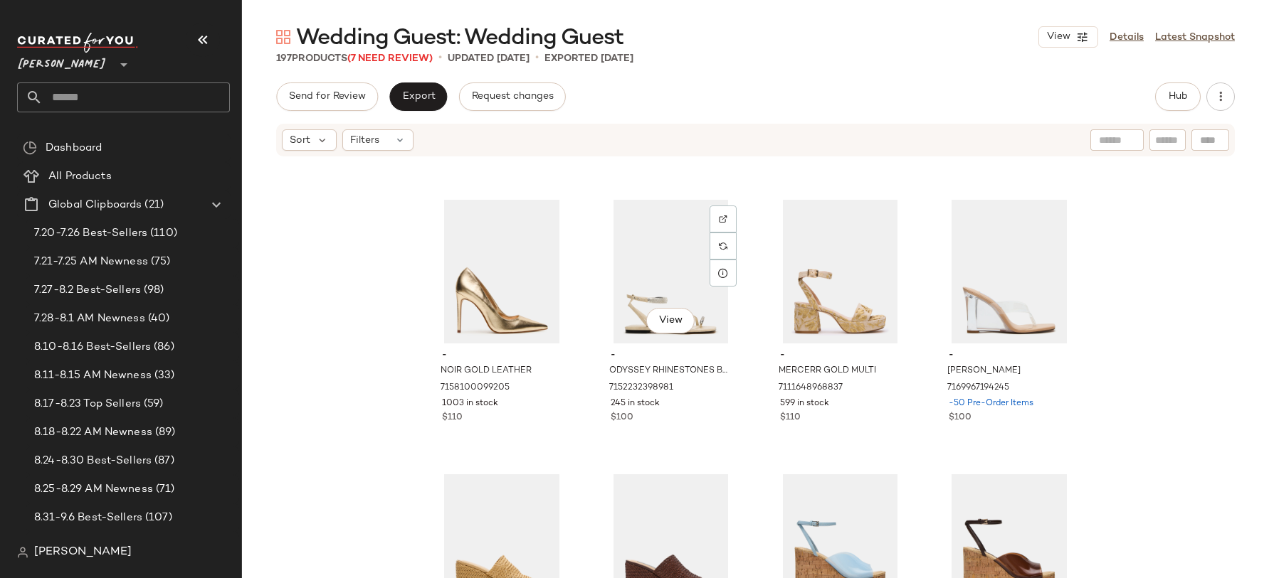
click at [633, 297] on div "View" at bounding box center [670, 272] width 143 height 144
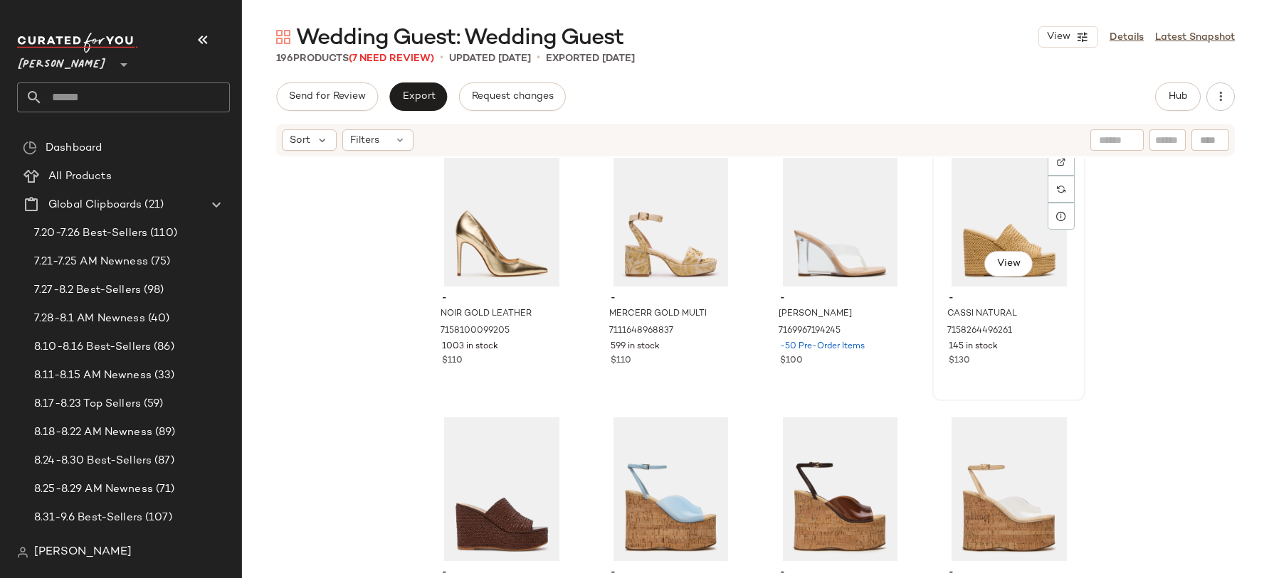
scroll to position [11643, 0]
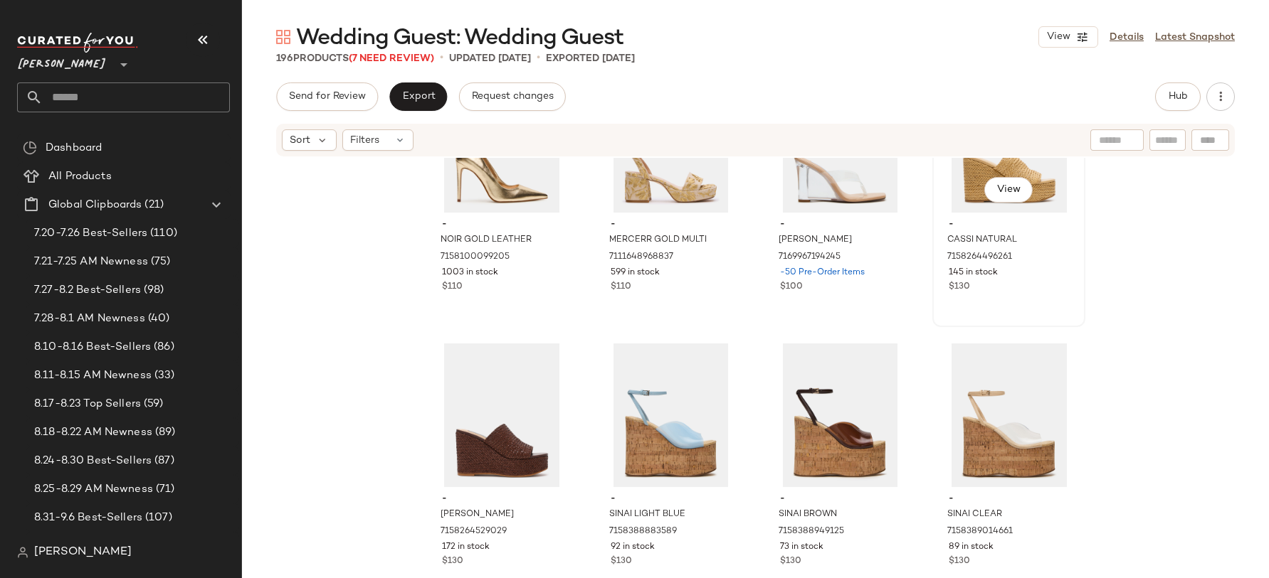
click at [961, 198] on div "View" at bounding box center [1008, 141] width 143 height 144
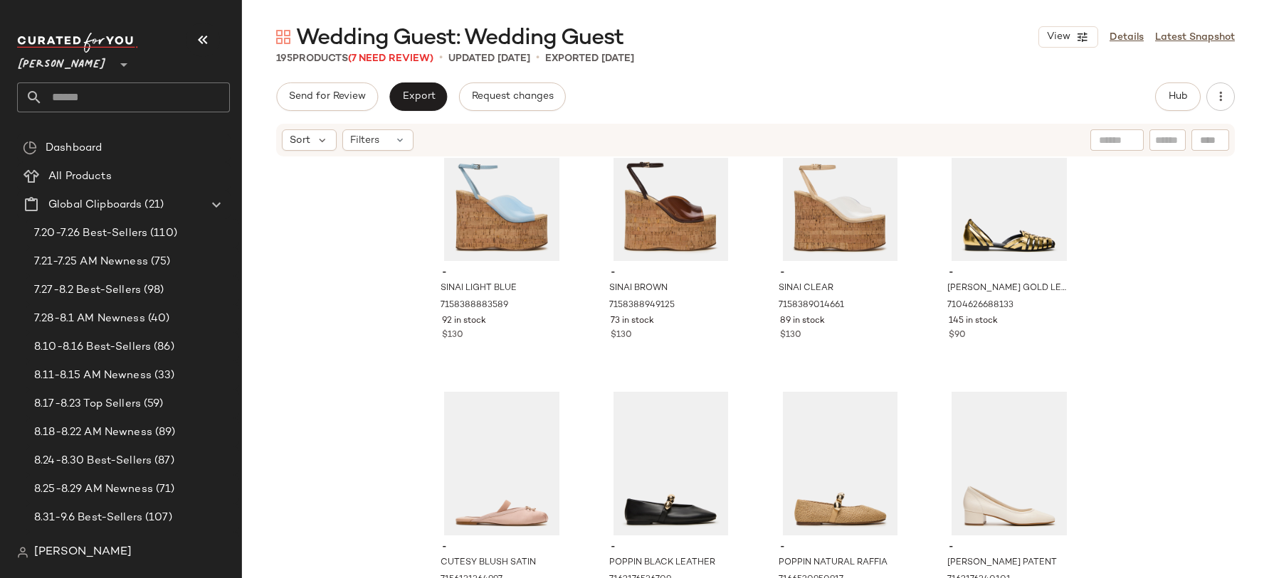
scroll to position [11877, 0]
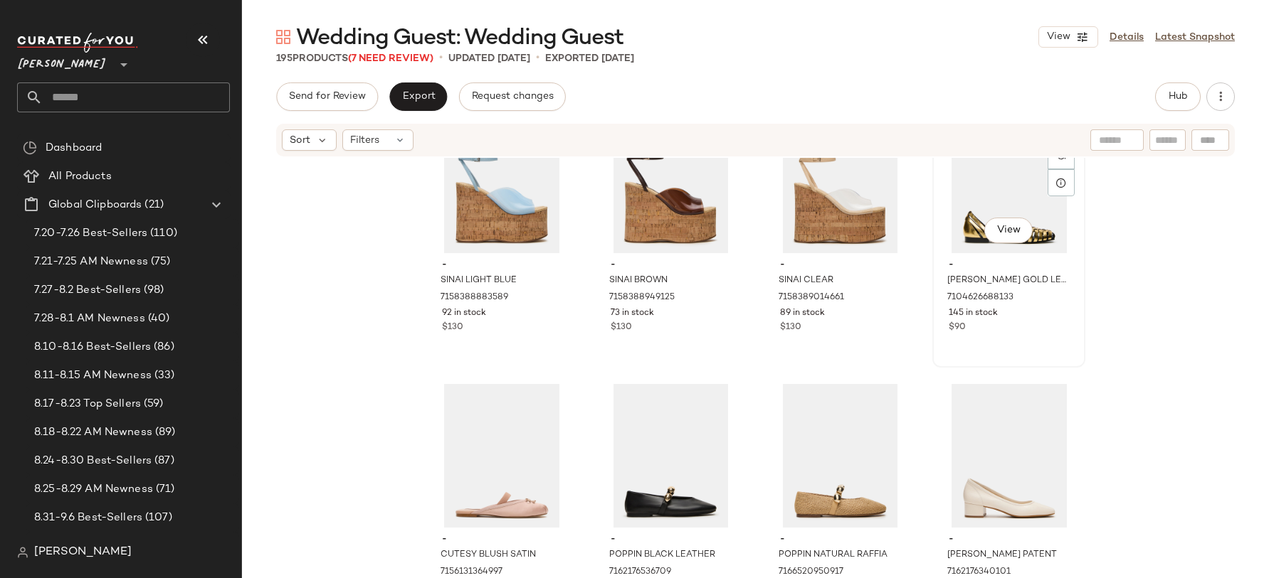
click at [950, 264] on span "-" at bounding box center [1008, 265] width 120 height 13
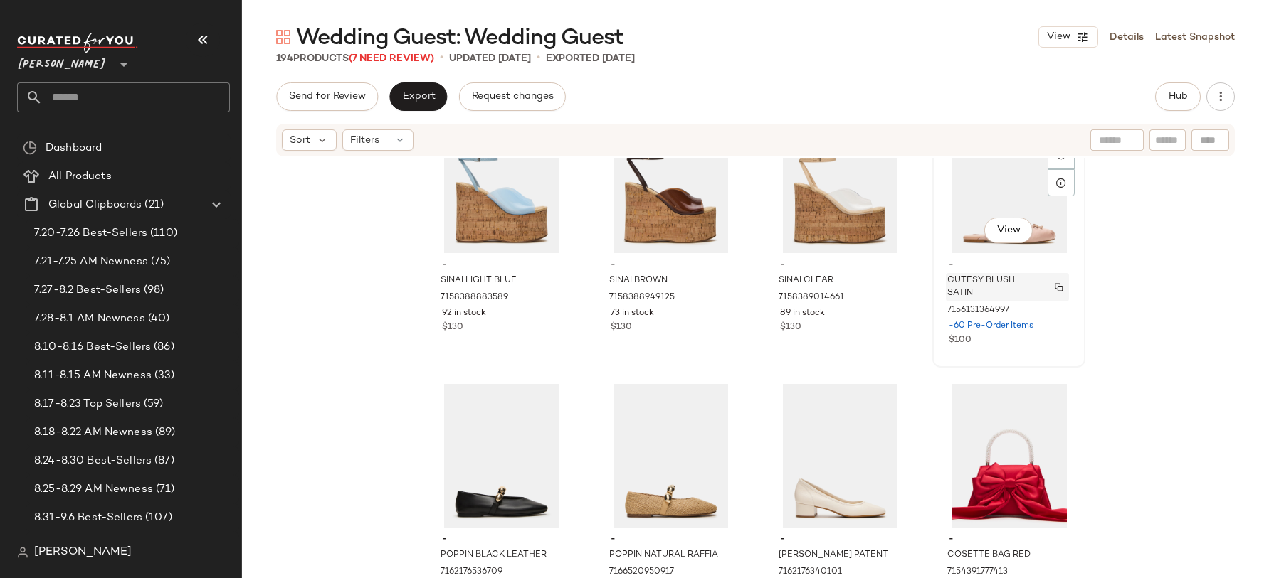
click at [957, 275] on span "CUTESY BLUSH SATIN" at bounding box center [993, 288] width 93 height 26
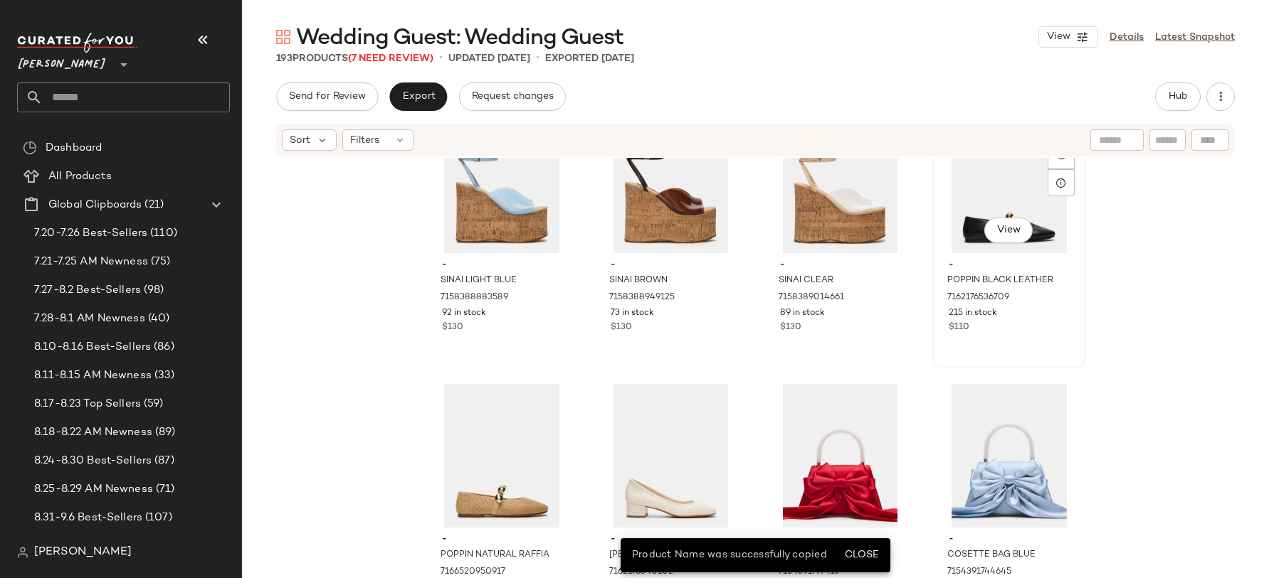
click at [967, 256] on div "- POPPIN BLACK LEATHER 7162176536709 215 in stock $110" at bounding box center [1008, 294] width 143 height 83
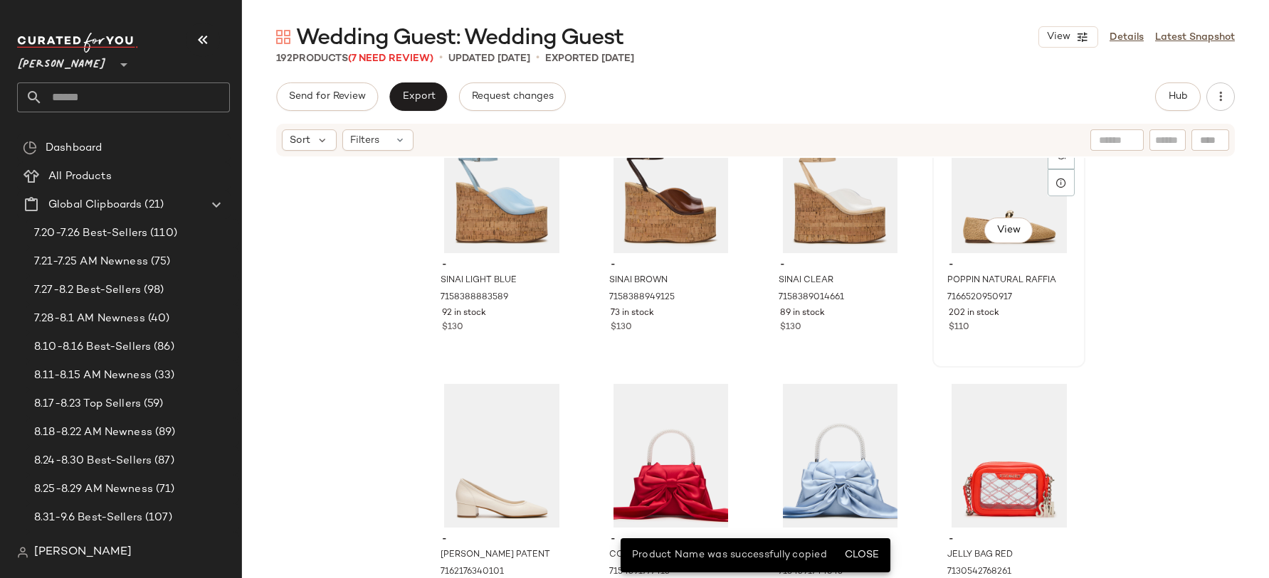
click at [959, 258] on div "- POPPIN NATURAL RAFFIA 7166520950917 202 in stock $110" at bounding box center [1008, 294] width 143 height 83
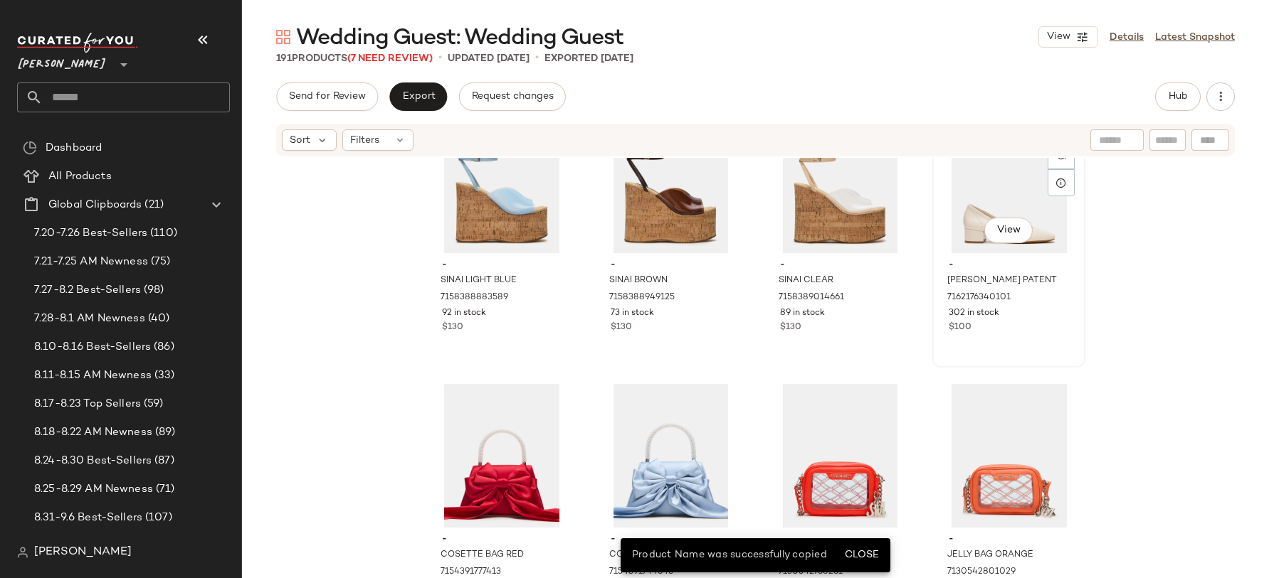
click at [957, 258] on div "- MOLLIE BONE PATENT 7162176340101 302 in stock $100" at bounding box center [1008, 294] width 143 height 83
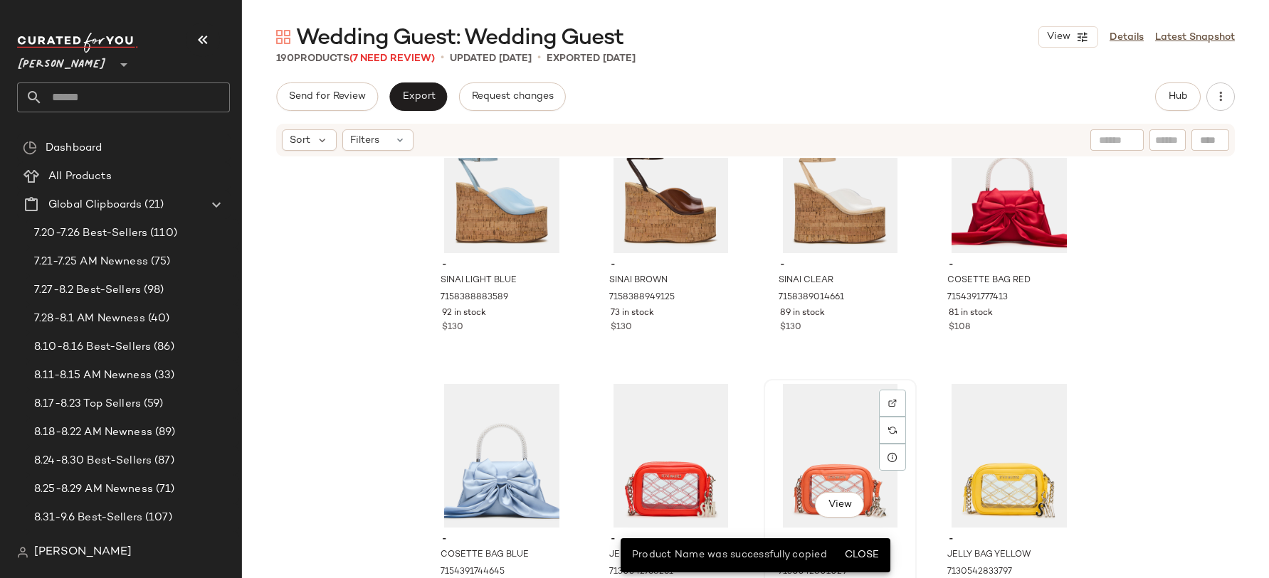
scroll to position [11975, 0]
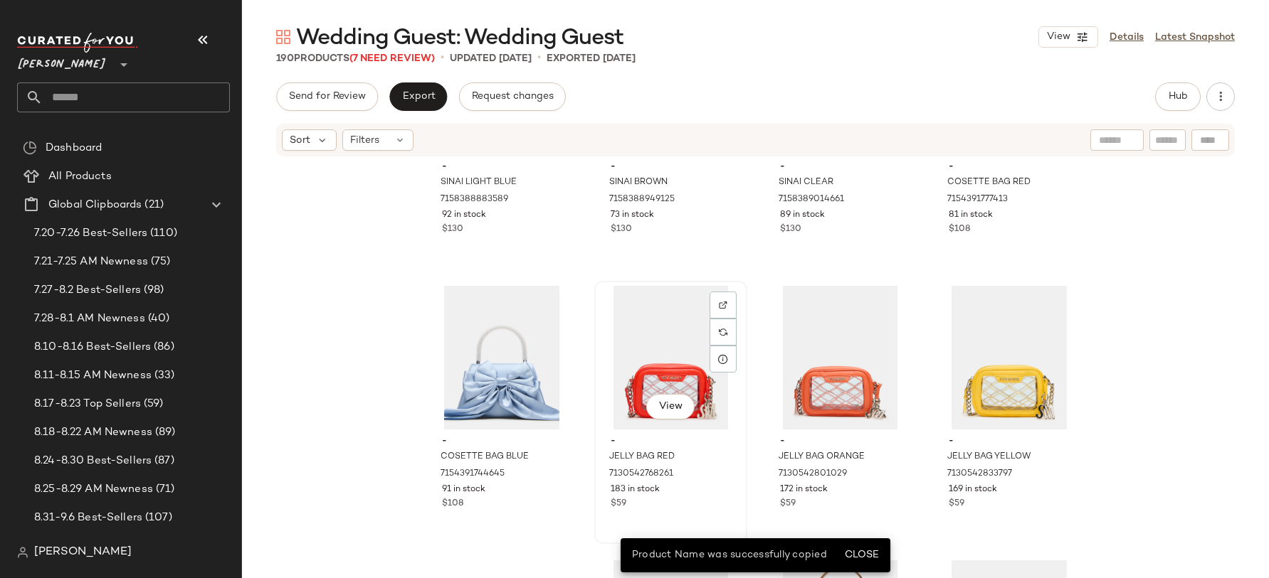
click at [686, 392] on div "View" at bounding box center [670, 358] width 143 height 144
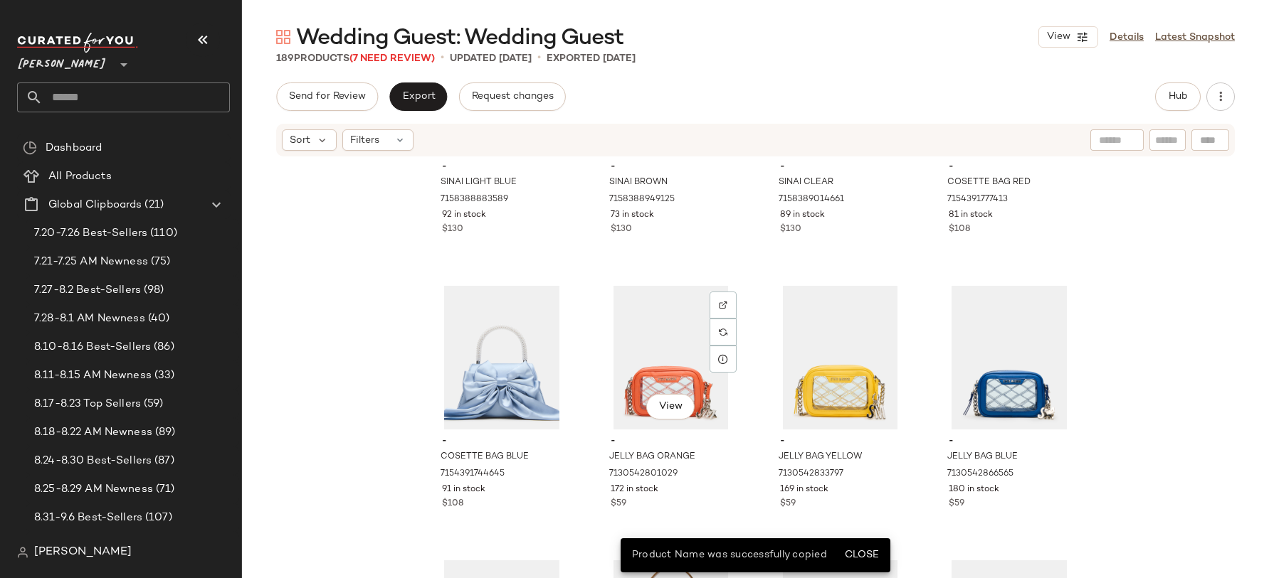
click at [686, 392] on div "View" at bounding box center [670, 358] width 143 height 144
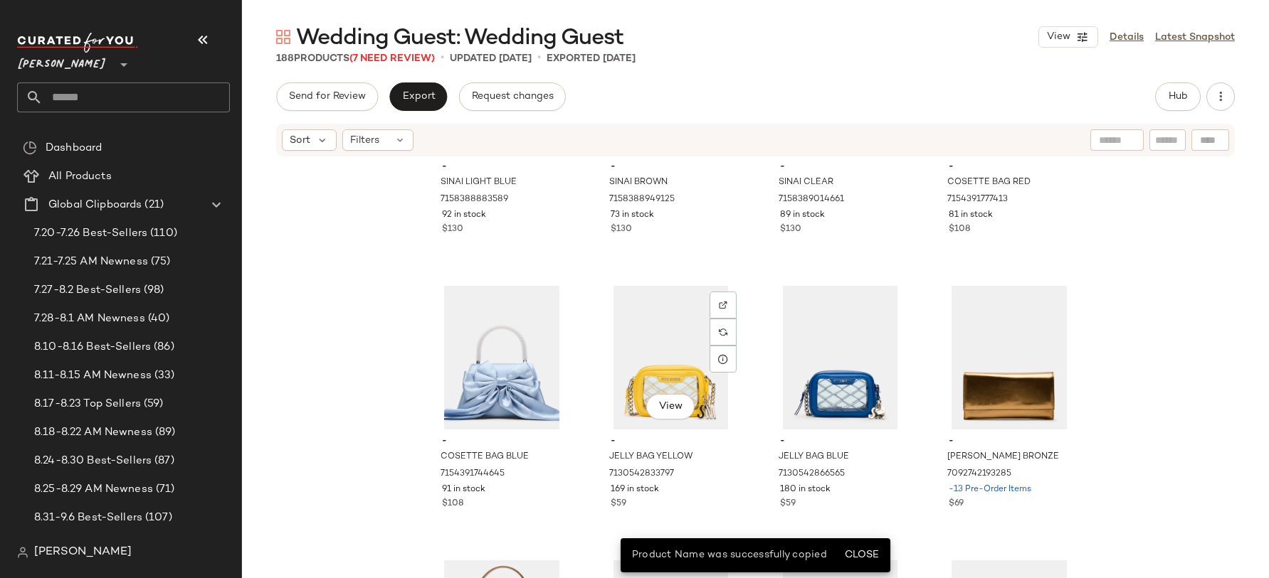
click at [686, 392] on div "View" at bounding box center [670, 358] width 143 height 144
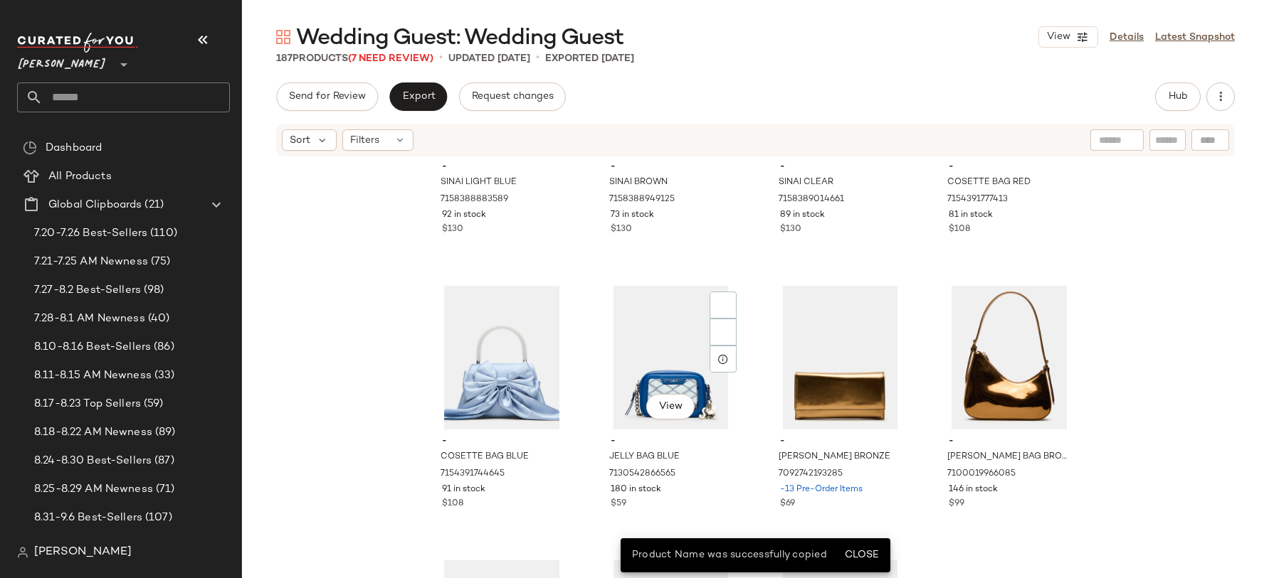
click at [686, 392] on div "View" at bounding box center [670, 358] width 143 height 144
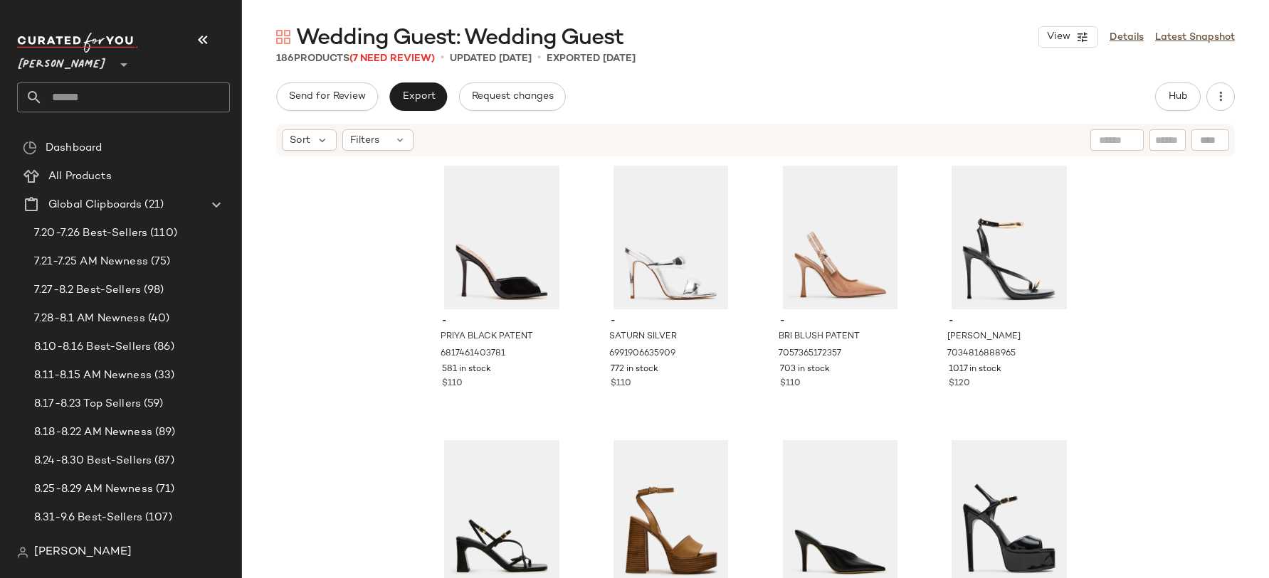
click at [410, 75] on div "Wedding Guest: Wedding Guest View Details Latest Snapshot 186 Products (7 Need …" at bounding box center [755, 301] width 1027 height 556
click at [410, 89] on button "Export" at bounding box center [418, 97] width 58 height 28
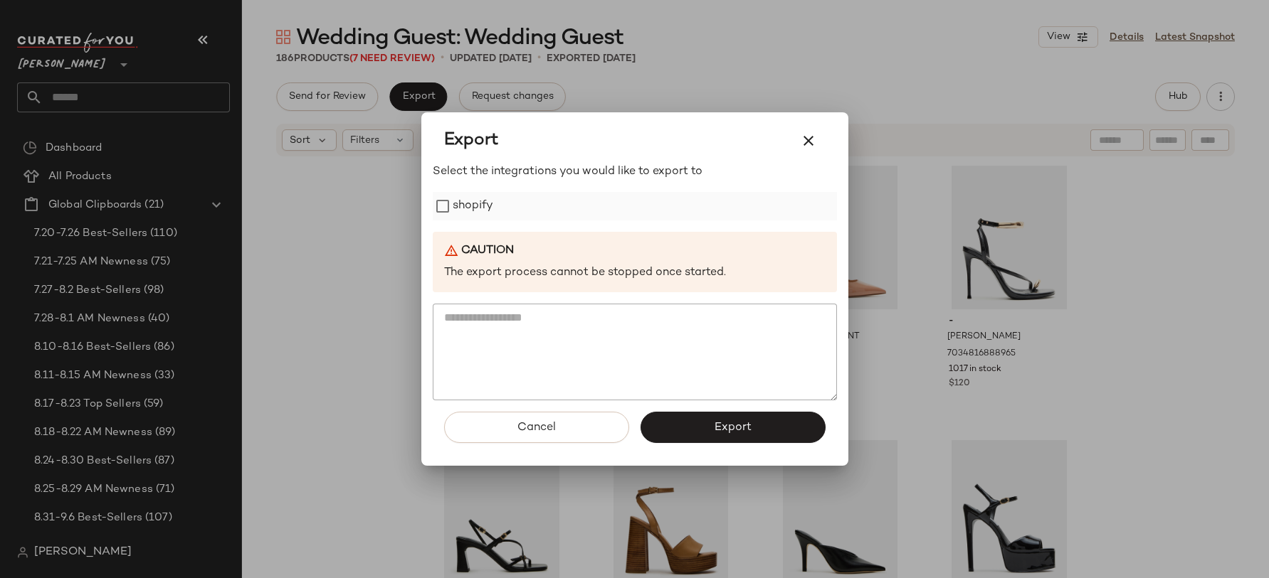
click at [487, 206] on label "shopify" at bounding box center [473, 206] width 41 height 28
click at [729, 430] on span "Export" at bounding box center [733, 428] width 38 height 14
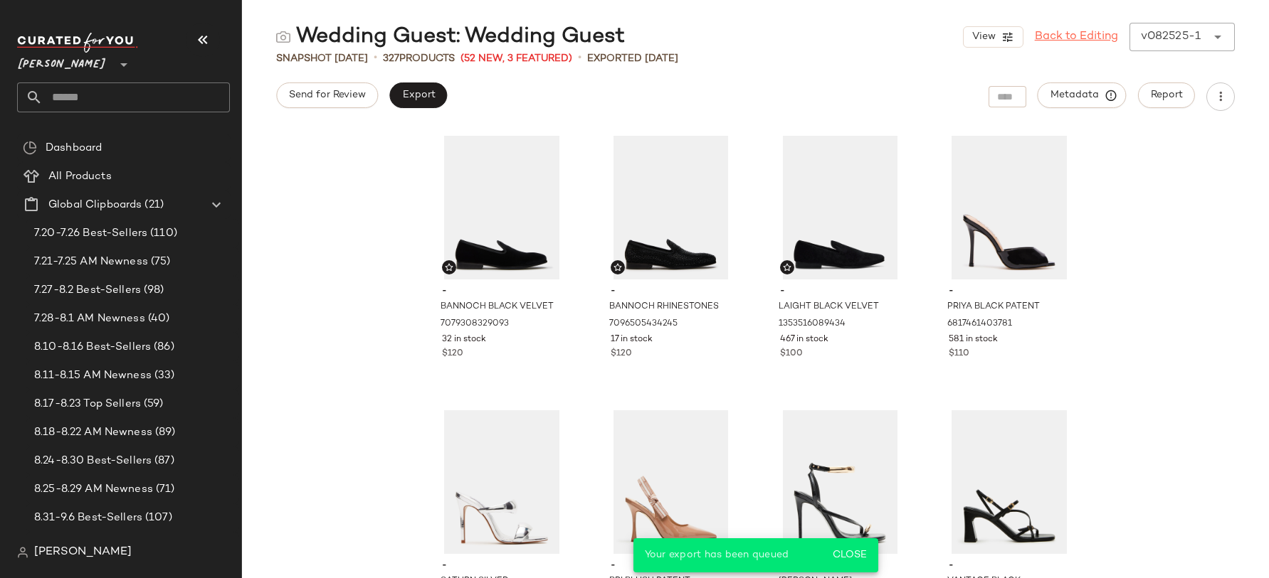
click at [1069, 28] on link "Back to Editing" at bounding box center [1076, 36] width 83 height 17
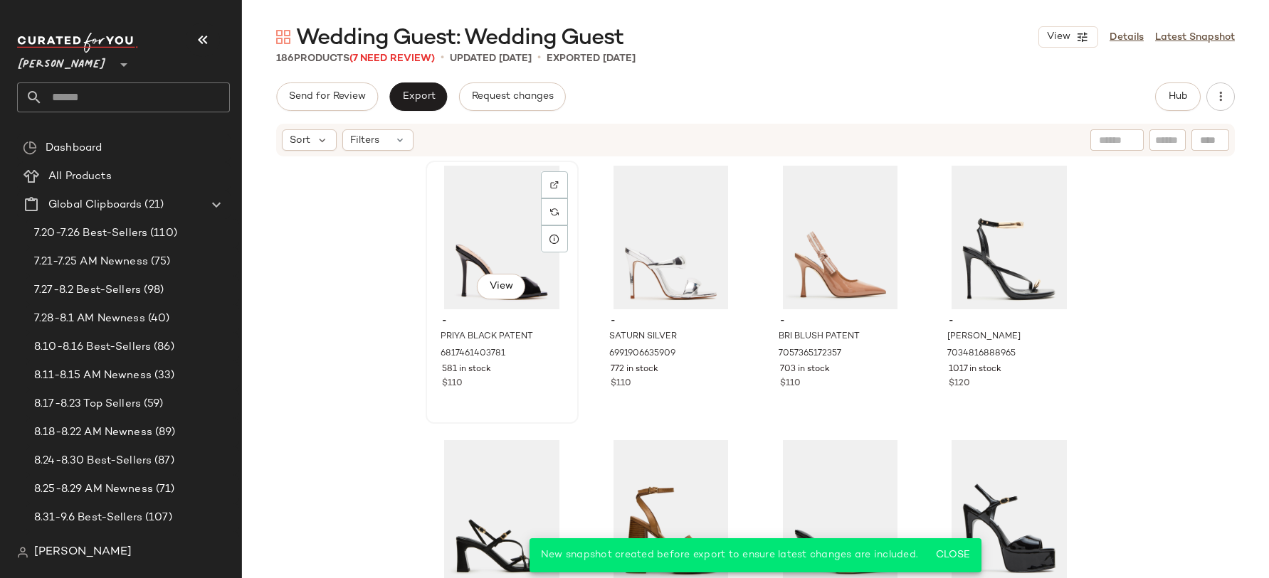
scroll to position [549, 0]
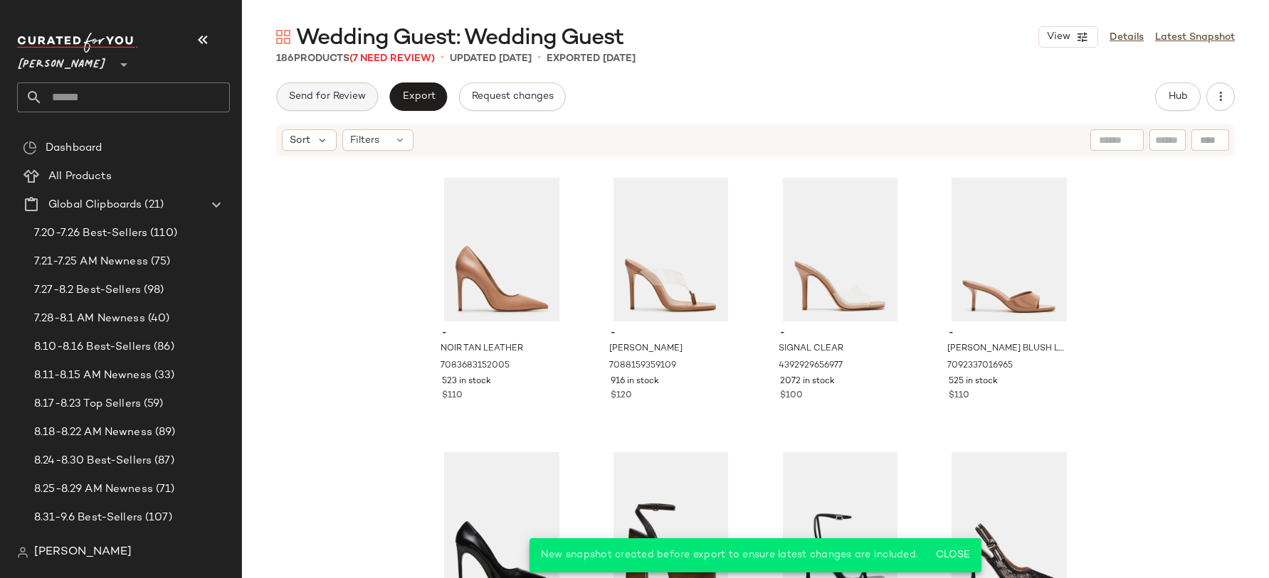
click at [360, 97] on span "Send for Review" at bounding box center [327, 96] width 78 height 11
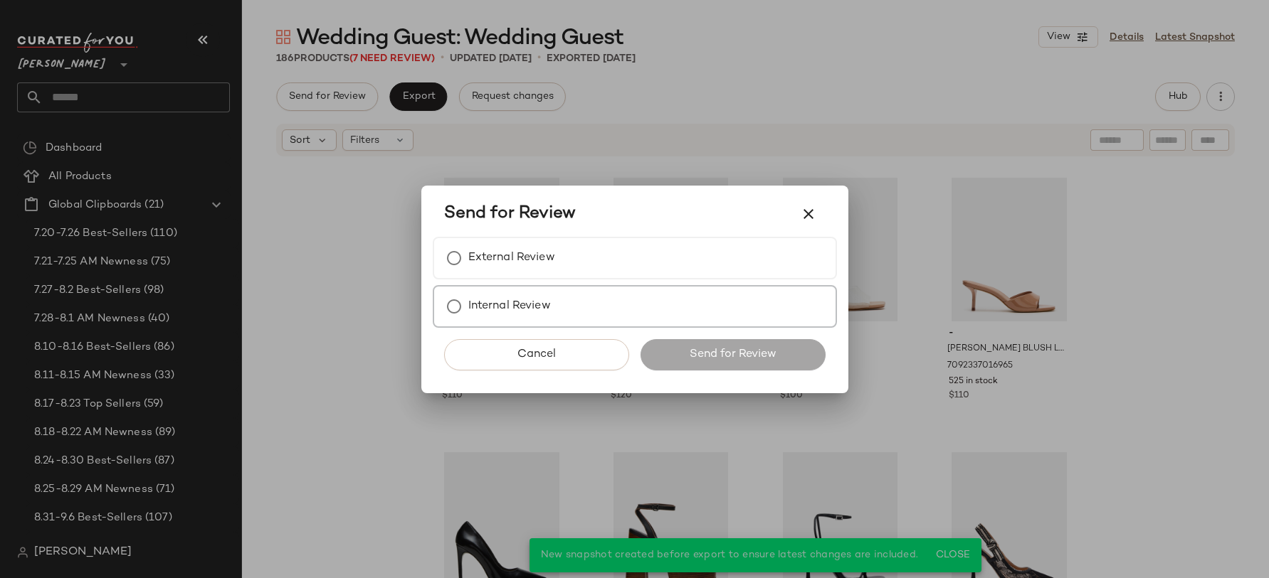
click at [517, 293] on label "Internal Review" at bounding box center [509, 306] width 83 height 28
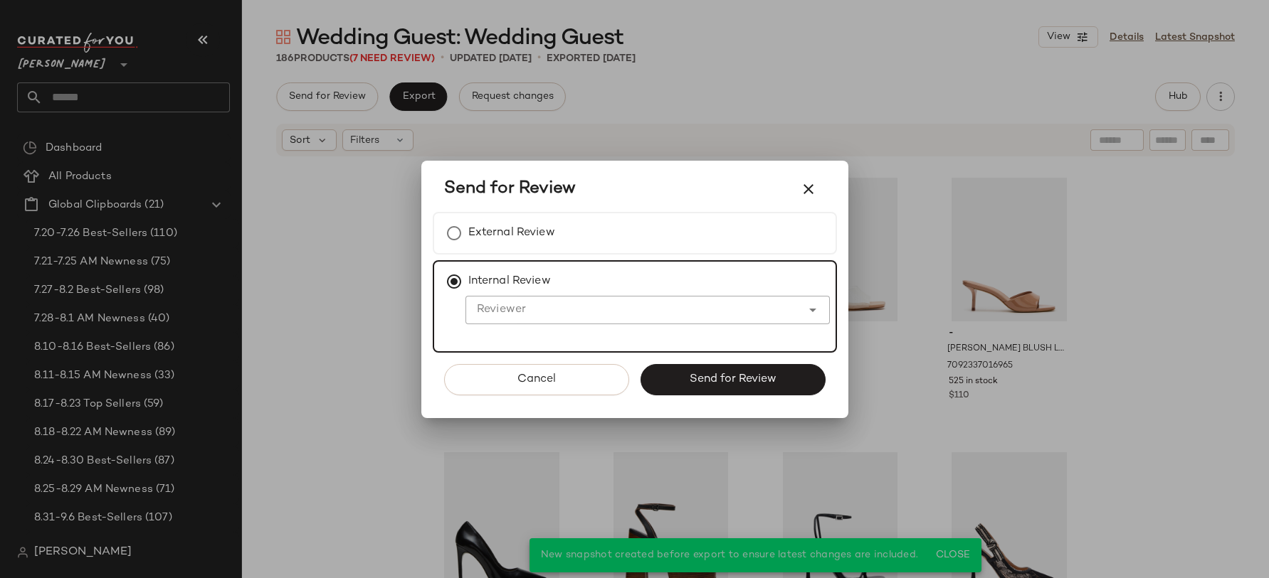
click at [605, 318] on div at bounding box center [633, 310] width 336 height 28
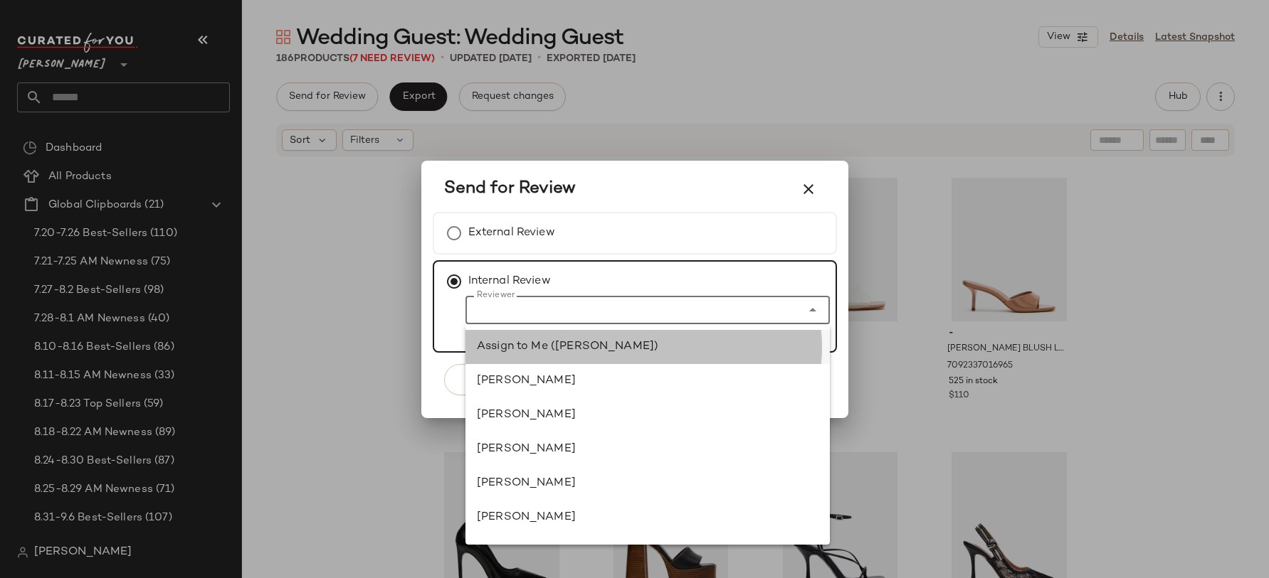
click at [554, 339] on div "Assign to Me (Emma Olsen)" at bounding box center [648, 347] width 342 height 17
type input "**********"
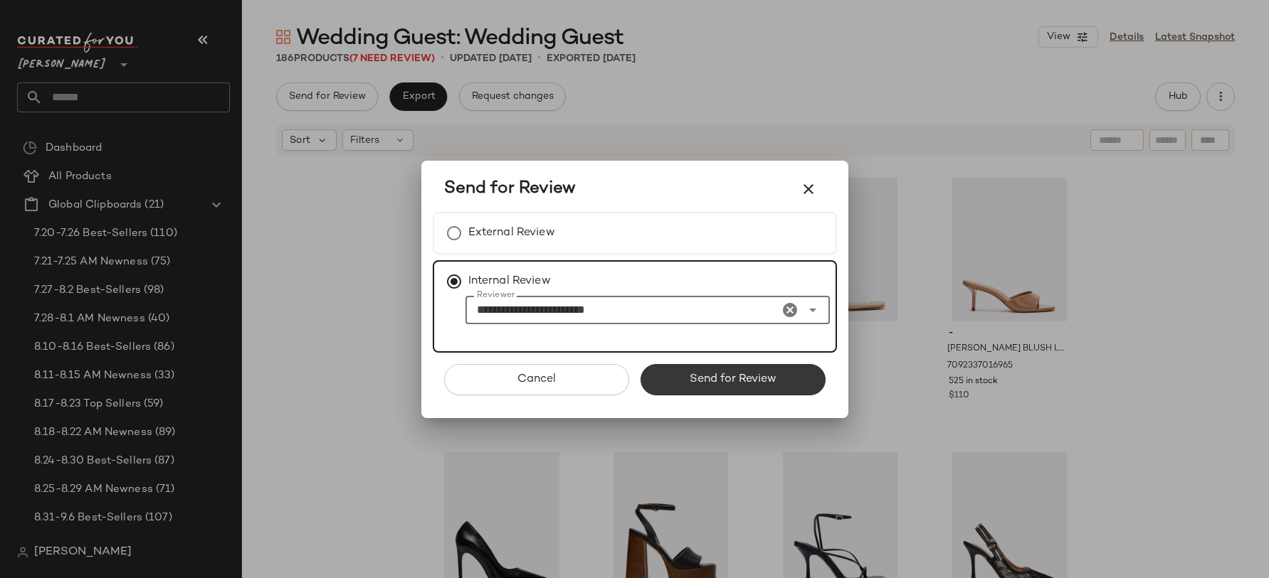
click at [725, 366] on button "Send for Review" at bounding box center [732, 379] width 185 height 31
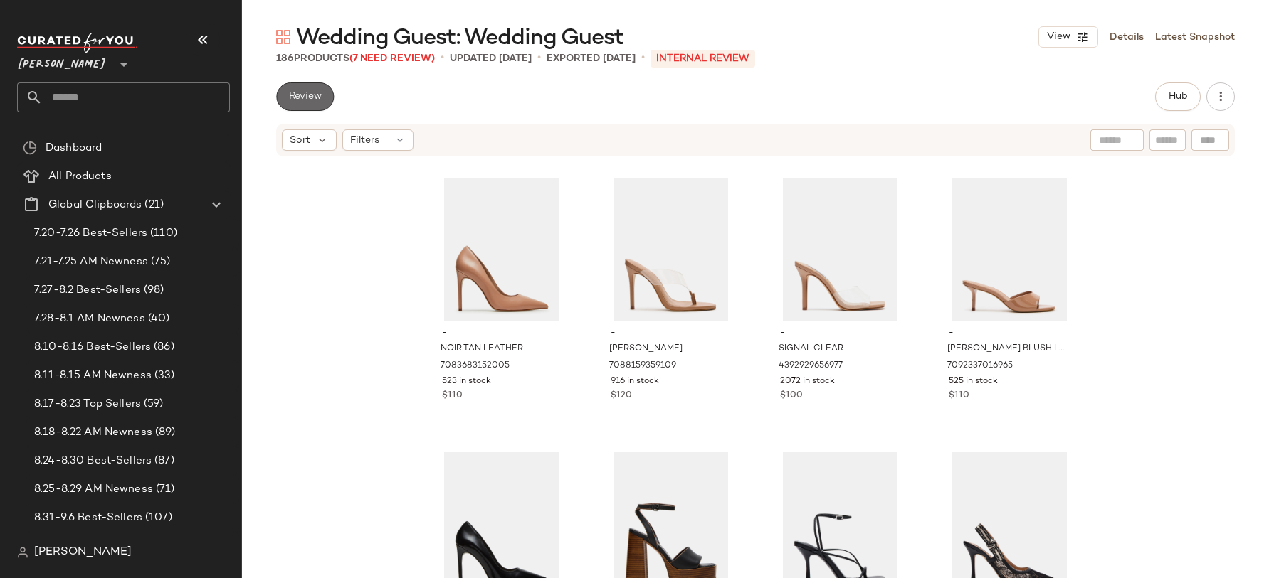
click at [300, 98] on span "Review" at bounding box center [304, 96] width 33 height 11
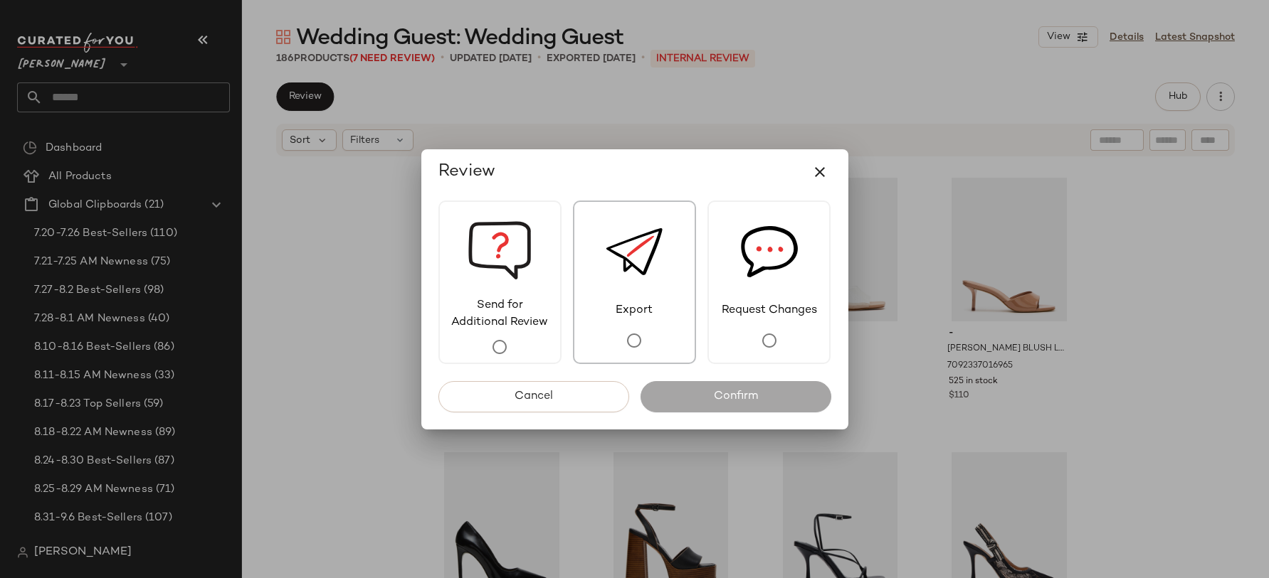
click at [630, 314] on span "Export" at bounding box center [633, 310] width 57 height 17
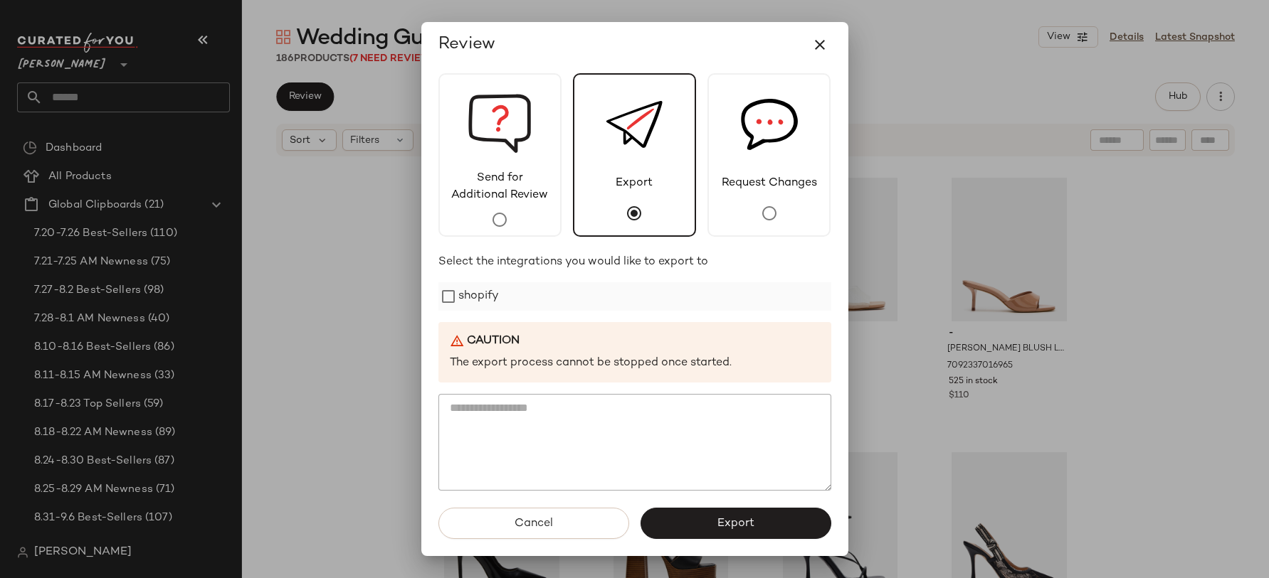
click at [487, 289] on label "shopify" at bounding box center [478, 296] width 41 height 28
click at [820, 41] on icon "button" at bounding box center [819, 44] width 17 height 17
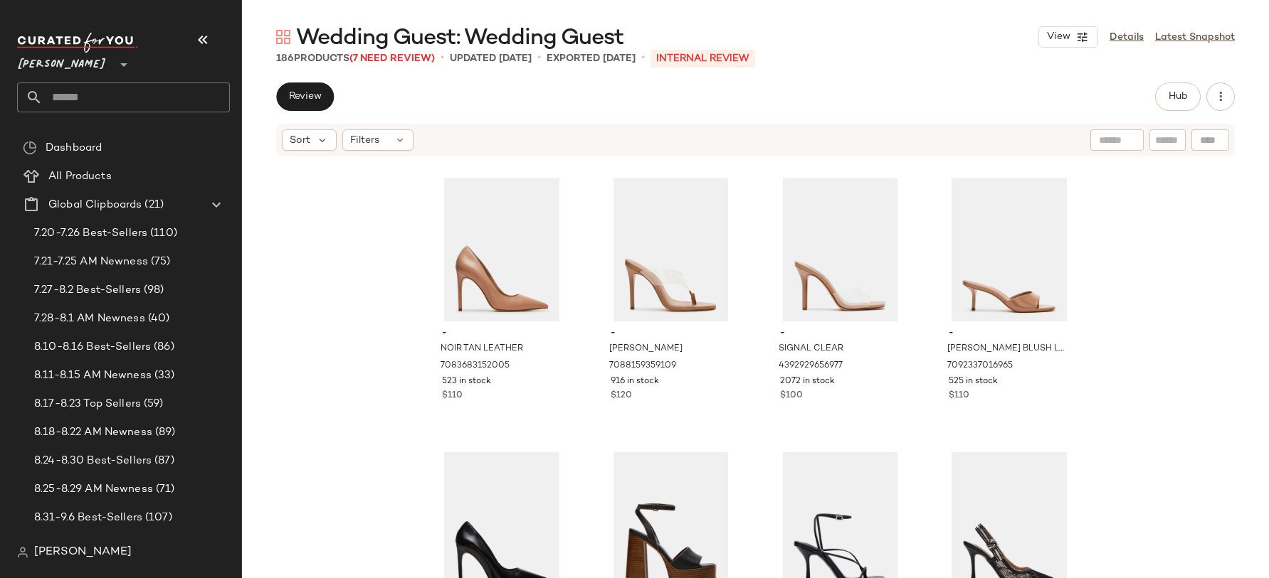
click at [1169, 28] on div "View Details Latest Snapshot" at bounding box center [1136, 36] width 196 height 21
click at [1229, 89] on button "button" at bounding box center [1220, 97] width 28 height 28
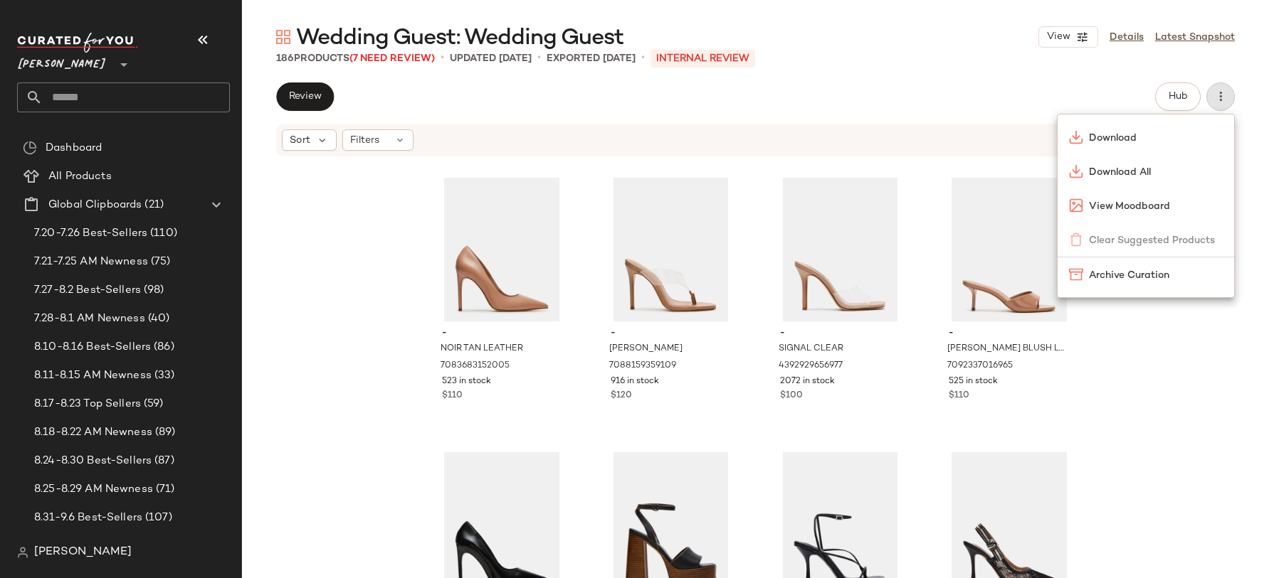
click at [1107, 331] on div "- VANTAGE BLACK 1353568845914 85 in stock $100 - FLORIA BANANA LEATHER 70950085…" at bounding box center [755, 389] width 1027 height 463
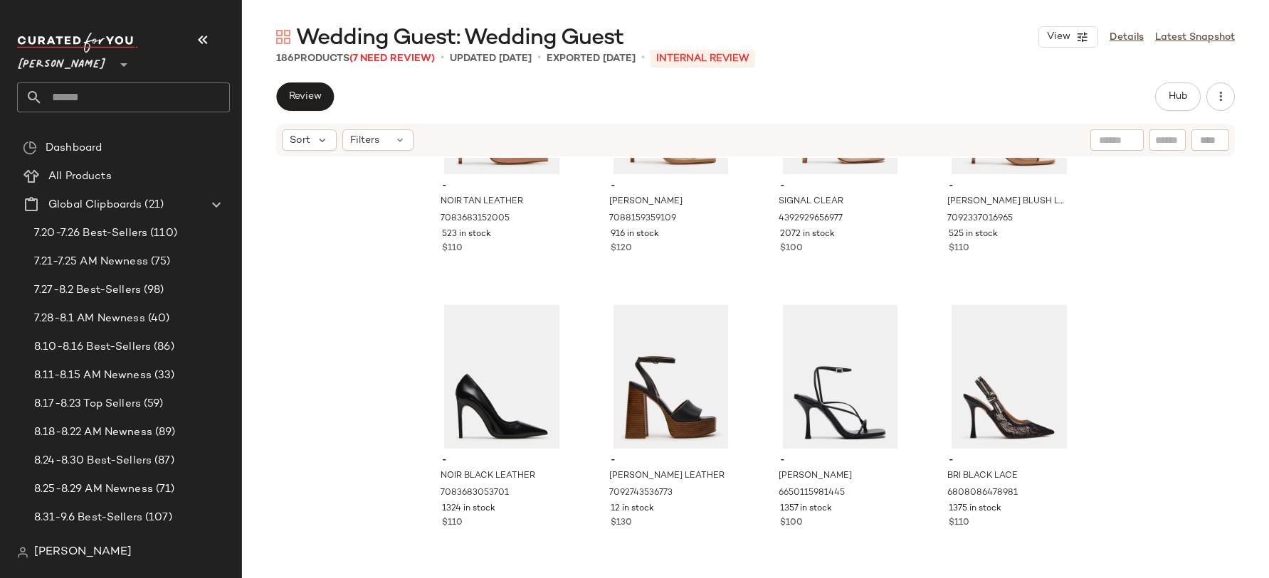
click at [1107, 383] on div "- NOIR TAN LEATHER 7083683152005 523 in stock $110 - SABINE CLEAR 7088159359109…" at bounding box center [755, 389] width 1027 height 463
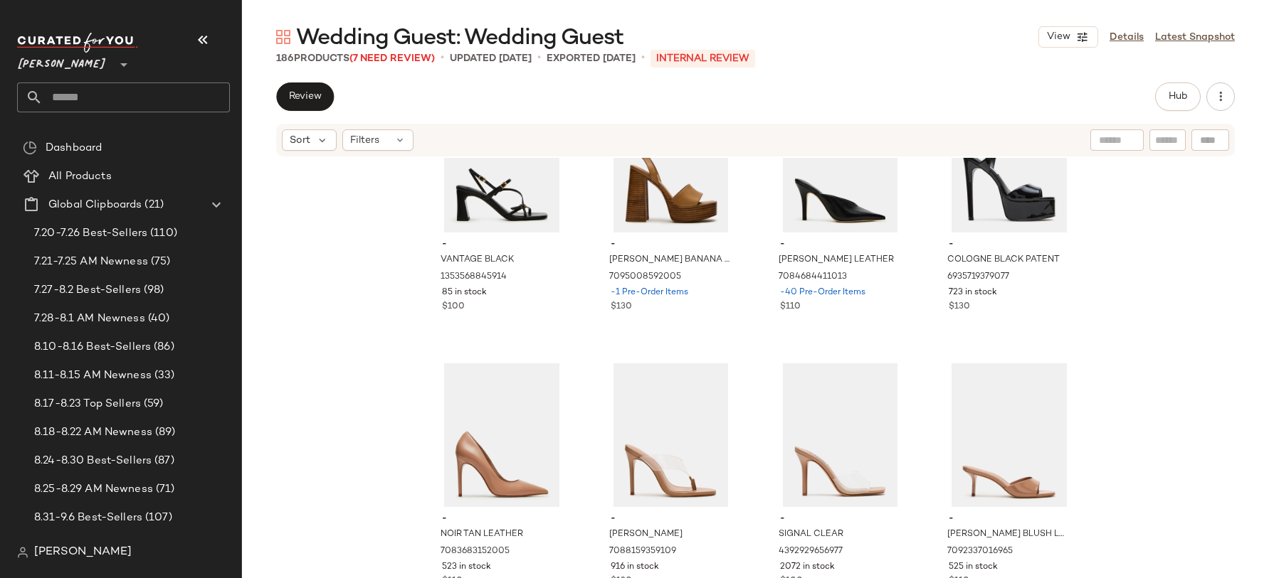
scroll to position [0, 0]
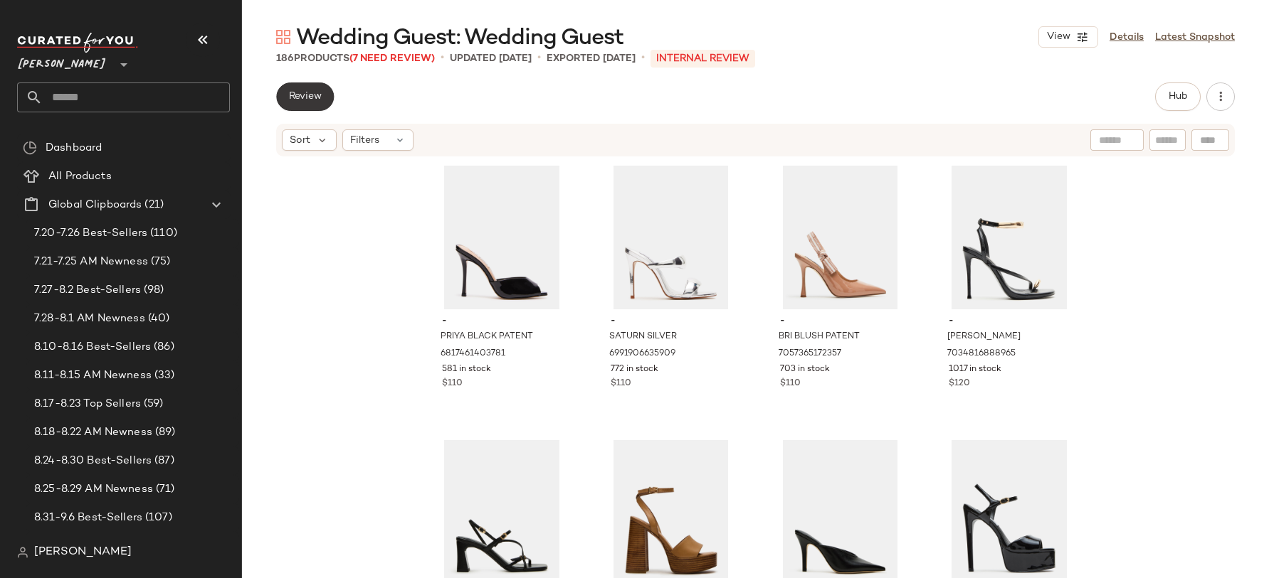
click at [307, 98] on span "Review" at bounding box center [304, 96] width 33 height 11
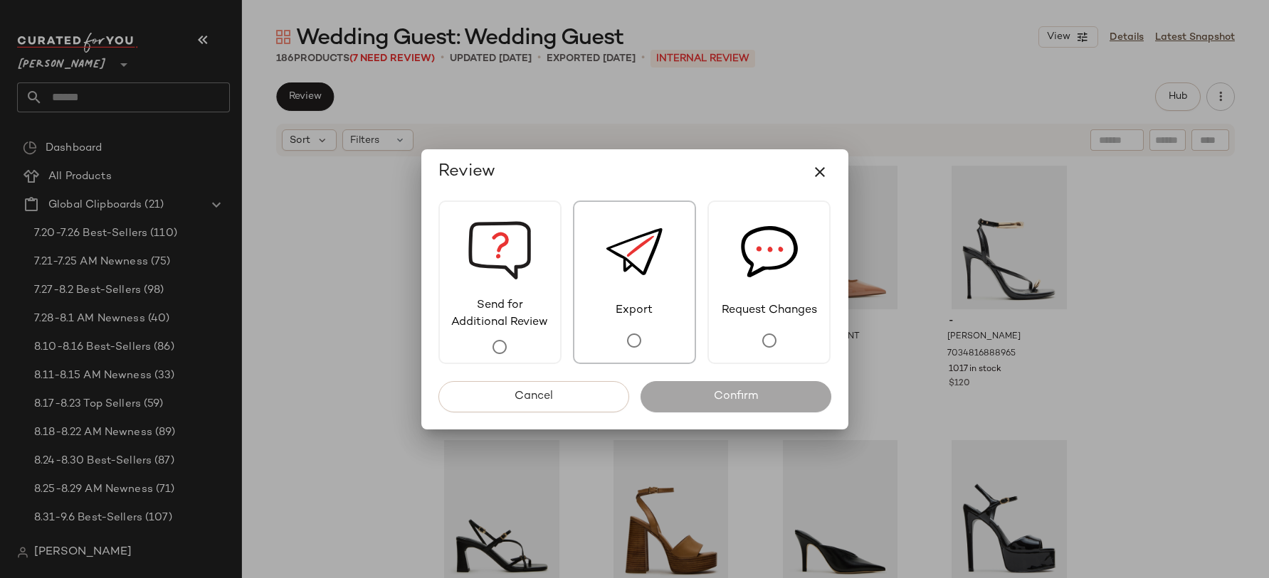
click at [606, 290] on img at bounding box center [633, 252] width 57 height 100
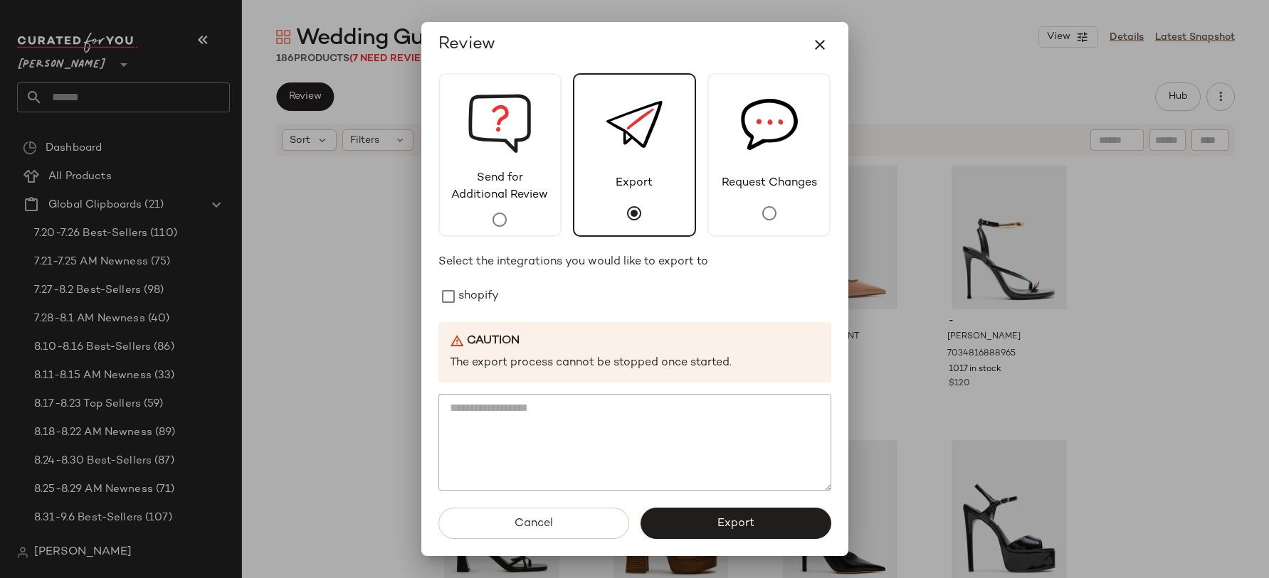
drag, startPoint x: 493, startPoint y: 292, endPoint x: 544, endPoint y: 349, distance: 76.6
click at [493, 292] on label "shopify" at bounding box center [478, 296] width 41 height 28
click at [759, 517] on button "Export" at bounding box center [735, 523] width 191 height 31
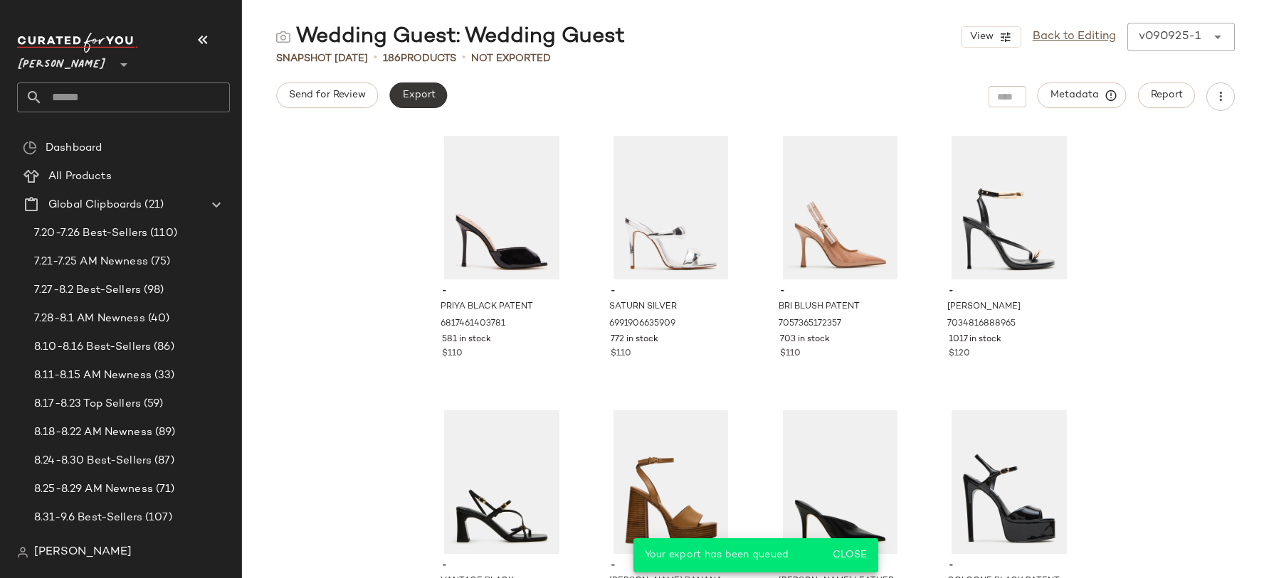
click at [435, 95] on button "Export" at bounding box center [418, 96] width 58 height 26
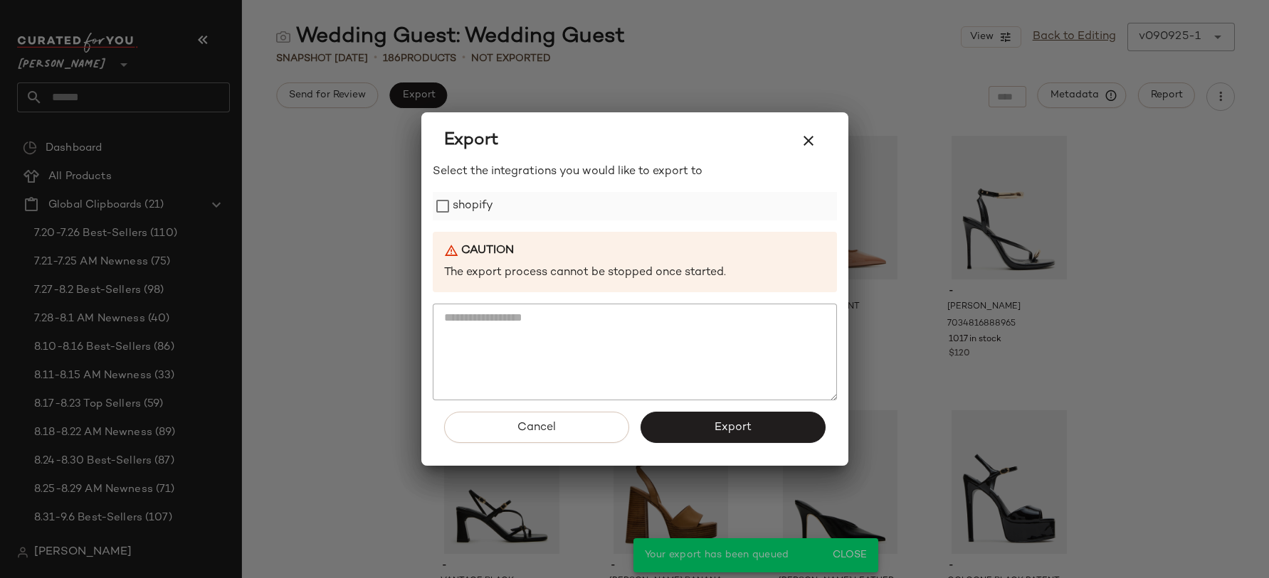
click at [472, 192] on label "shopify" at bounding box center [473, 206] width 41 height 28
click at [737, 443] on div "Cancel Export" at bounding box center [635, 433] width 404 height 65
click at [726, 432] on span "Export" at bounding box center [733, 428] width 38 height 14
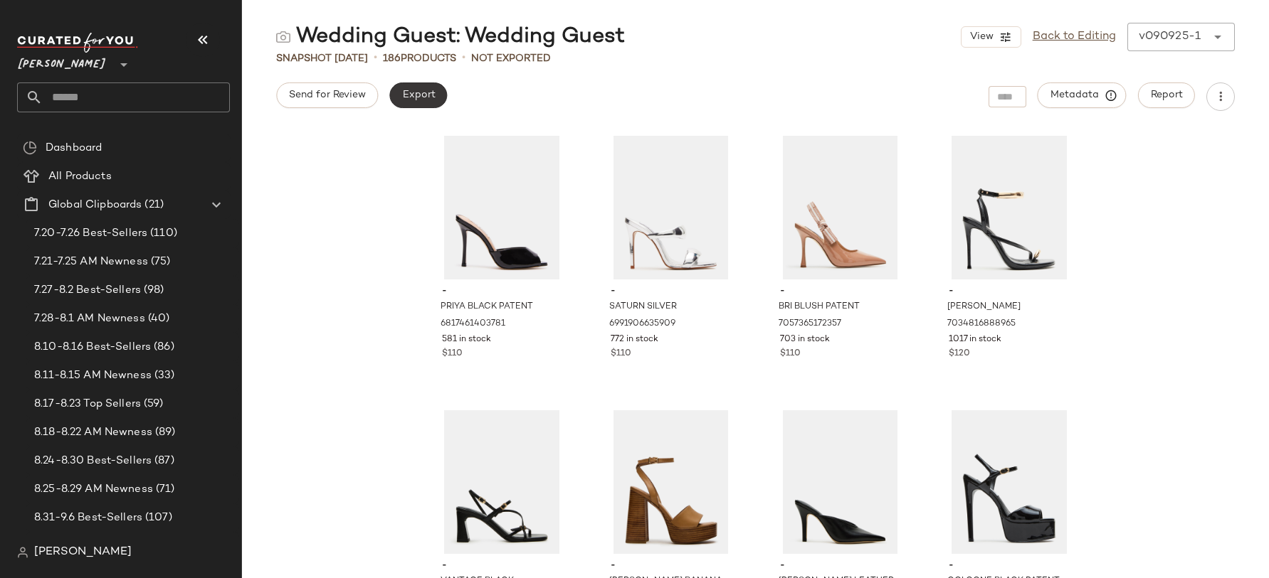
click at [419, 106] on button "Export" at bounding box center [418, 96] width 58 height 26
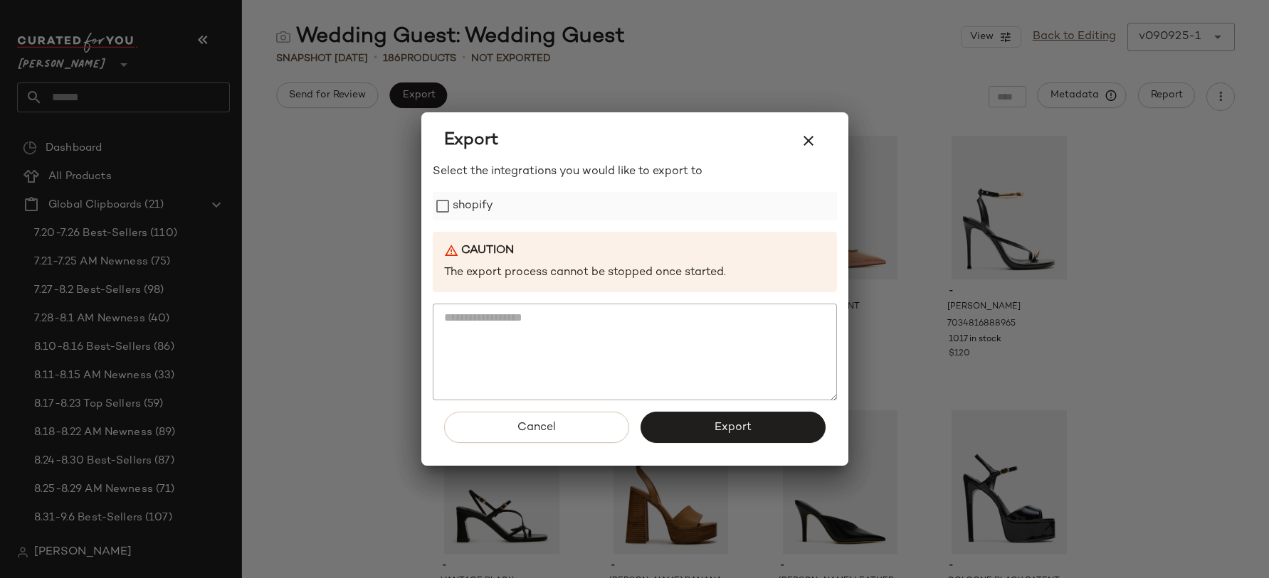
click at [474, 201] on label "shopify" at bounding box center [473, 206] width 41 height 28
click at [705, 420] on button "Export" at bounding box center [732, 427] width 185 height 31
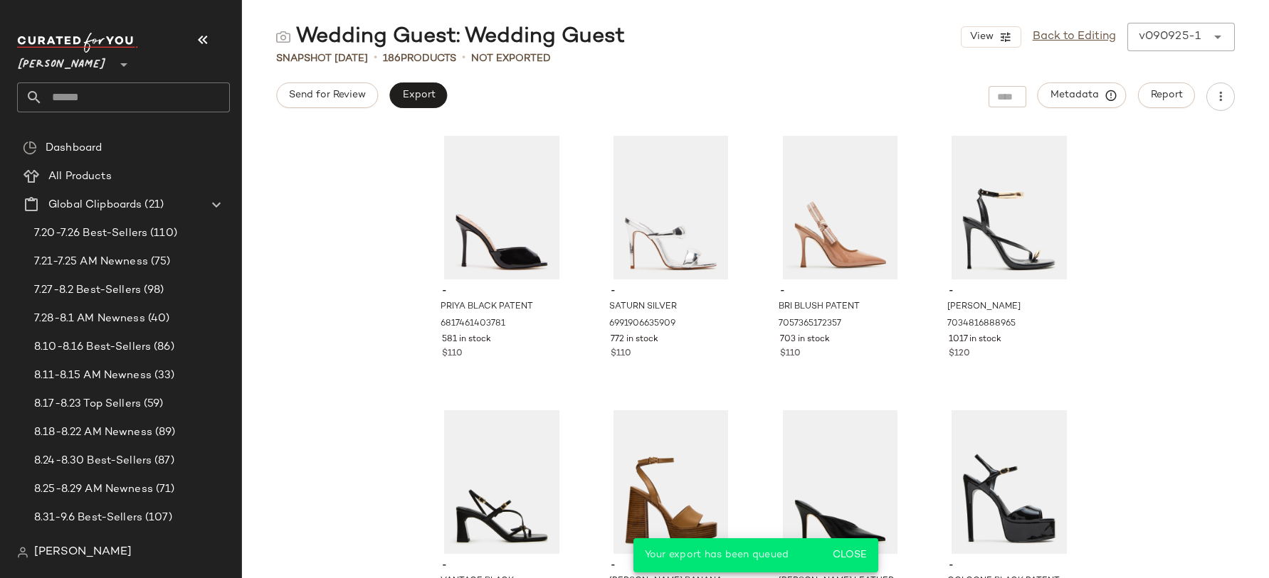
click at [333, 283] on div "- PRIYA BLACK PATENT 6817461403781 581 in stock $110 - SATURN SILVER 6991906635…" at bounding box center [755, 353] width 1027 height 450
click at [1084, 36] on link "Back to Editing" at bounding box center [1073, 36] width 83 height 17
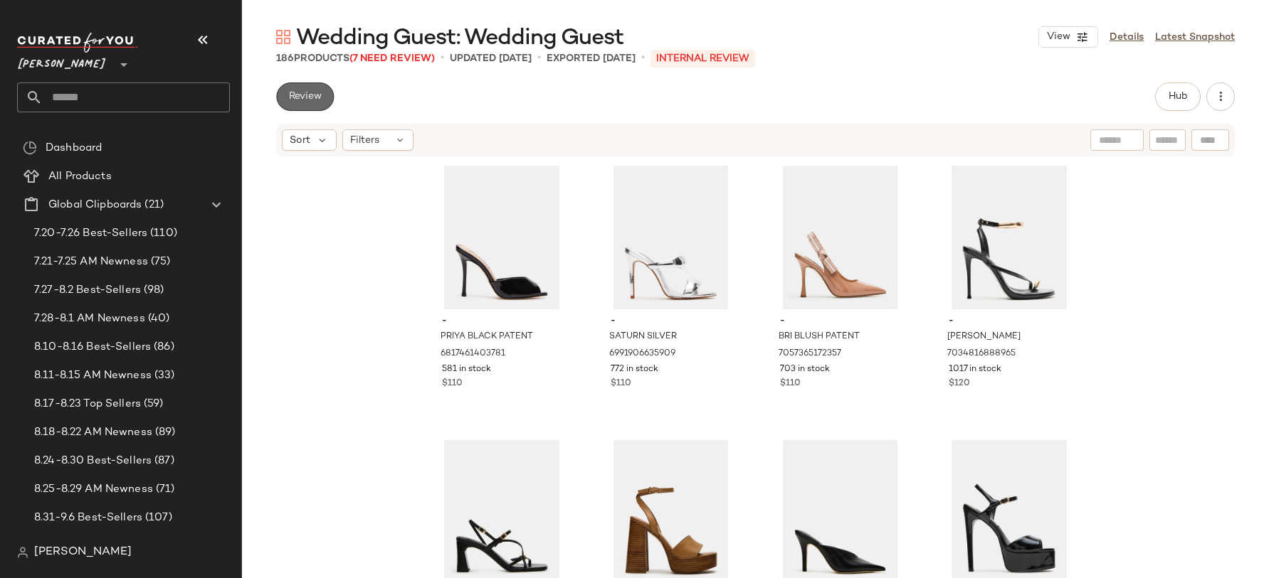
click at [298, 103] on button "Review" at bounding box center [305, 97] width 58 height 28
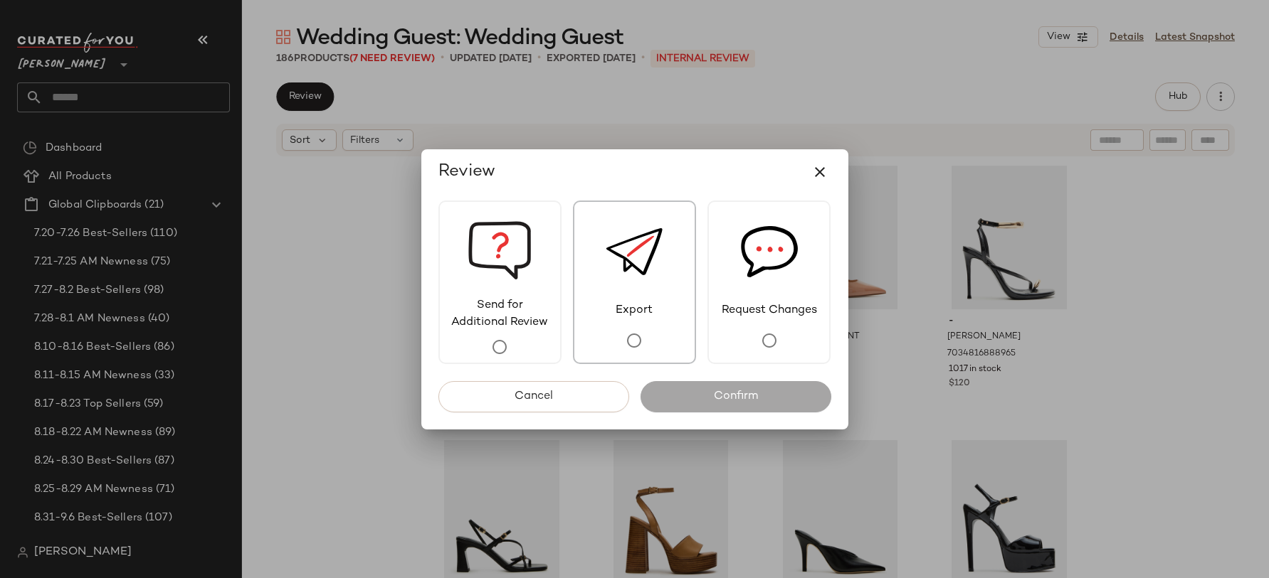
click at [618, 287] on img at bounding box center [633, 252] width 57 height 100
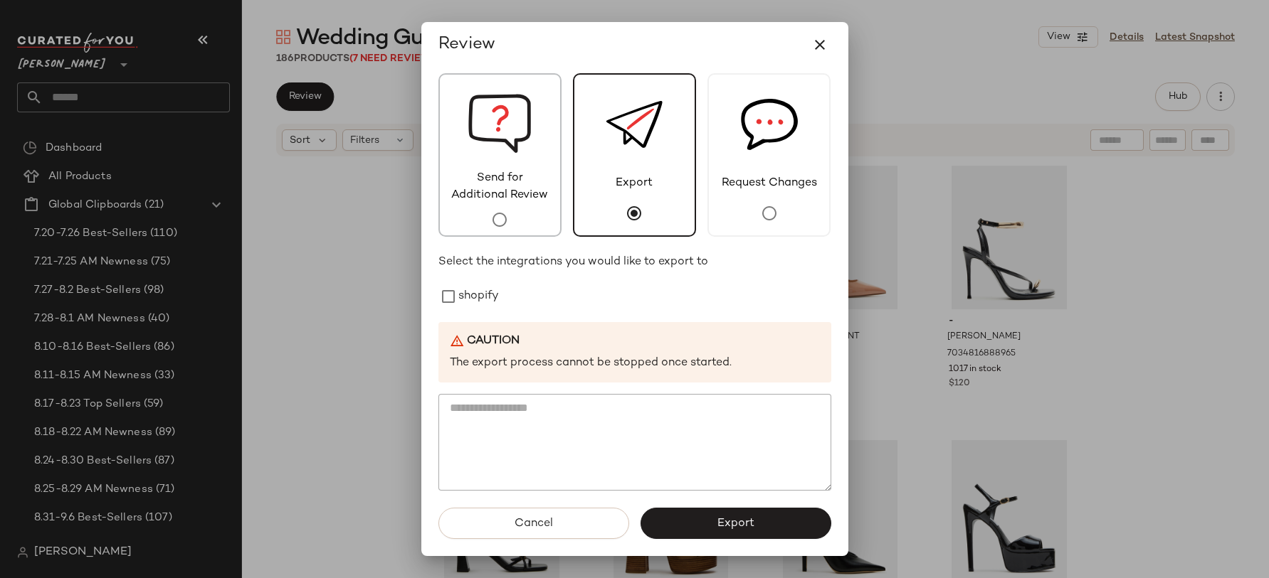
click at [484, 206] on div "Send for Additional Review" at bounding box center [499, 155] width 123 height 164
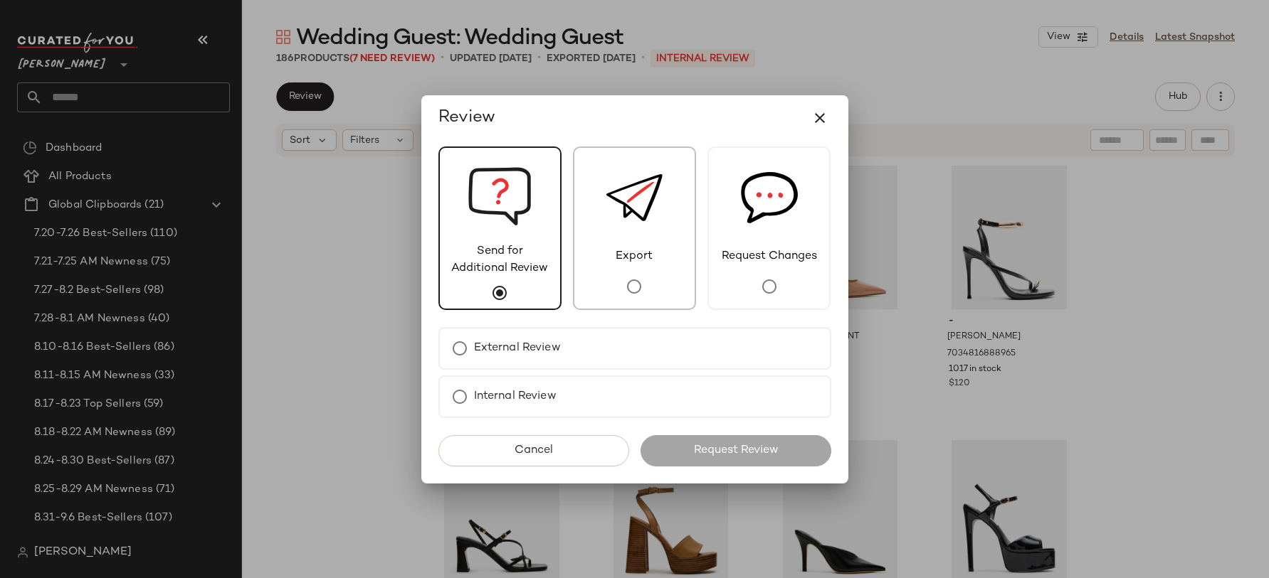
click at [642, 263] on span "Export" at bounding box center [633, 256] width 57 height 17
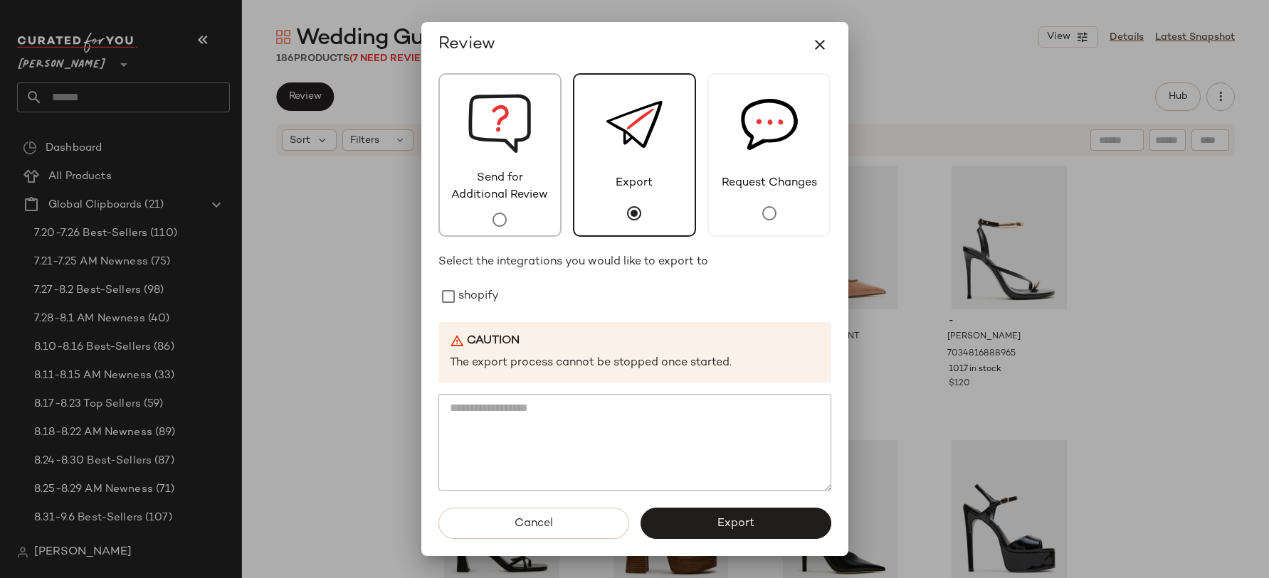
click at [546, 166] on div "Send for Additional Review" at bounding box center [499, 155] width 123 height 164
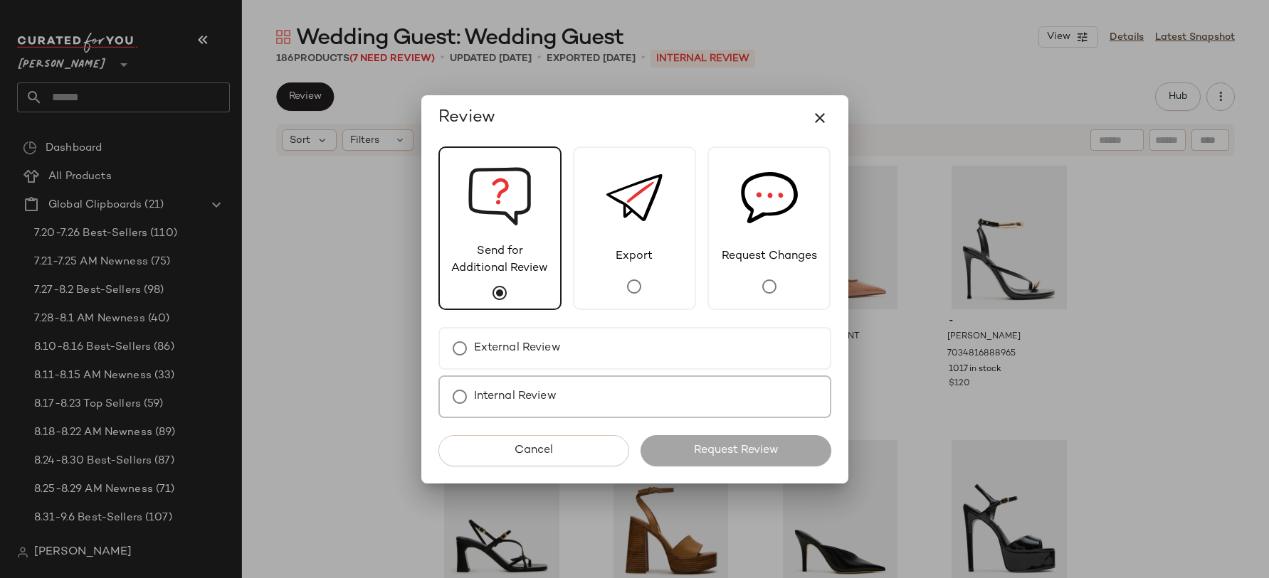
click at [541, 407] on label "Internal Review" at bounding box center [515, 397] width 83 height 28
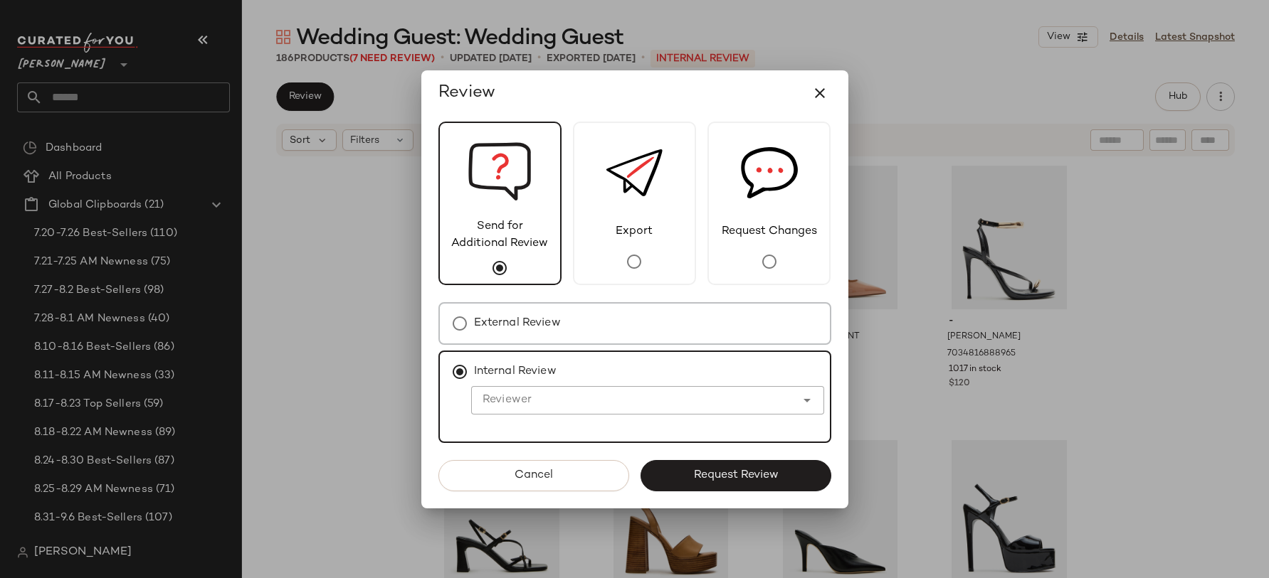
click at [527, 329] on label "External Review" at bounding box center [517, 323] width 87 height 28
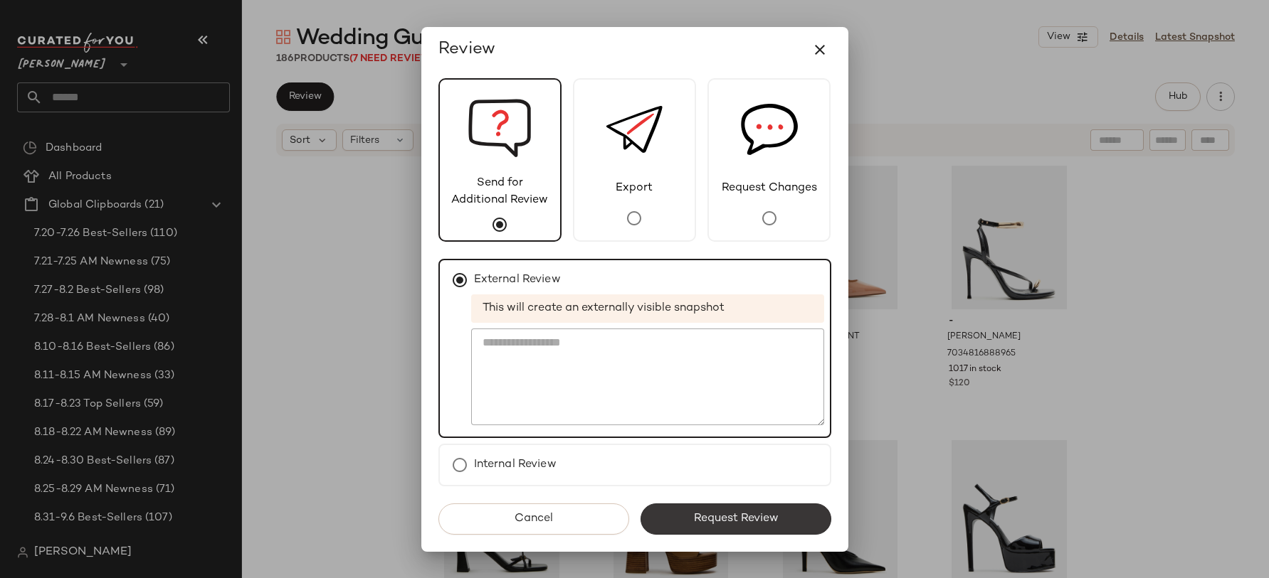
click at [726, 519] on span "Request Review" at bounding box center [734, 519] width 85 height 14
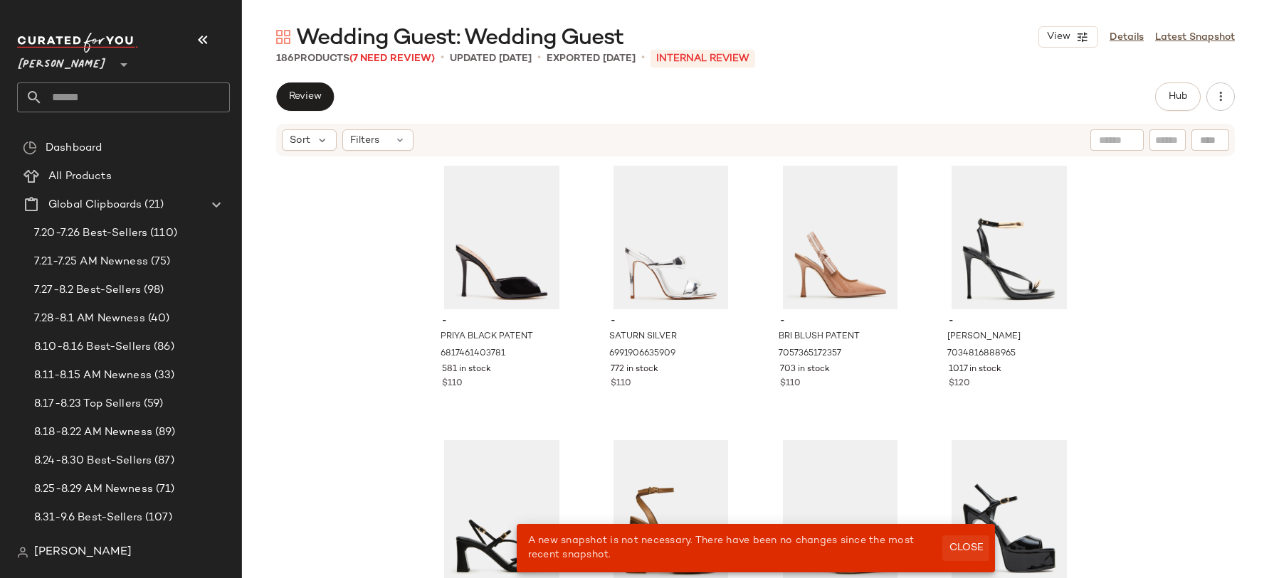
click at [965, 544] on span "Close" at bounding box center [965, 548] width 35 height 11
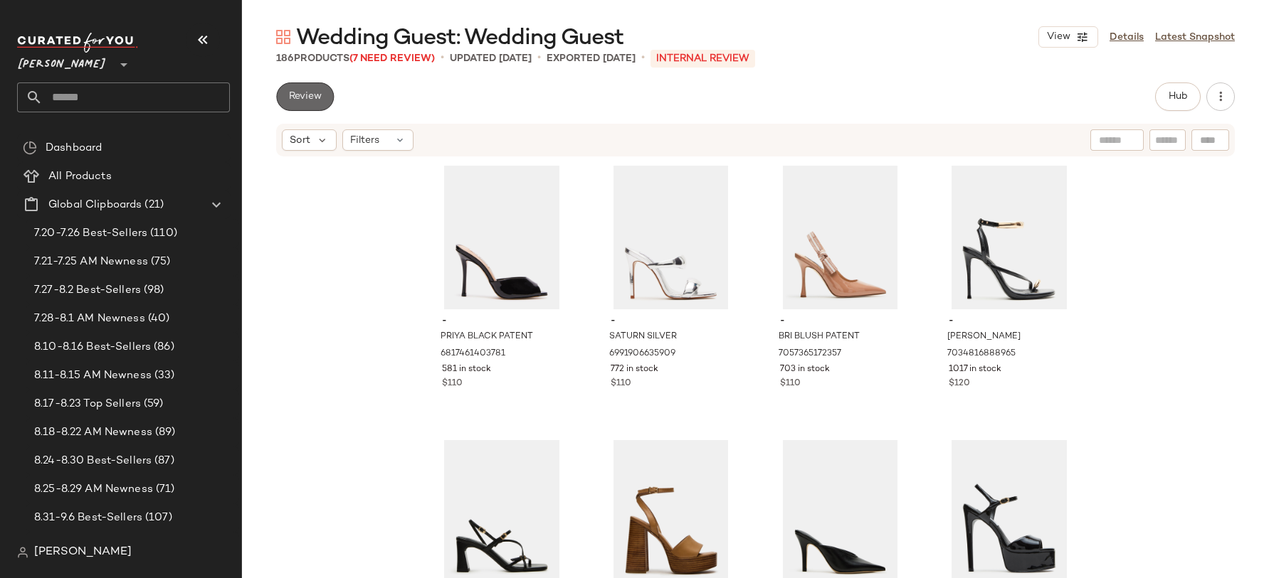
click at [332, 94] on button "Review" at bounding box center [305, 97] width 58 height 28
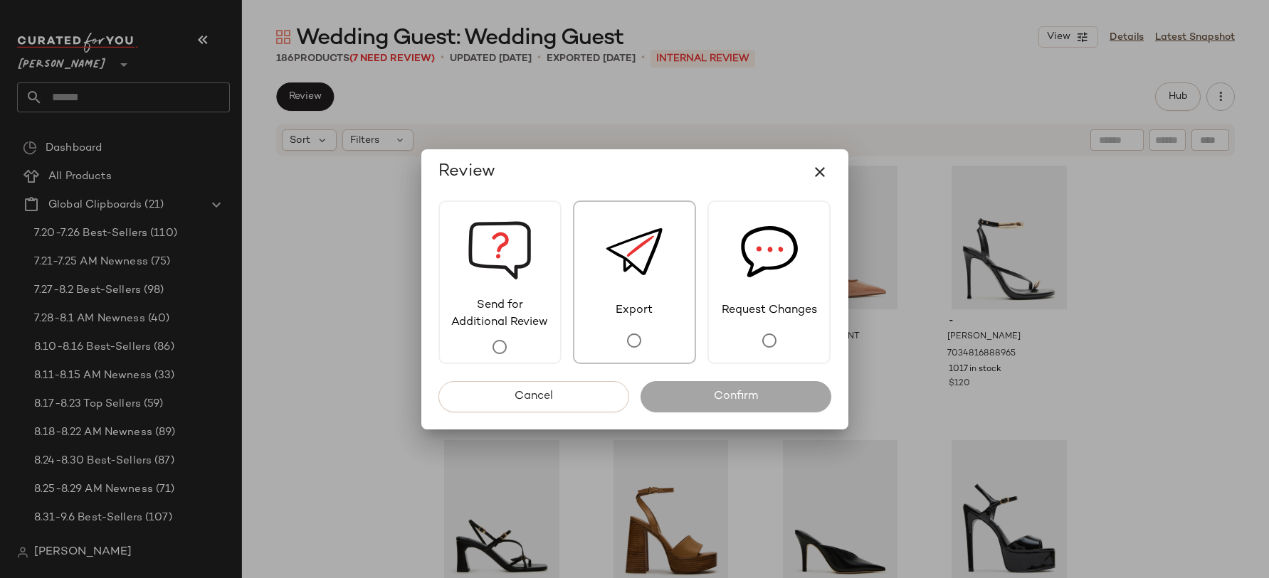
click at [605, 276] on img at bounding box center [633, 252] width 57 height 100
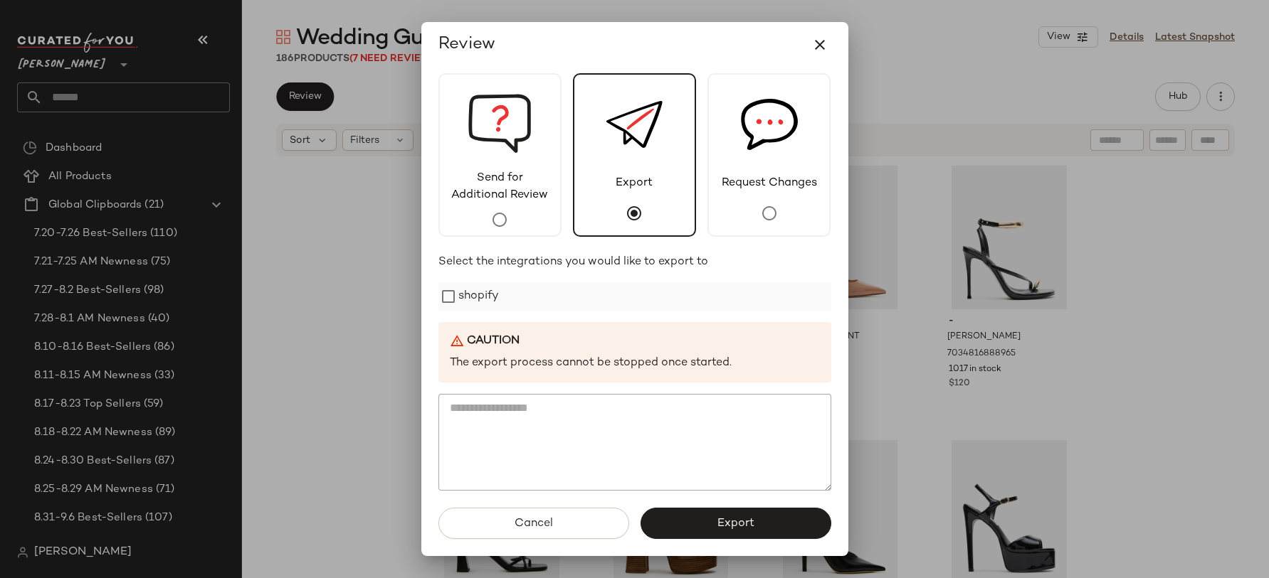
click at [470, 307] on label "shopify" at bounding box center [478, 296] width 41 height 28
click at [731, 514] on button "Export" at bounding box center [735, 523] width 191 height 31
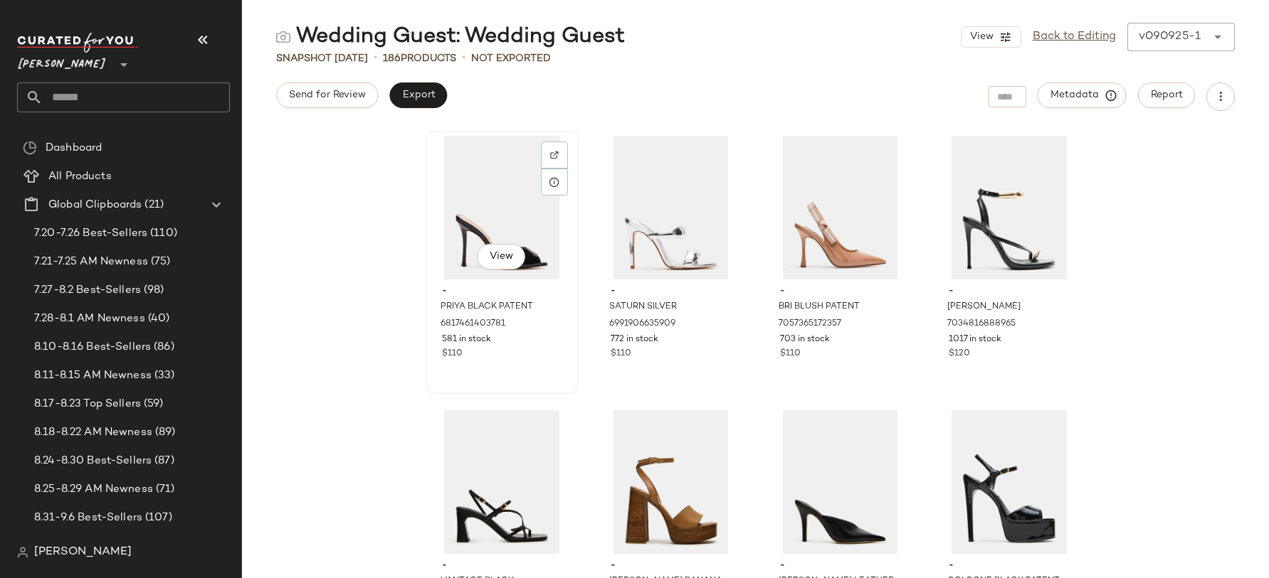
scroll to position [5, 0]
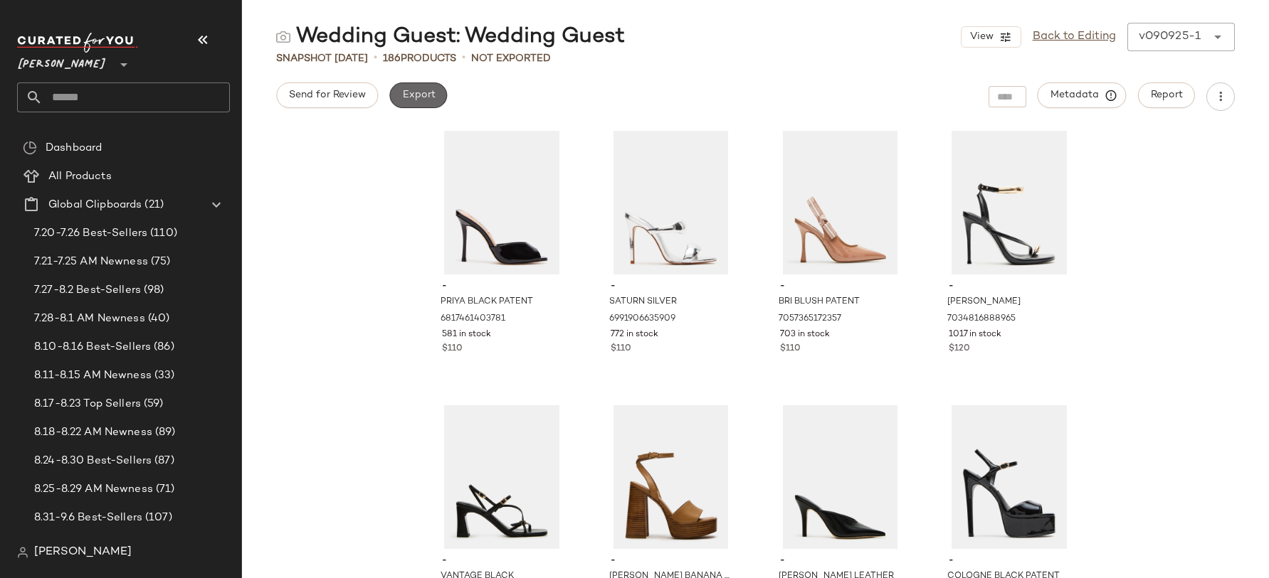
click at [411, 92] on span "Export" at bounding box center [417, 95] width 33 height 11
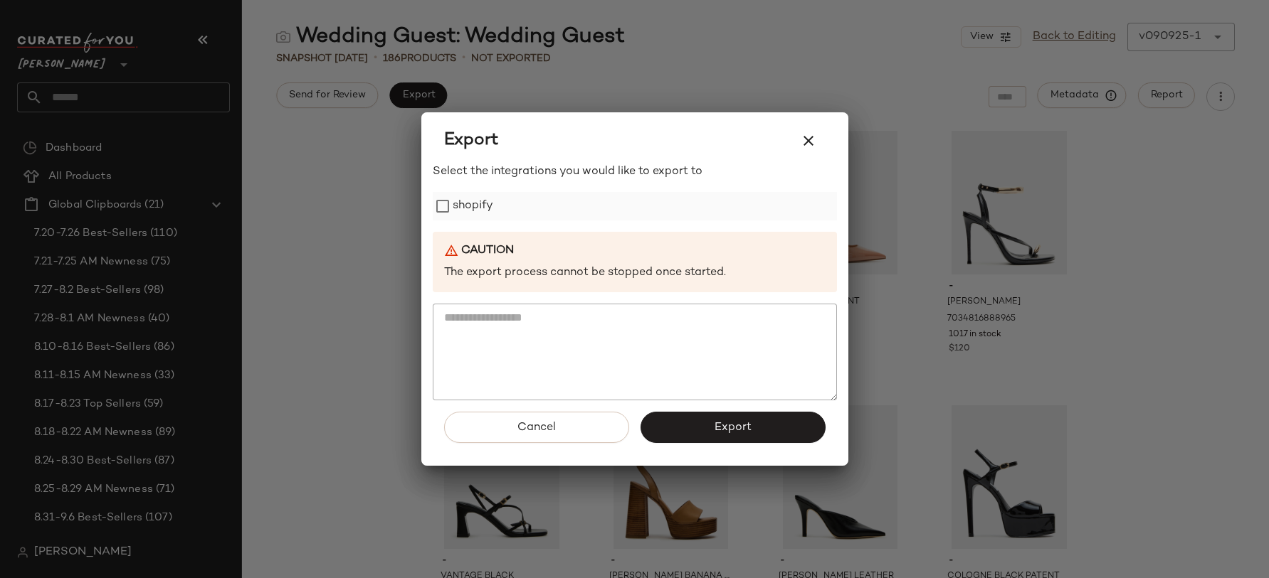
click at [468, 210] on label "shopify" at bounding box center [473, 206] width 41 height 28
click at [679, 423] on button "Export" at bounding box center [732, 427] width 185 height 31
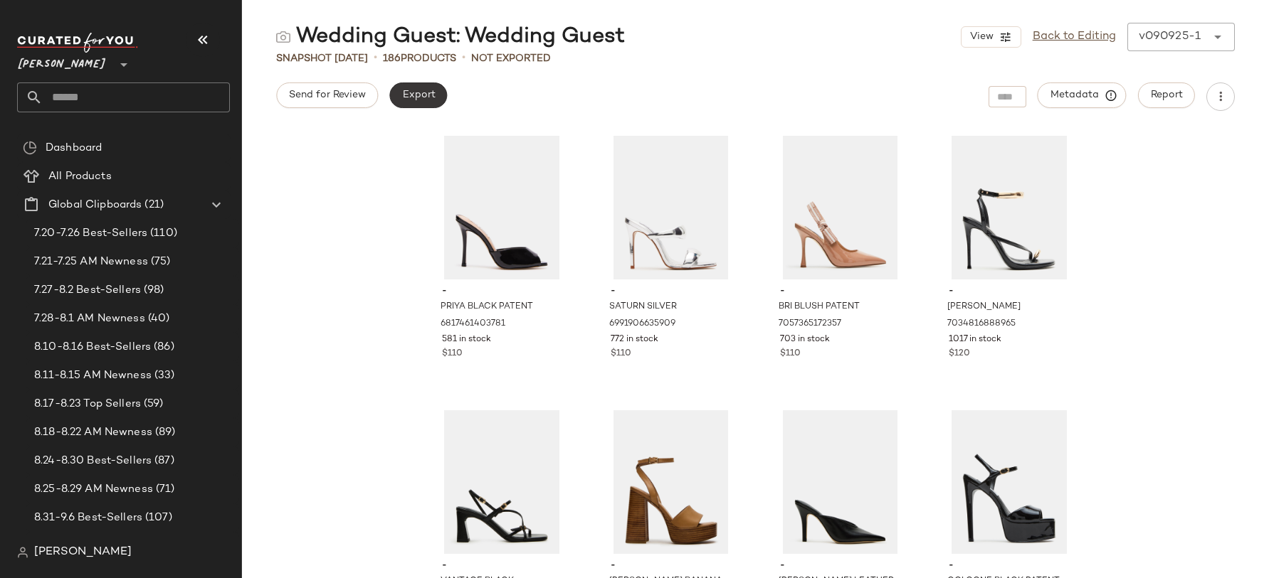
click at [423, 97] on span "Export" at bounding box center [417, 95] width 33 height 11
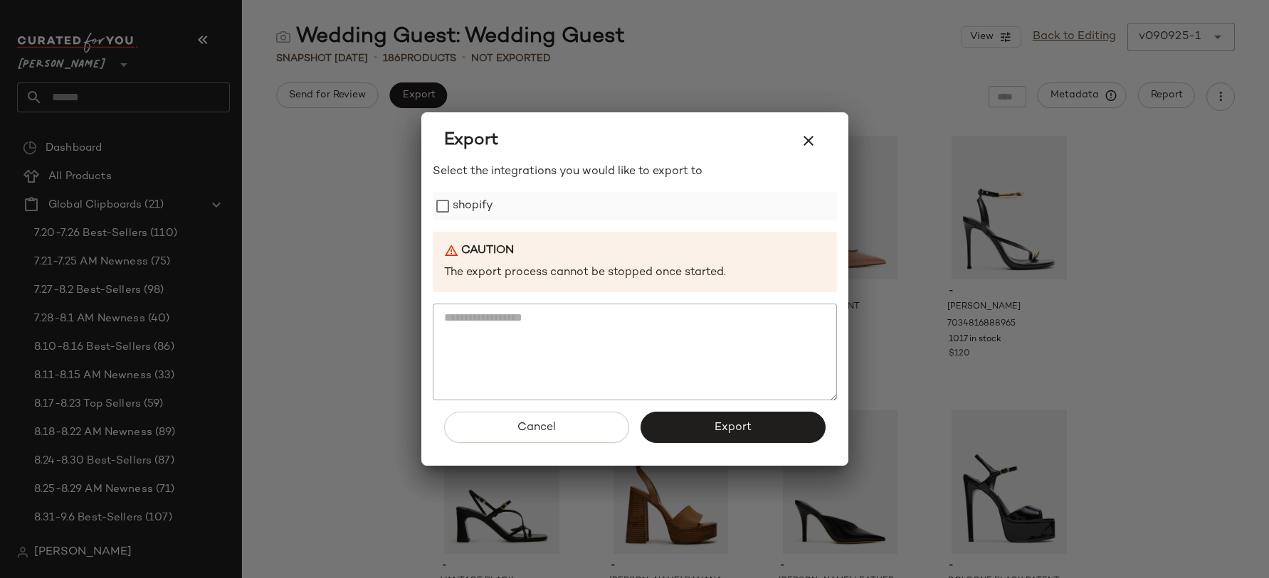
click at [494, 203] on div "shopify" at bounding box center [635, 206] width 404 height 28
click at [472, 218] on label "shopify" at bounding box center [473, 206] width 41 height 28
click at [805, 143] on icon "button" at bounding box center [808, 140] width 17 height 17
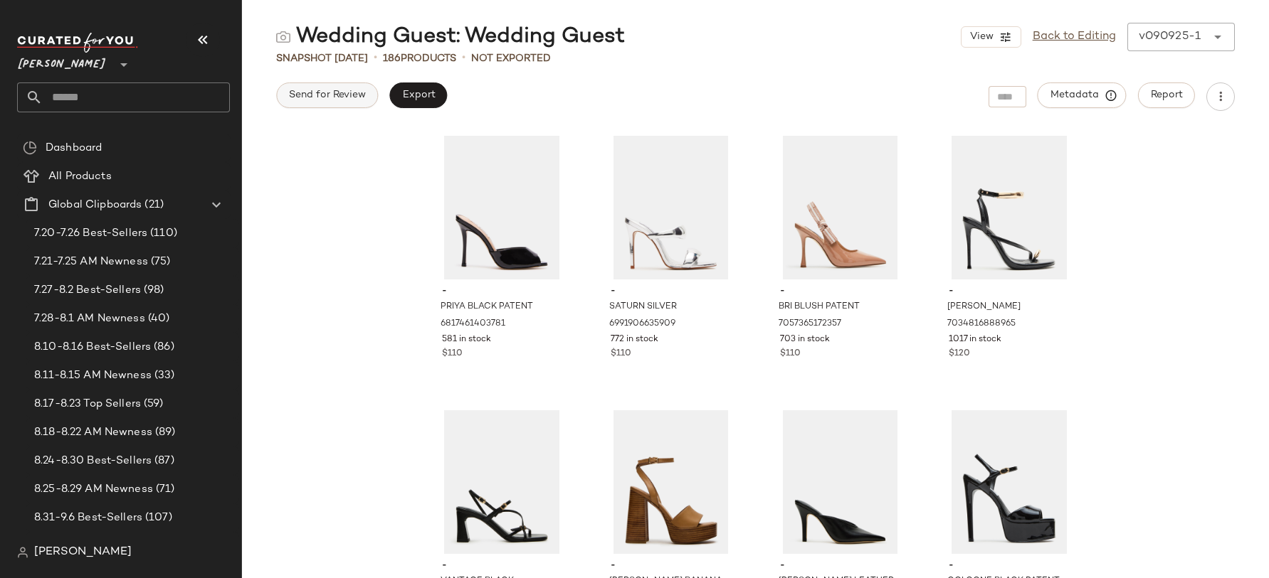
drag, startPoint x: 327, startPoint y: 73, endPoint x: 327, endPoint y: 82, distance: 8.5
click at [327, 73] on div "Wedding Guest: Wedding Guest View Back to Editing v090925-1 ****** Snapshot Sep…" at bounding box center [755, 301] width 1027 height 556
click at [327, 88] on button "Send for Review" at bounding box center [327, 96] width 102 height 26
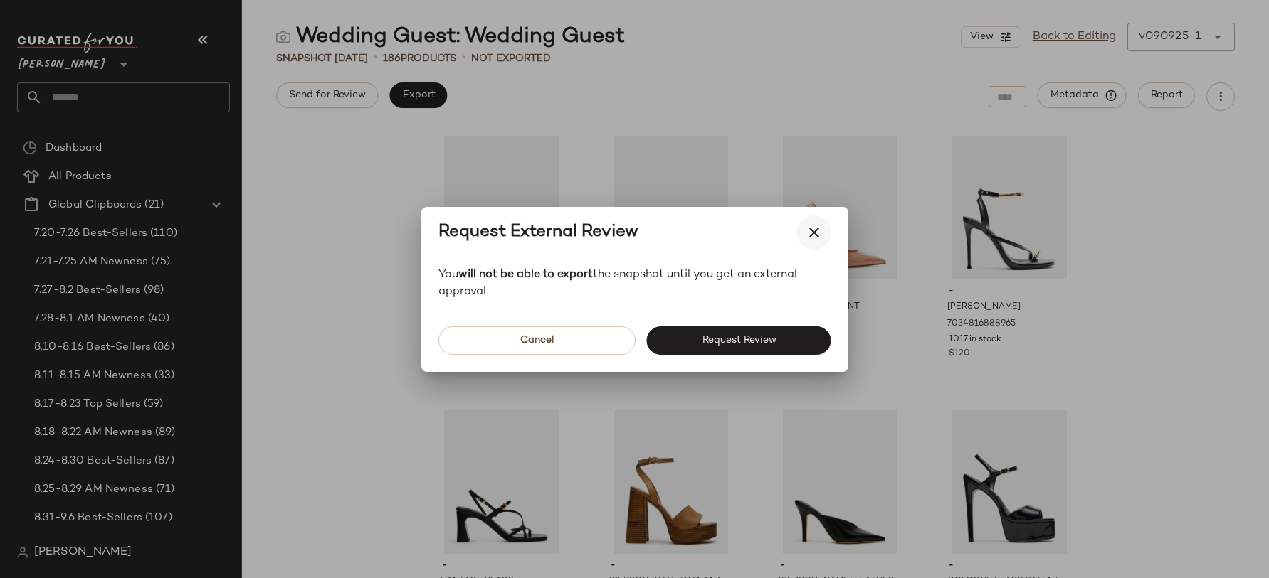
click at [817, 237] on icon "button" at bounding box center [813, 232] width 17 height 17
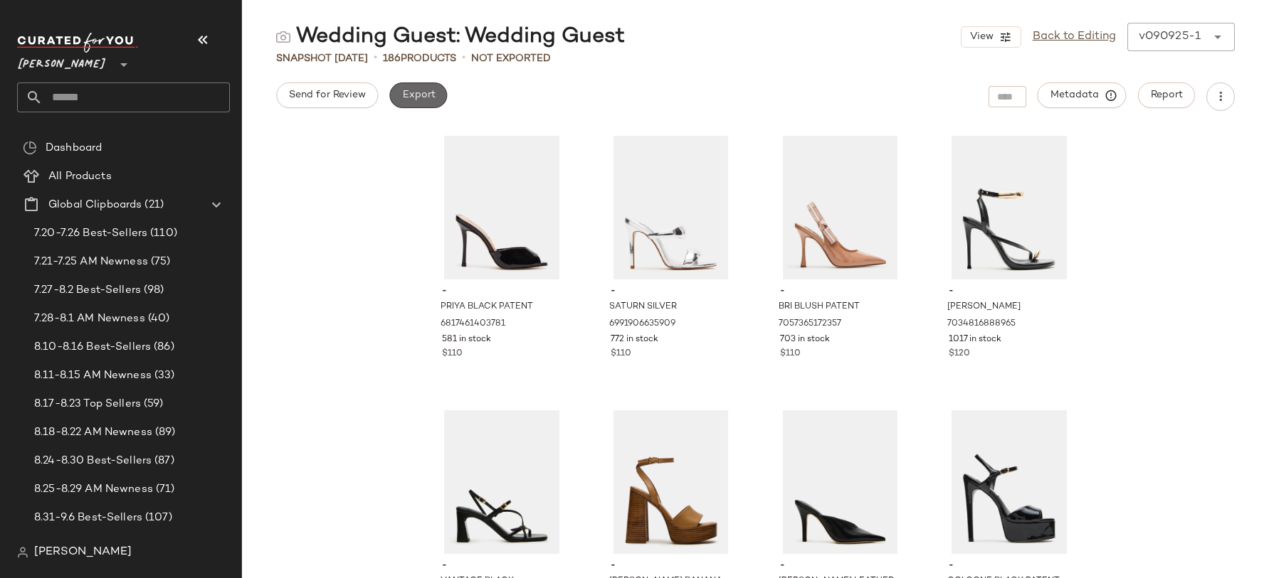
click at [410, 99] on span "Export" at bounding box center [417, 95] width 33 height 11
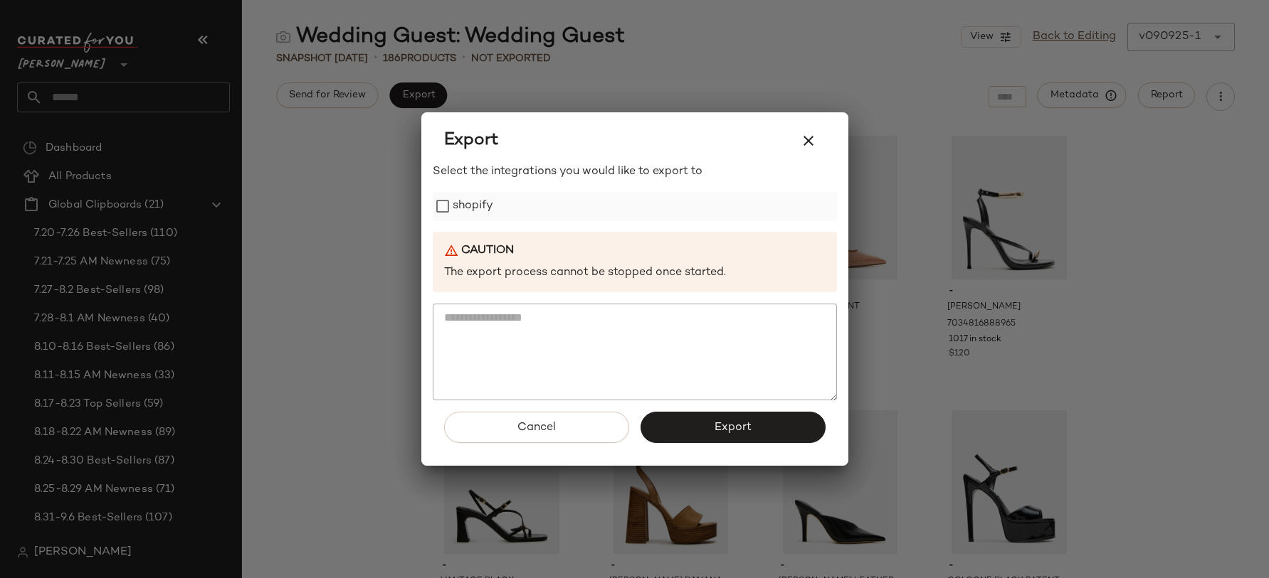
click at [480, 211] on label "shopify" at bounding box center [473, 206] width 41 height 28
click at [733, 439] on button "Export" at bounding box center [732, 427] width 185 height 31
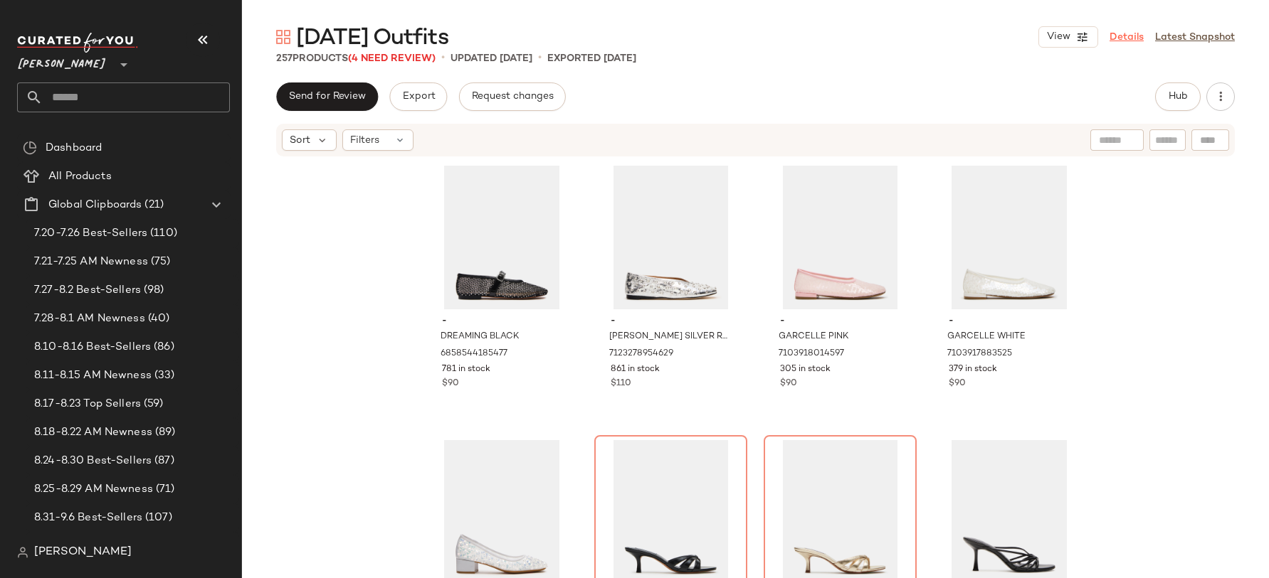
click at [1127, 41] on link "Details" at bounding box center [1126, 37] width 34 height 15
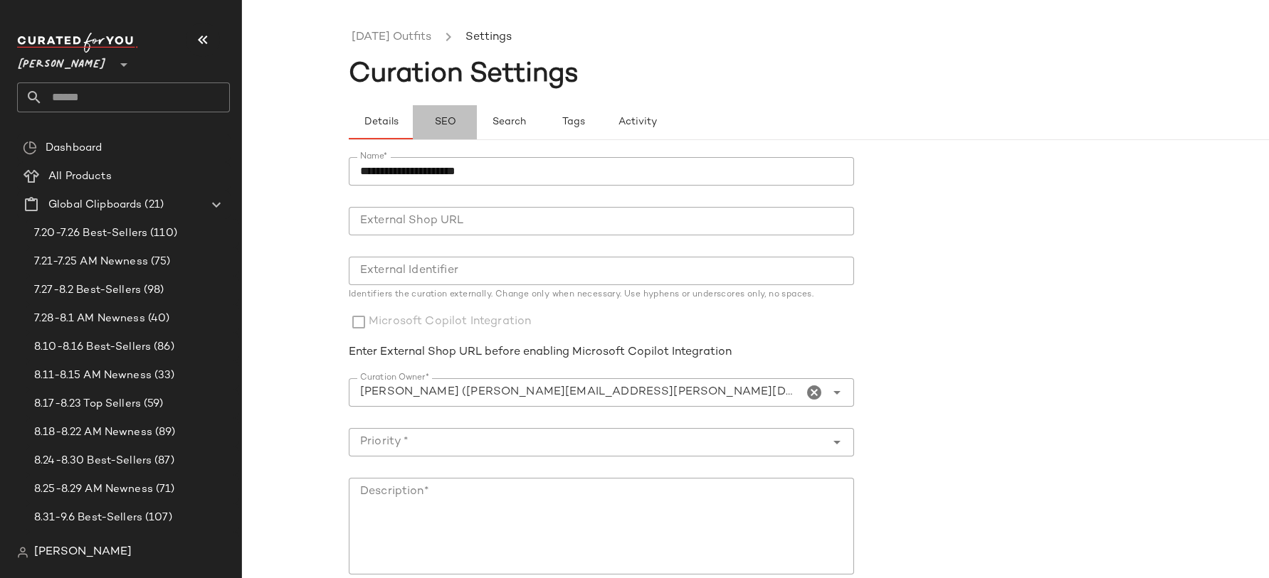
click at [433, 112] on button "SEO" at bounding box center [445, 122] width 64 height 34
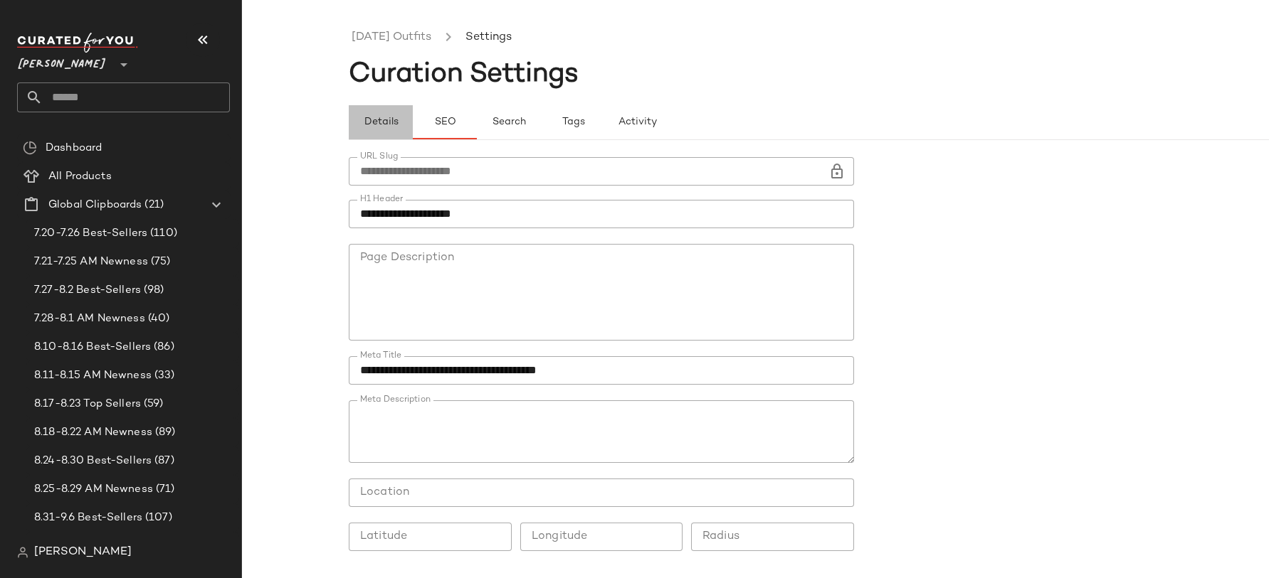
click at [386, 127] on span "Details" at bounding box center [380, 122] width 35 height 11
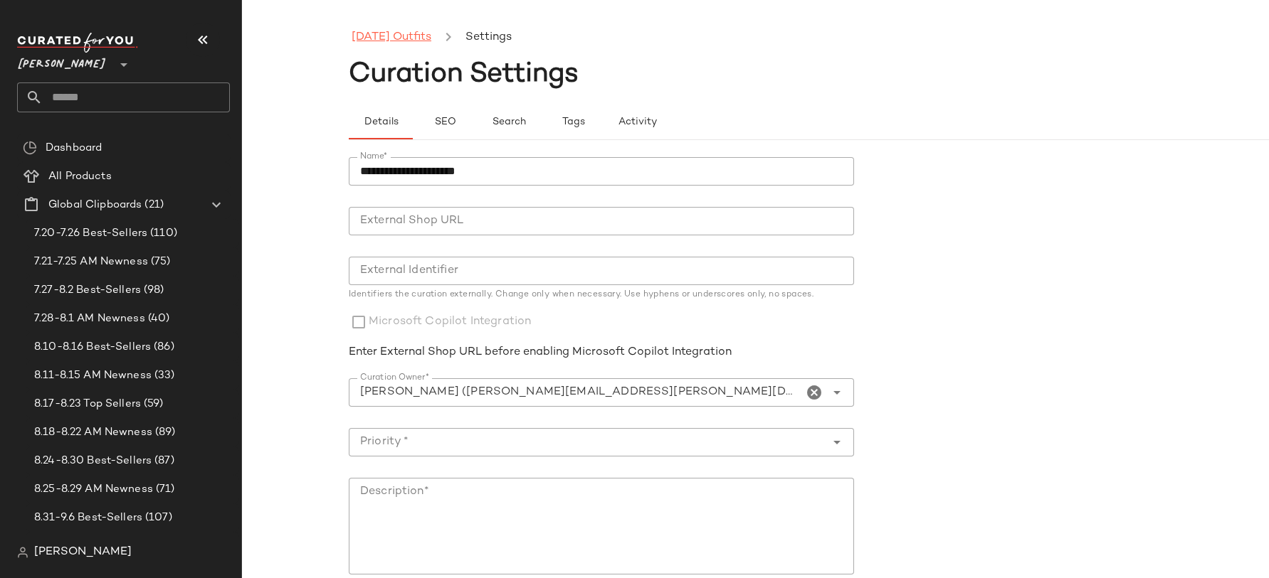
click at [380, 29] on link "New Year's Eve Outfits" at bounding box center [391, 37] width 80 height 18
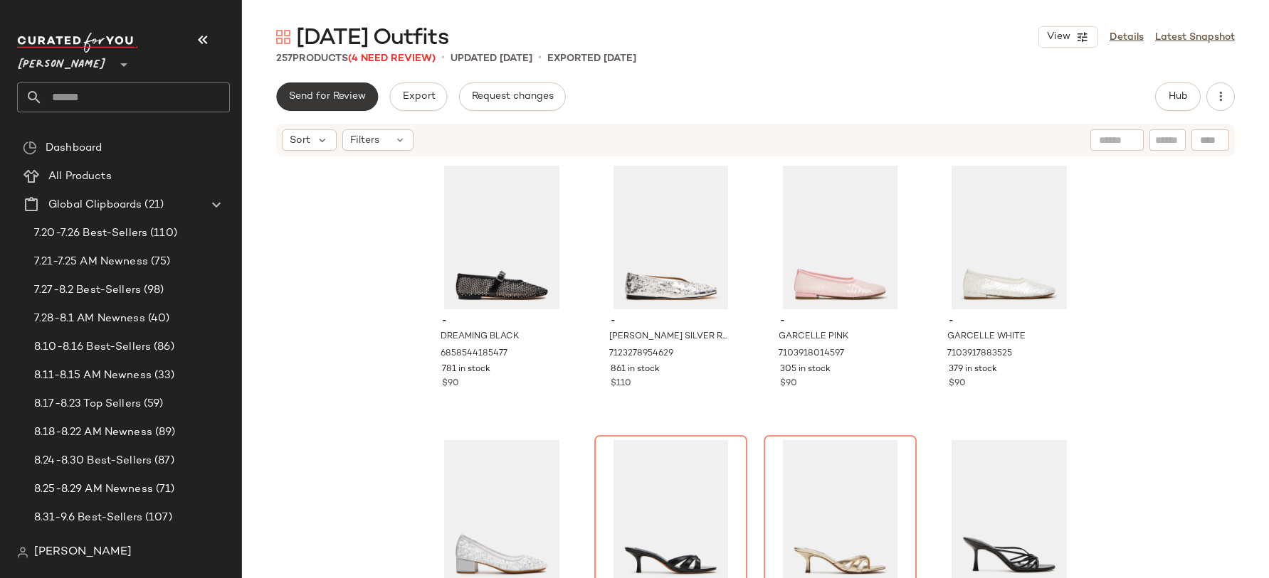
click at [366, 95] on button "Send for Review" at bounding box center [327, 97] width 102 height 28
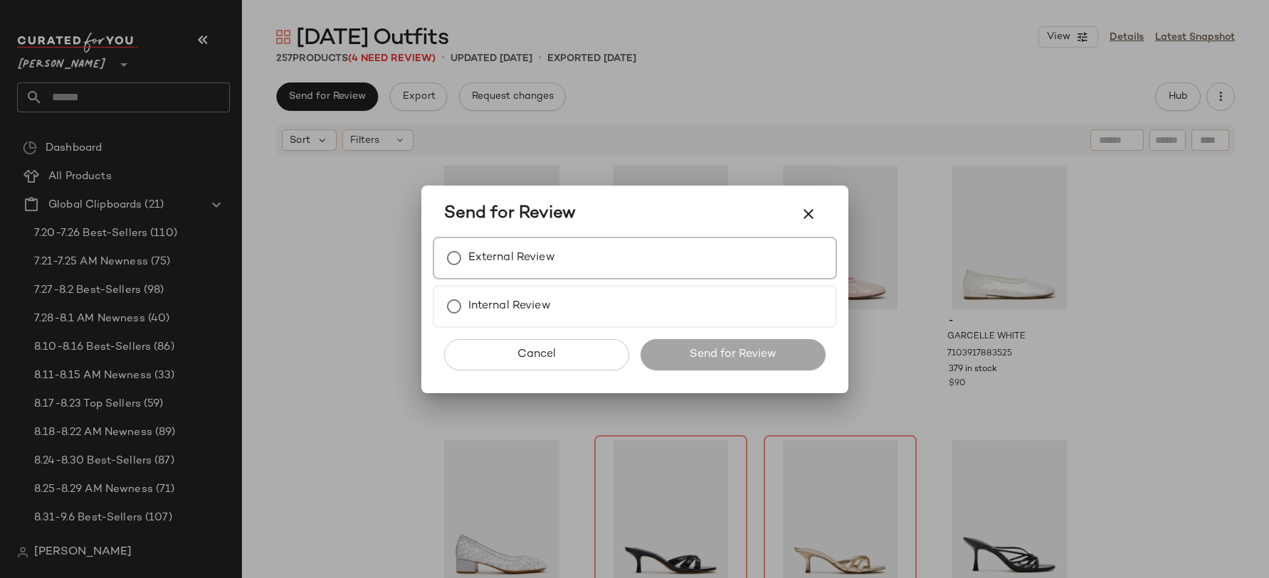
click at [558, 267] on div "External Review" at bounding box center [635, 258] width 404 height 43
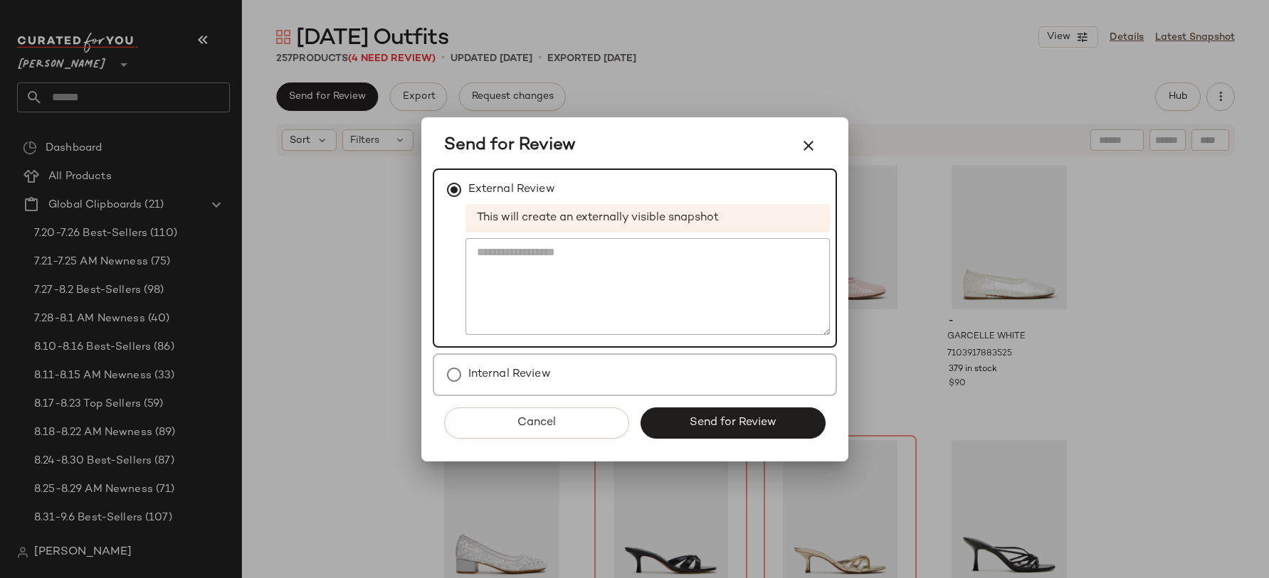
click at [596, 361] on div "Internal Review" at bounding box center [635, 375] width 404 height 43
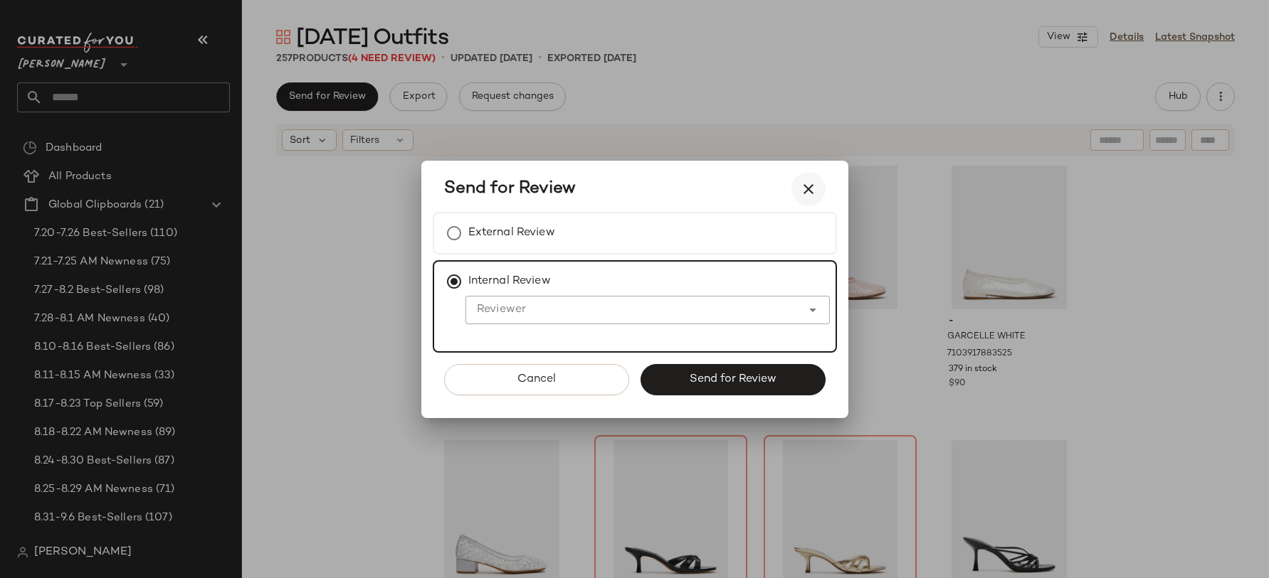
click at [807, 182] on icon "button" at bounding box center [808, 189] width 17 height 17
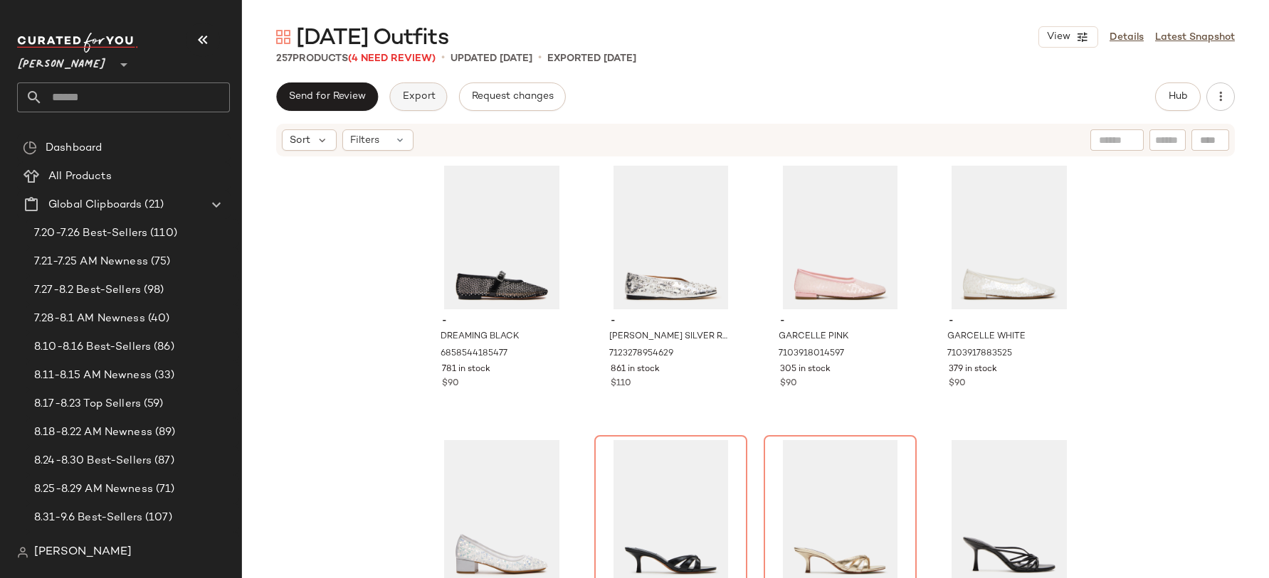
click at [422, 102] on span "Export" at bounding box center [417, 96] width 33 height 11
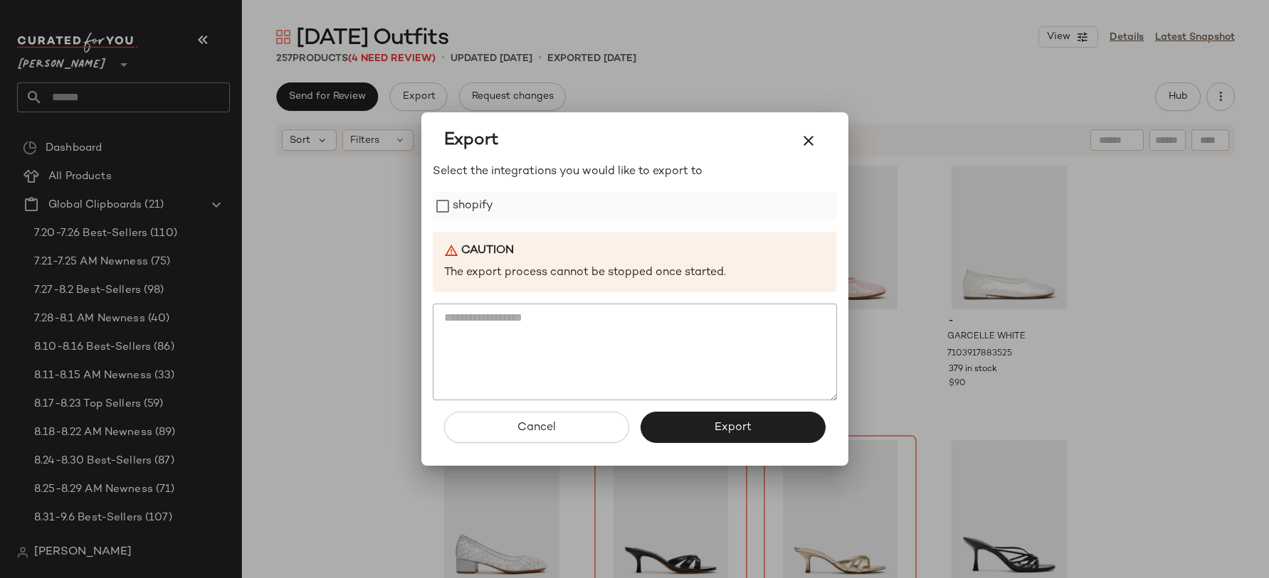
click at [467, 207] on label "shopify" at bounding box center [473, 206] width 41 height 28
click at [709, 412] on button "Export" at bounding box center [732, 427] width 185 height 31
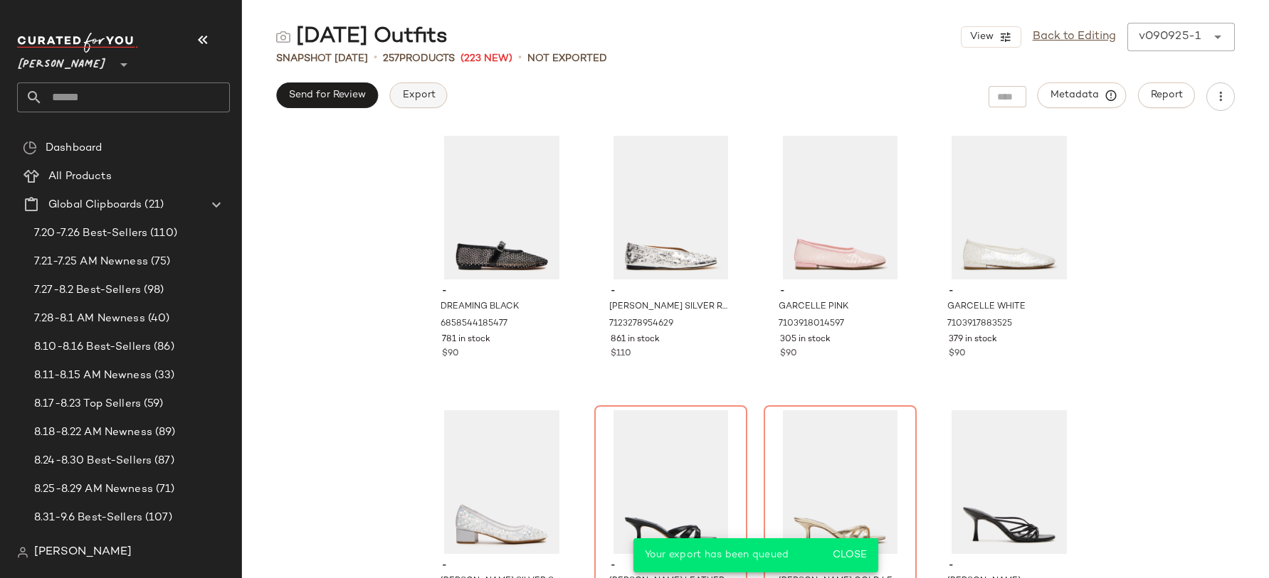
click at [418, 95] on span "Export" at bounding box center [417, 95] width 33 height 11
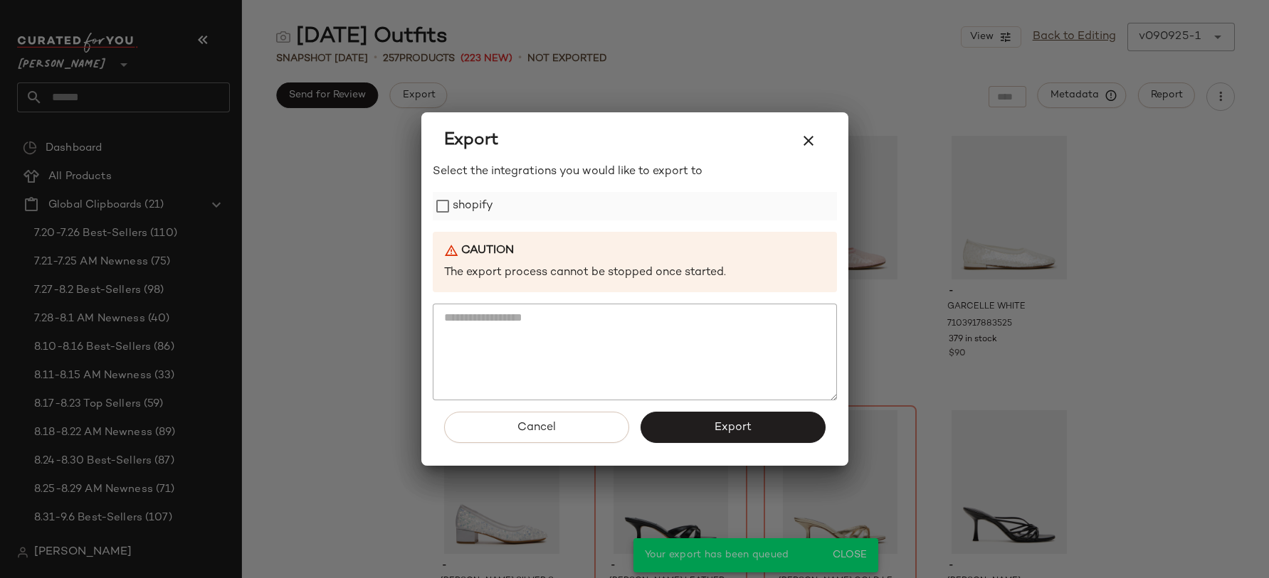
click at [482, 201] on label "shopify" at bounding box center [473, 206] width 41 height 28
click at [682, 432] on button "Export" at bounding box center [732, 427] width 185 height 31
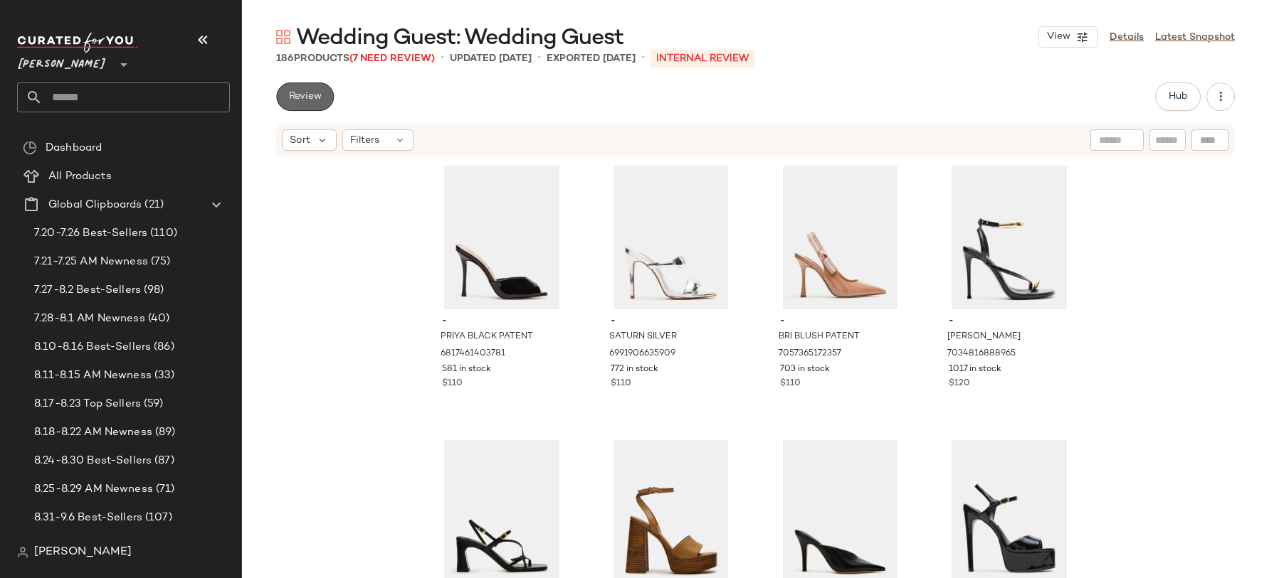
click at [300, 86] on button "Review" at bounding box center [305, 97] width 58 height 28
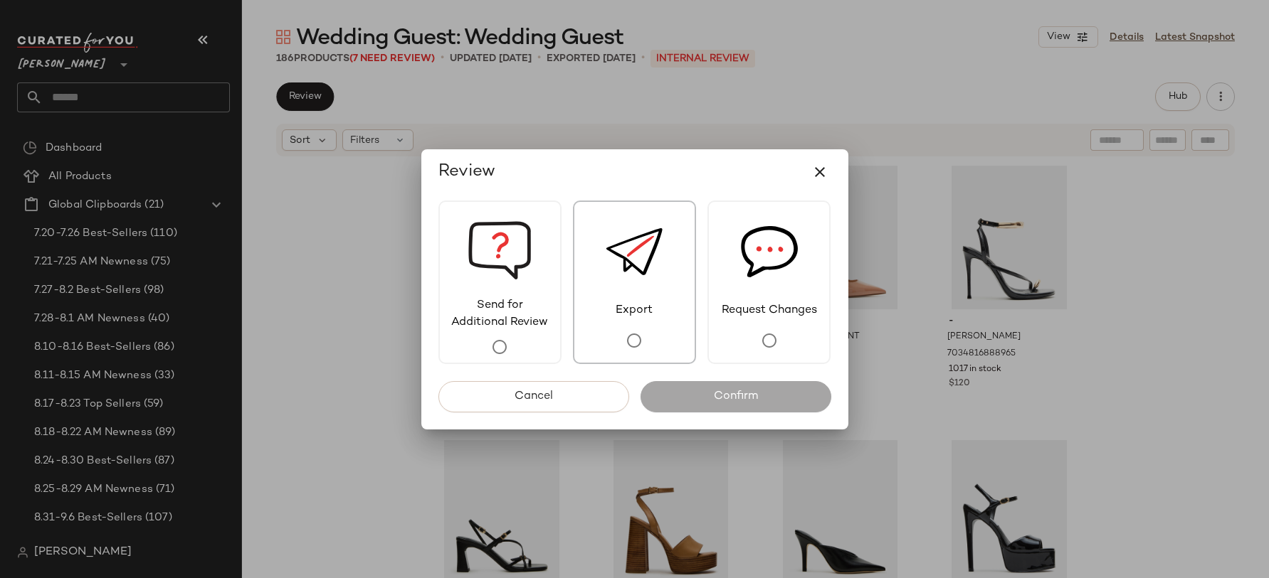
click at [614, 282] on img at bounding box center [633, 252] width 57 height 100
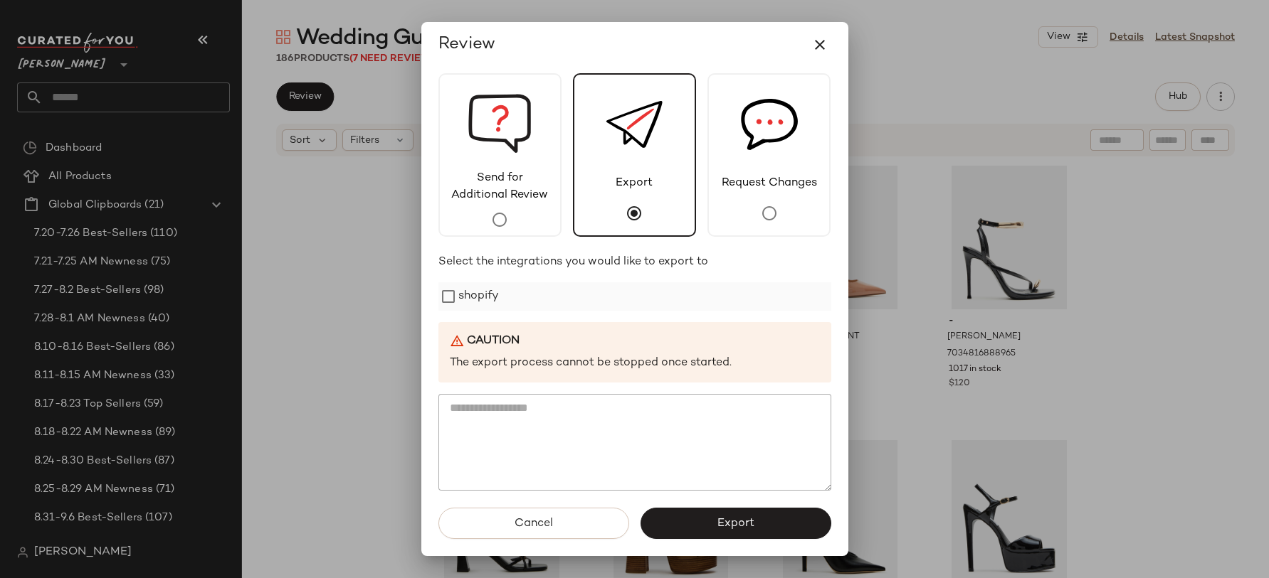
click at [487, 293] on label "shopify" at bounding box center [478, 296] width 41 height 28
click at [524, 366] on p "The export process cannot be stopped once started." at bounding box center [635, 364] width 370 height 16
click at [721, 522] on span "Export" at bounding box center [735, 524] width 38 height 14
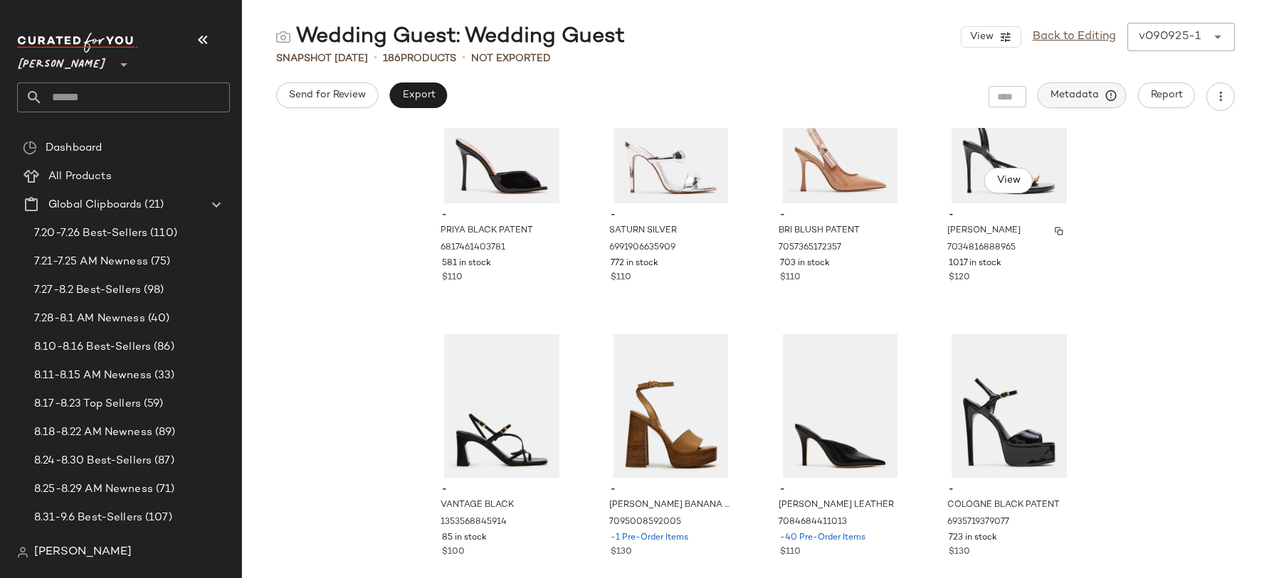
scroll to position [95, 0]
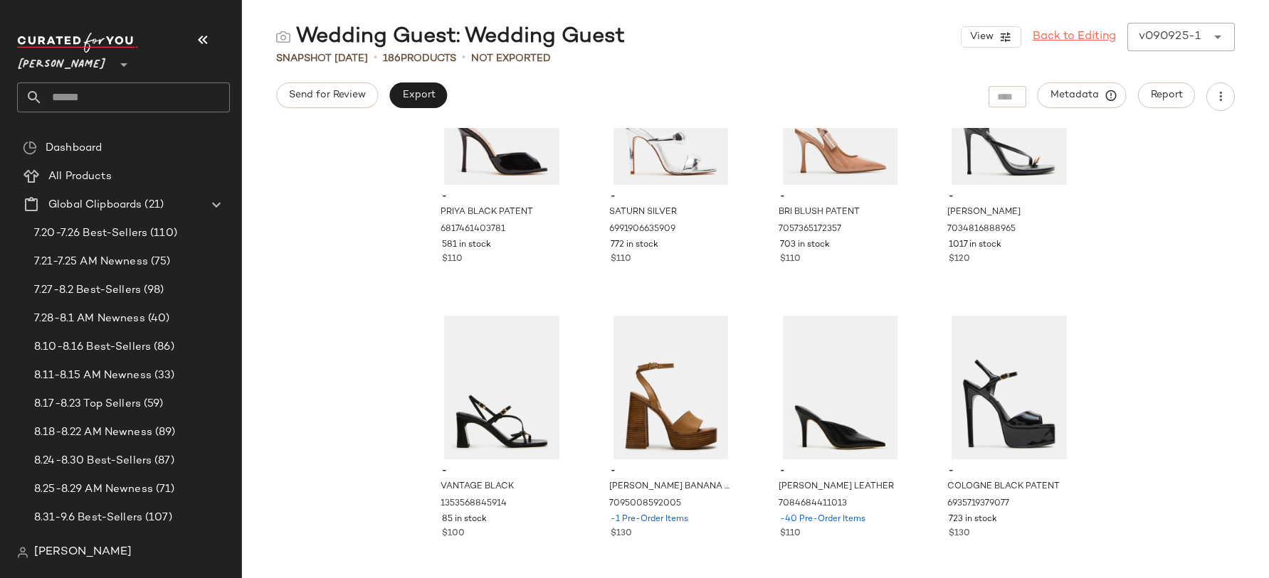
click at [1065, 39] on link "Back to Editing" at bounding box center [1073, 36] width 83 height 17
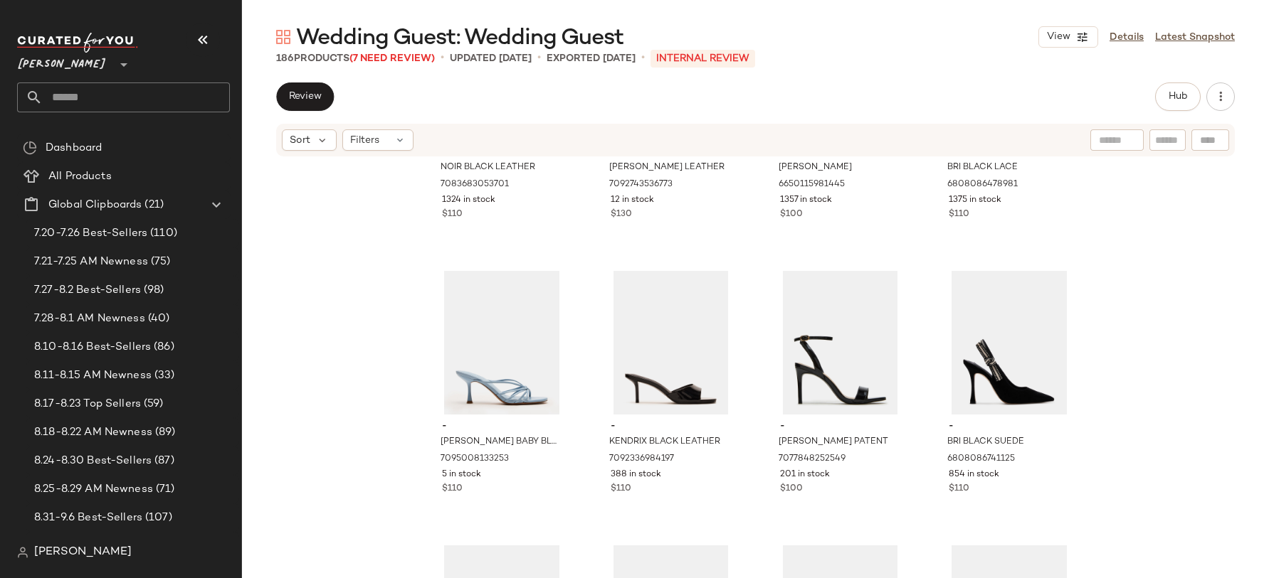
scroll to position [896, 0]
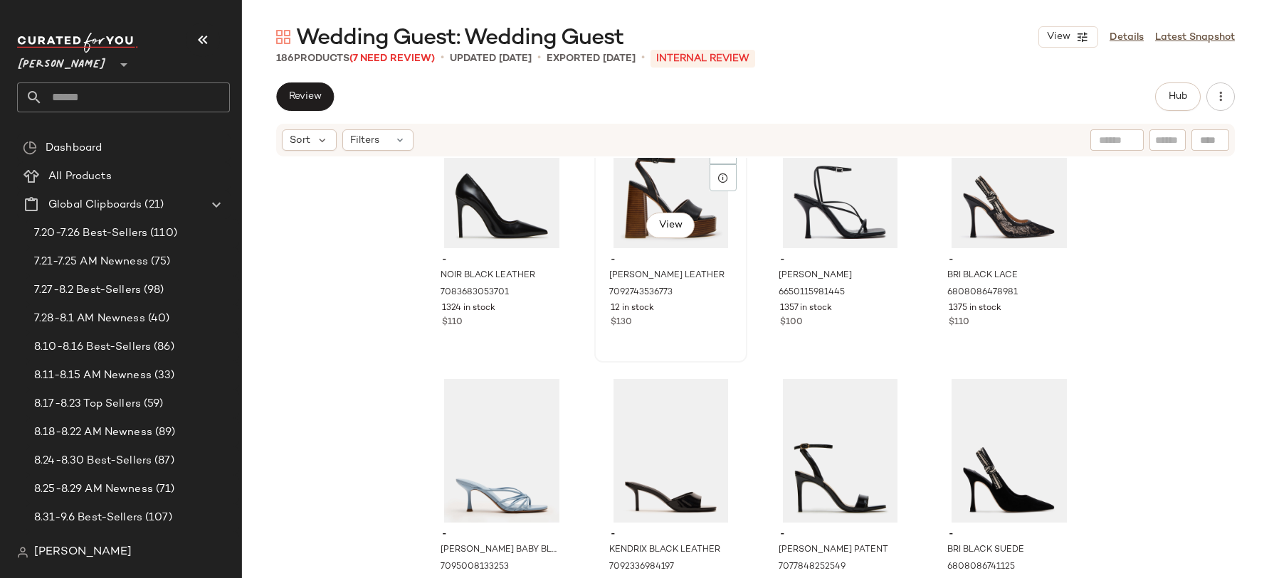
click at [631, 201] on div "View" at bounding box center [670, 177] width 143 height 144
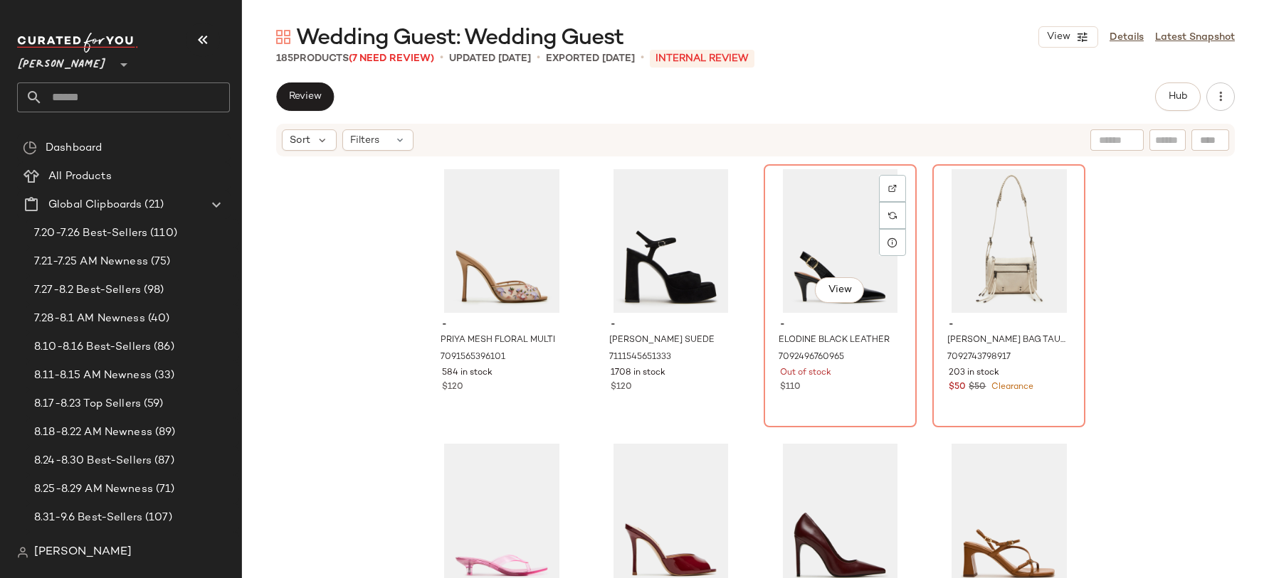
scroll to position [3305, 0]
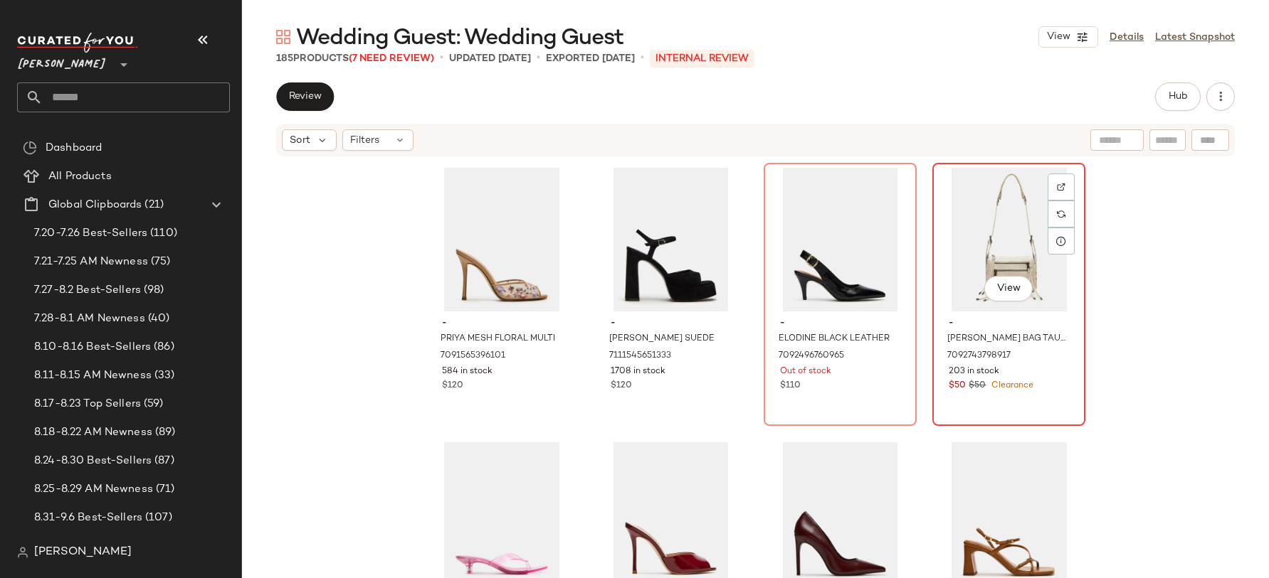
click at [962, 277] on div "View" at bounding box center [1008, 240] width 143 height 144
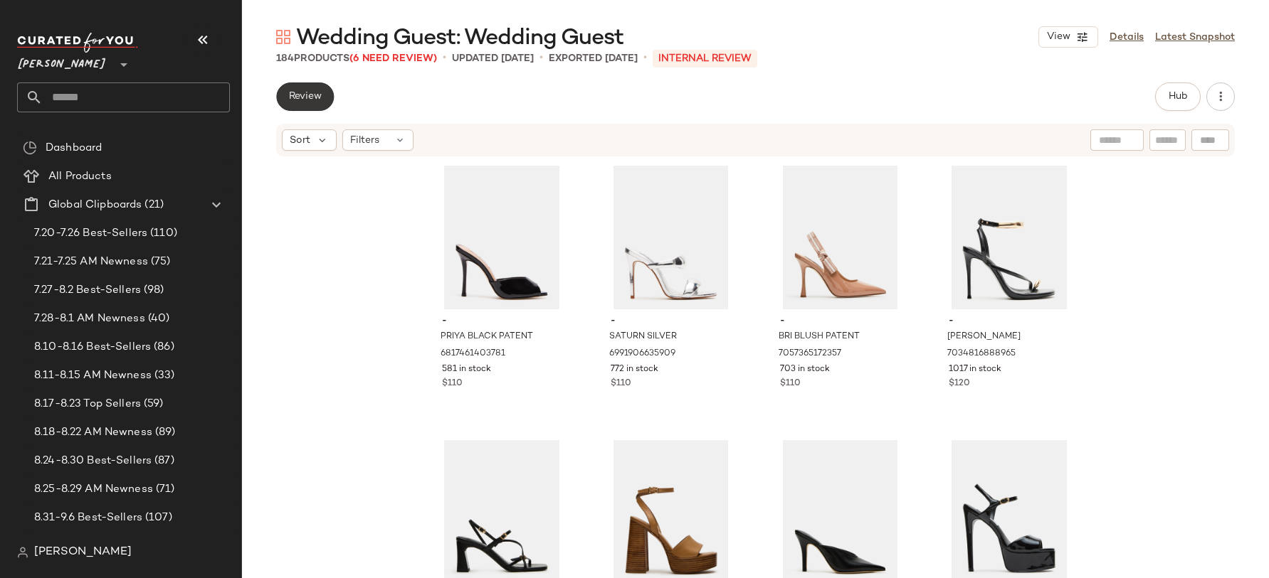
click at [316, 100] on span "Review" at bounding box center [304, 96] width 33 height 11
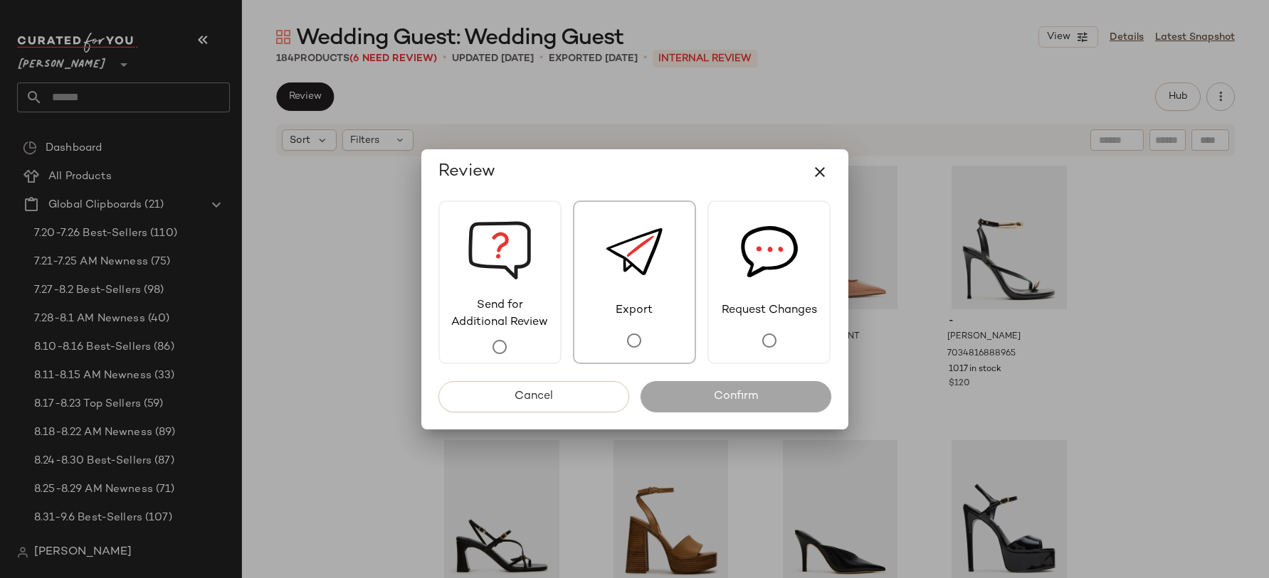
click at [603, 287] on div "Export" at bounding box center [634, 283] width 123 height 164
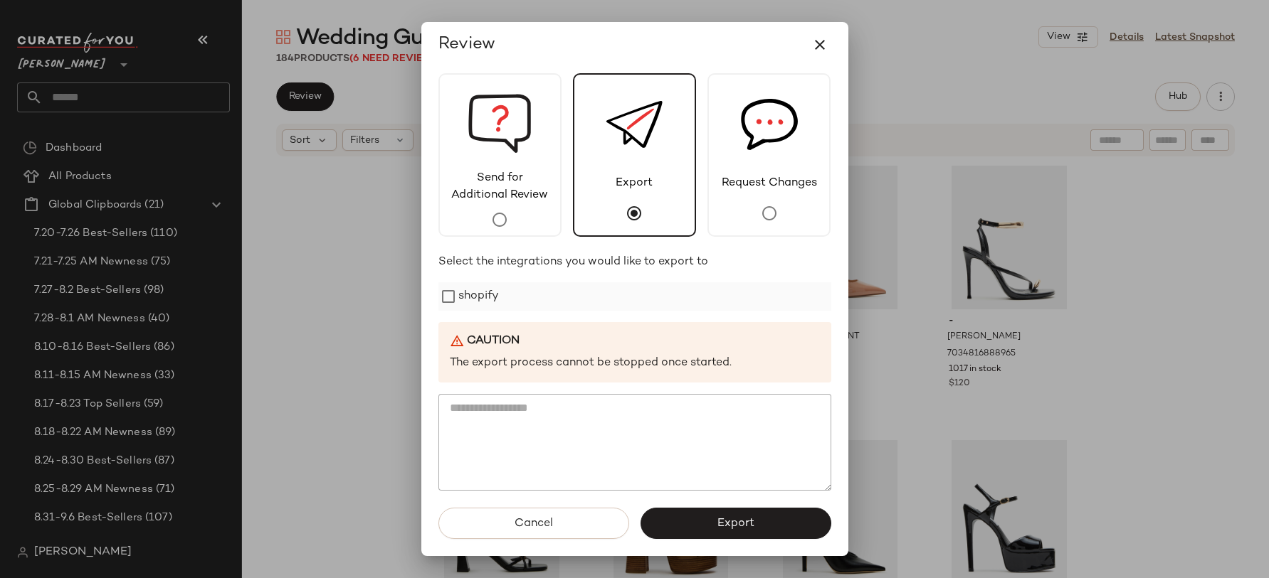
click at [481, 297] on label "shopify" at bounding box center [478, 296] width 41 height 28
click at [721, 514] on button "Export" at bounding box center [735, 523] width 191 height 31
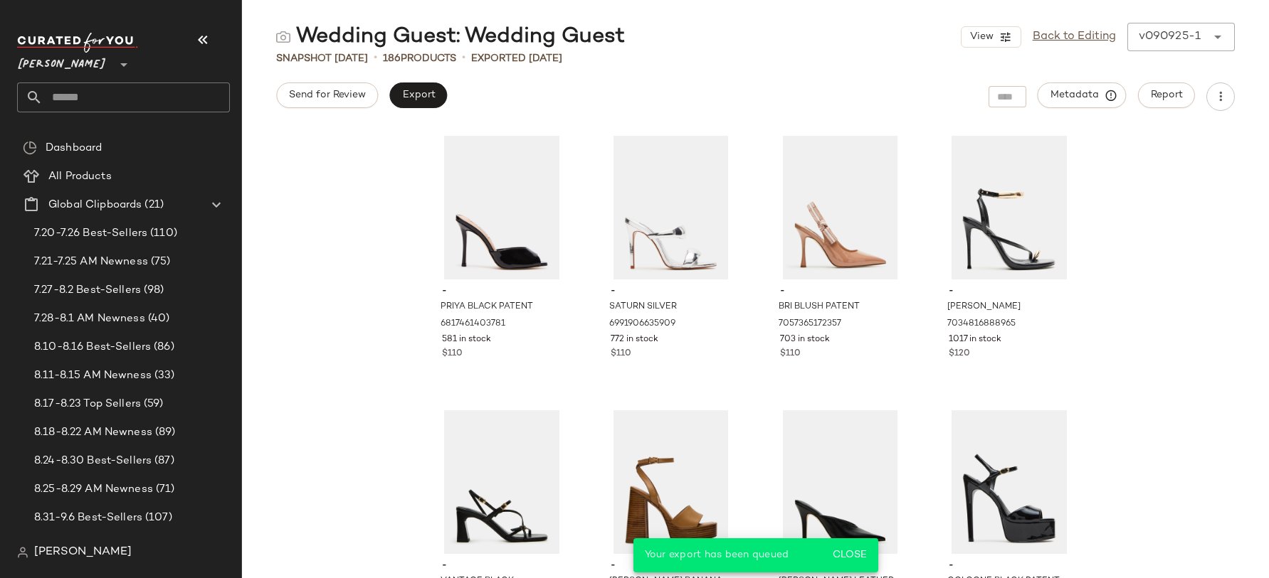
click at [469, 97] on div "Send for Review Export Metadata Report" at bounding box center [755, 97] width 1027 height 28
click at [438, 97] on button "Export" at bounding box center [418, 96] width 58 height 26
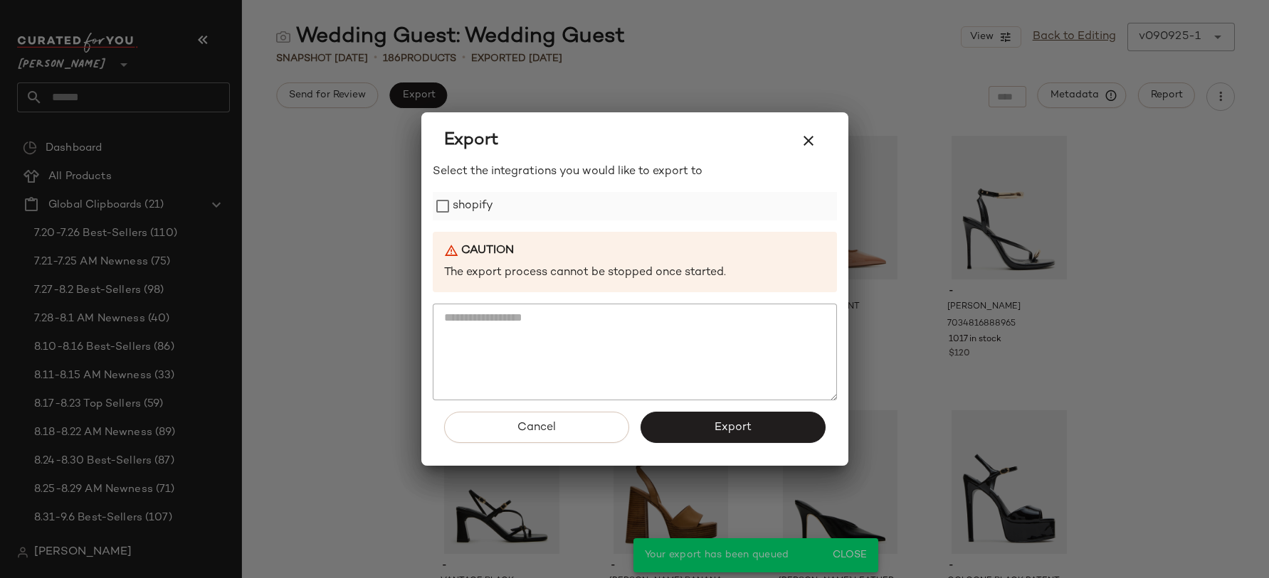
click at [467, 205] on label "shopify" at bounding box center [473, 206] width 41 height 28
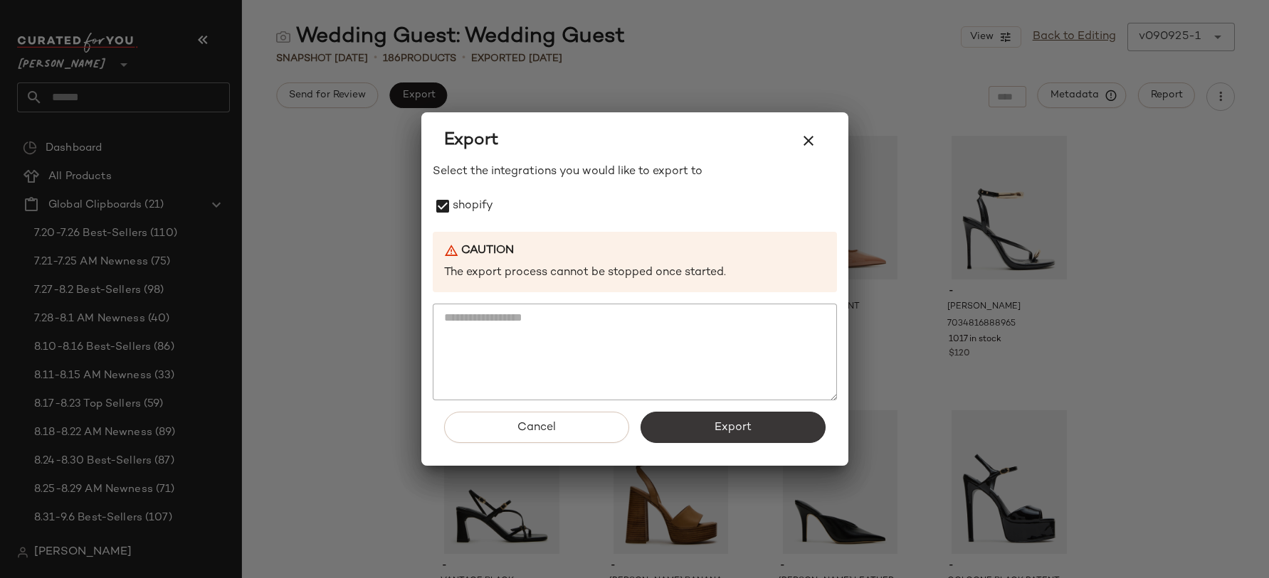
click at [702, 429] on button "Export" at bounding box center [732, 427] width 185 height 31
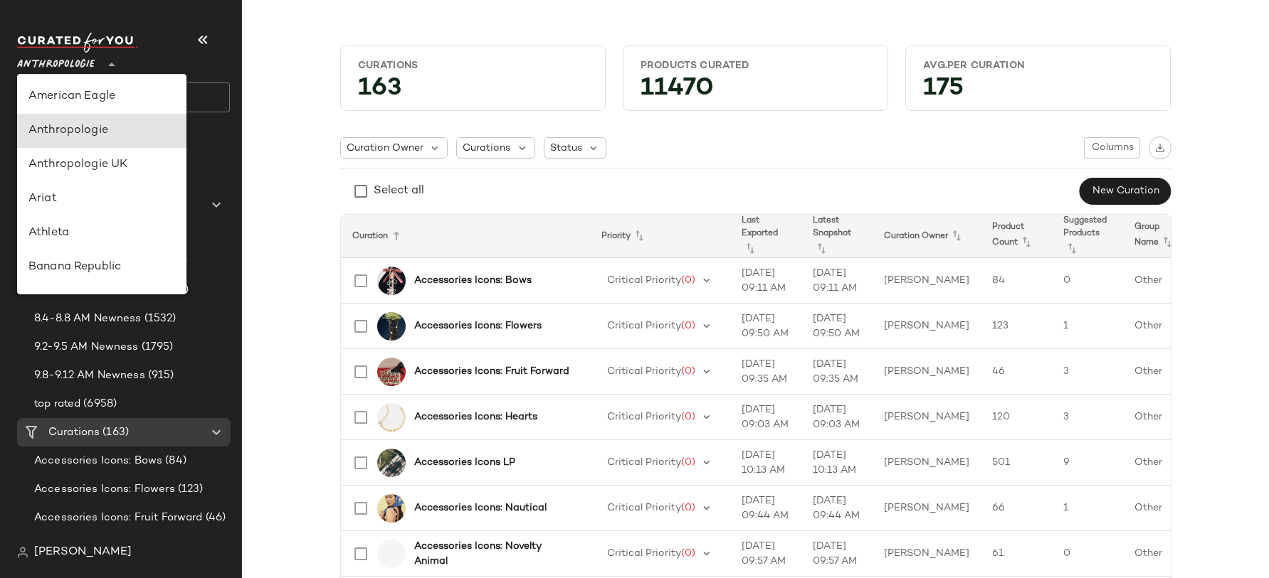
click at [93, 64] on span "Anthropologie" at bounding box center [56, 61] width 78 height 26
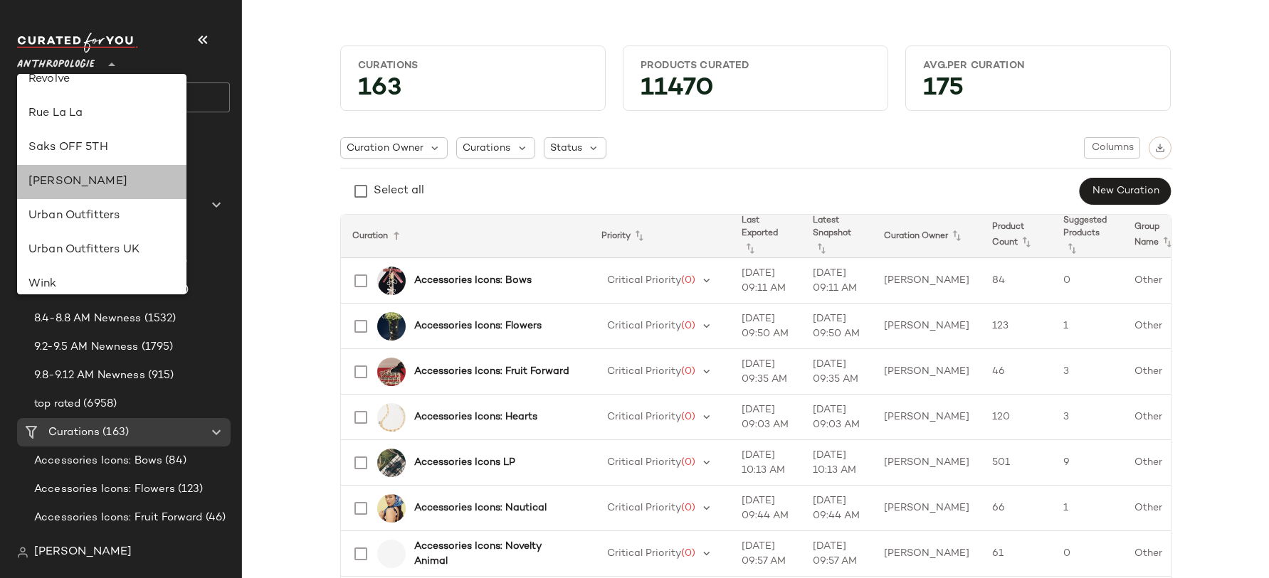
click at [93, 187] on div "[PERSON_NAME]" at bounding box center [101, 182] width 147 height 17
type input "**"
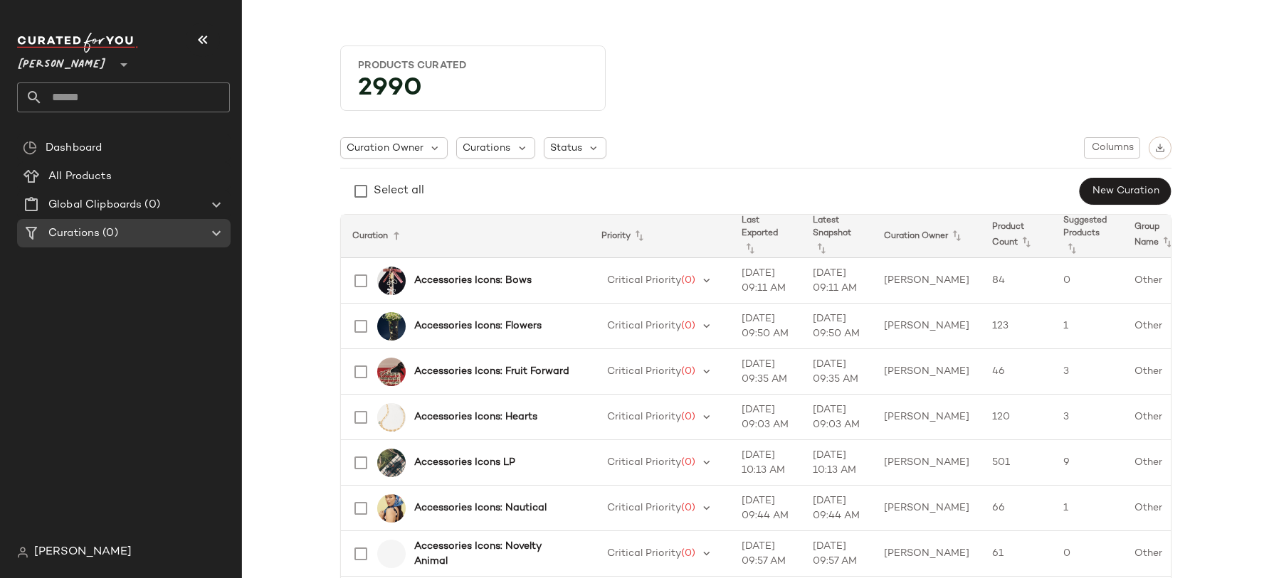
click at [73, 100] on input "text" at bounding box center [136, 98] width 187 height 30
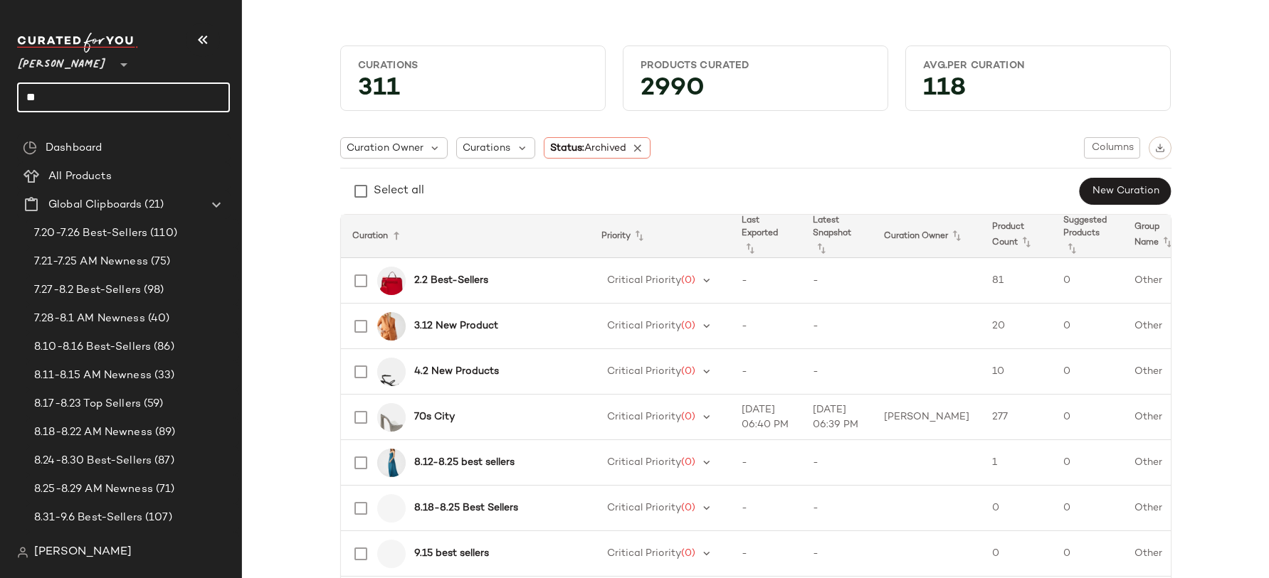
type input "*"
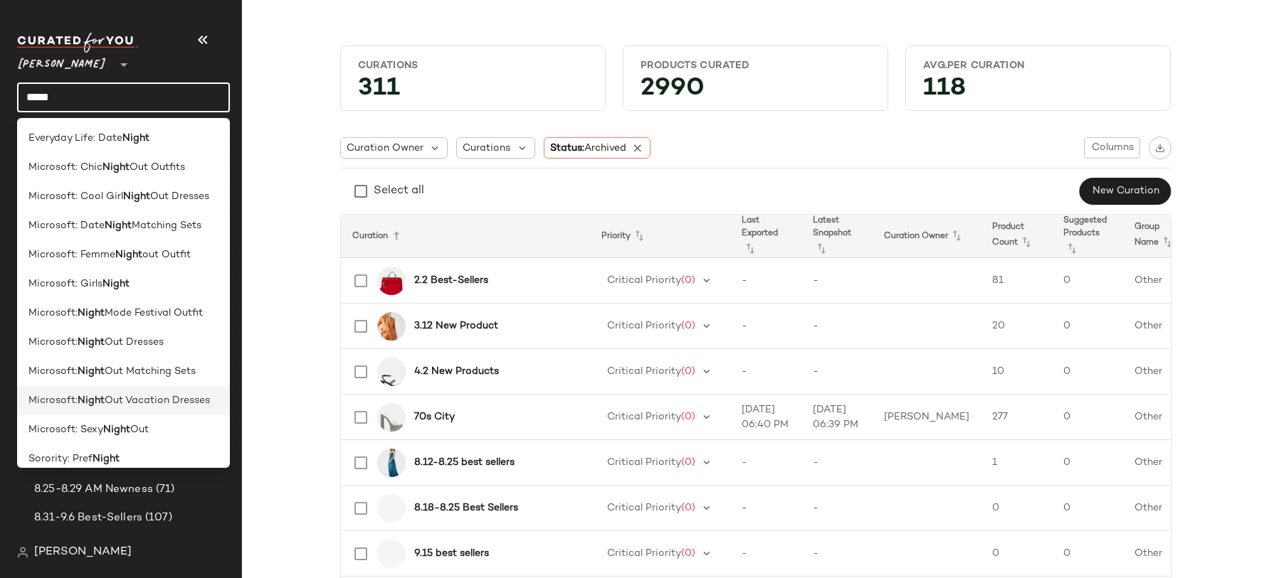
scroll to position [11, 0]
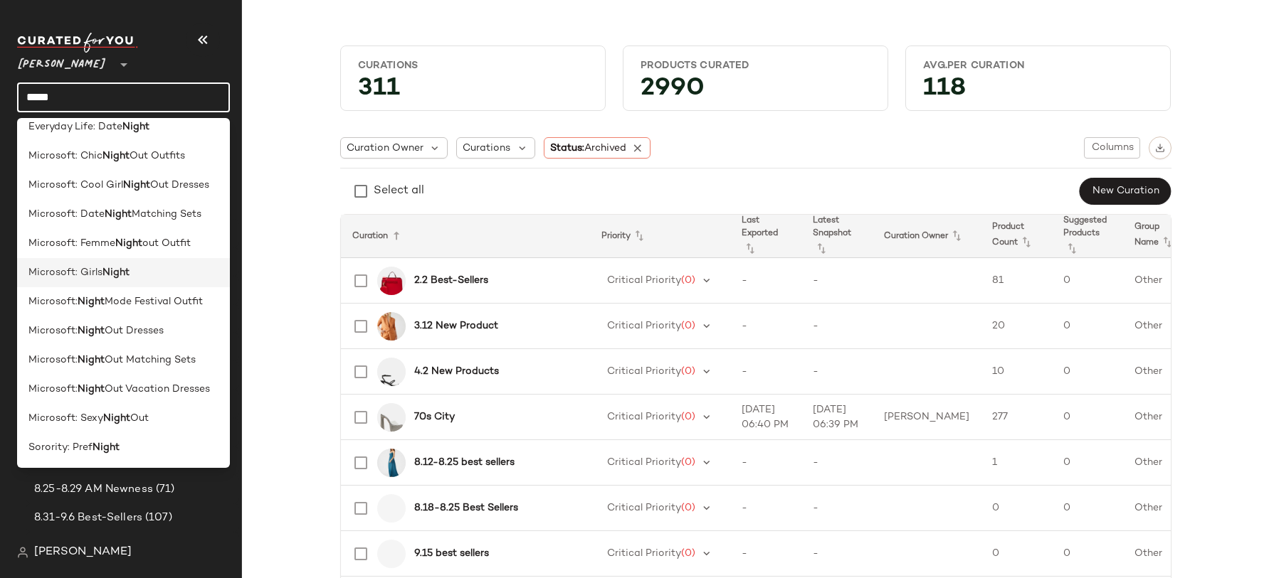
type input "*****"
click at [166, 273] on div "Microsoft: Girls Night" at bounding box center [123, 272] width 190 height 15
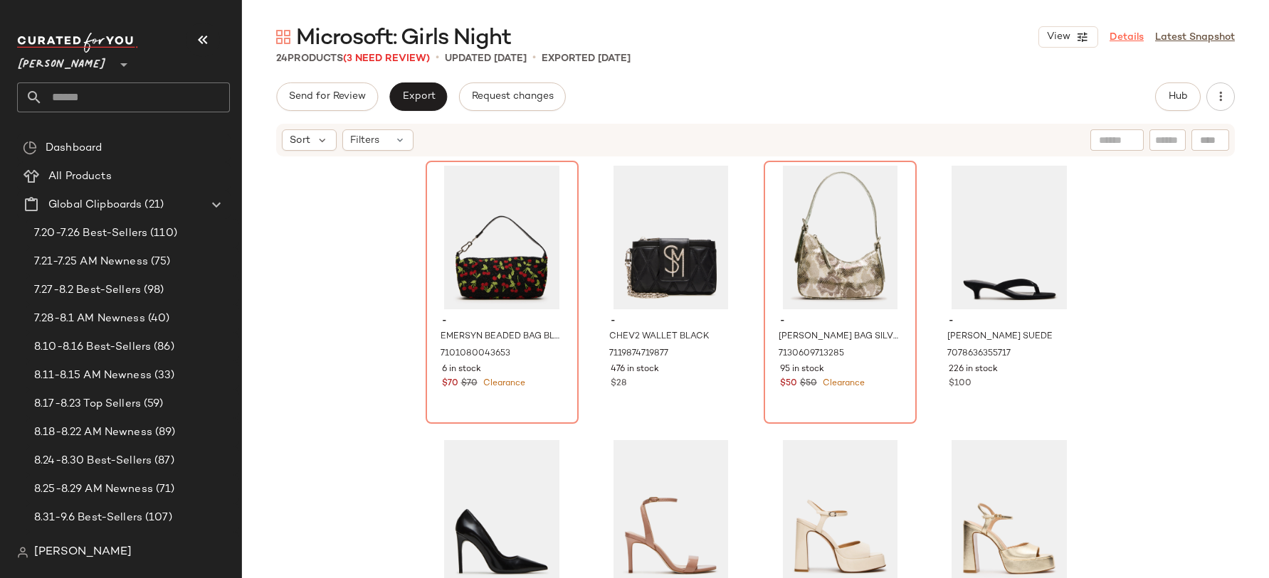
click at [1135, 41] on link "Details" at bounding box center [1126, 37] width 34 height 15
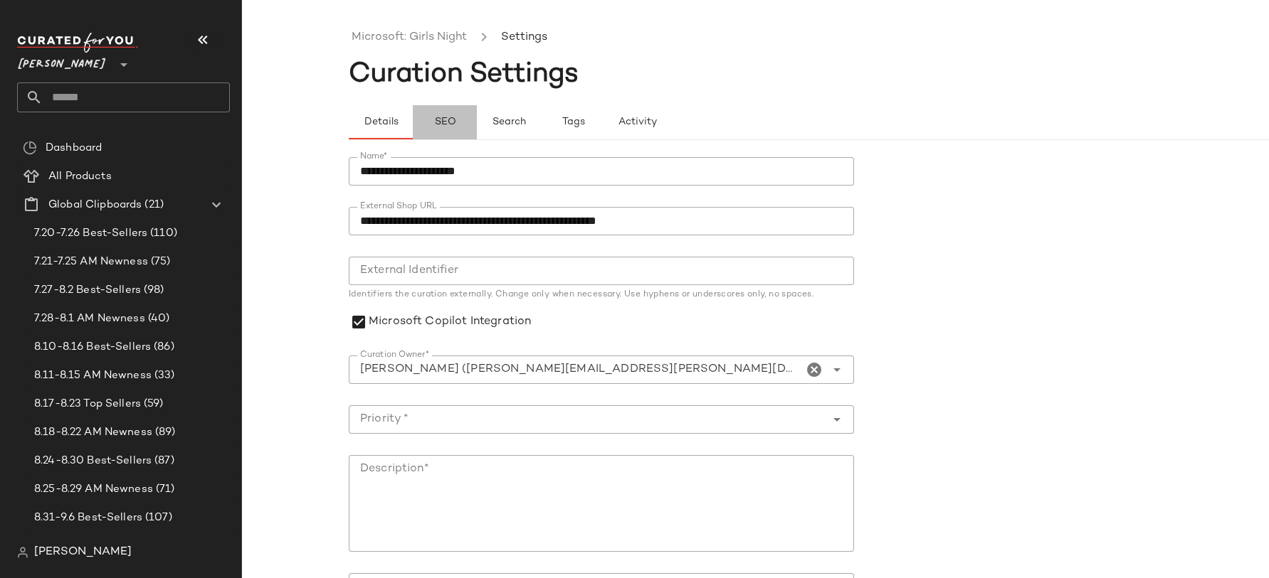
click at [460, 117] on button "SEO" at bounding box center [445, 122] width 64 height 34
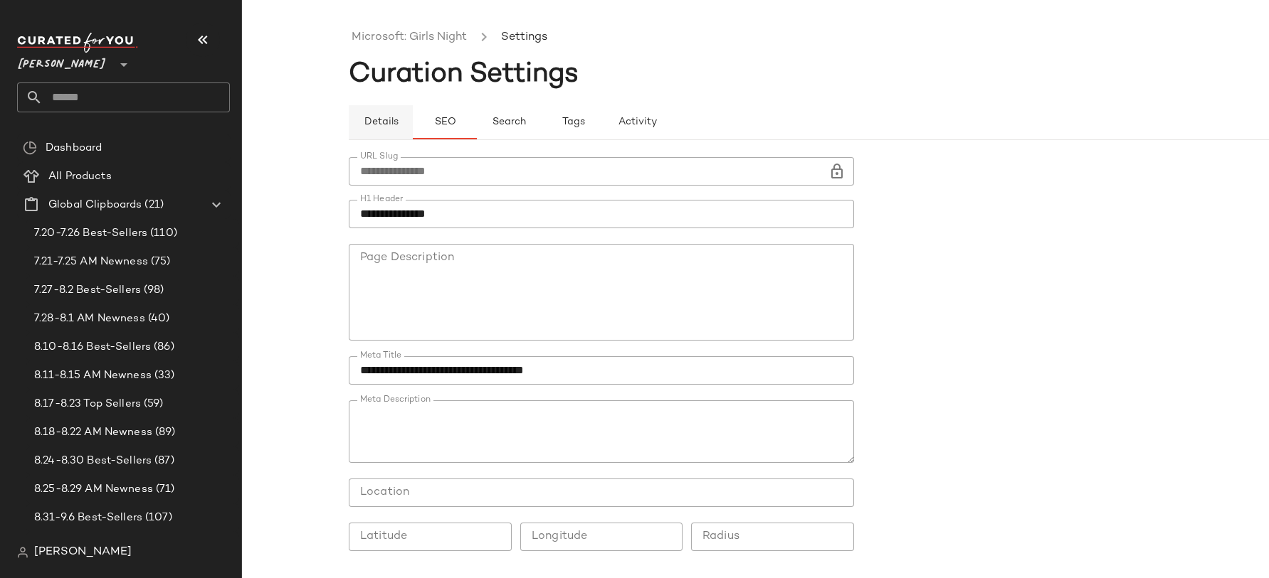
click at [390, 126] on span "Details" at bounding box center [380, 122] width 35 height 11
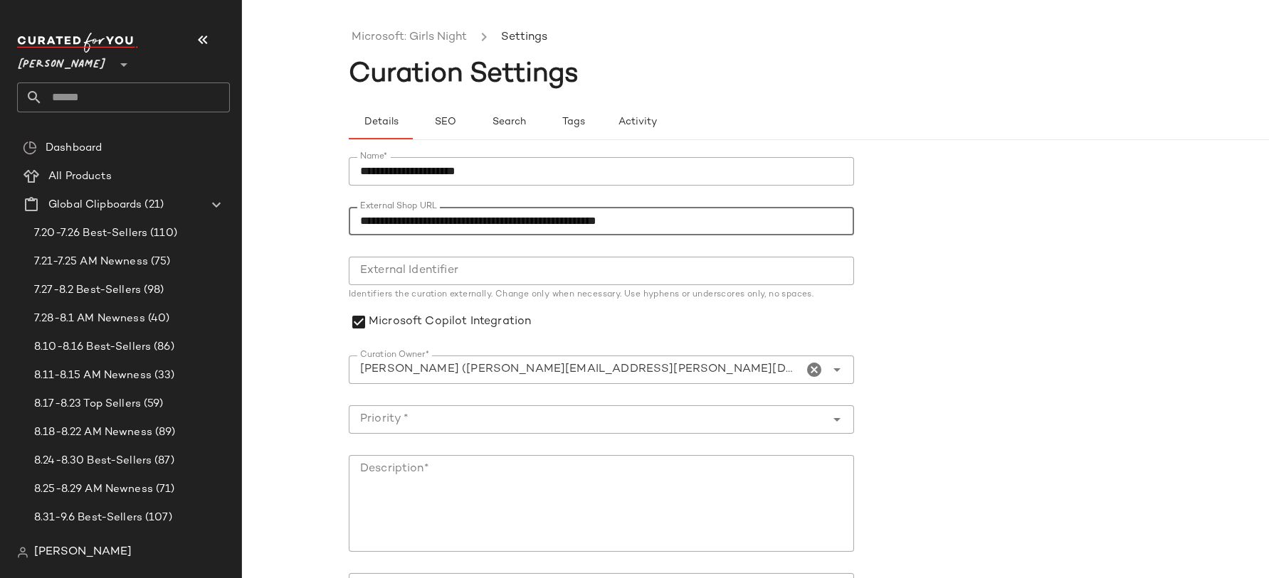
click at [626, 231] on input "**********" at bounding box center [601, 221] width 505 height 28
